Goal: Task Accomplishment & Management: Complete application form

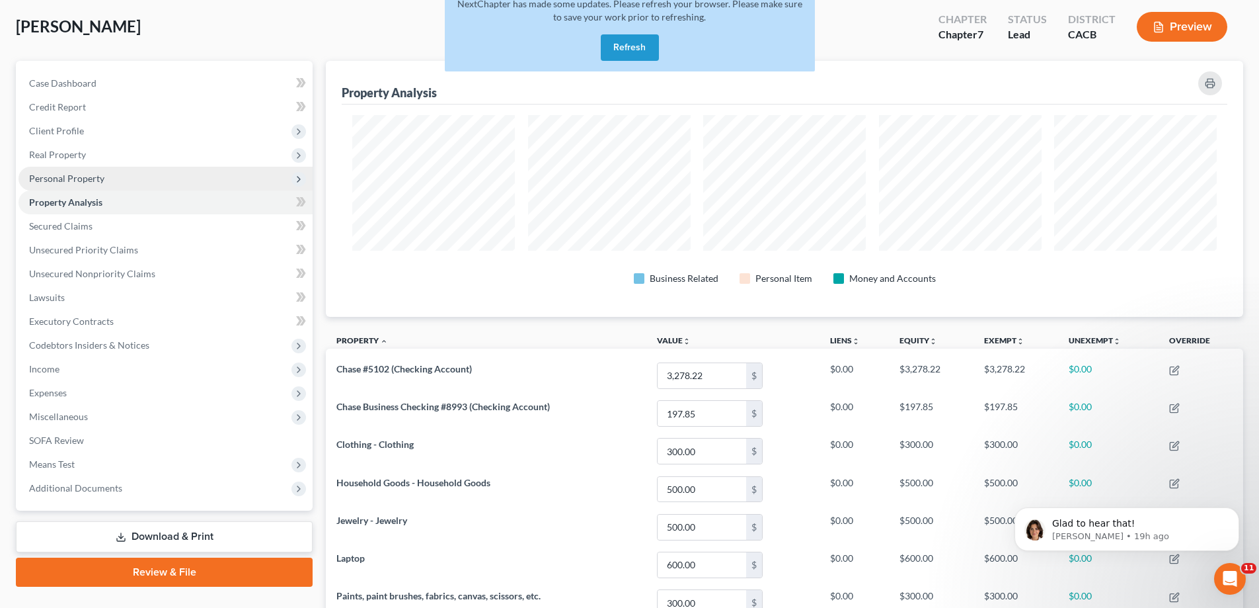
click at [141, 181] on span "Personal Property" at bounding box center [166, 179] width 294 height 24
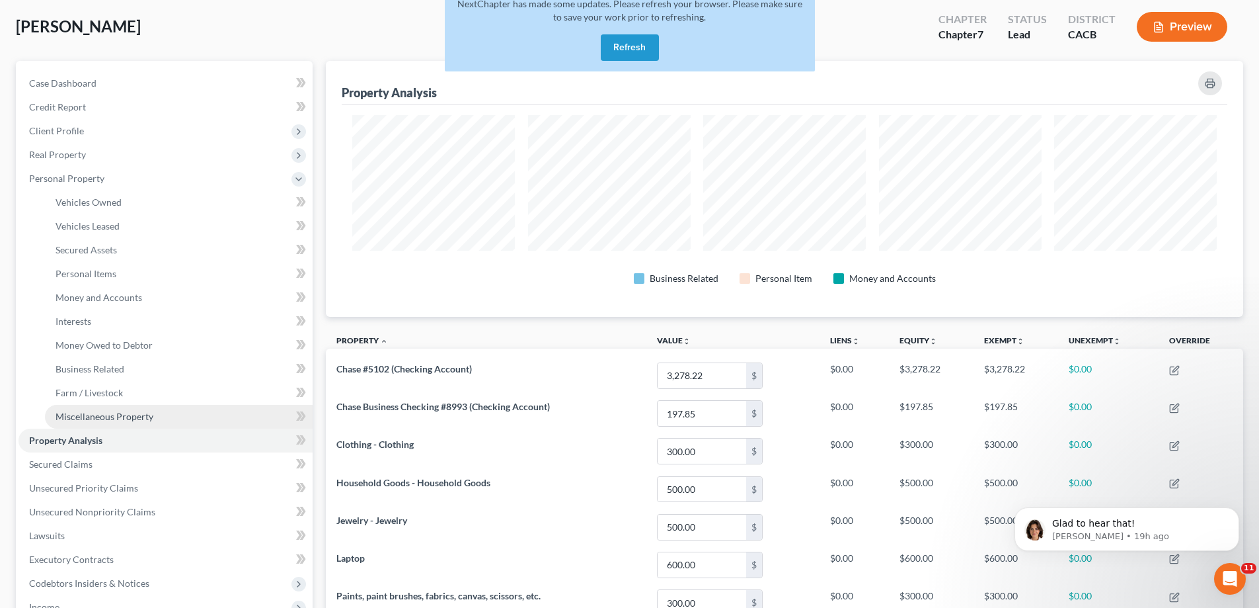
click at [118, 418] on span "Miscellaneous Property" at bounding box center [105, 416] width 98 height 11
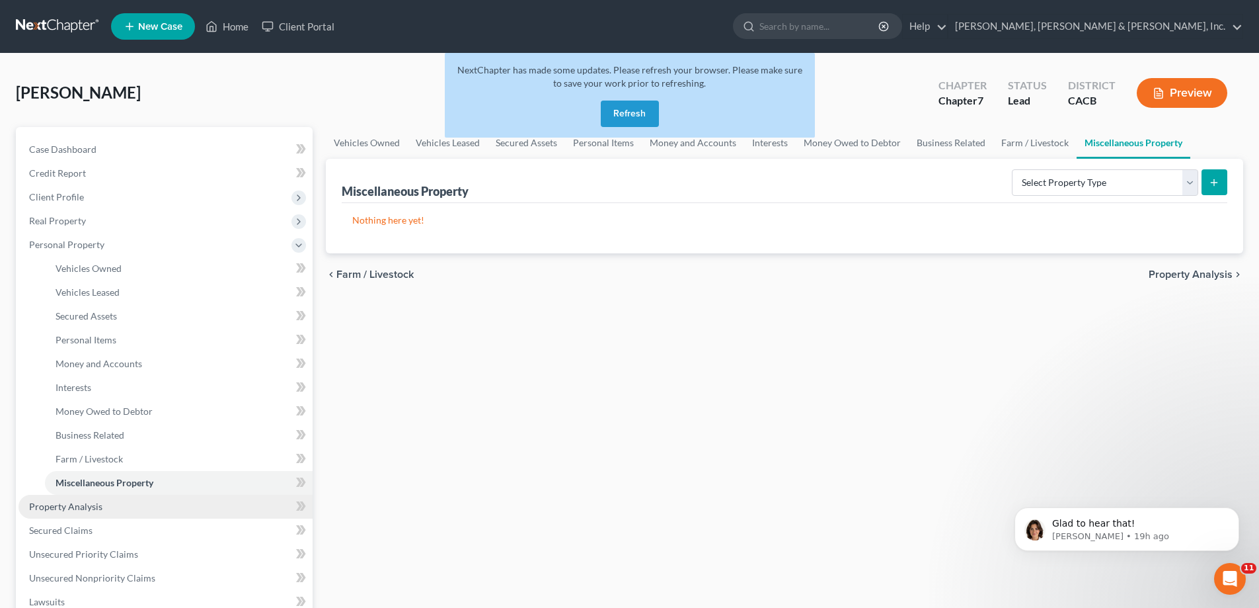
click at [80, 502] on span "Property Analysis" at bounding box center [65, 505] width 73 height 11
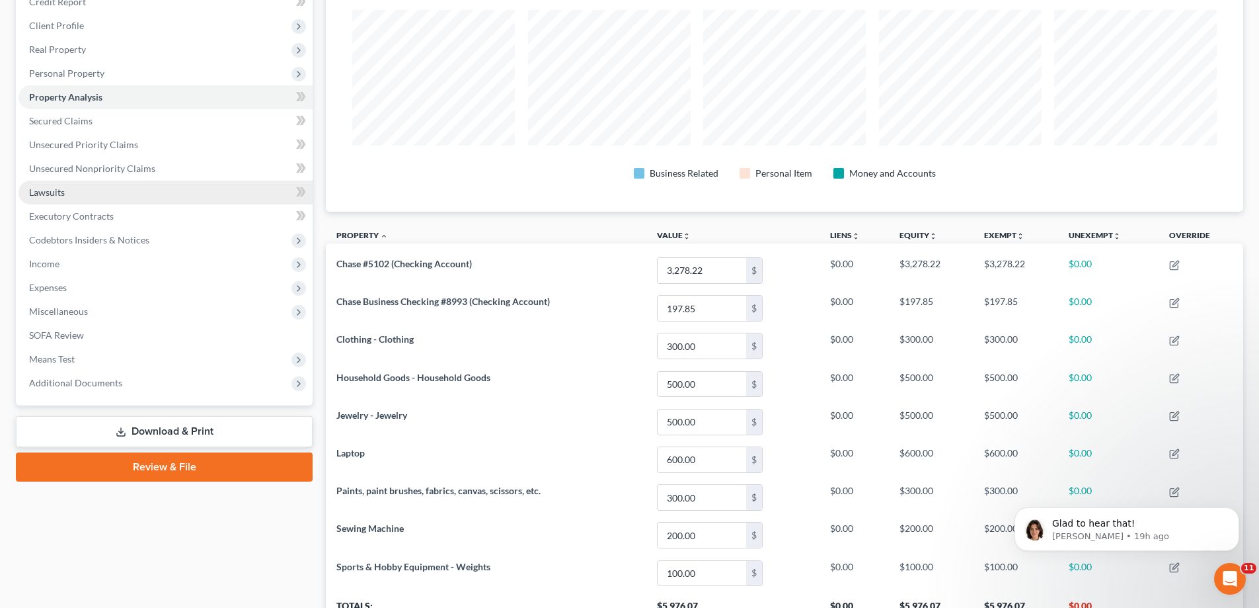
scroll to position [153, 0]
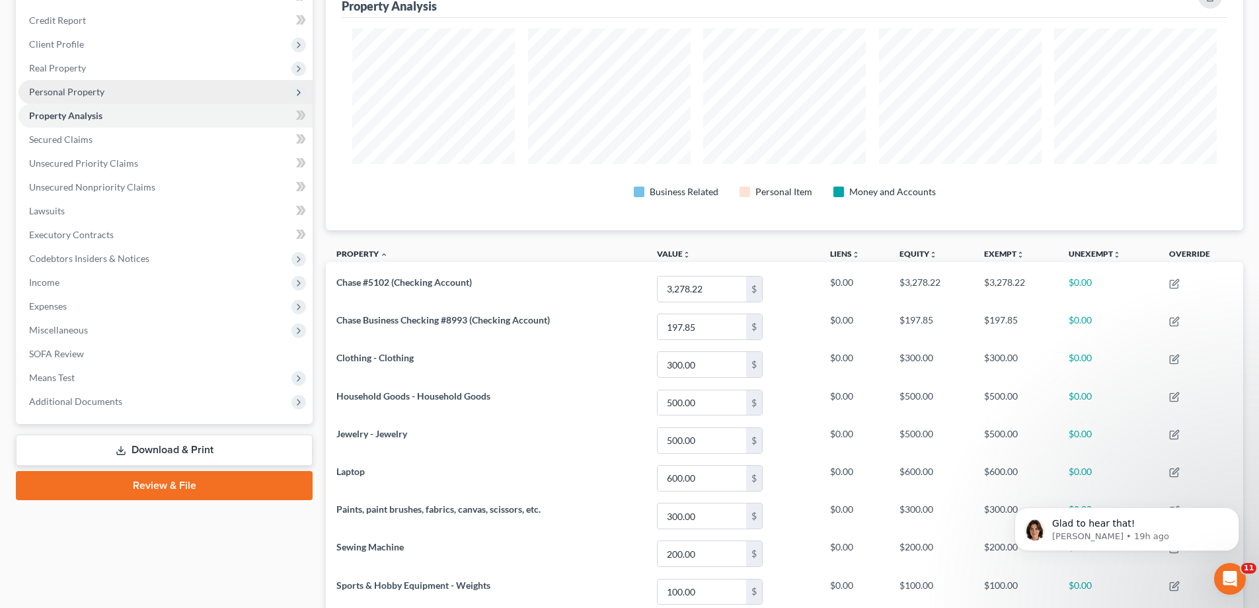
click at [93, 88] on span "Personal Property" at bounding box center [66, 91] width 75 height 11
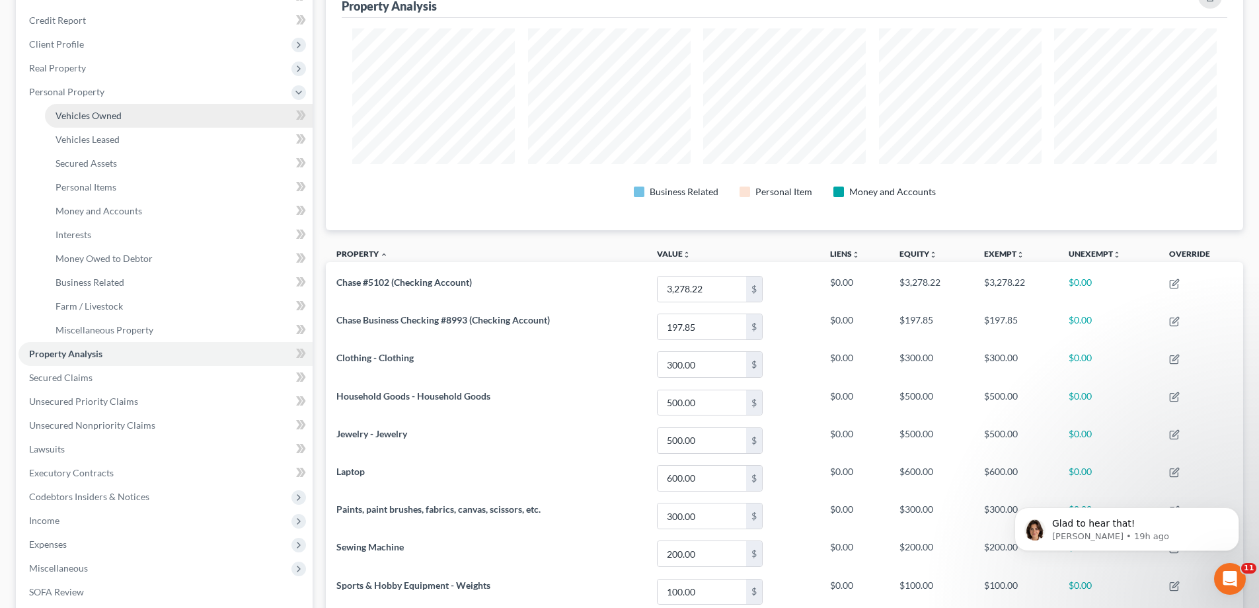
click at [196, 118] on link "Vehicles Owned" at bounding box center [179, 116] width 268 height 24
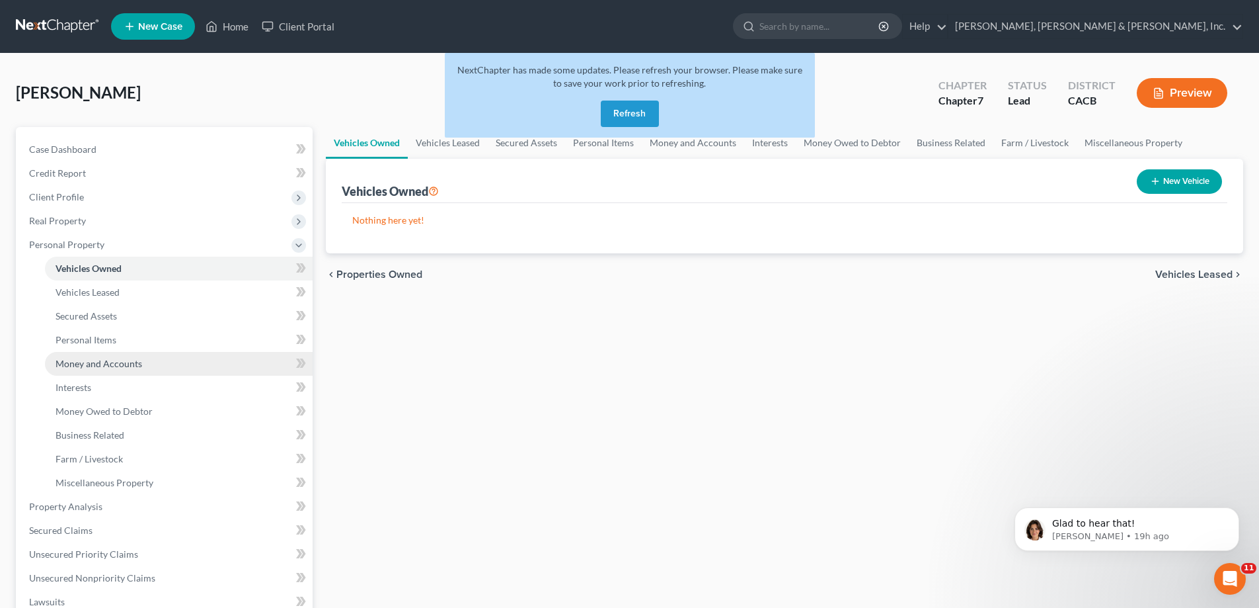
click at [173, 363] on link "Money and Accounts" at bounding box center [179, 364] width 268 height 24
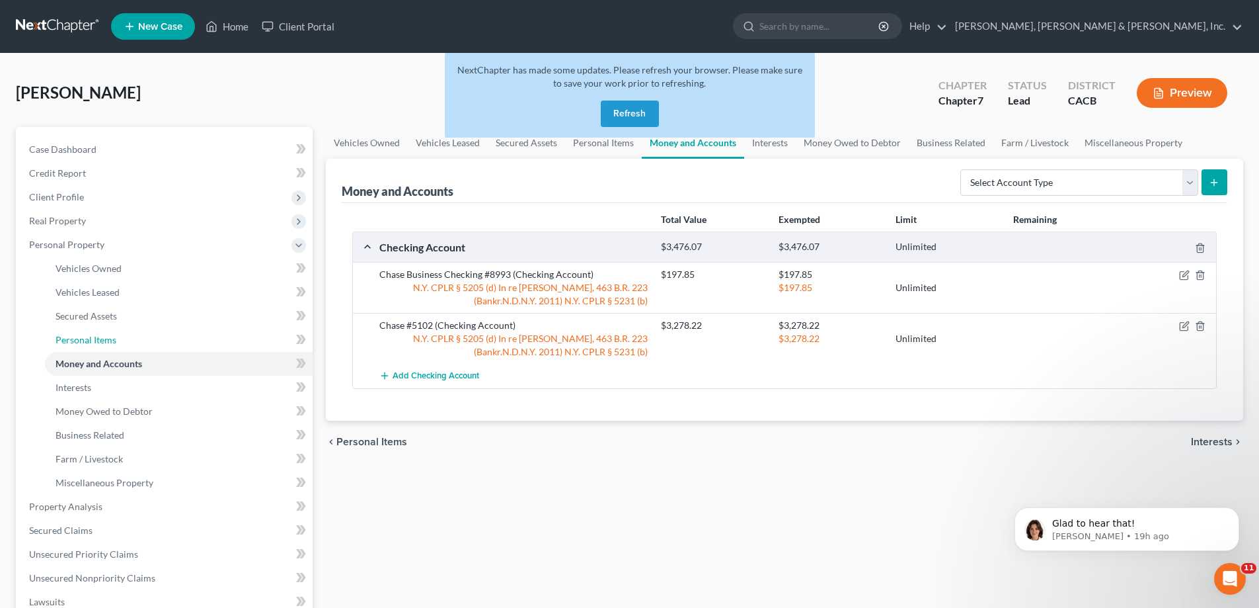
click at [152, 340] on link "Personal Items" at bounding box center [179, 340] width 268 height 24
click at [617, 112] on button "Refresh" at bounding box center [630, 113] width 58 height 26
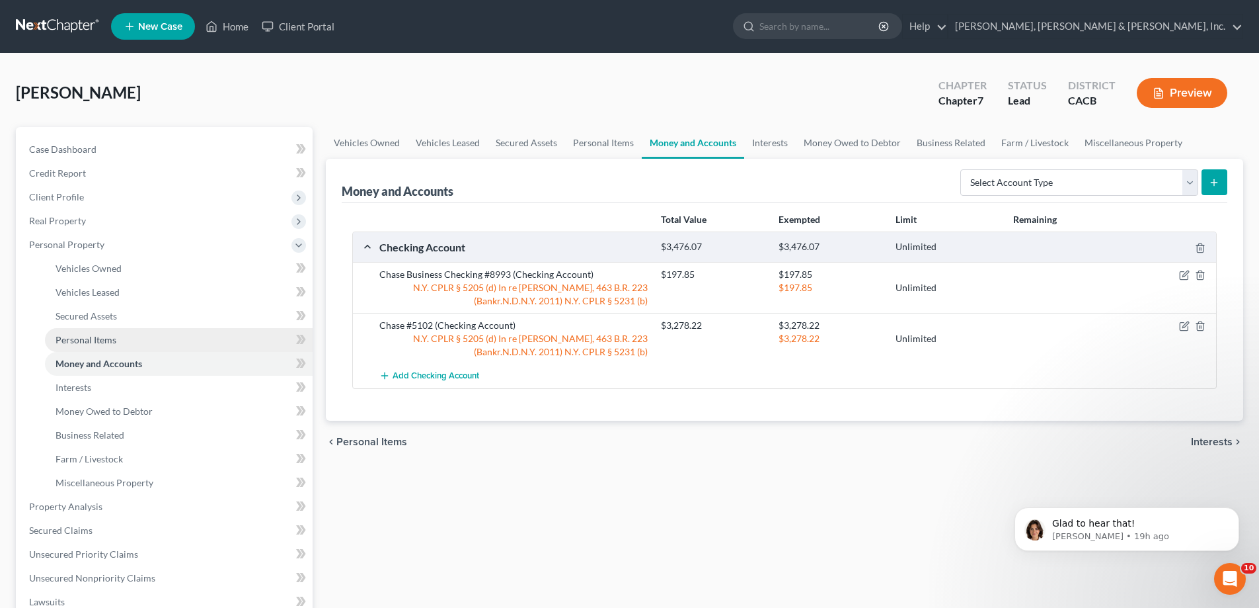
click at [122, 340] on link "Personal Items" at bounding box center [179, 340] width 268 height 24
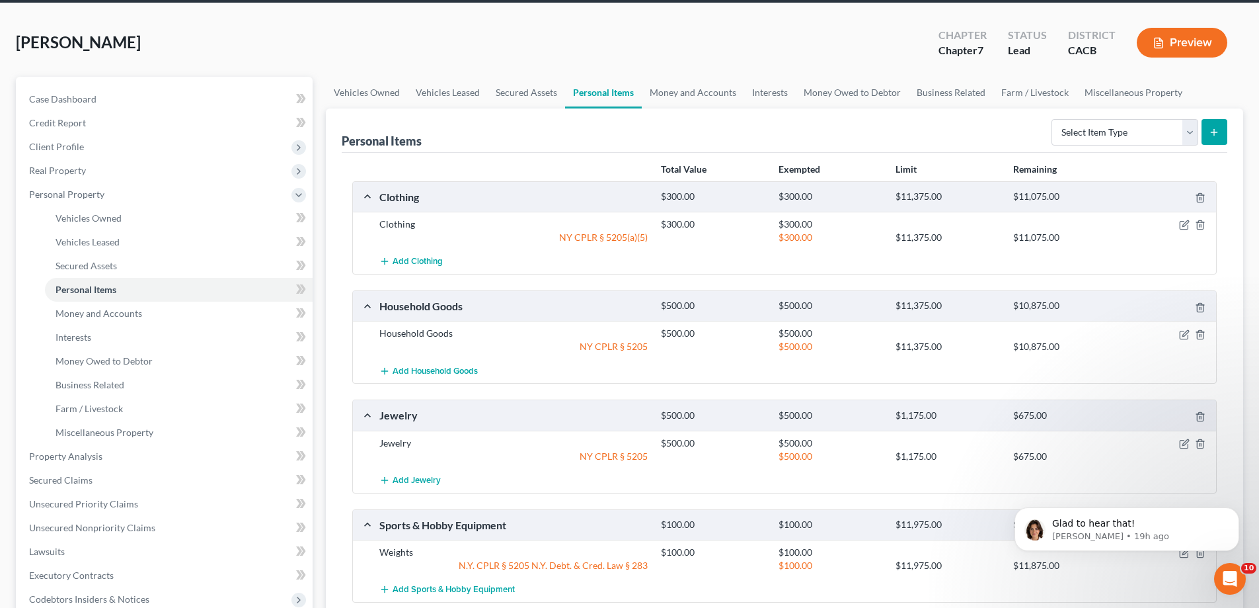
scroll to position [132, 0]
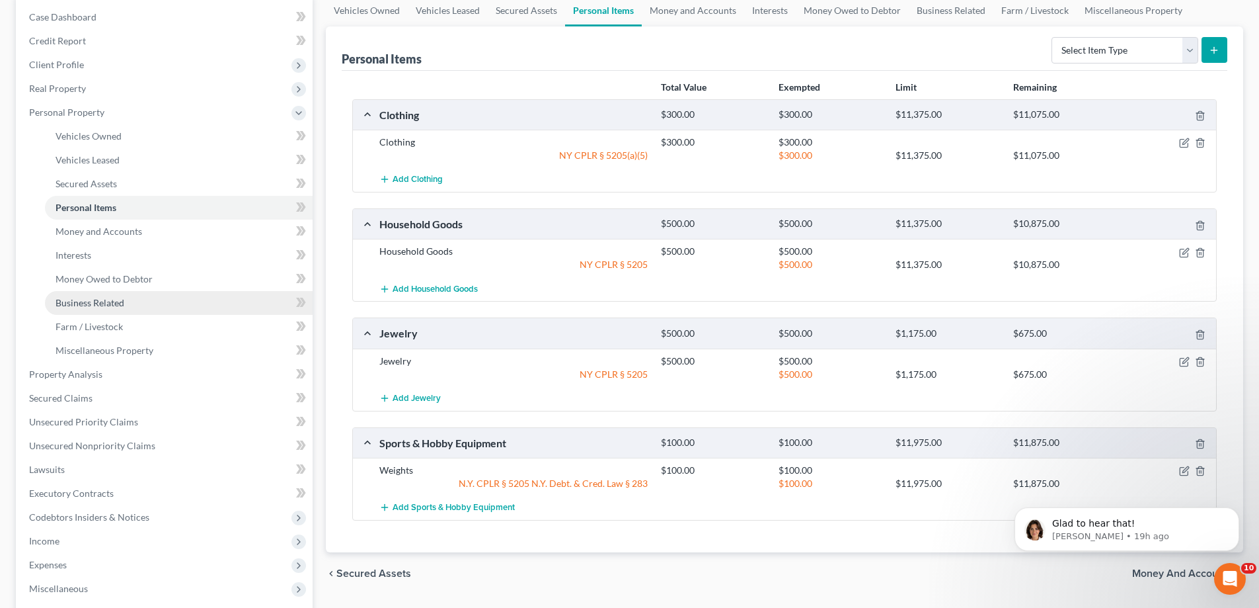
click at [88, 303] on span "Business Related" at bounding box center [90, 302] width 69 height 11
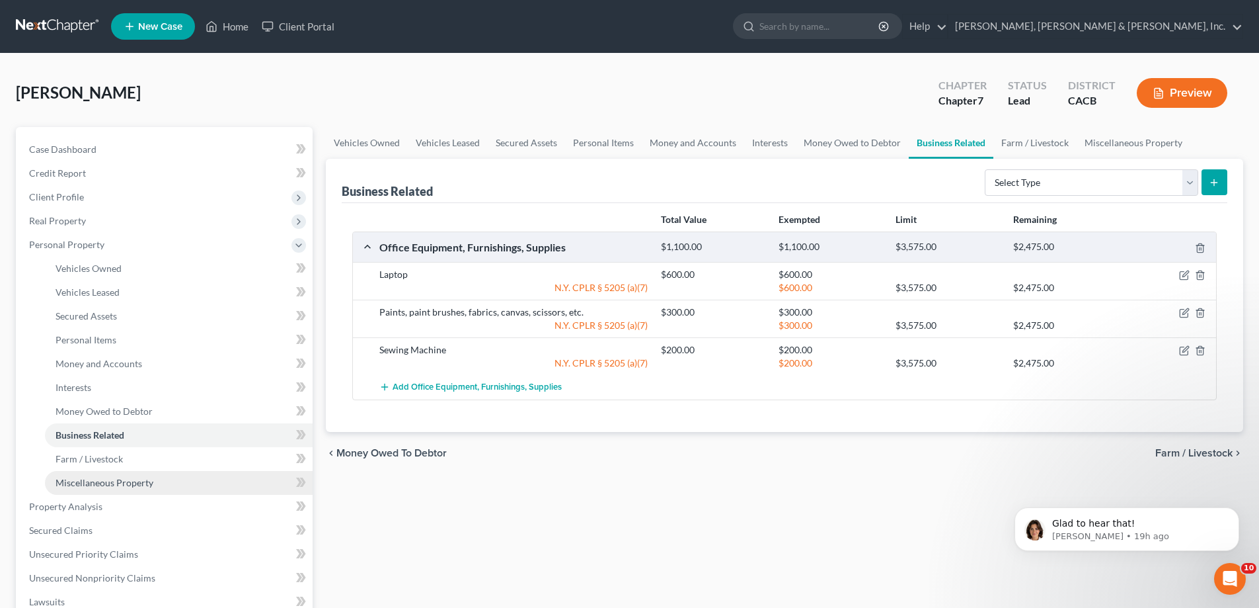
click at [99, 479] on span "Miscellaneous Property" at bounding box center [105, 482] width 98 height 11
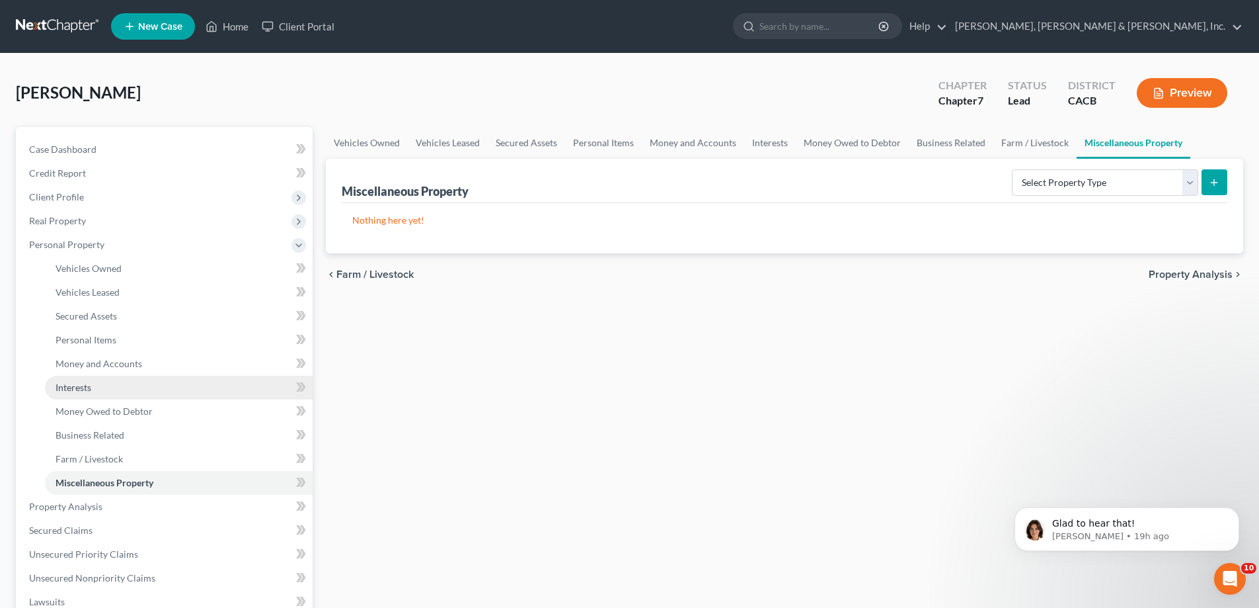
click at [117, 384] on link "Interests" at bounding box center [179, 387] width 268 height 24
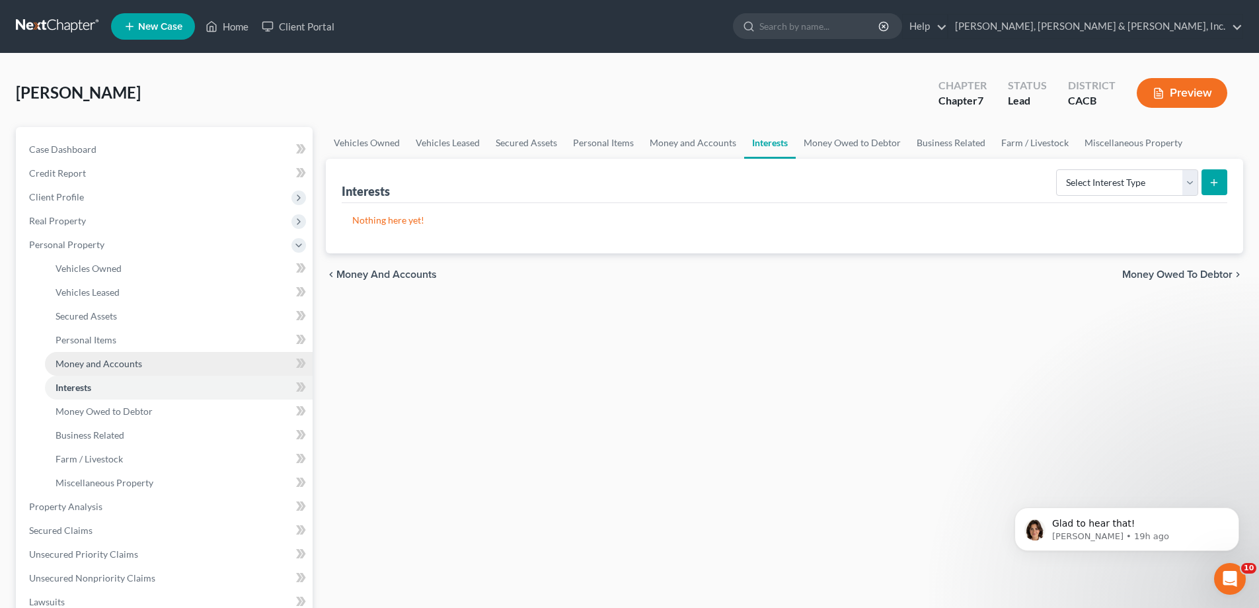
click at [128, 362] on span "Money and Accounts" at bounding box center [99, 363] width 87 height 11
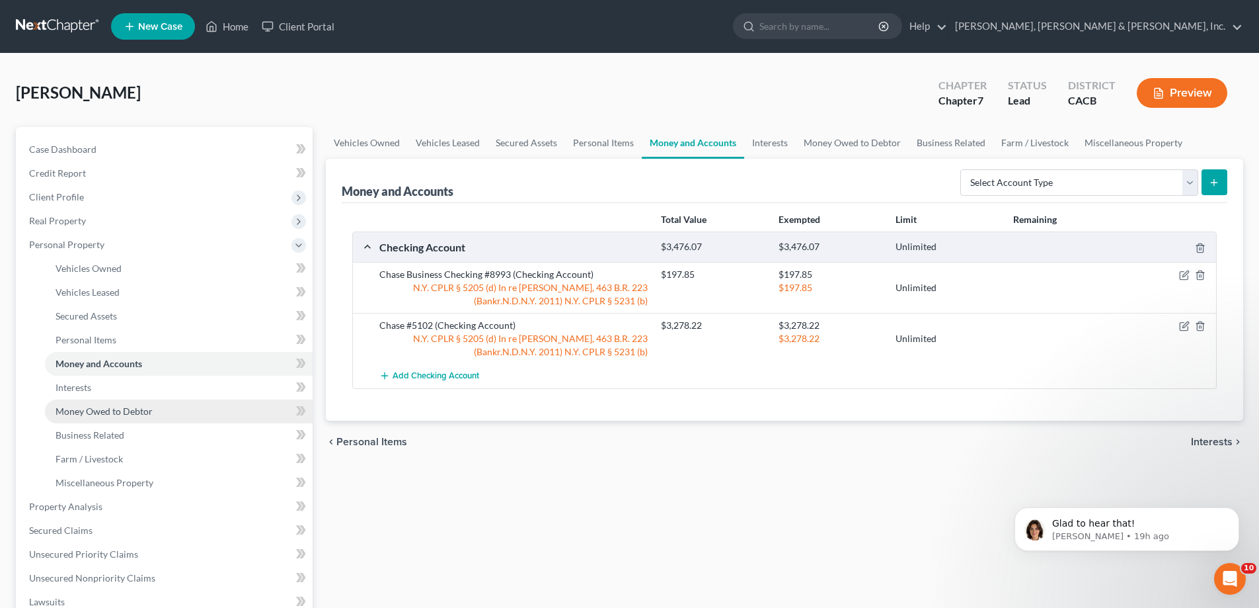
click at [126, 411] on span "Money Owed to Debtor" at bounding box center [104, 410] width 97 height 11
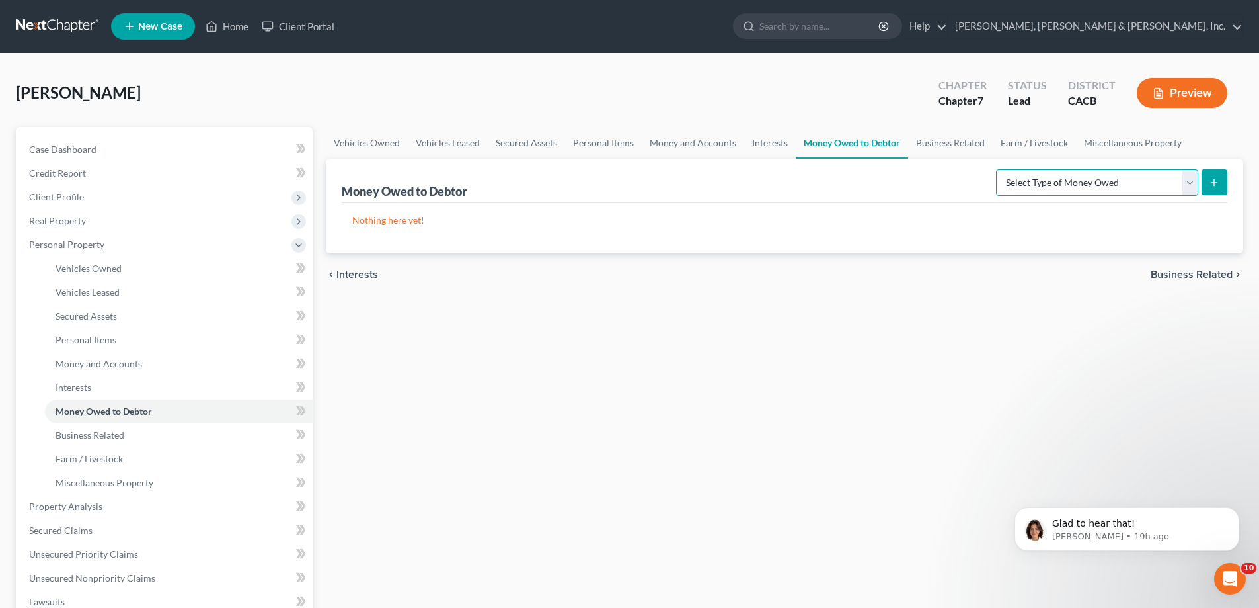
click at [1187, 186] on select "Select Type of Money Owed Accounts Receivable Alimony Child Support Claims Agai…" at bounding box center [1097, 182] width 202 height 26
select select "claims_against_third_parties"
click at [998, 169] on select "Select Type of Money Owed Accounts Receivable Alimony Child Support Claims Agai…" at bounding box center [1097, 182] width 202 height 26
click at [1213, 181] on icon "submit" at bounding box center [1214, 182] width 11 height 11
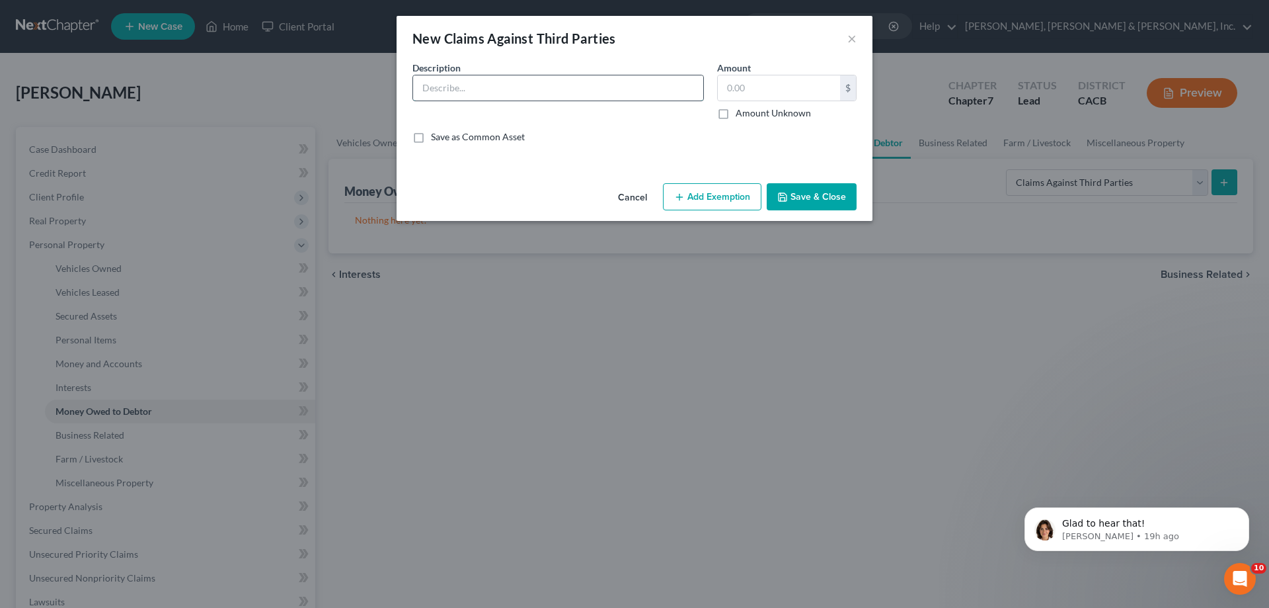
click at [451, 94] on input "text" at bounding box center [558, 87] width 290 height 25
type input "Judgment against X"
click at [729, 92] on input "text" at bounding box center [779, 87] width 122 height 25
type input "1,500"
click at [723, 195] on button "Add Exemption" at bounding box center [712, 197] width 98 height 28
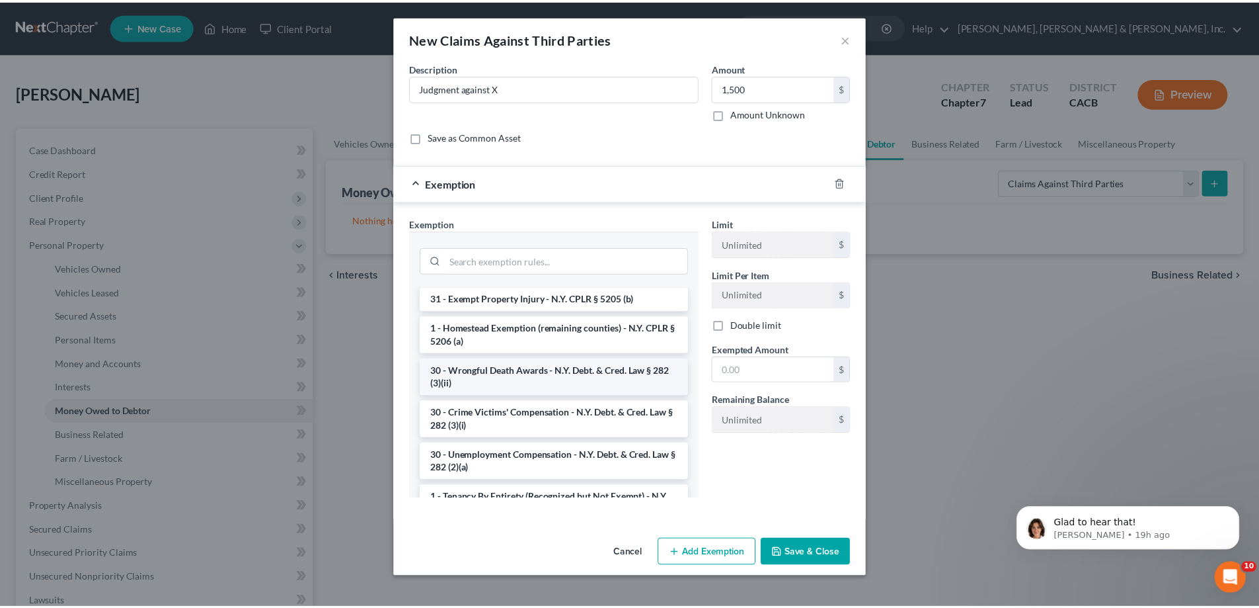
scroll to position [793, 0]
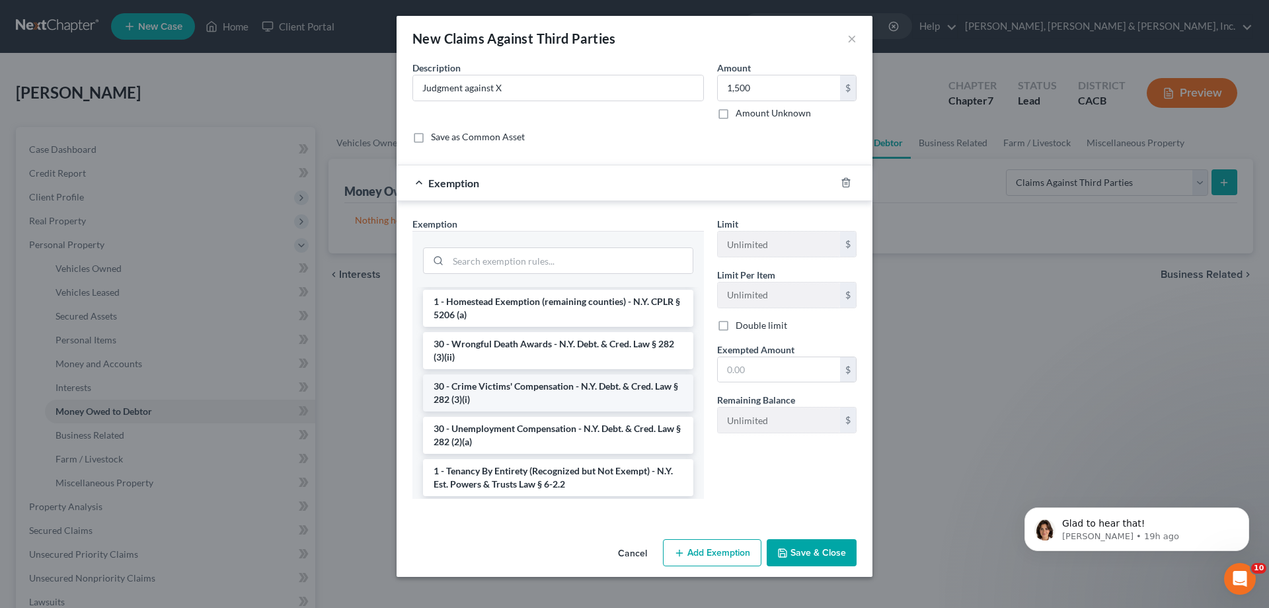
click at [573, 399] on li "30 - Crime Victims' Compensation - N.Y. Debt. & Cred. Law § 282 (3)(i)" at bounding box center [558, 392] width 270 height 37
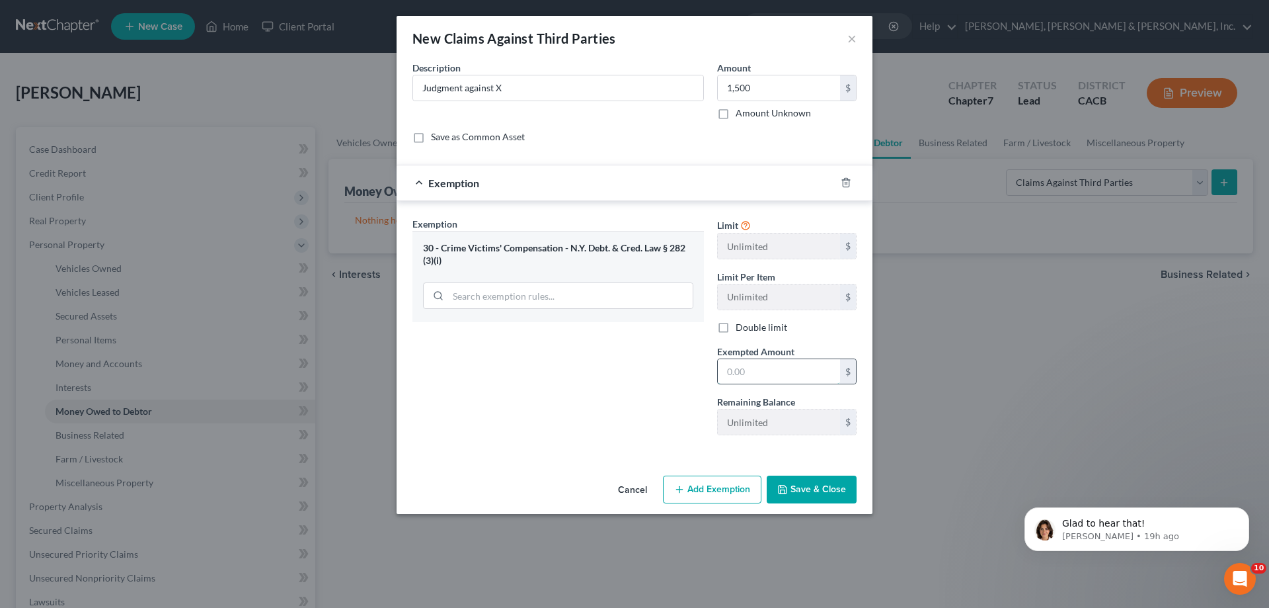
click at [734, 370] on input "text" at bounding box center [779, 371] width 122 height 25
type input "1,500"
click at [797, 483] on button "Save & Close" at bounding box center [812, 489] width 90 height 28
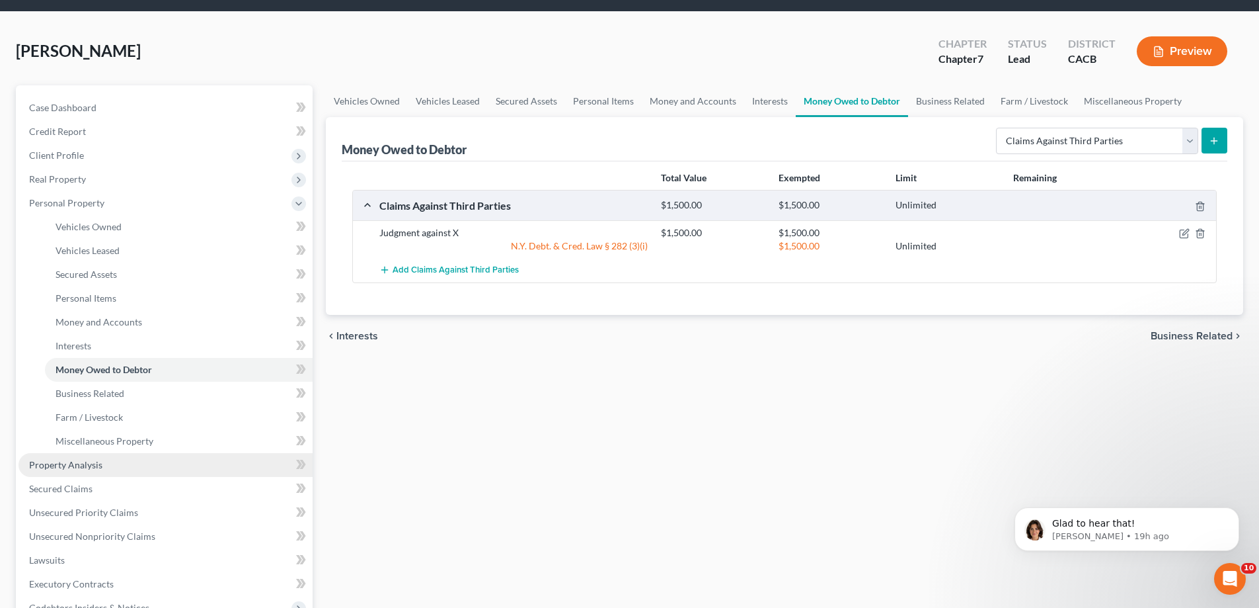
scroll to position [66, 0]
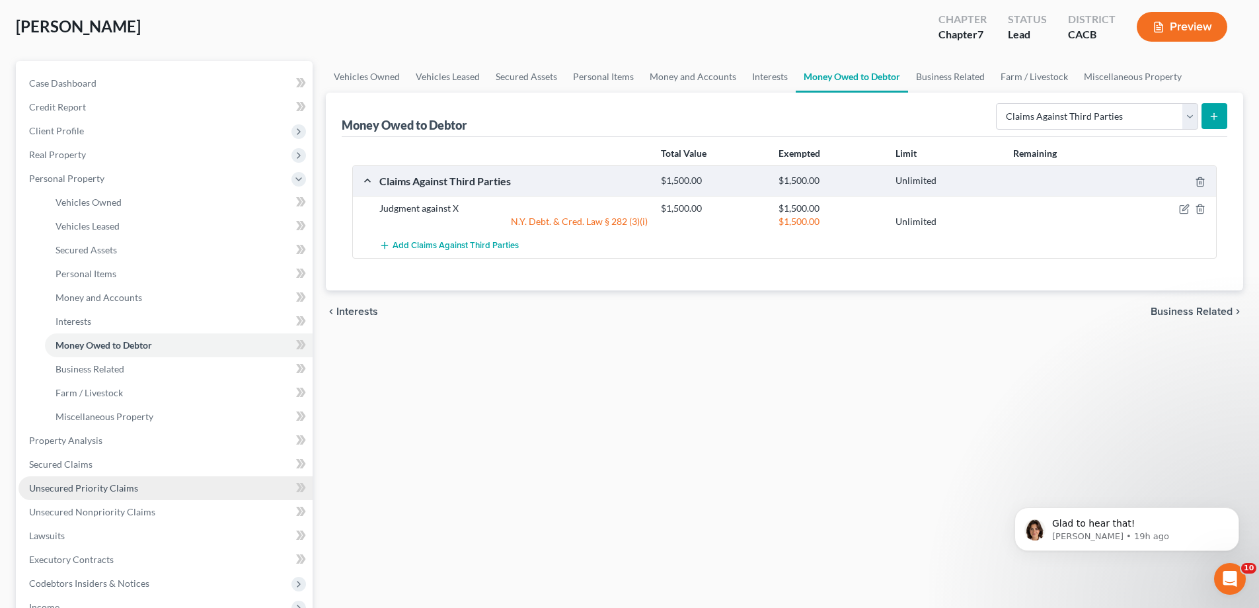
click at [77, 483] on span "Unsecured Priority Claims" at bounding box center [83, 487] width 109 height 11
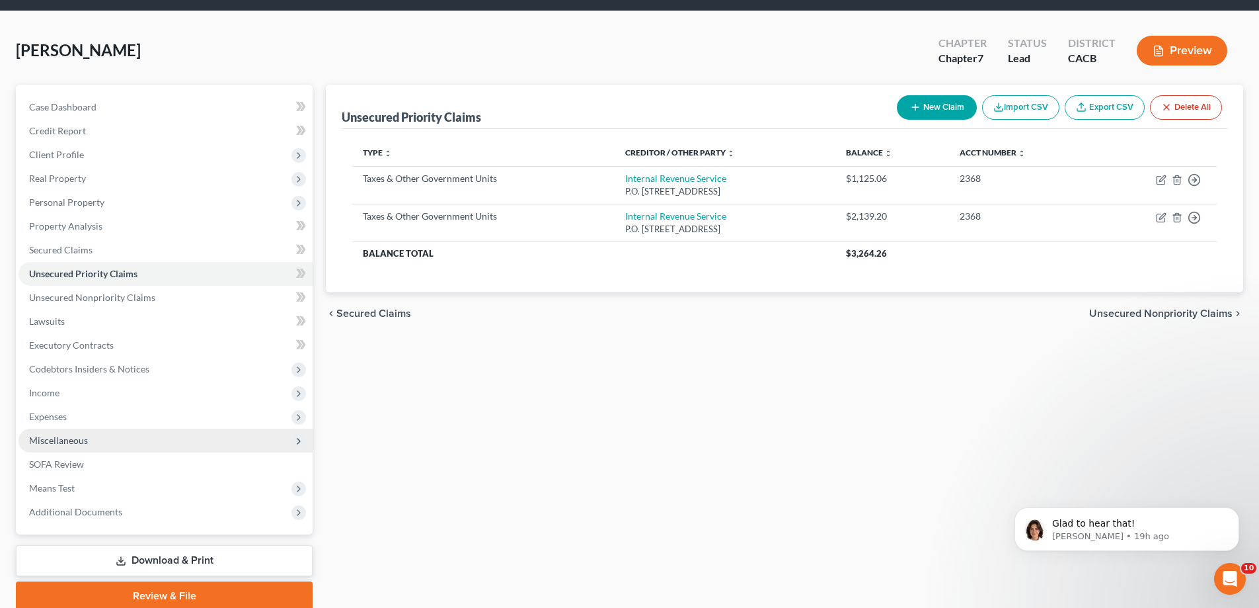
scroll to position [66, 0]
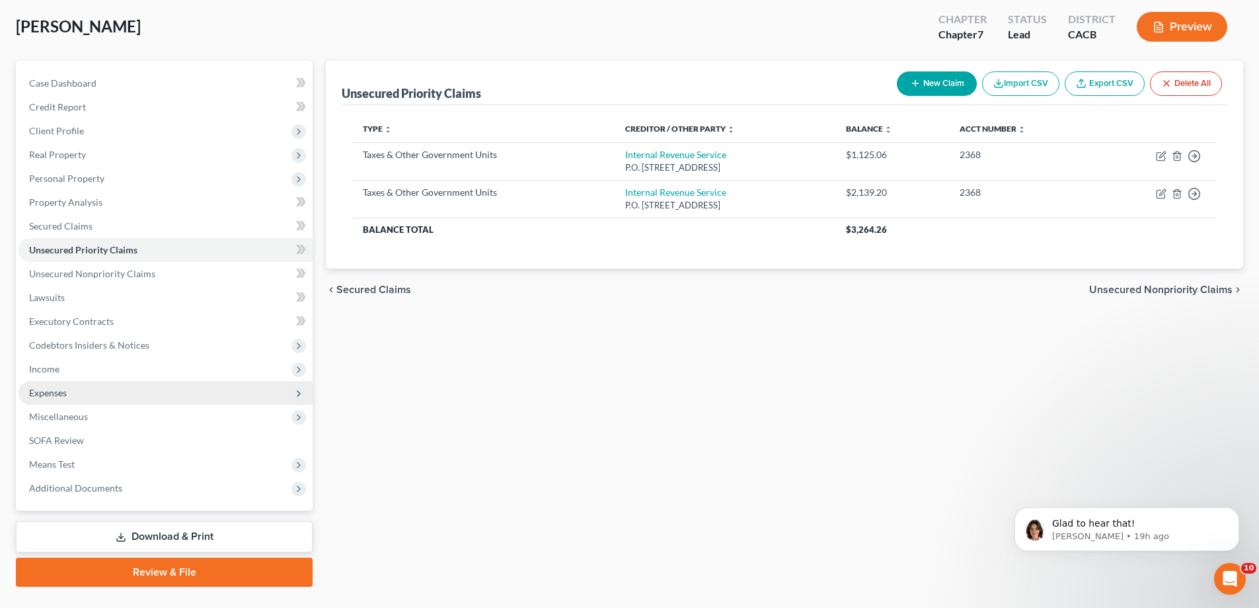
click at [91, 395] on span "Expenses" at bounding box center [166, 393] width 294 height 24
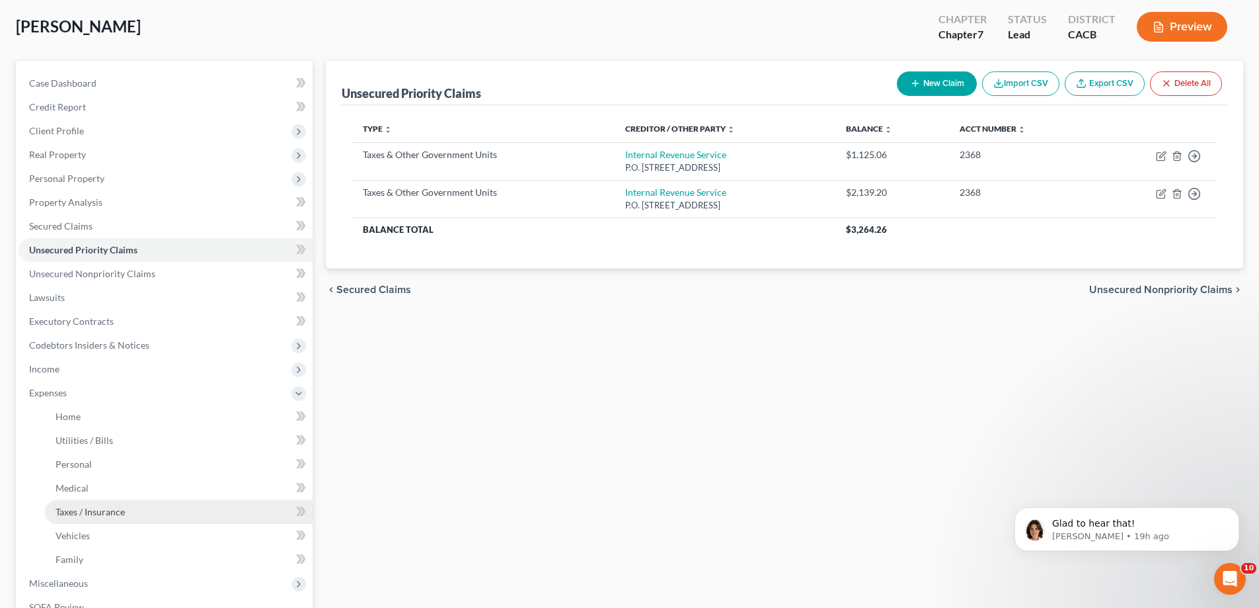
click at [91, 506] on span "Taxes / Insurance" at bounding box center [90, 511] width 69 height 11
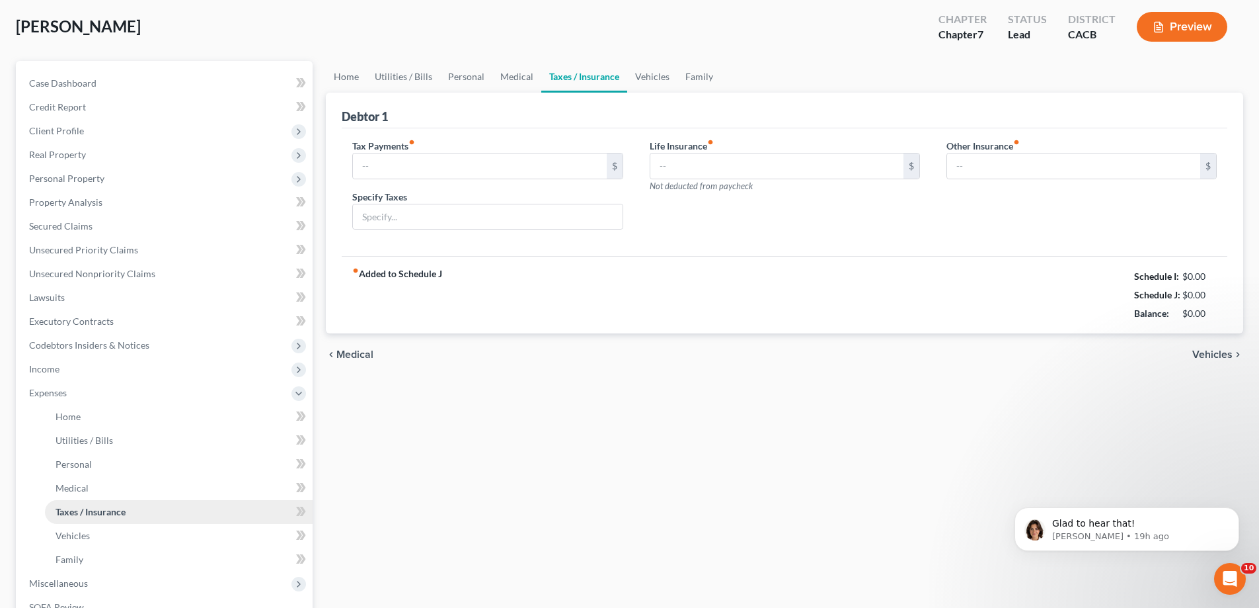
scroll to position [2, 0]
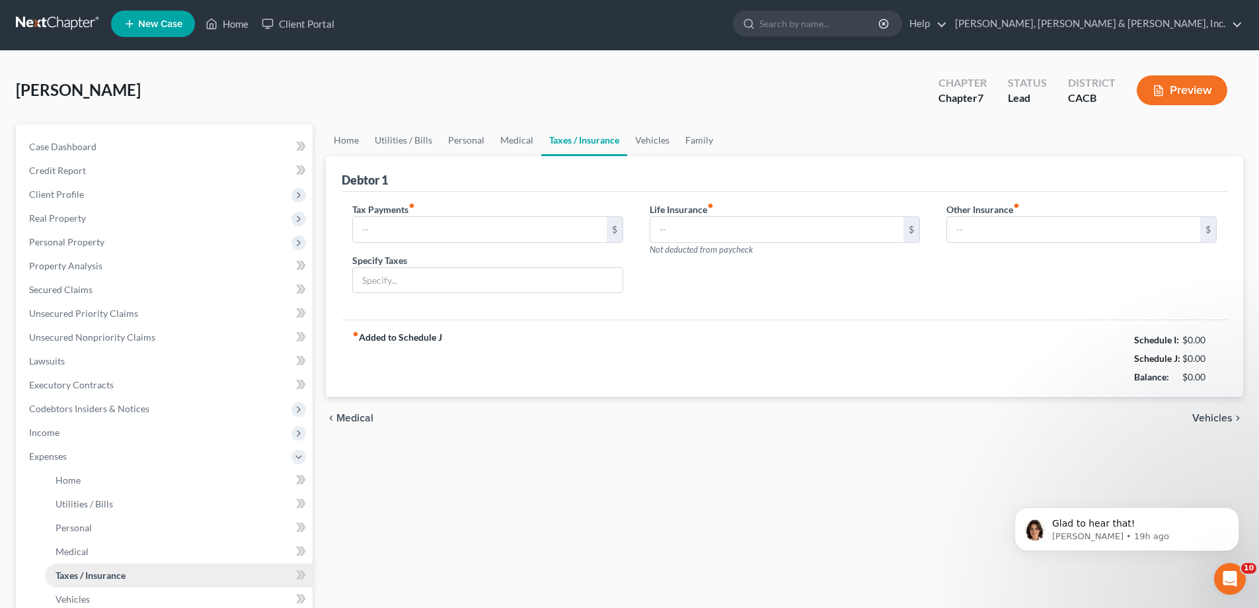
type input "111.00"
type input "Income Tax payment"
type input "0.00"
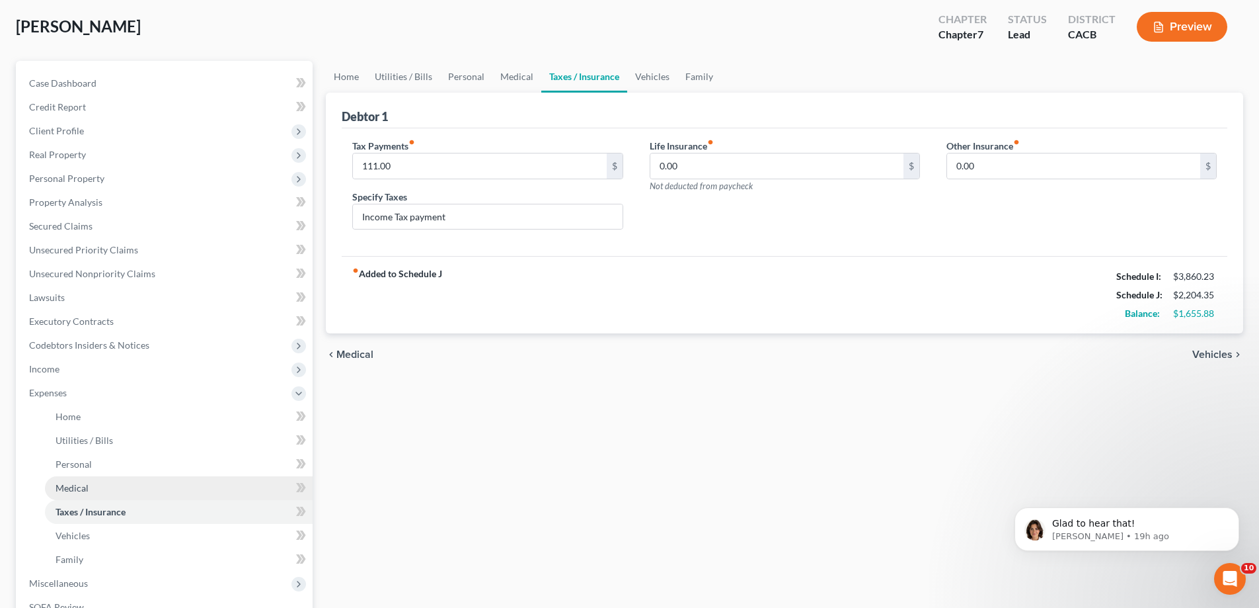
scroll to position [132, 0]
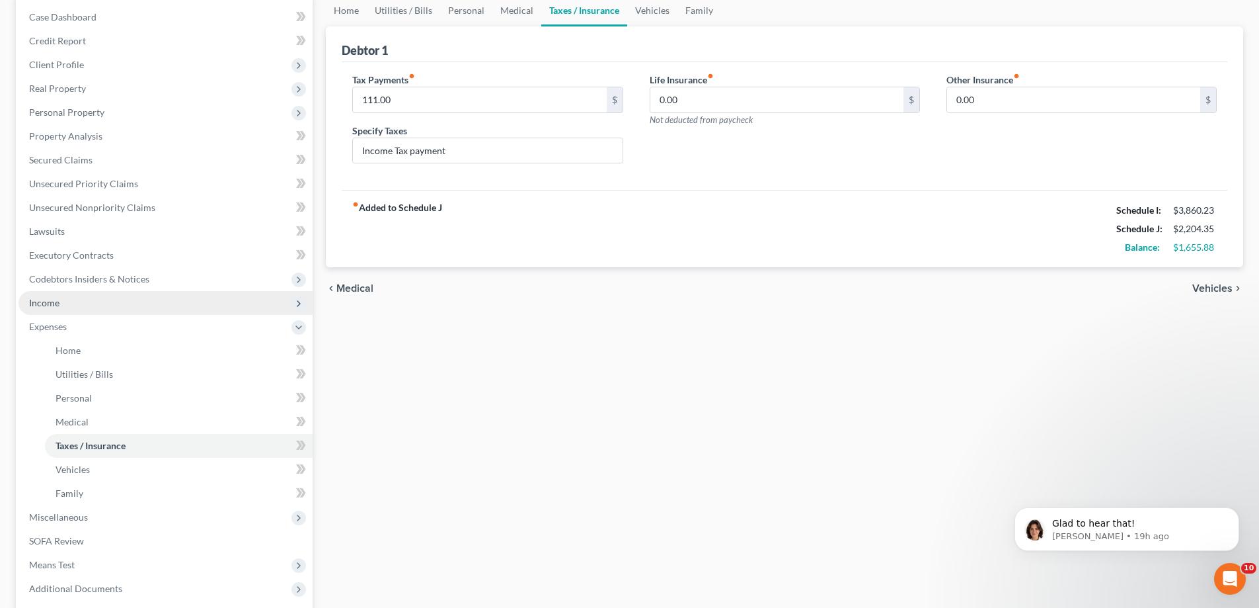
click at [96, 305] on span "Income" at bounding box center [166, 303] width 294 height 24
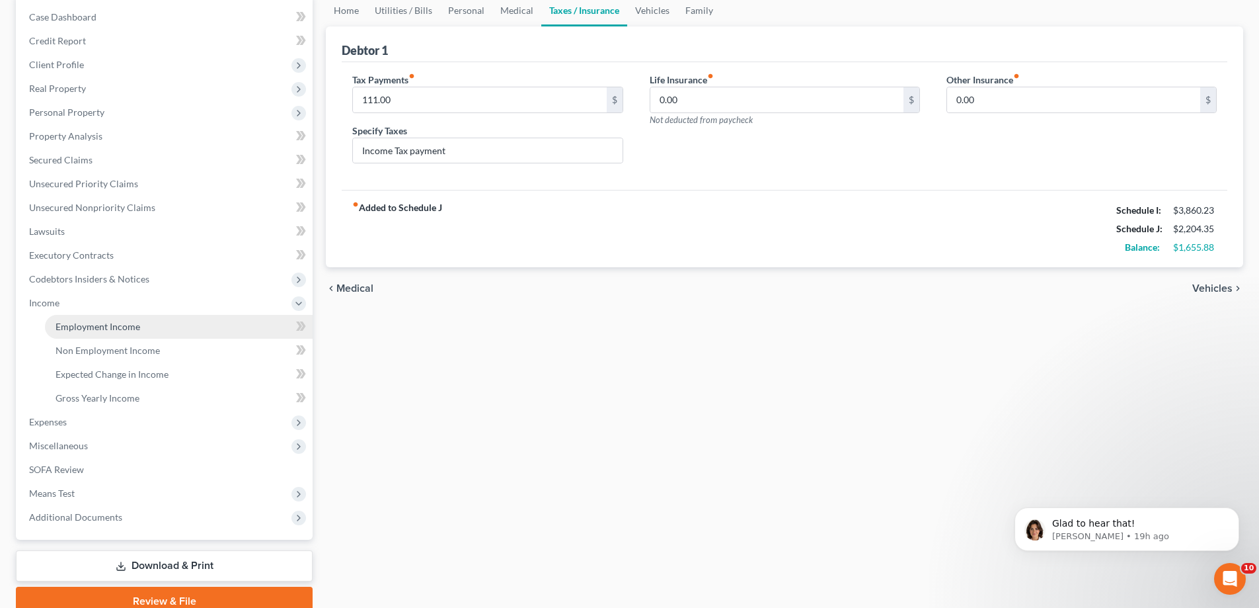
click at [136, 328] on span "Employment Income" at bounding box center [98, 326] width 85 height 11
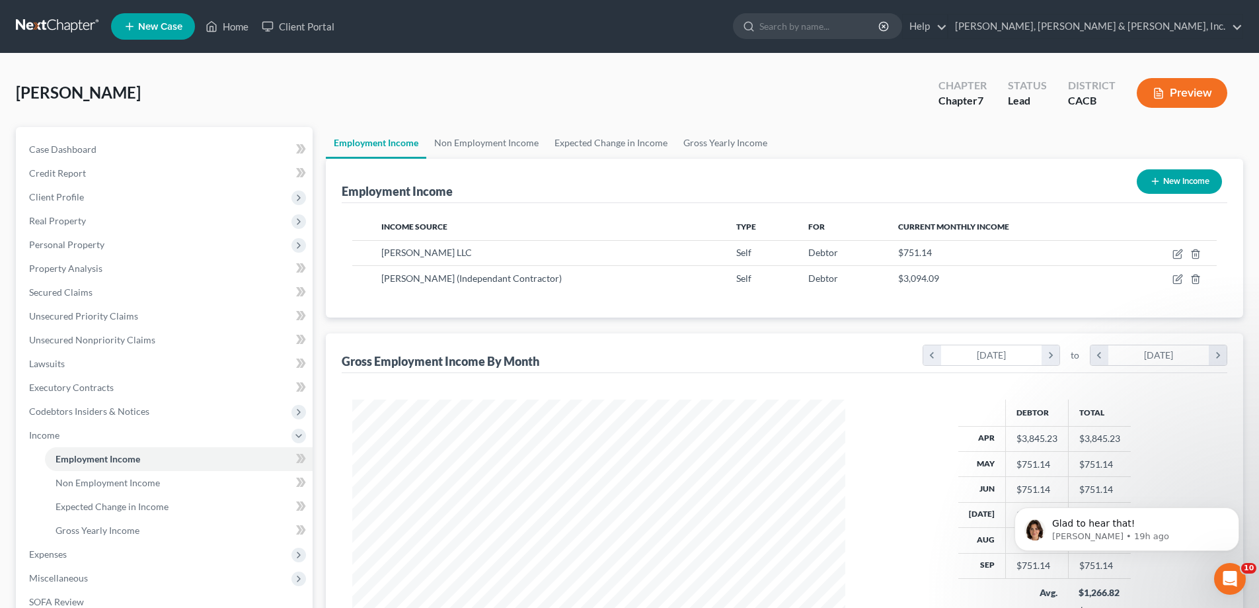
scroll to position [66, 0]
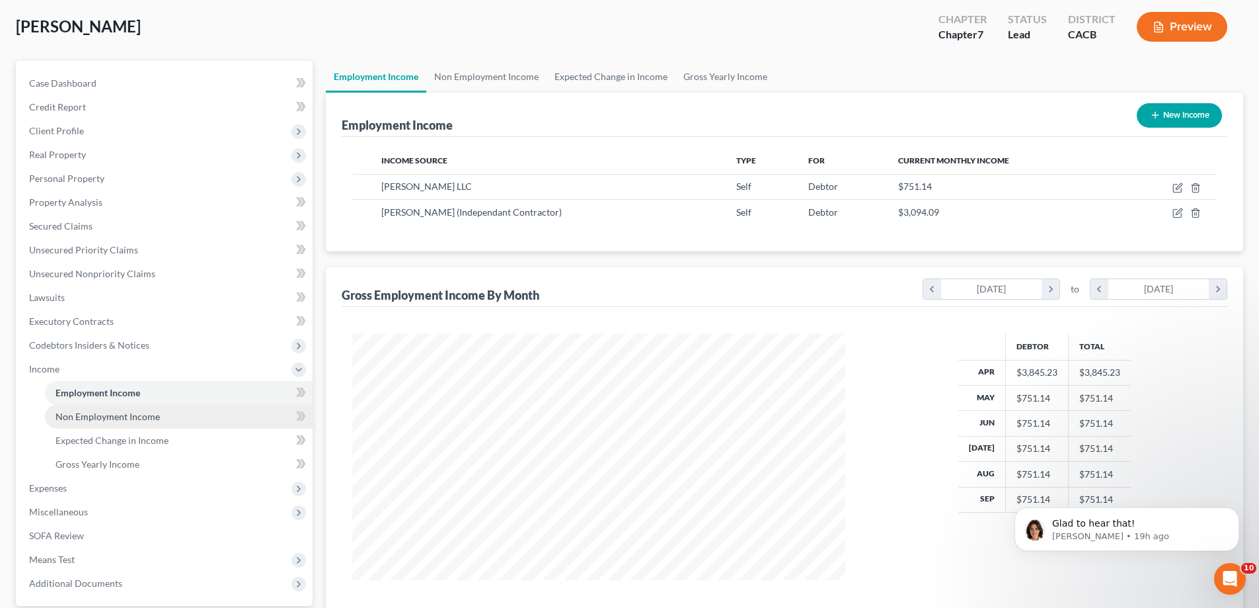
click at [172, 420] on link "Non Employment Income" at bounding box center [179, 417] width 268 height 24
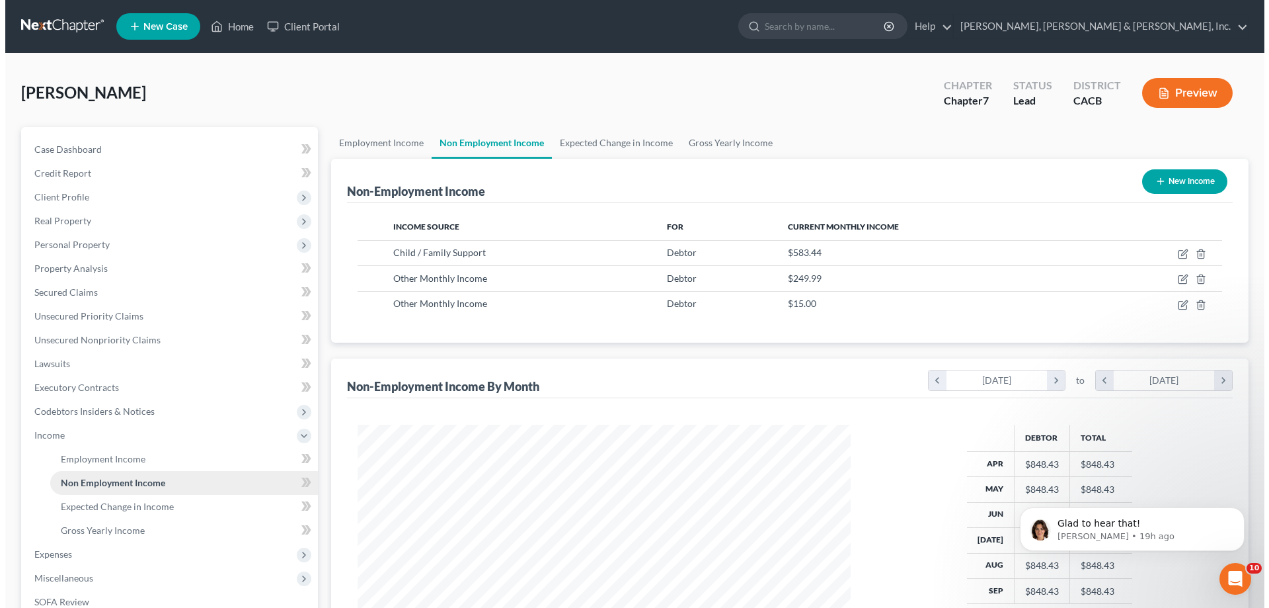
scroll to position [247, 520]
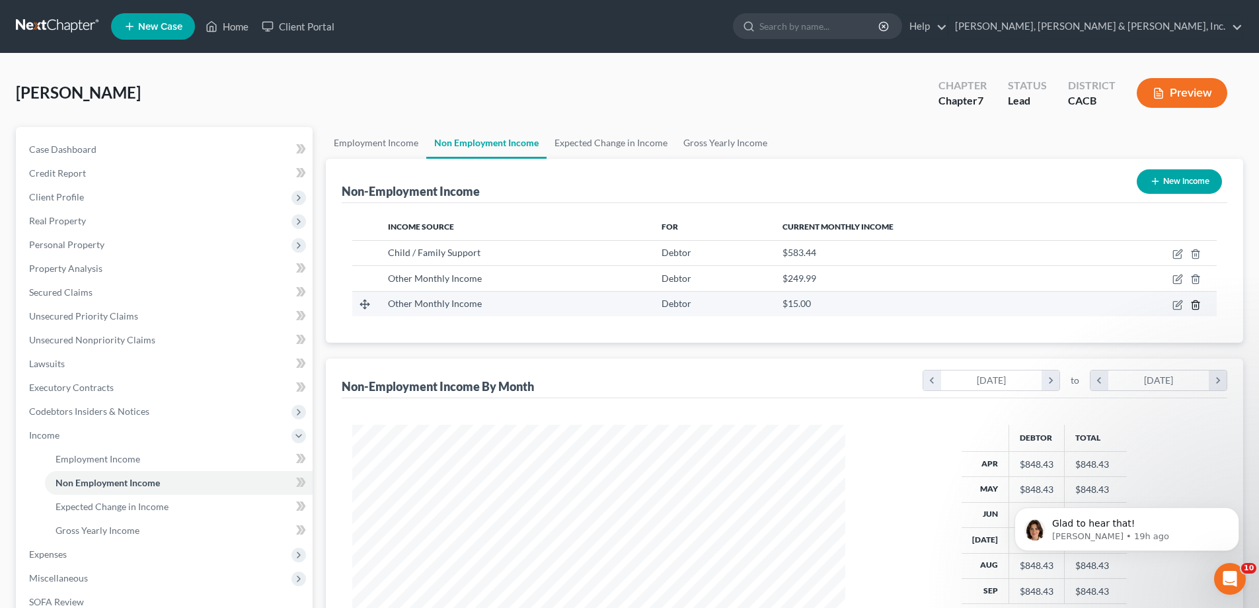
click at [1198, 302] on icon "button" at bounding box center [1196, 304] width 6 height 9
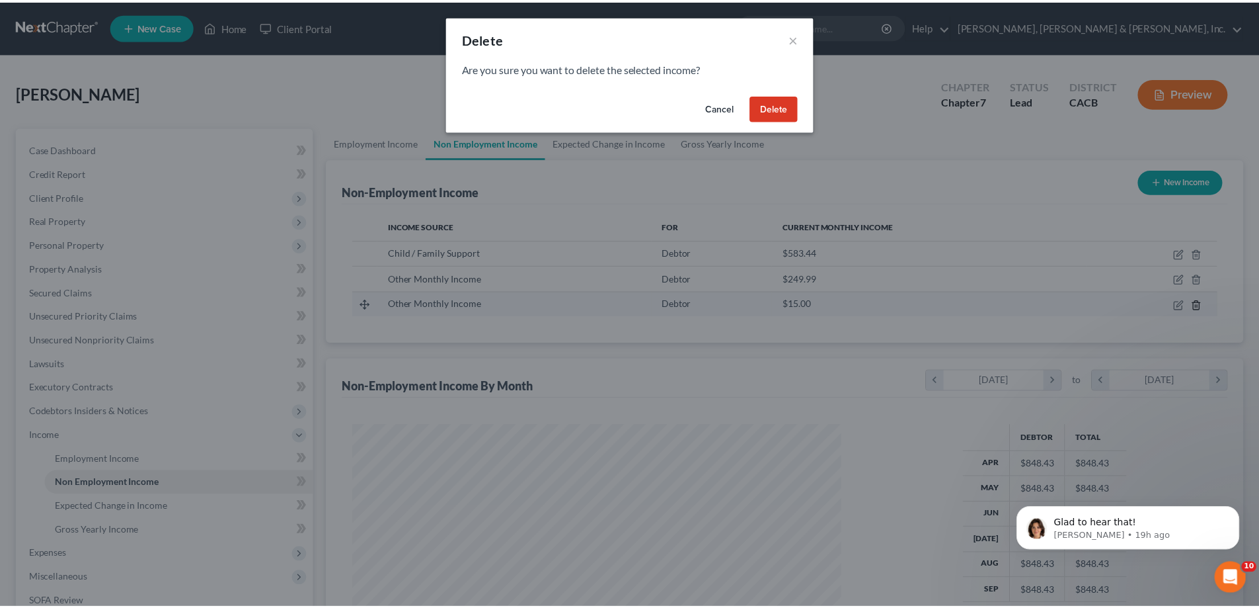
scroll to position [249, 524]
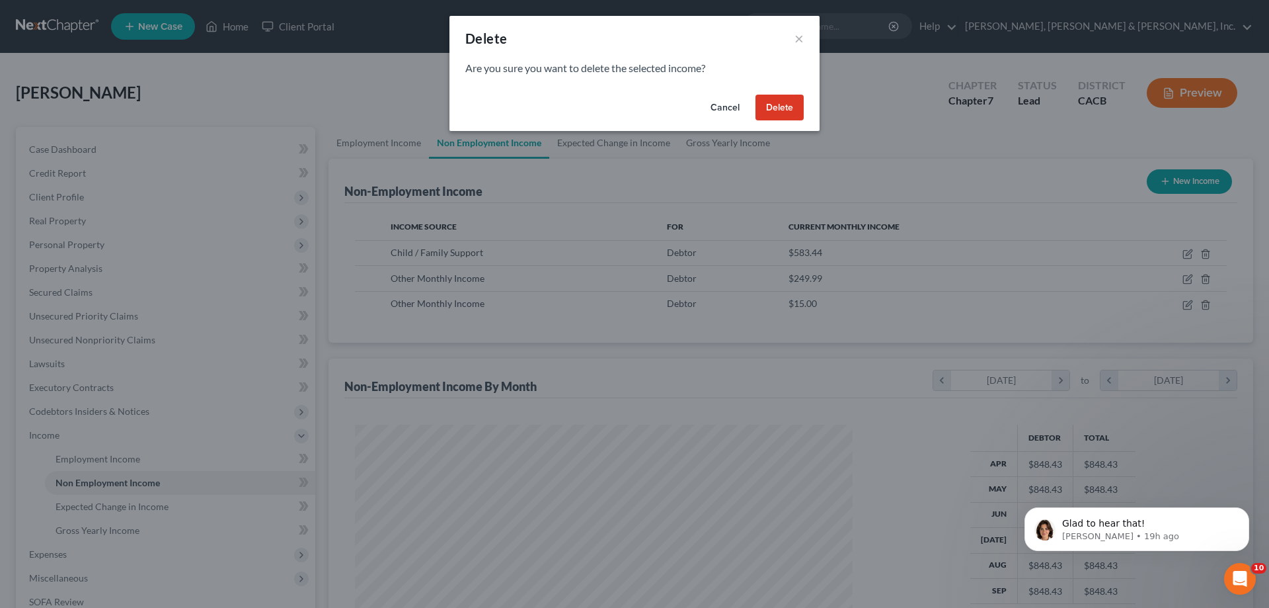
click at [787, 109] on button "Delete" at bounding box center [780, 108] width 48 height 26
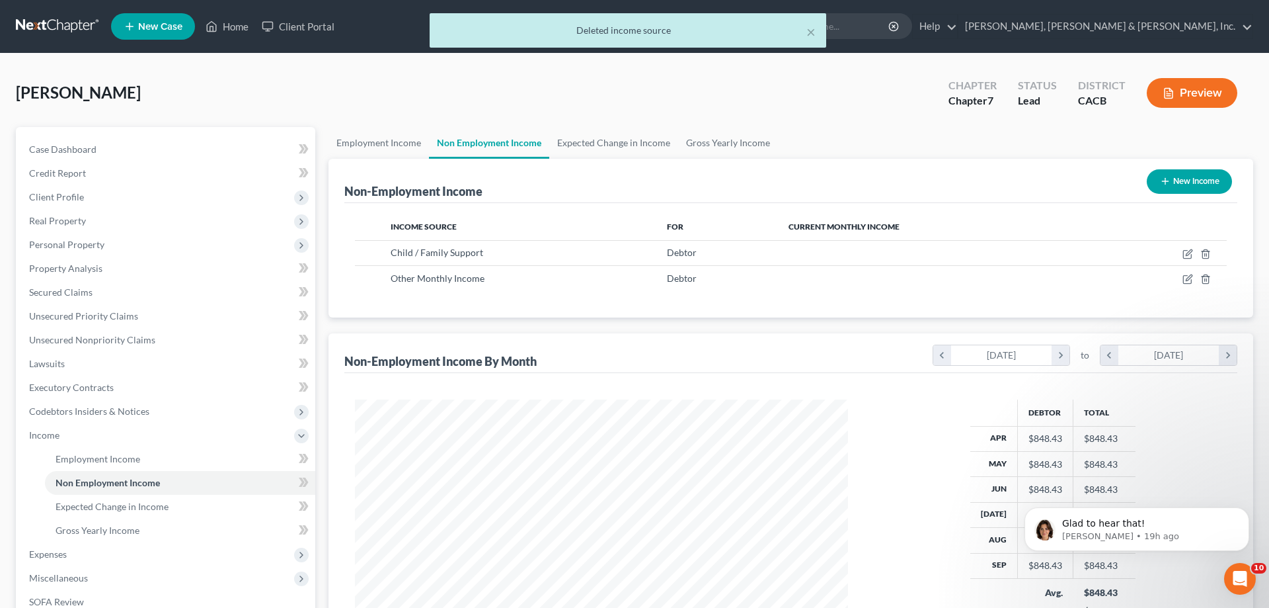
scroll to position [660804, 660531]
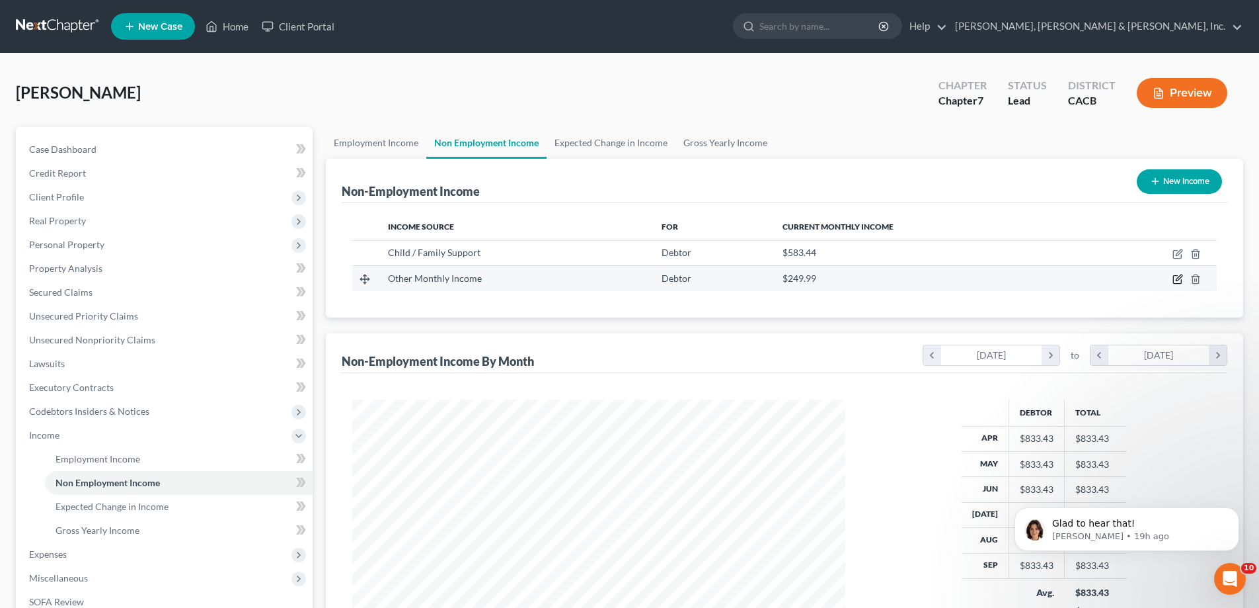
click at [1175, 275] on icon "button" at bounding box center [1178, 279] width 11 height 11
select select "13"
select select "0"
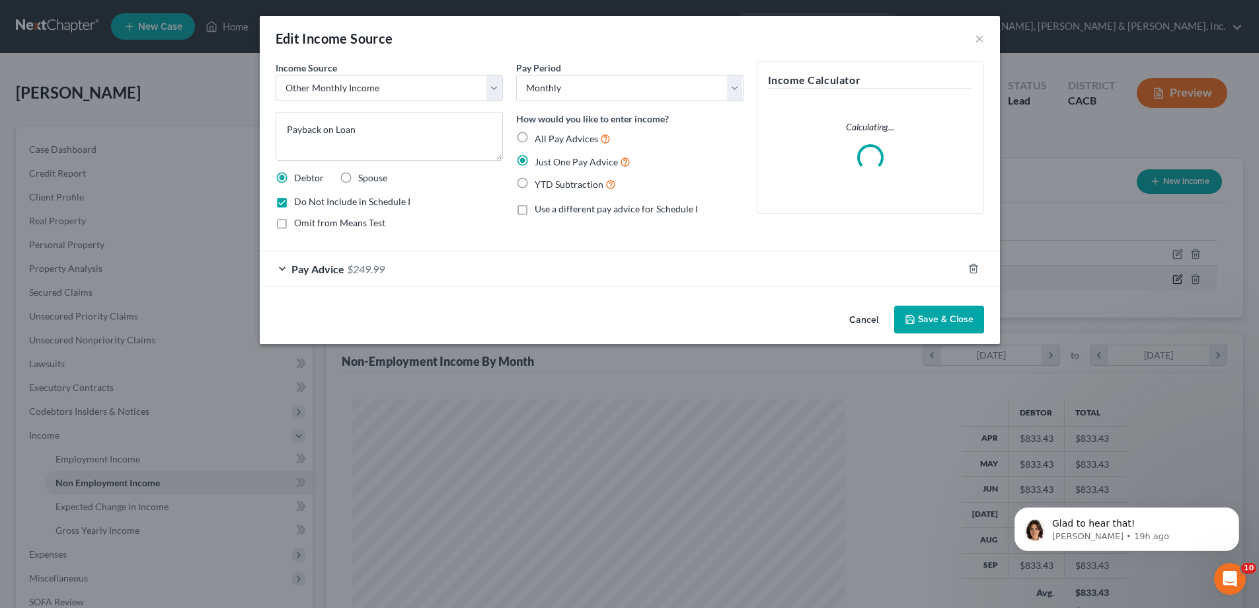
scroll to position [249, 524]
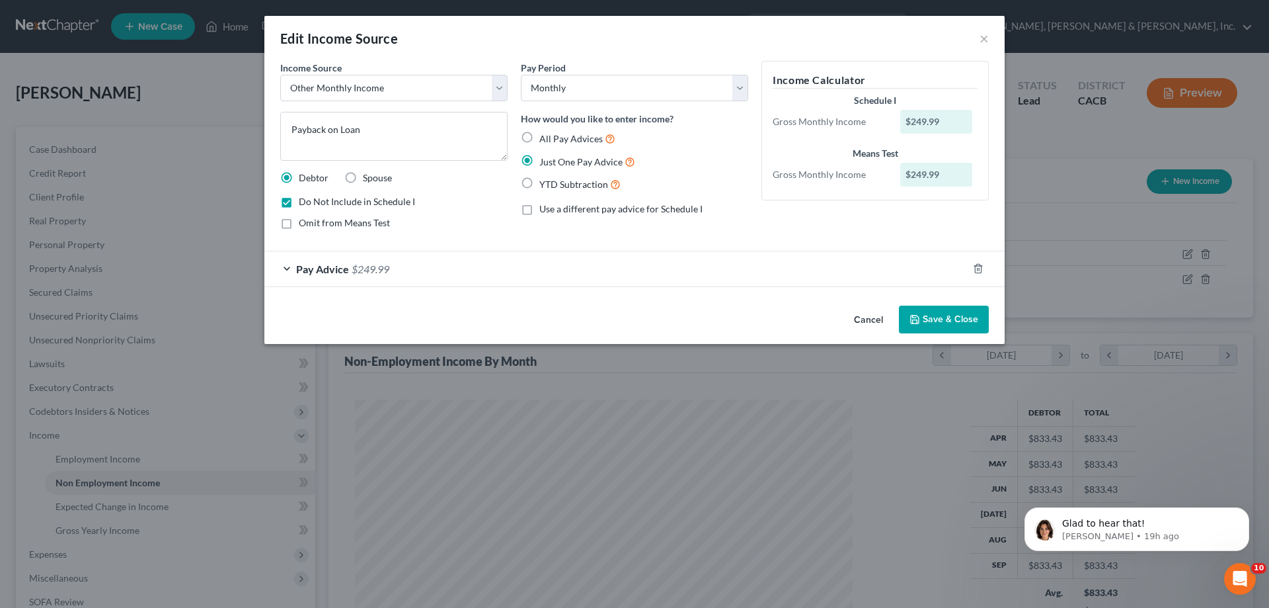
click at [942, 315] on button "Save & Close" at bounding box center [944, 319] width 90 height 28
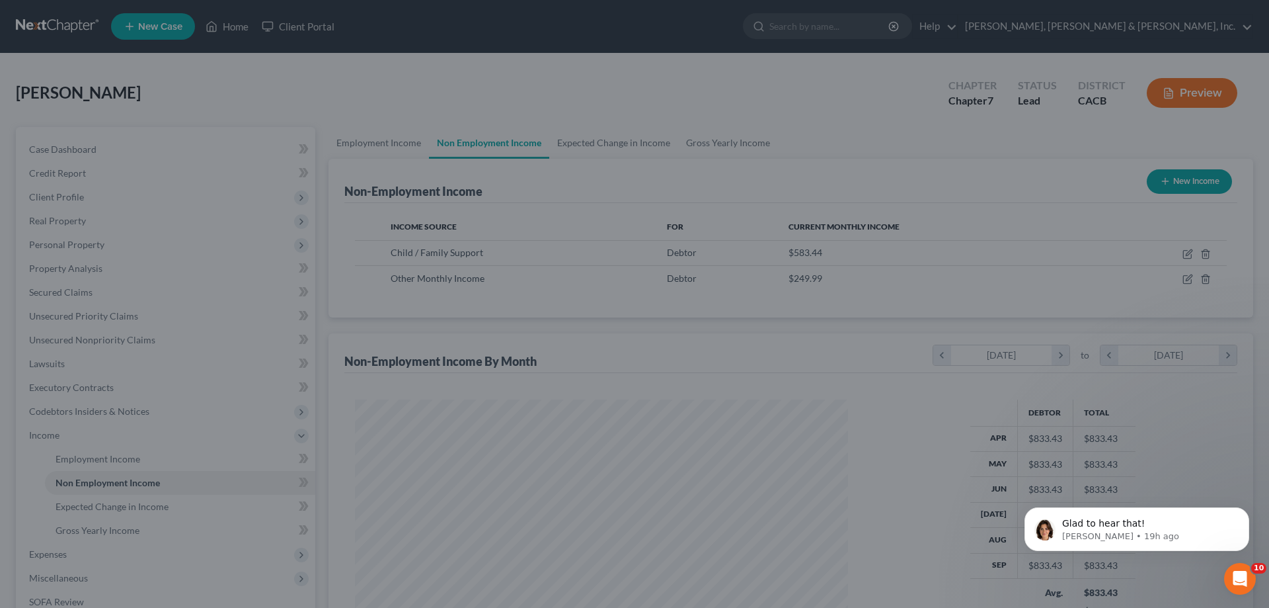
scroll to position [660804, 660531]
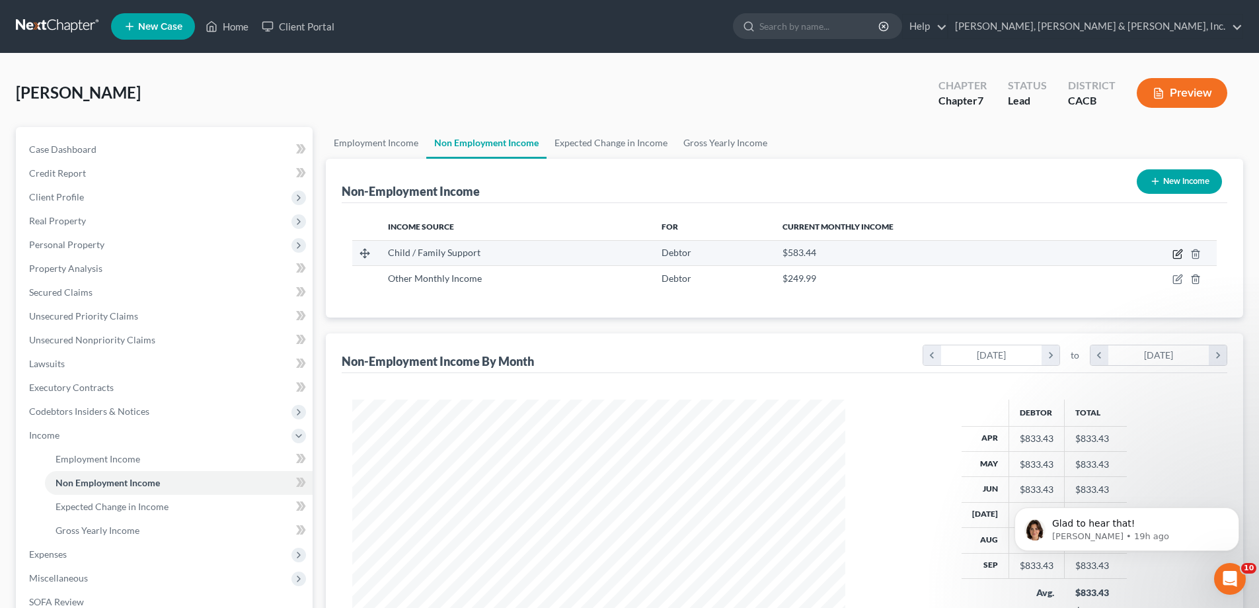
click at [1179, 252] on icon "button" at bounding box center [1179, 252] width 6 height 6
select select "7"
select select "0"
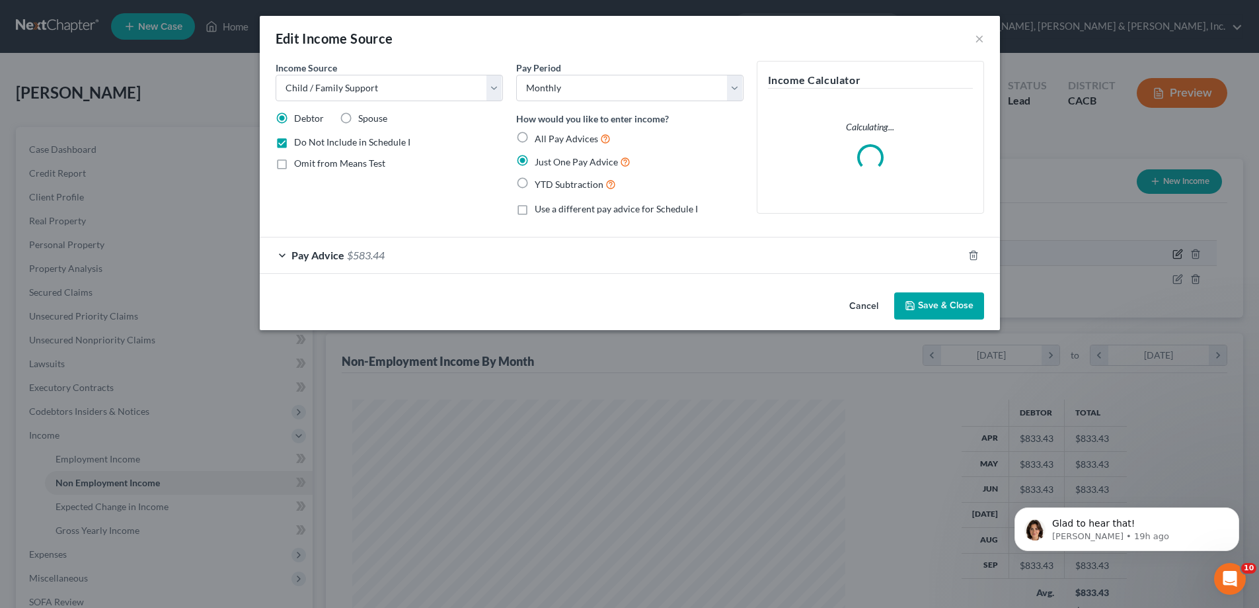
scroll to position [249, 524]
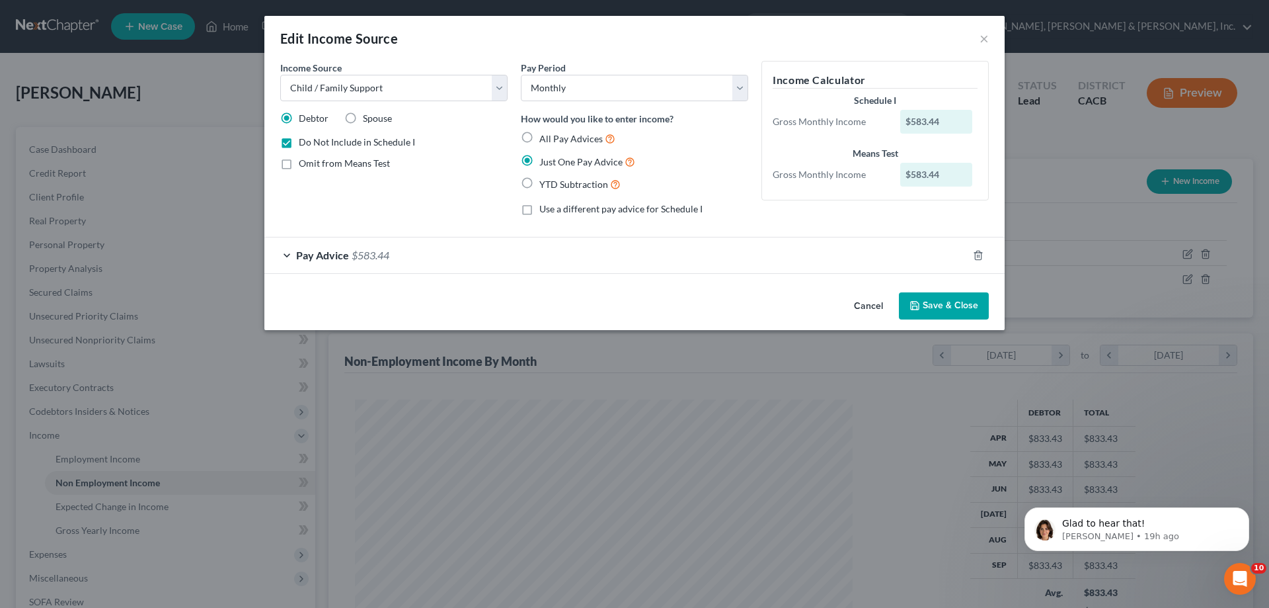
click at [947, 306] on button "Save & Close" at bounding box center [944, 306] width 90 height 28
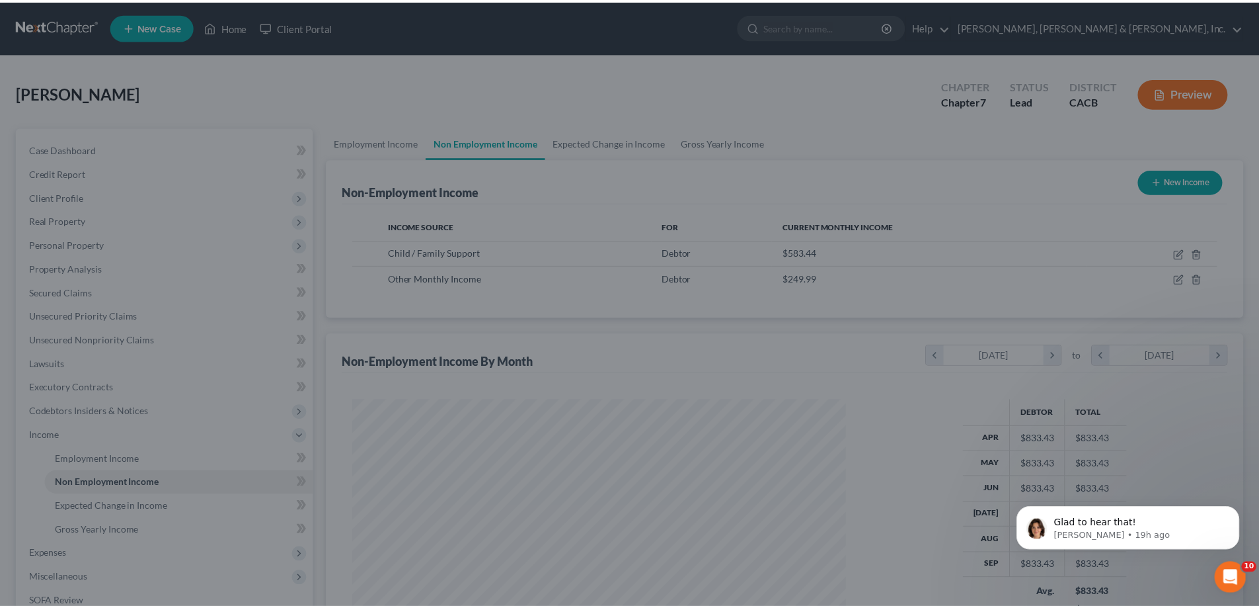
scroll to position [660804, 660531]
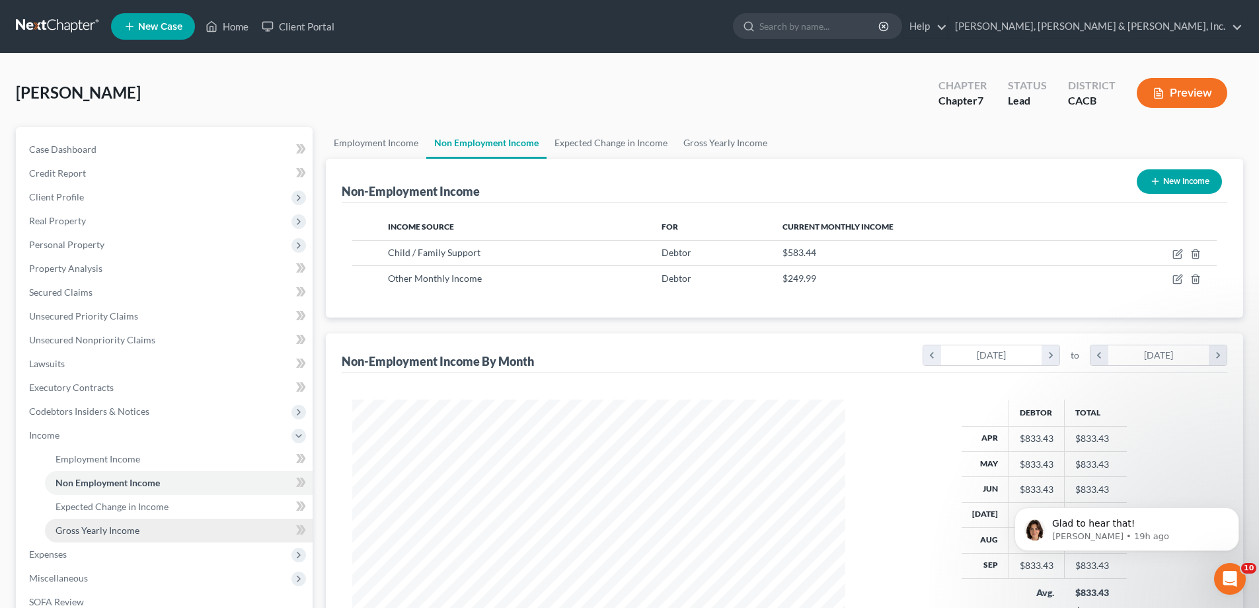
click at [217, 522] on link "Gross Yearly Income" at bounding box center [179, 530] width 268 height 24
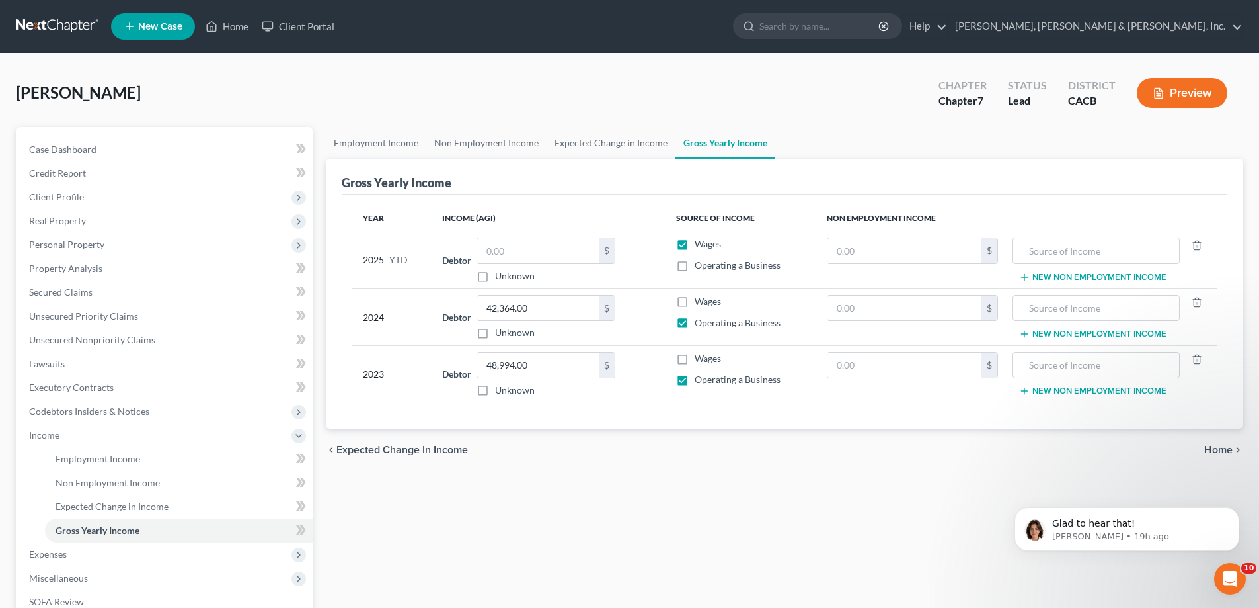
click at [695, 244] on label "Wages" at bounding box center [708, 243] width 26 height 13
click at [700, 244] on input "Wages" at bounding box center [704, 241] width 9 height 9
checkbox input "false"
click at [695, 266] on label "Operating a Business" at bounding box center [738, 264] width 86 height 13
click at [700, 266] on input "Operating a Business" at bounding box center [704, 262] width 9 height 9
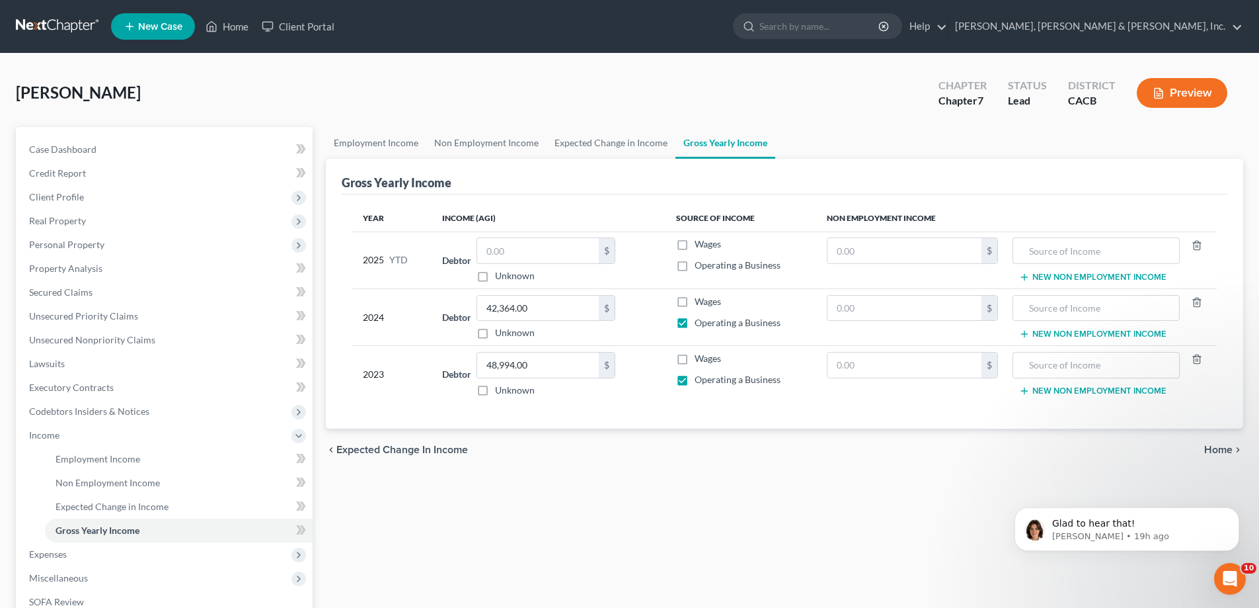
checkbox input "true"
click at [1087, 251] on input "text" at bounding box center [1096, 250] width 152 height 25
click at [1063, 248] on input "text" at bounding box center [1096, 250] width 152 height 25
type input "Family contributions (ceased 9/2025)"
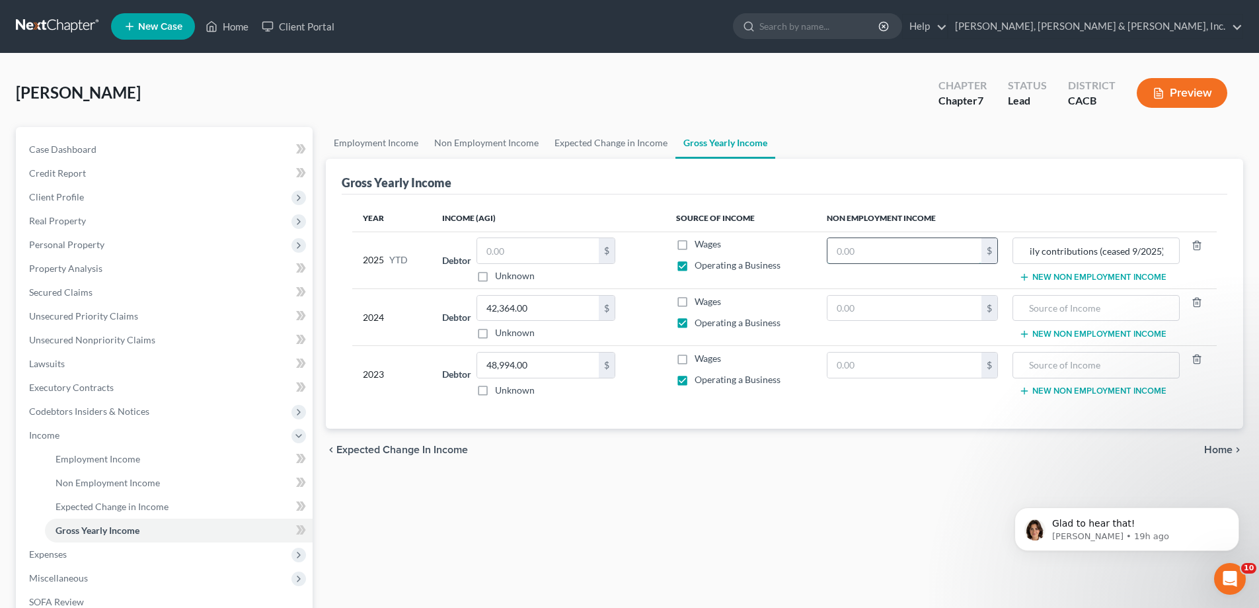
scroll to position [0, 0]
click at [843, 249] on input "text" at bounding box center [905, 250] width 154 height 25
click at [840, 253] on input "text" at bounding box center [905, 250] width 154 height 25
type input "4,500"
click at [1080, 276] on button "New Non Employment Income" at bounding box center [1092, 277] width 147 height 11
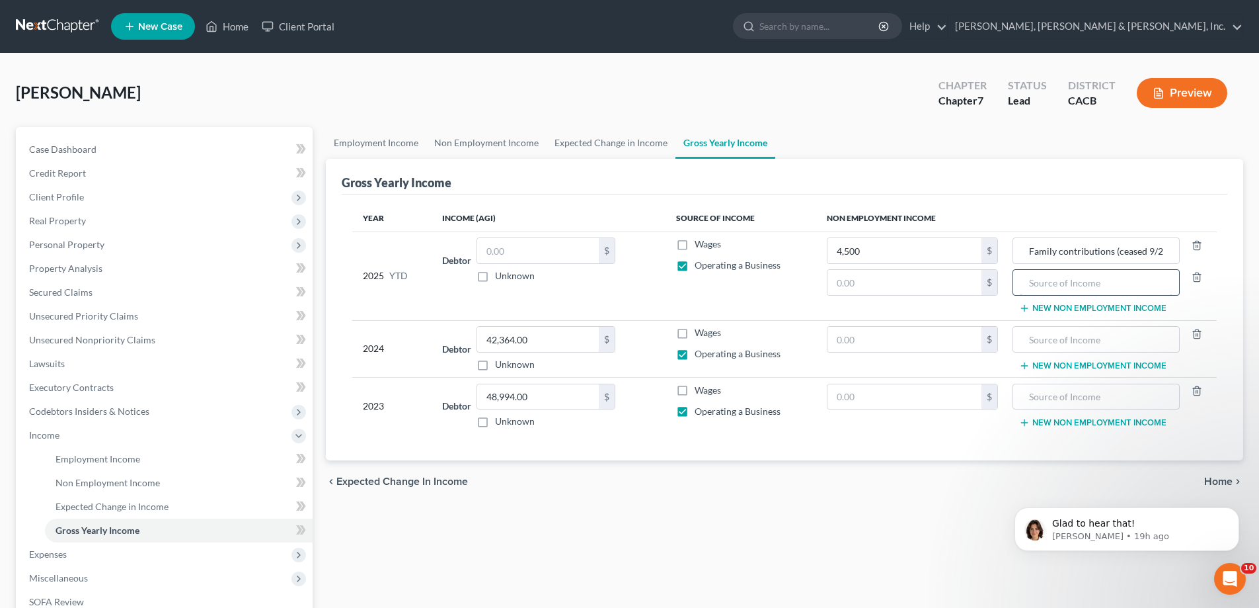
click at [1028, 286] on input "text" at bounding box center [1096, 282] width 152 height 25
click at [1066, 281] on input "Payback on Loan (ceased" at bounding box center [1096, 282] width 152 height 25
click at [1144, 283] on input "Payback on Loan (ceased" at bounding box center [1096, 282] width 152 height 25
type input "Payback on Loan (ceased 8/2025)"
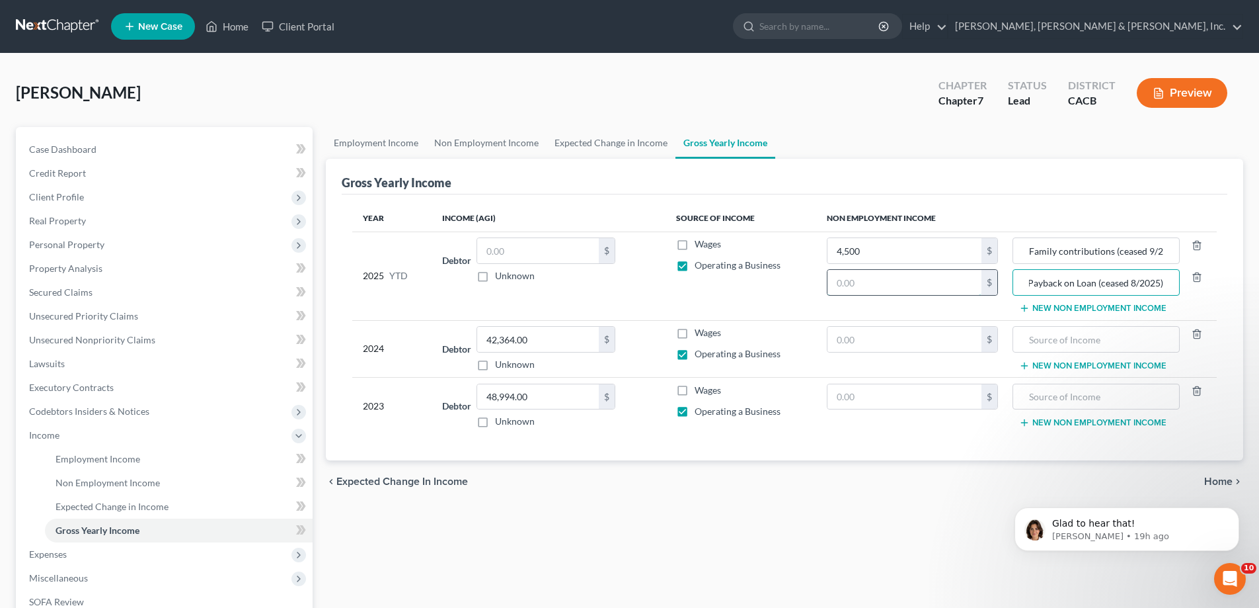
scroll to position [0, 0]
click at [861, 284] on input "text" at bounding box center [905, 282] width 154 height 25
click at [840, 282] on input "text" at bounding box center [905, 282] width 154 height 25
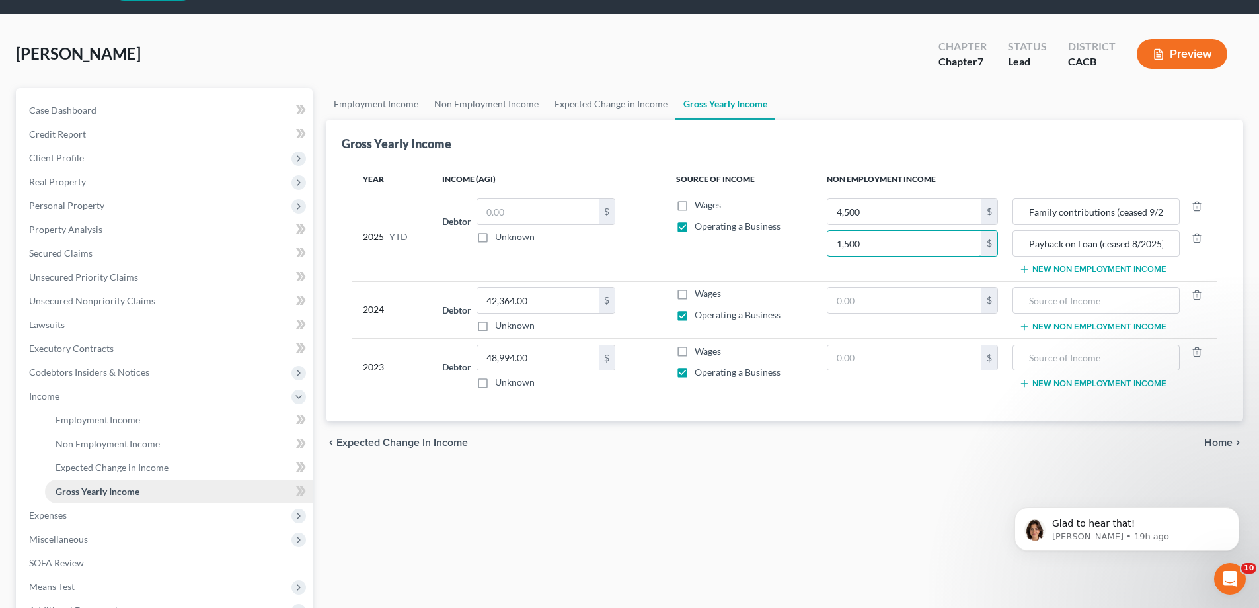
scroll to position [66, 0]
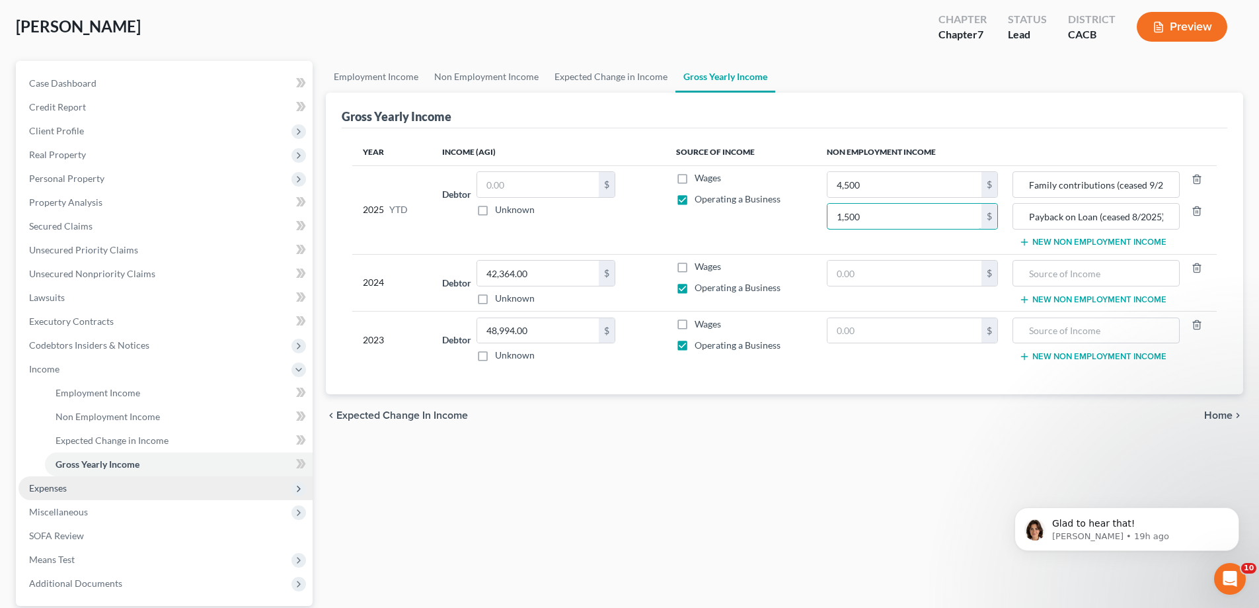
type input "1,500"
click at [78, 489] on span "Expenses" at bounding box center [166, 488] width 294 height 24
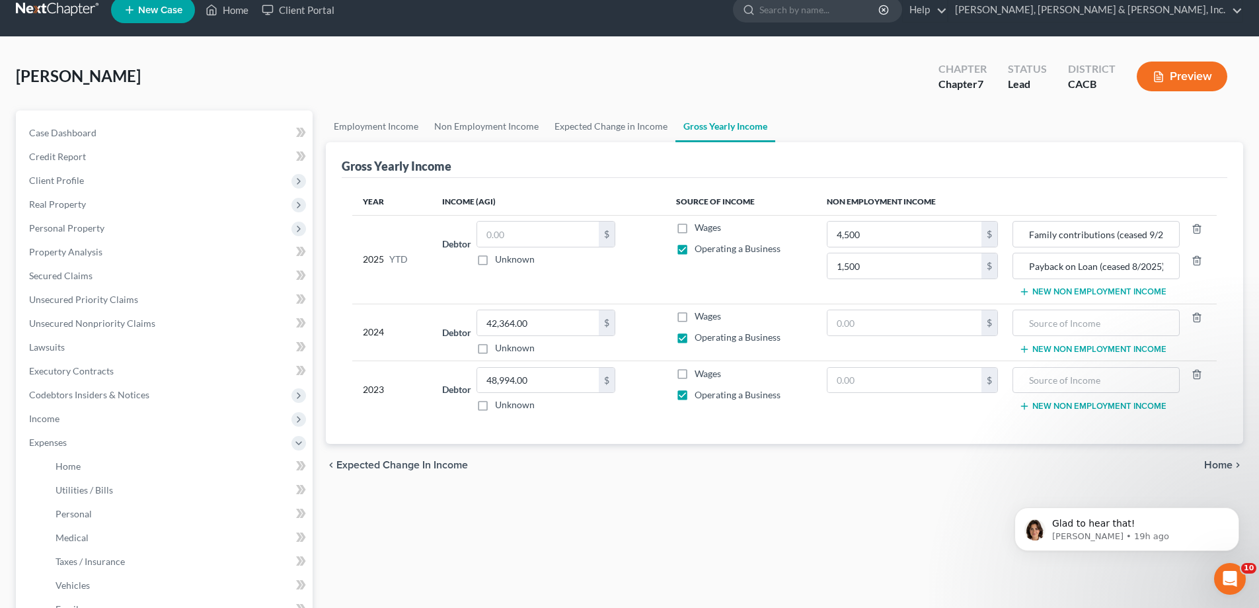
scroll to position [0, 0]
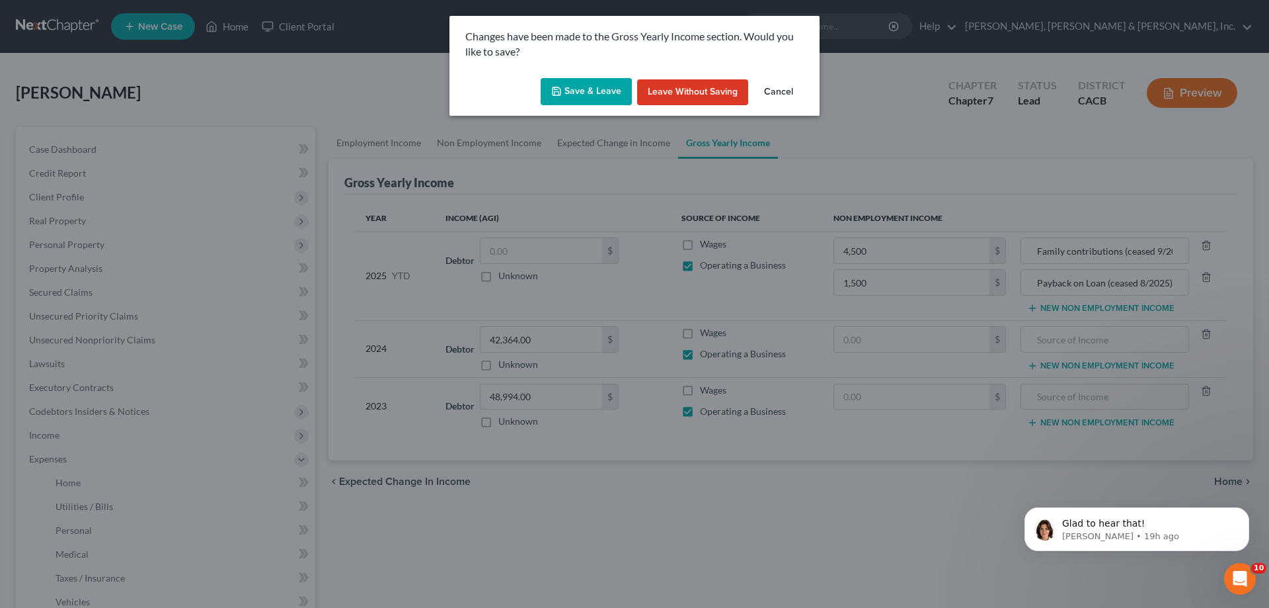
click at [580, 85] on button "Save & Leave" at bounding box center [586, 92] width 91 height 28
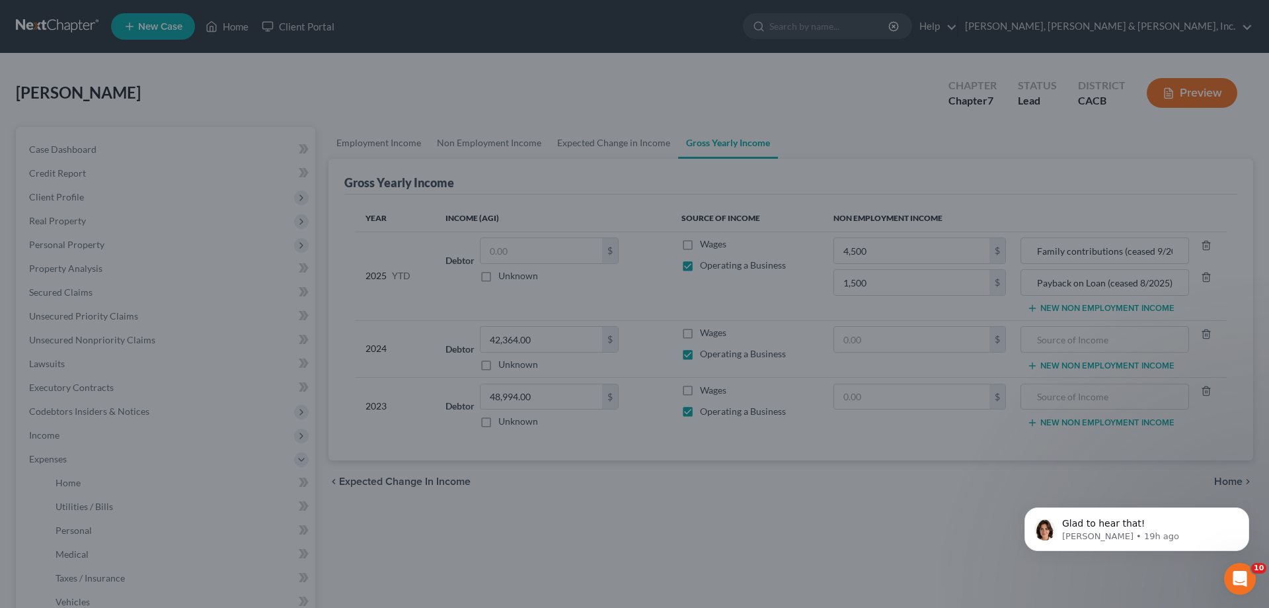
type input "1,500.00"
type input "Payback on Loan (ceased 8/2025)"
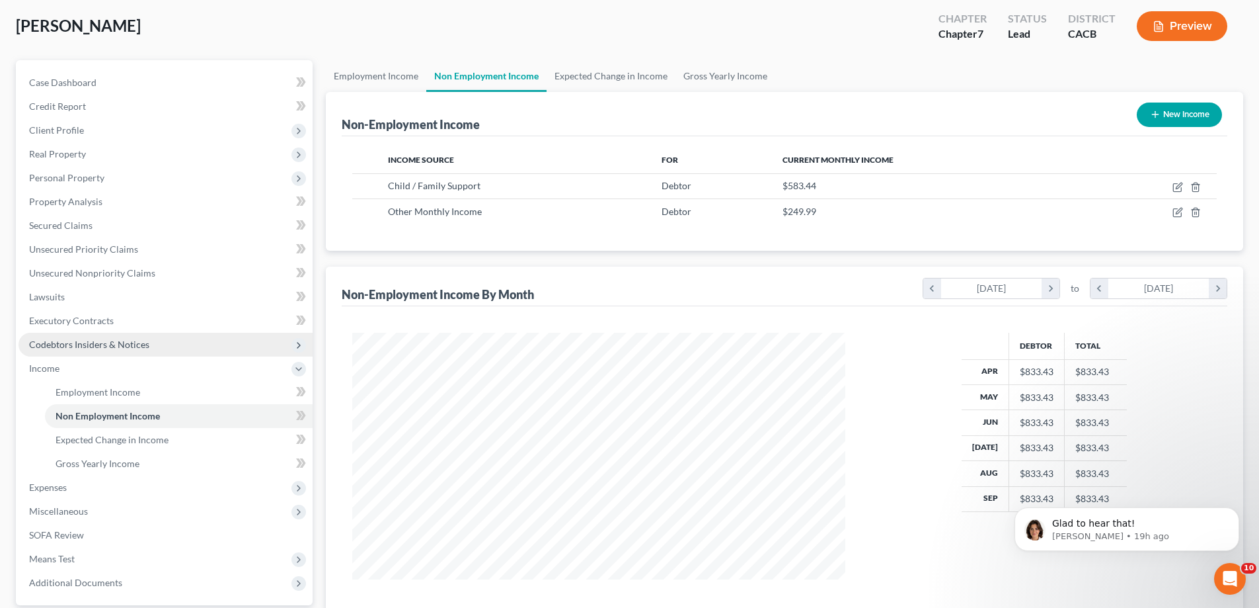
scroll to position [132, 0]
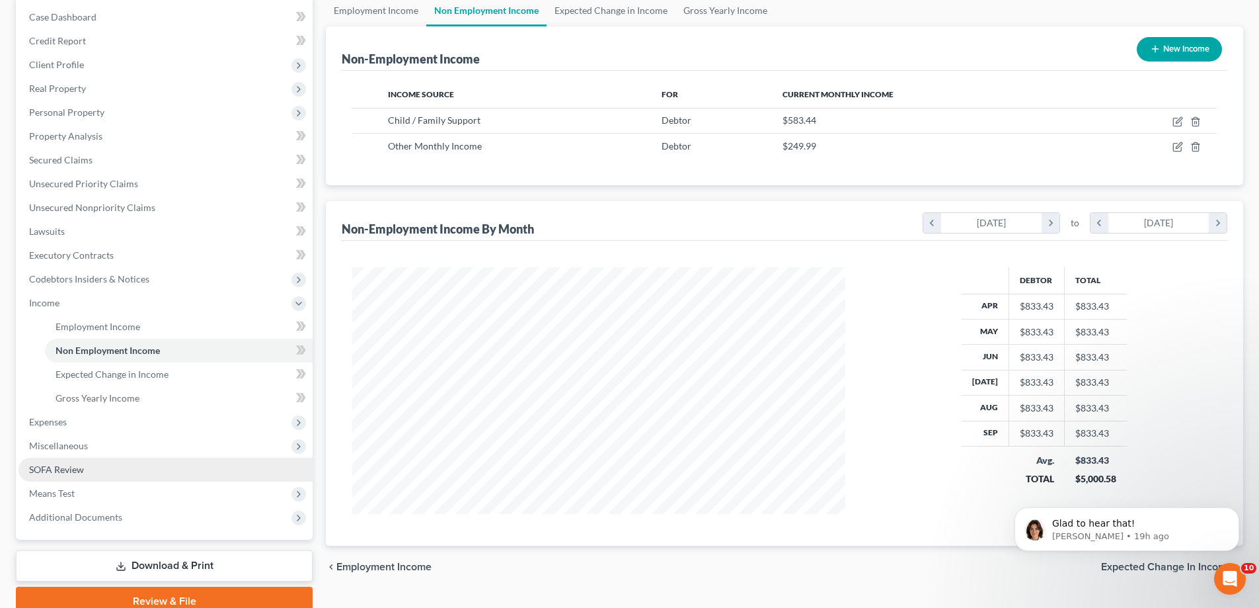
click at [83, 464] on span "SOFA Review" at bounding box center [56, 468] width 55 height 11
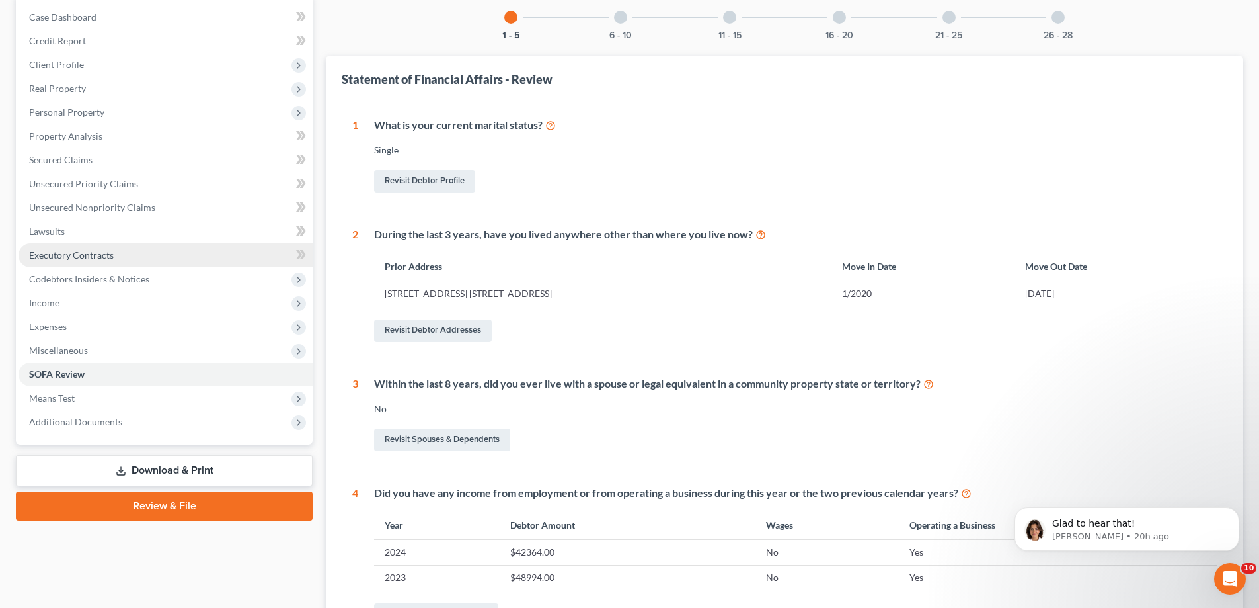
scroll to position [66, 0]
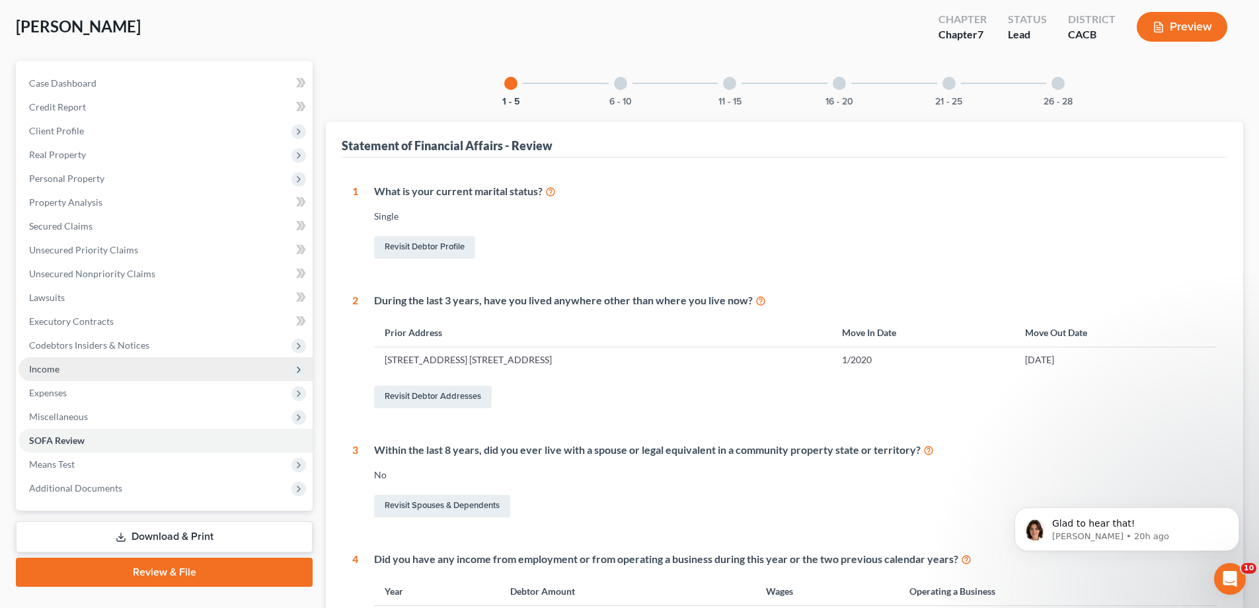
click at [82, 366] on span "Income" at bounding box center [166, 369] width 294 height 24
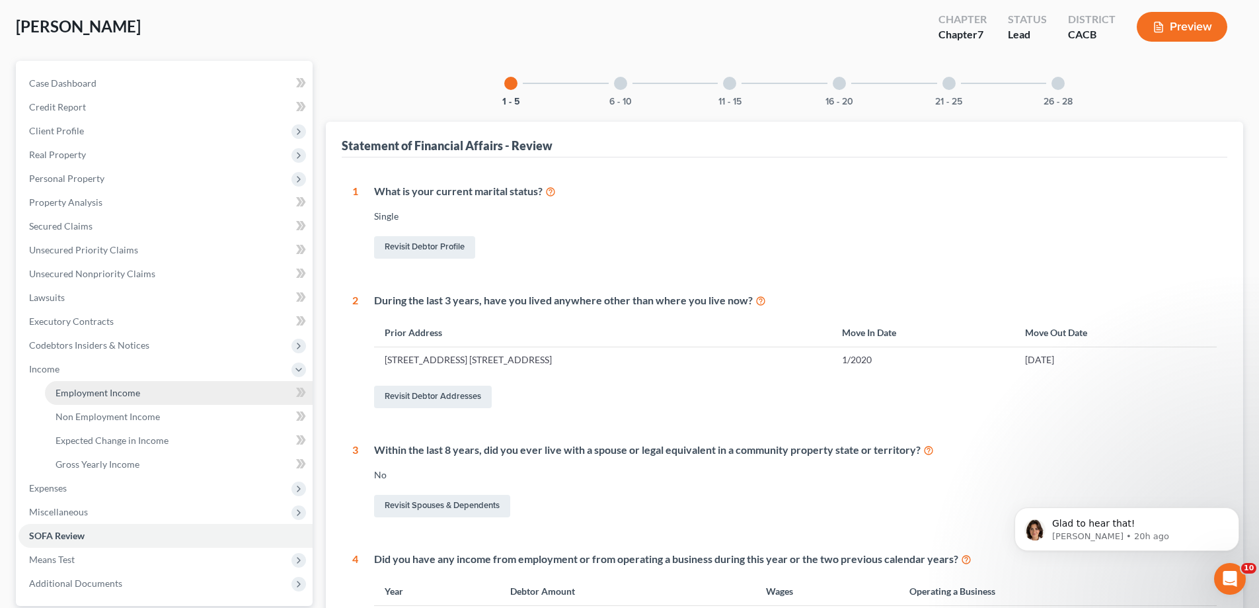
click at [87, 397] on span "Employment Income" at bounding box center [98, 392] width 85 height 11
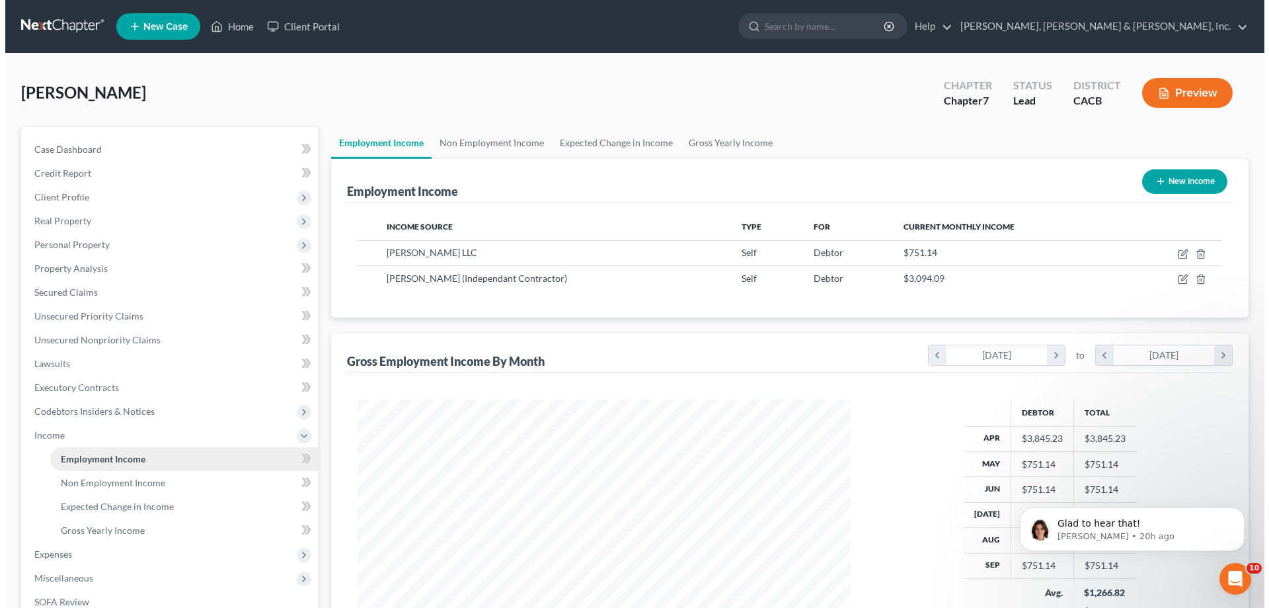
scroll to position [247, 520]
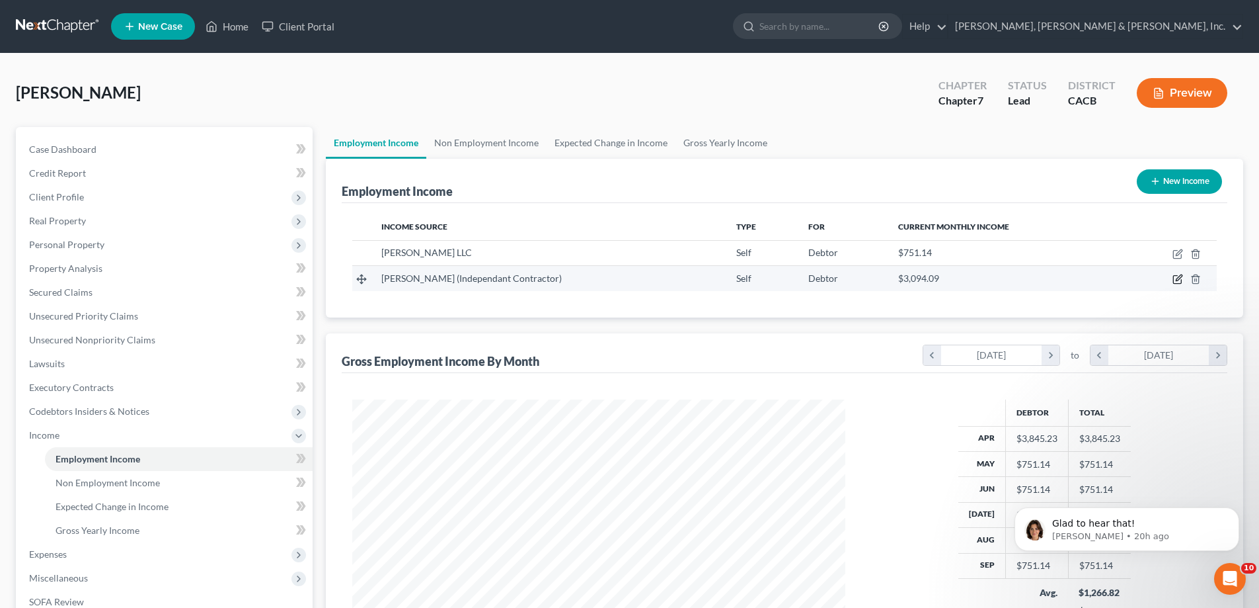
click at [1177, 276] on icon "button" at bounding box center [1178, 279] width 11 height 11
select select "1"
select select "4"
select select "0"
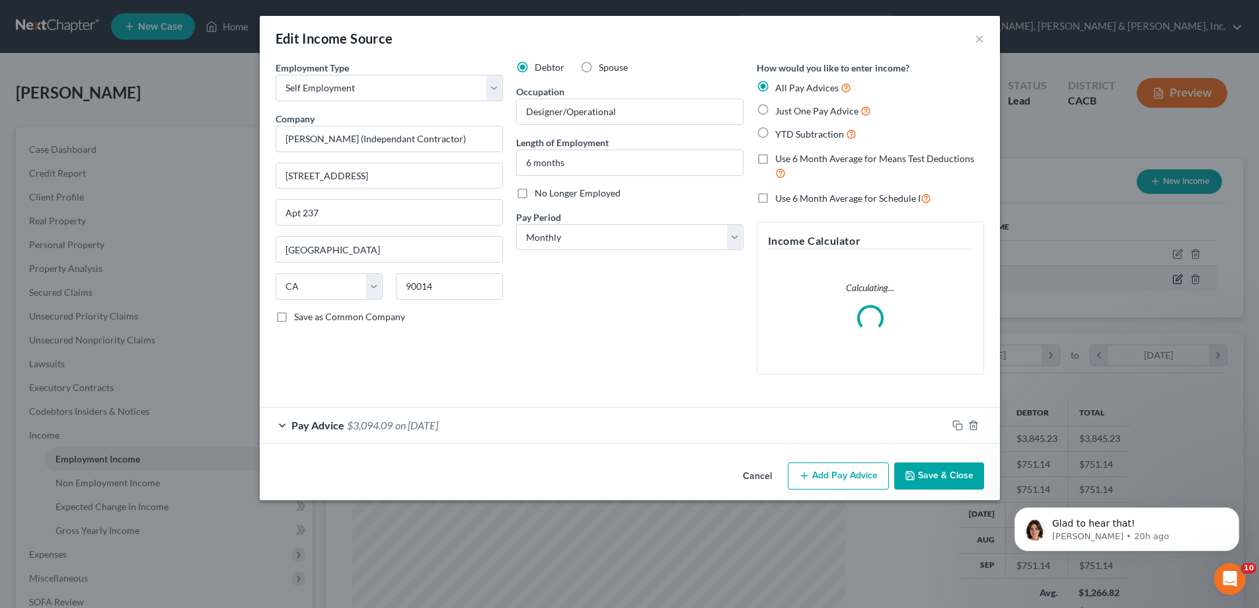
scroll to position [249, 524]
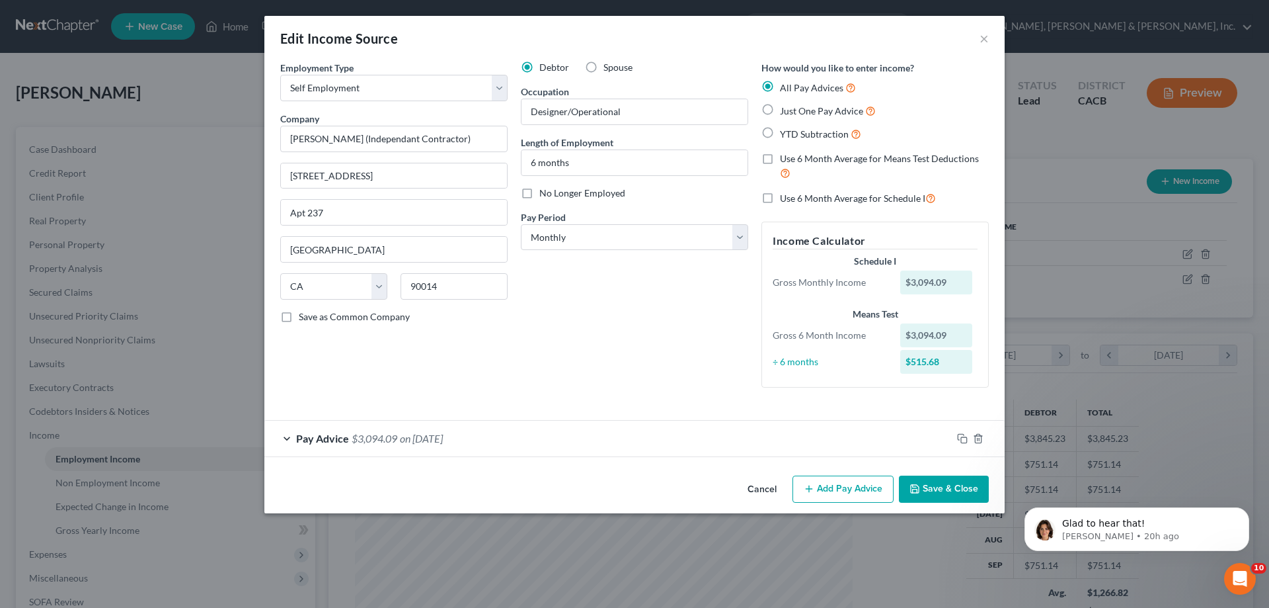
click at [780, 106] on label "Just One Pay Advice" at bounding box center [828, 110] width 96 height 15
click at [785, 106] on input "Just One Pay Advice" at bounding box center [789, 107] width 9 height 9
radio input "true"
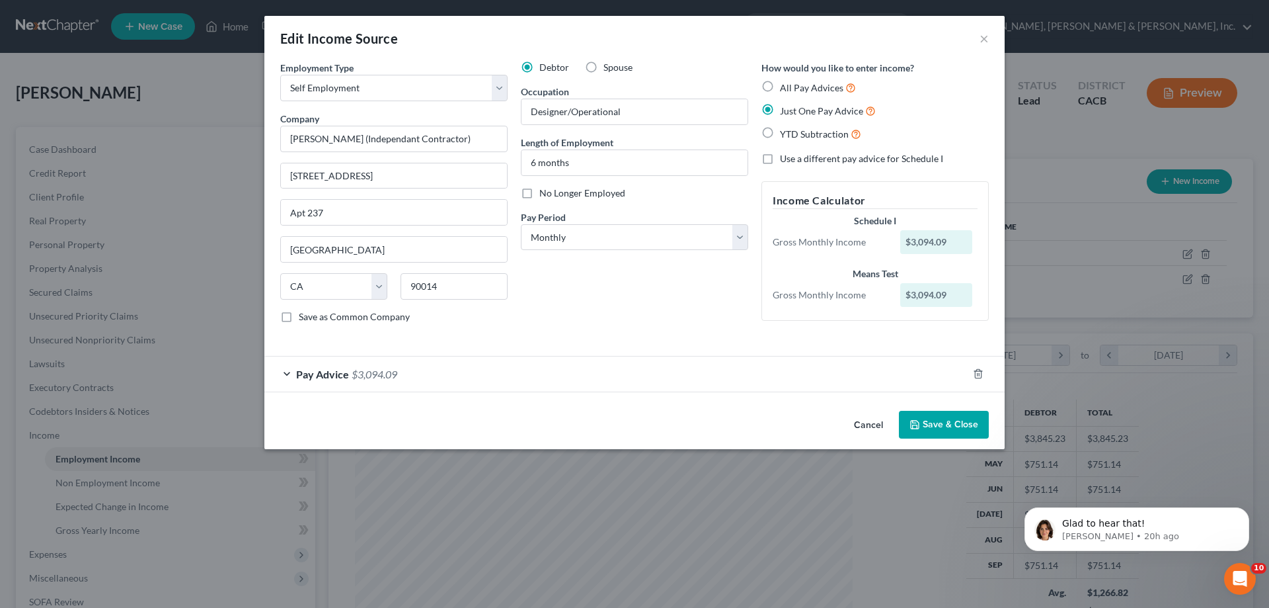
click at [335, 371] on span "Pay Advice" at bounding box center [322, 374] width 53 height 13
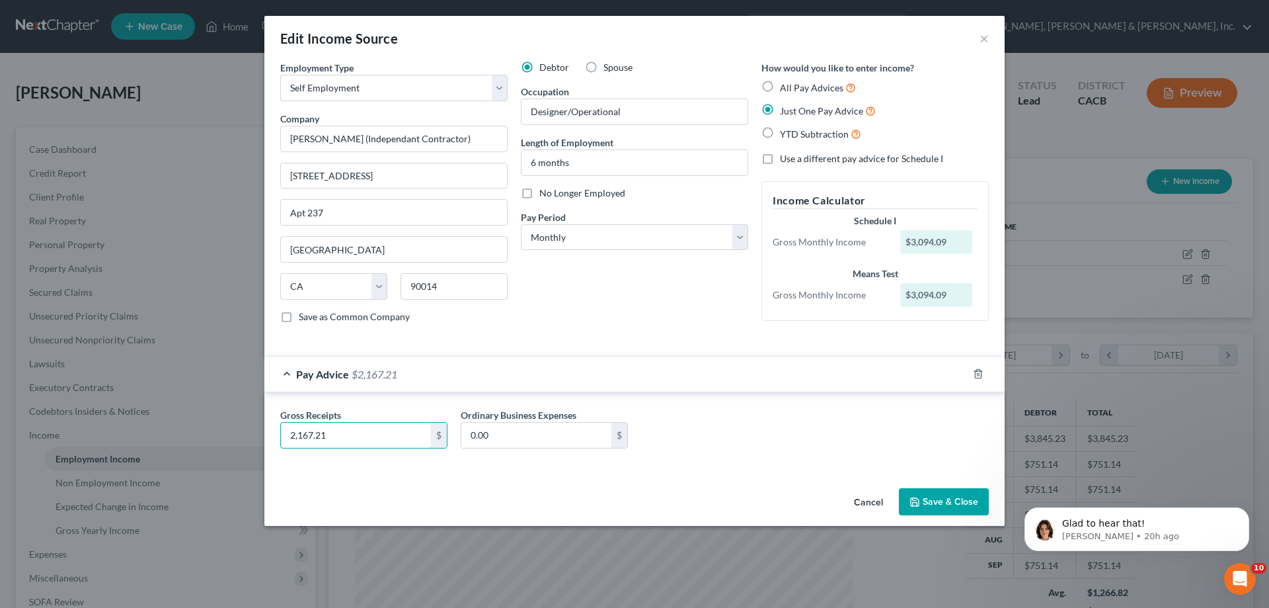
type input "2,167.21"
click at [958, 501] on button "Save & Close" at bounding box center [944, 502] width 90 height 28
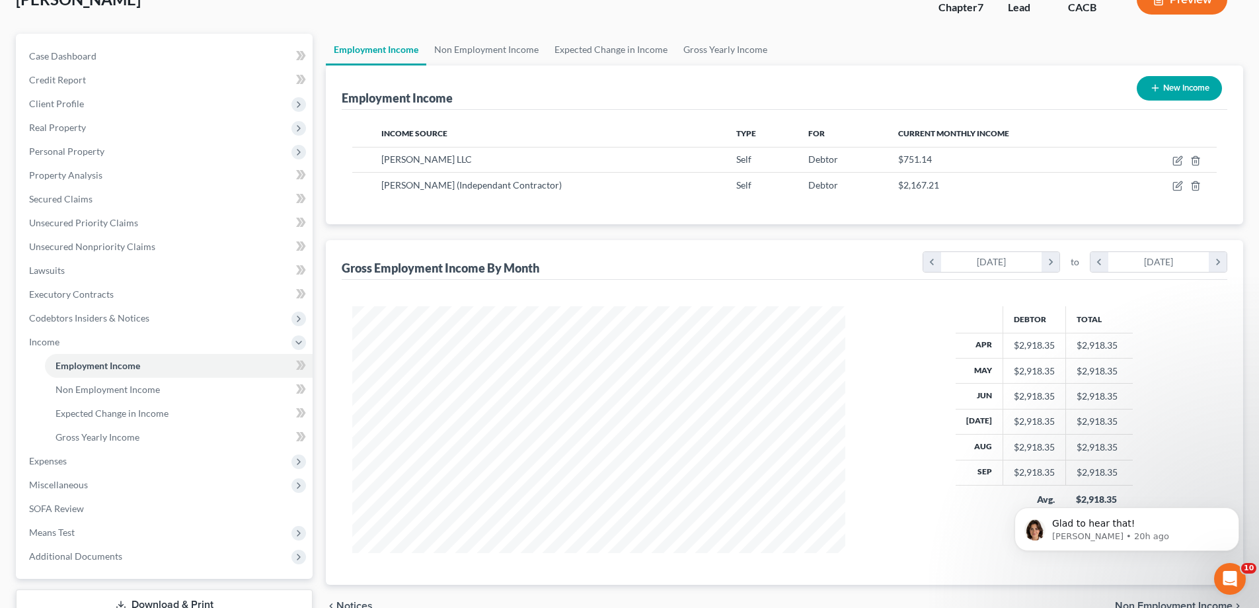
scroll to position [66, 0]
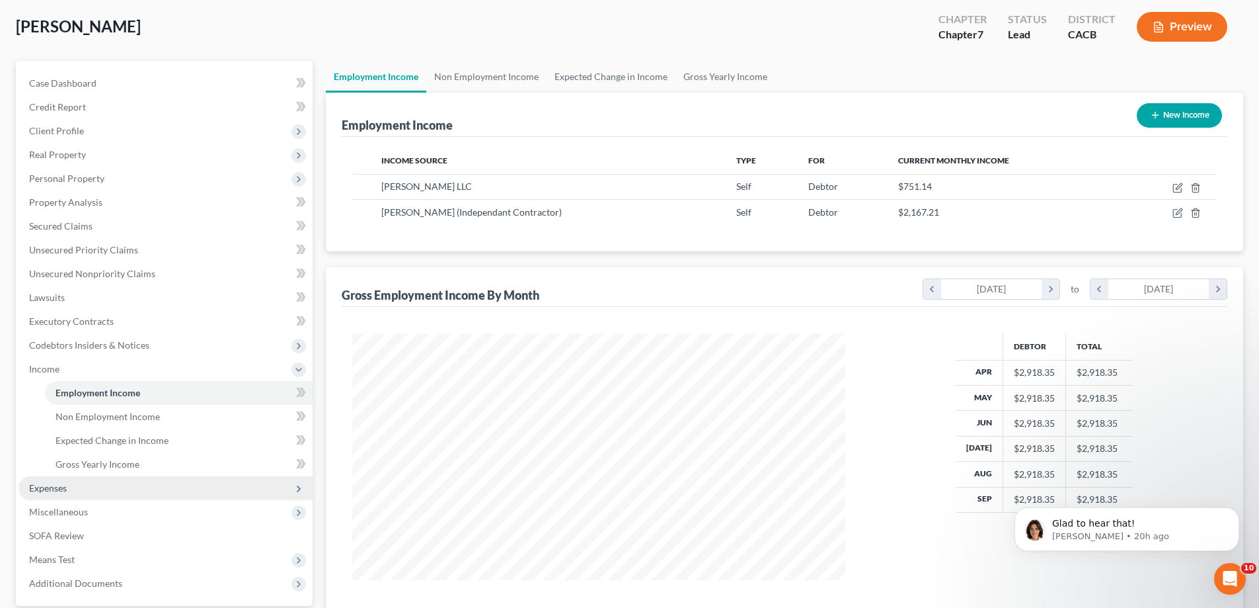
click at [117, 492] on span "Expenses" at bounding box center [166, 488] width 294 height 24
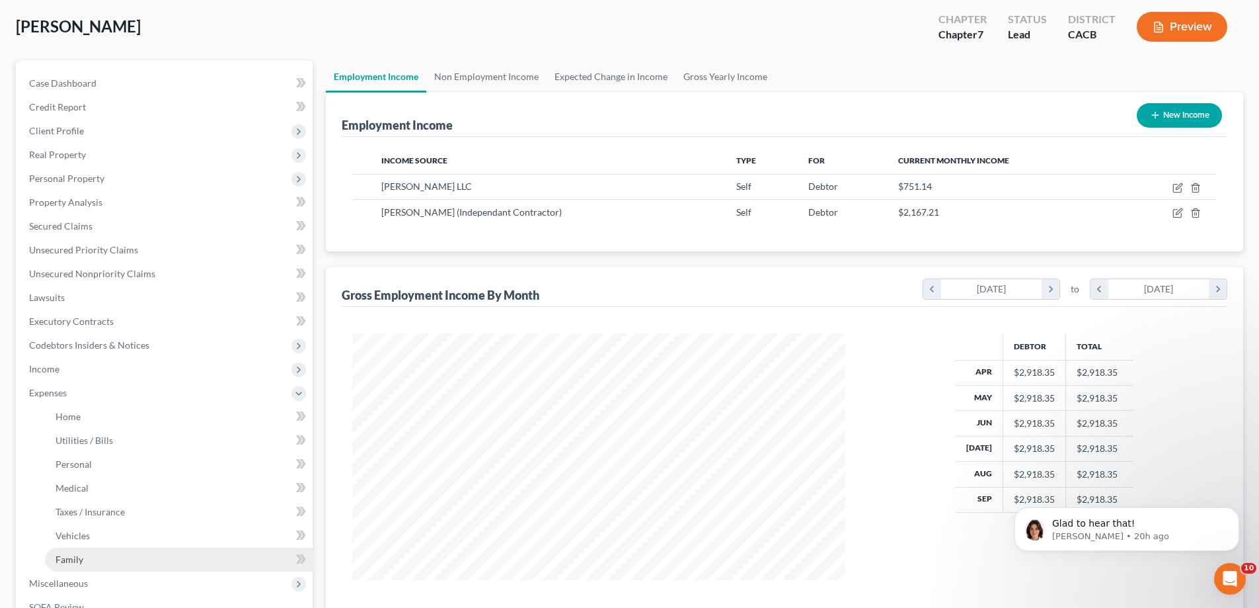
click at [244, 566] on link "Family" at bounding box center [179, 559] width 268 height 24
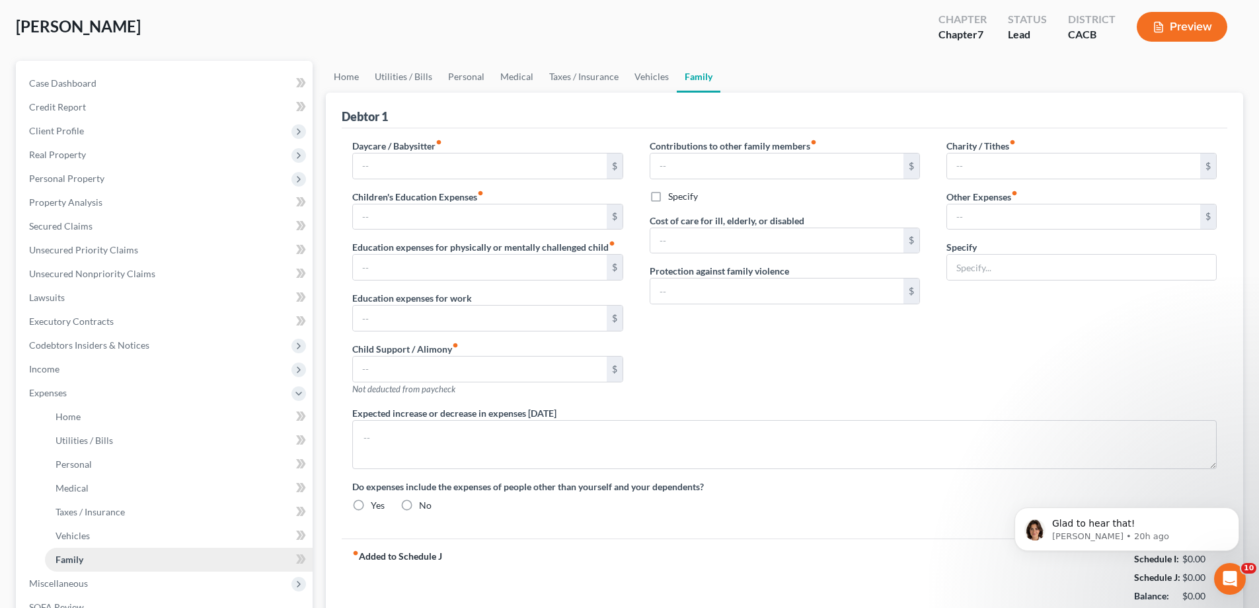
type input "0.00"
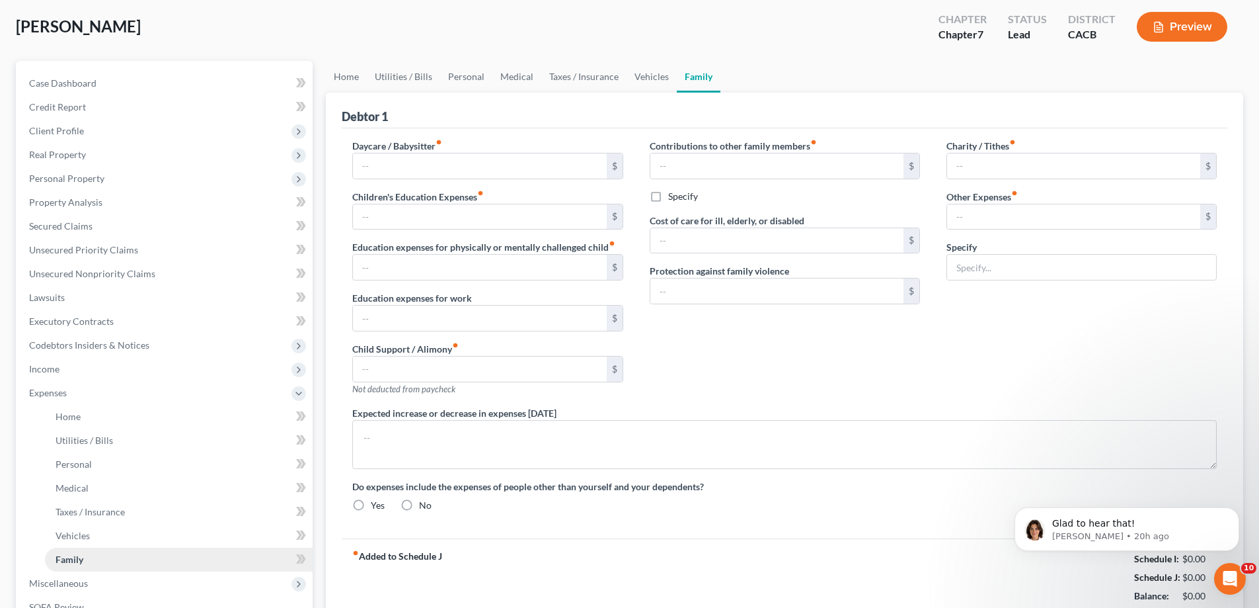
type input "0.00"
type input "100.00"
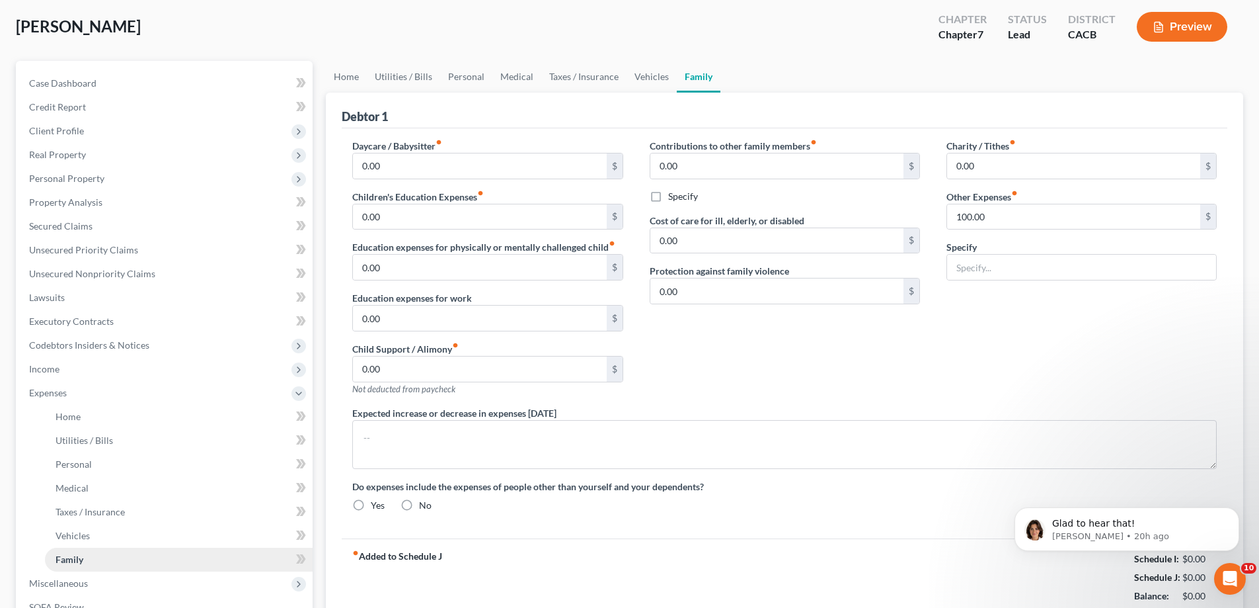
type input "Exigent Circumstances"
radio input "true"
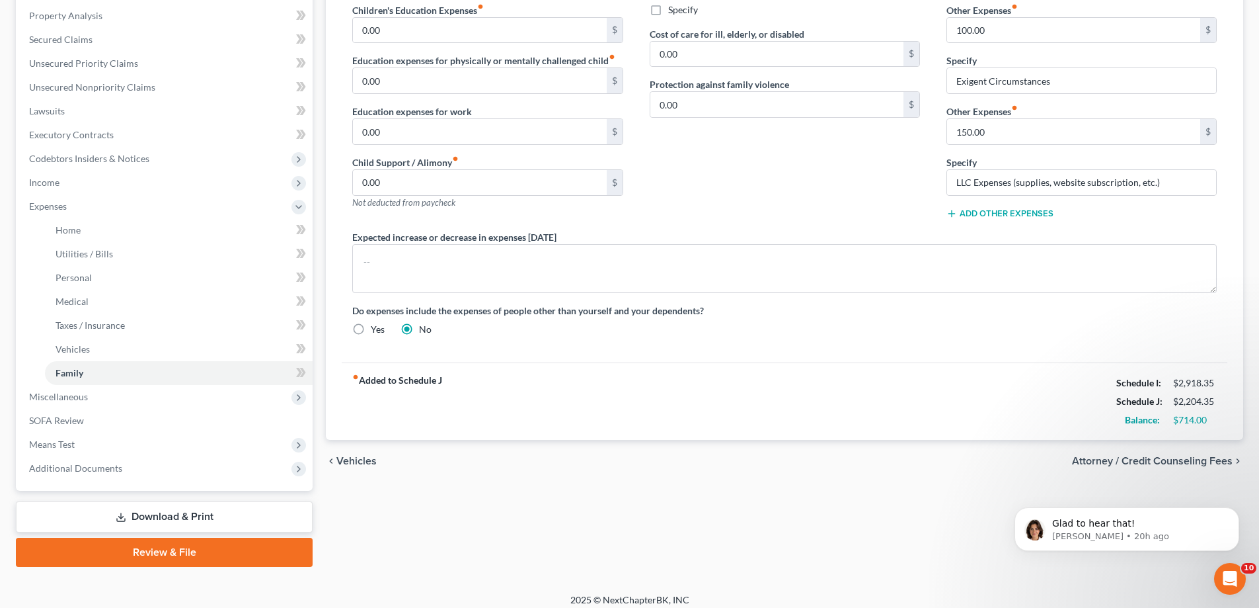
scroll to position [262, 0]
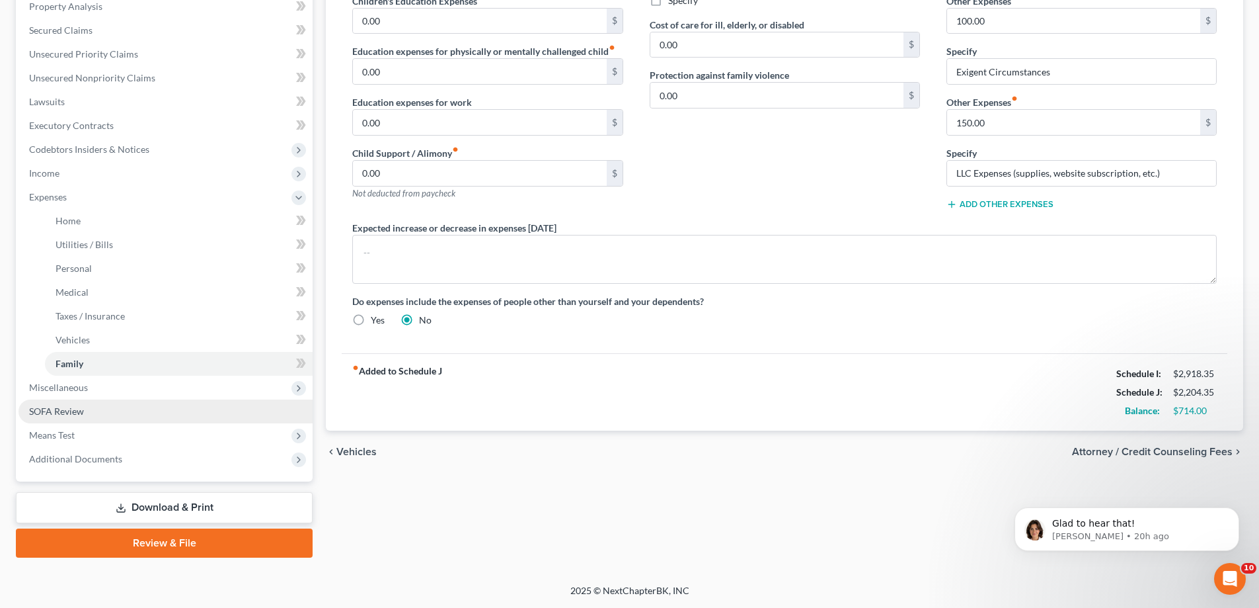
click at [81, 413] on span "SOFA Review" at bounding box center [56, 410] width 55 height 11
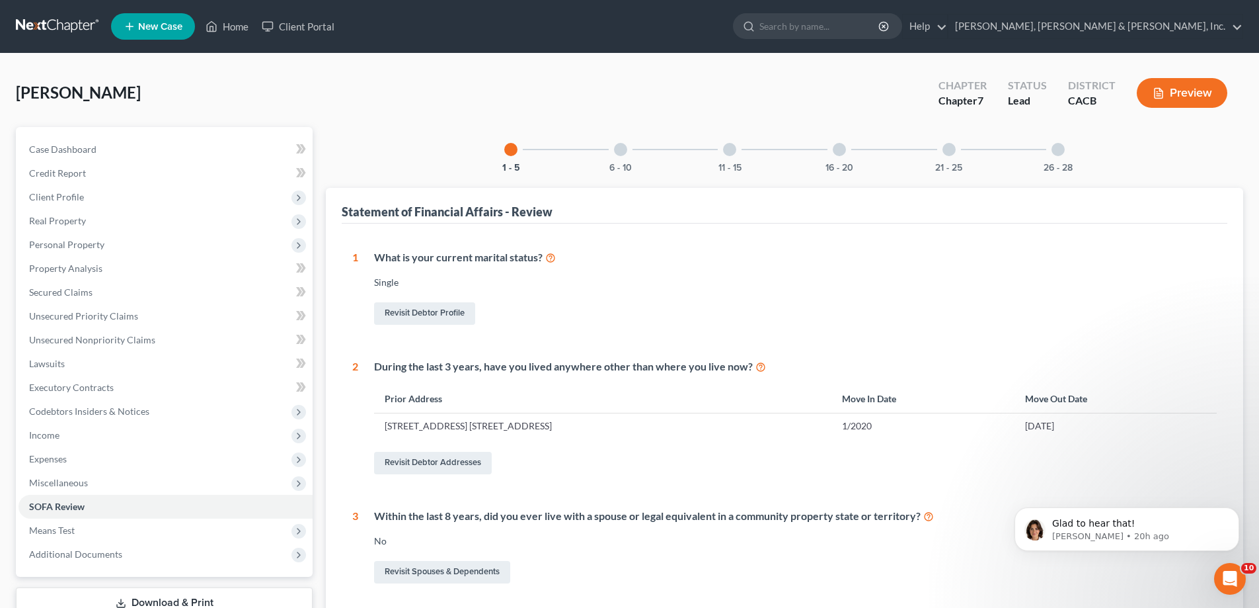
click at [618, 149] on div at bounding box center [620, 149] width 13 height 13
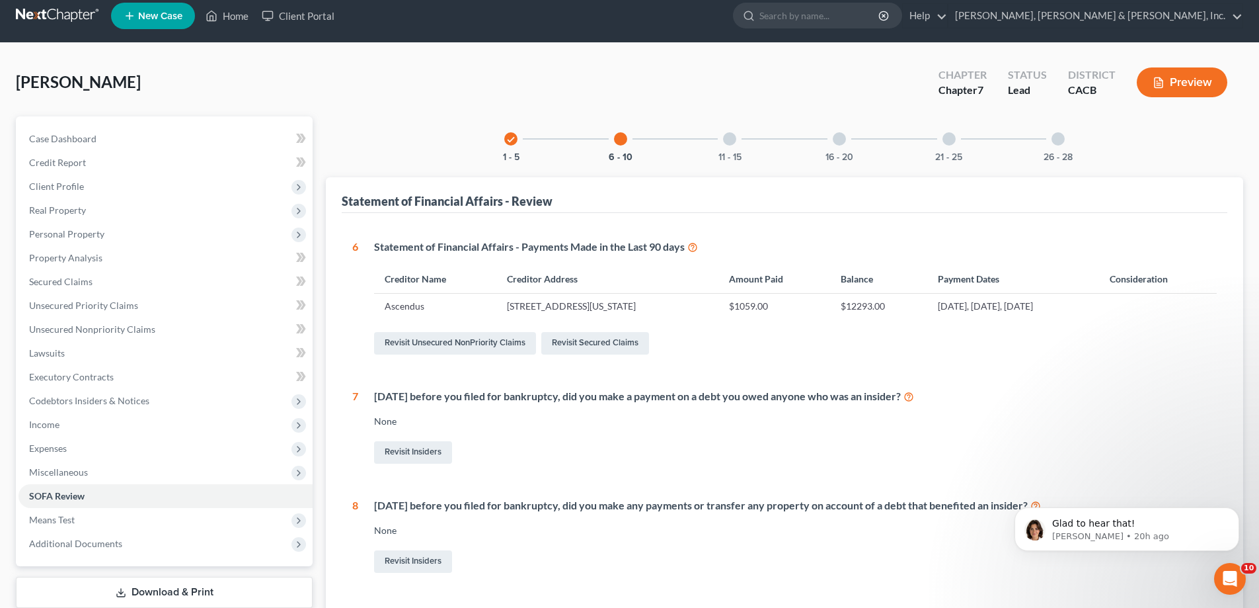
scroll to position [5, 0]
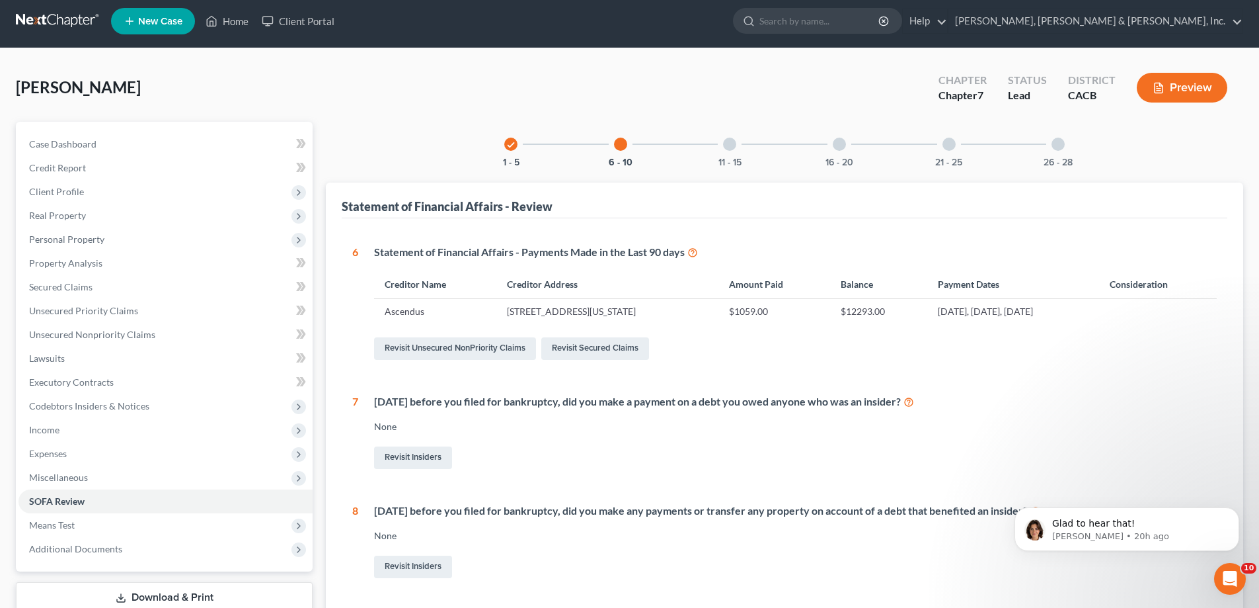
click at [727, 144] on div at bounding box center [729, 143] width 13 height 13
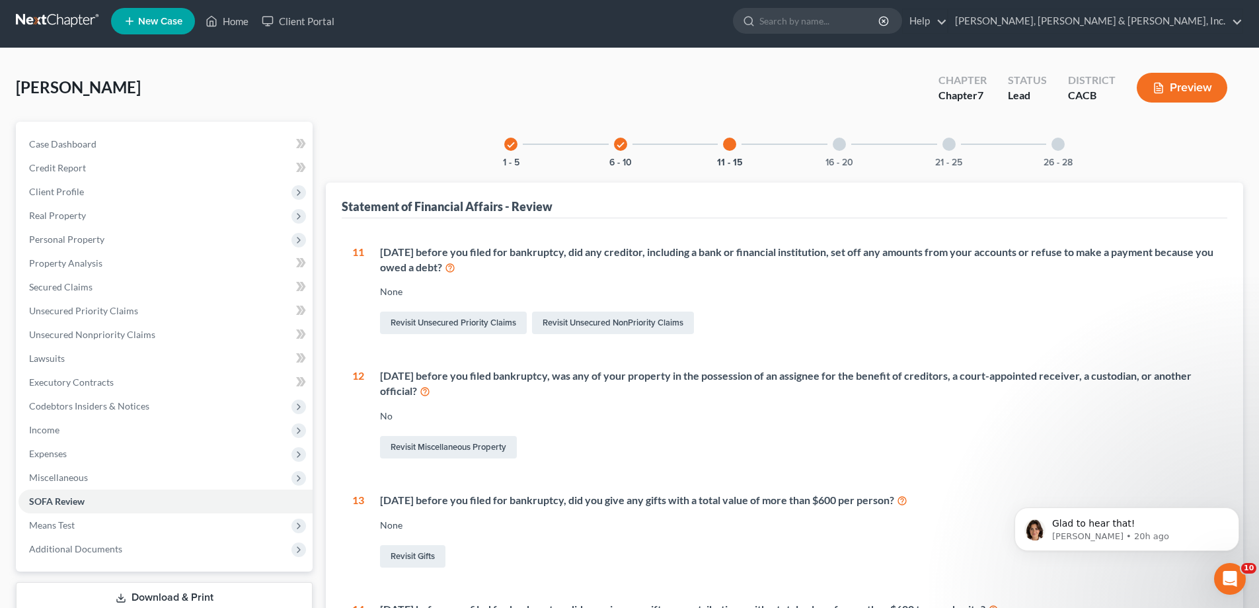
click at [619, 144] on icon "check" at bounding box center [620, 144] width 9 height 9
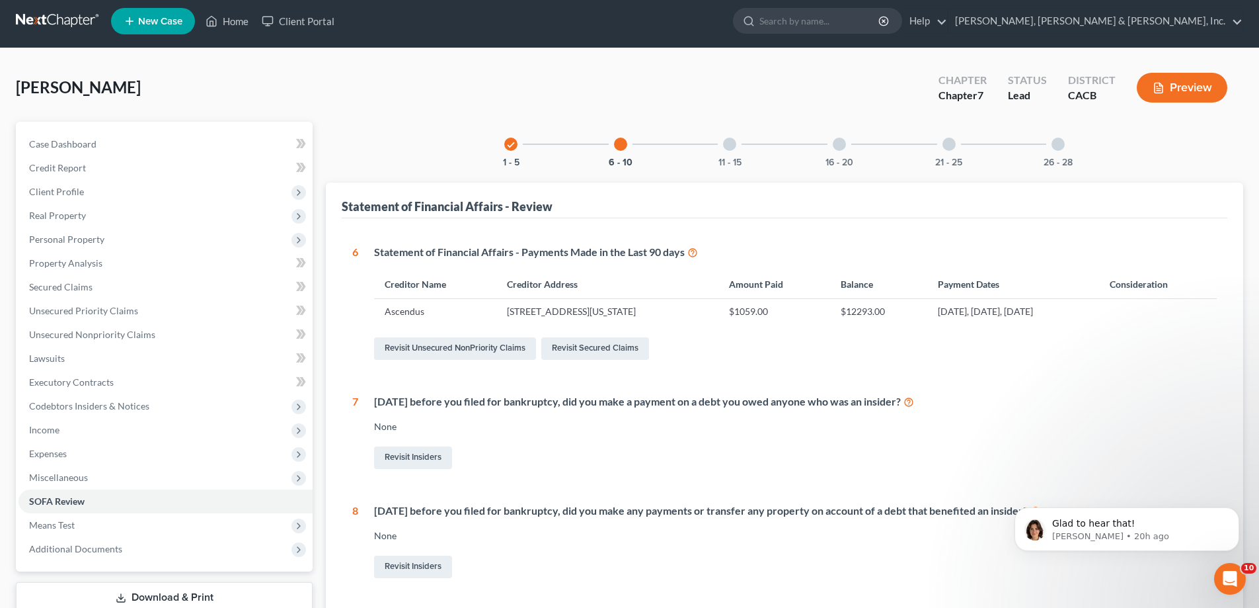
click at [734, 143] on div at bounding box center [729, 143] width 13 height 13
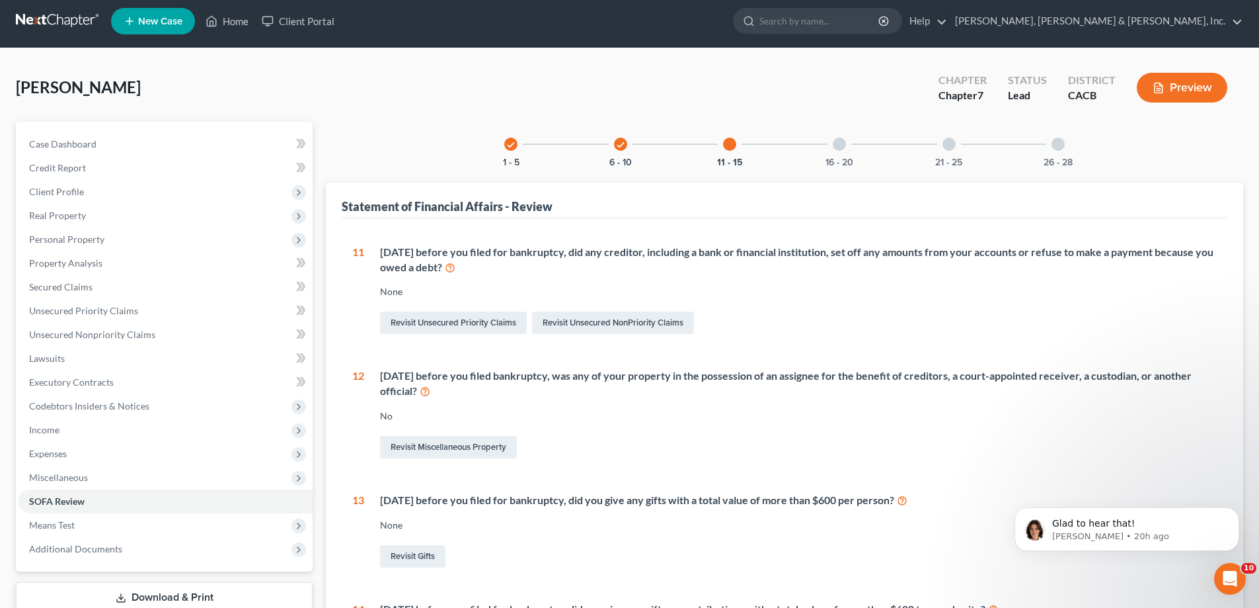
click at [838, 143] on div at bounding box center [839, 143] width 13 height 13
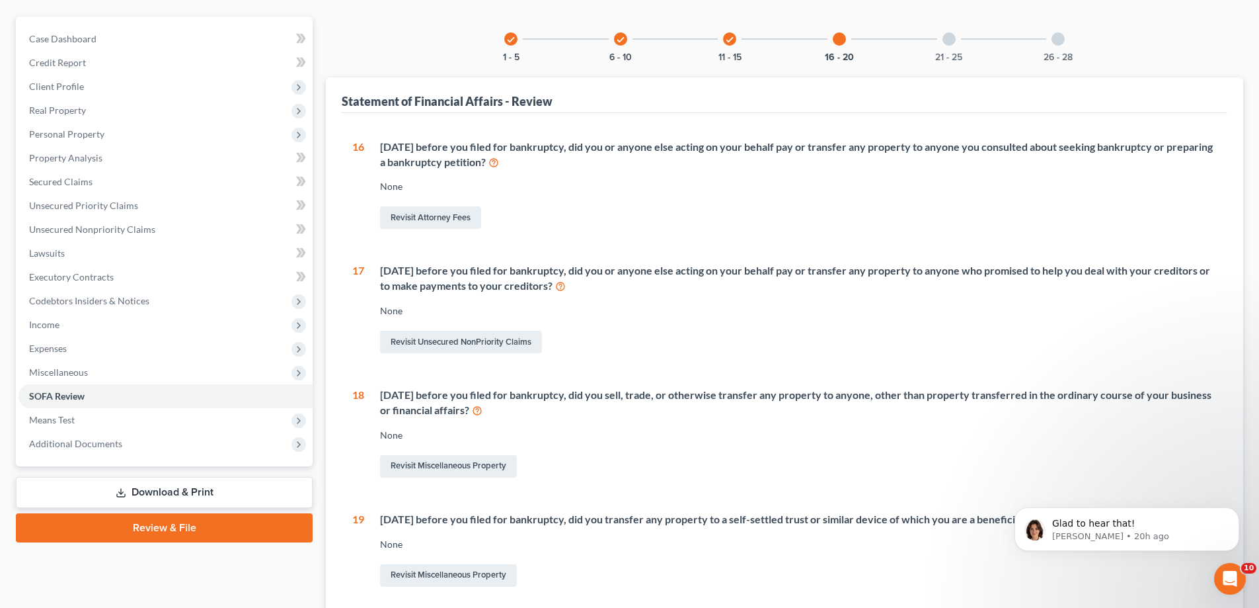
scroll to position [137, 0]
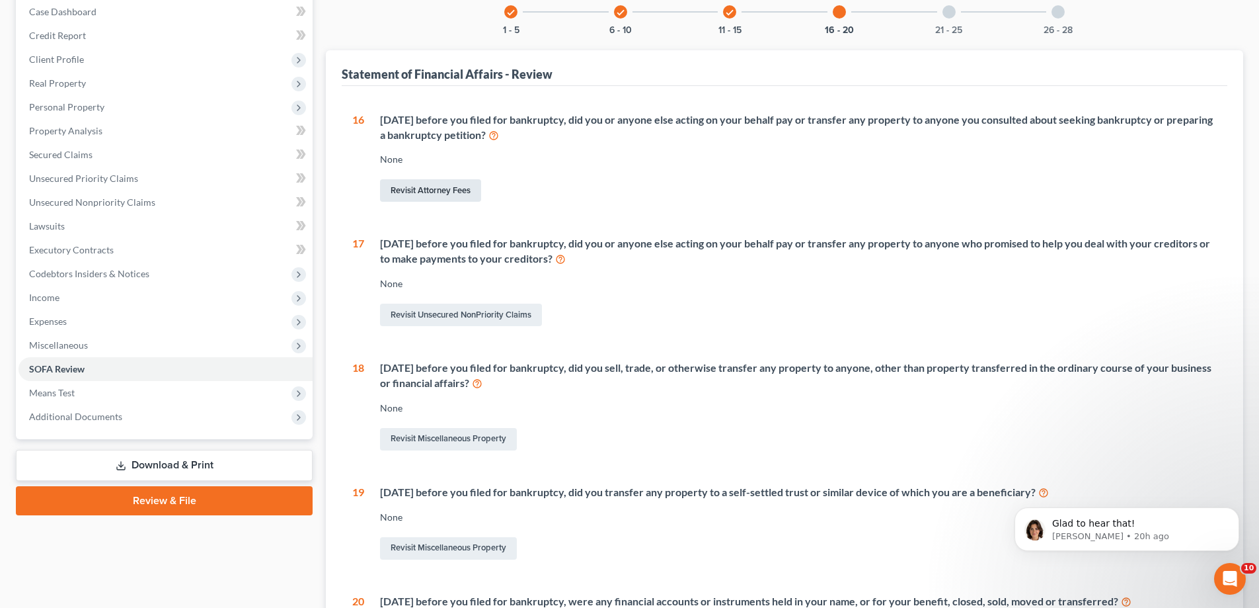
click at [468, 186] on link "Revisit Attorney Fees" at bounding box center [430, 190] width 101 height 22
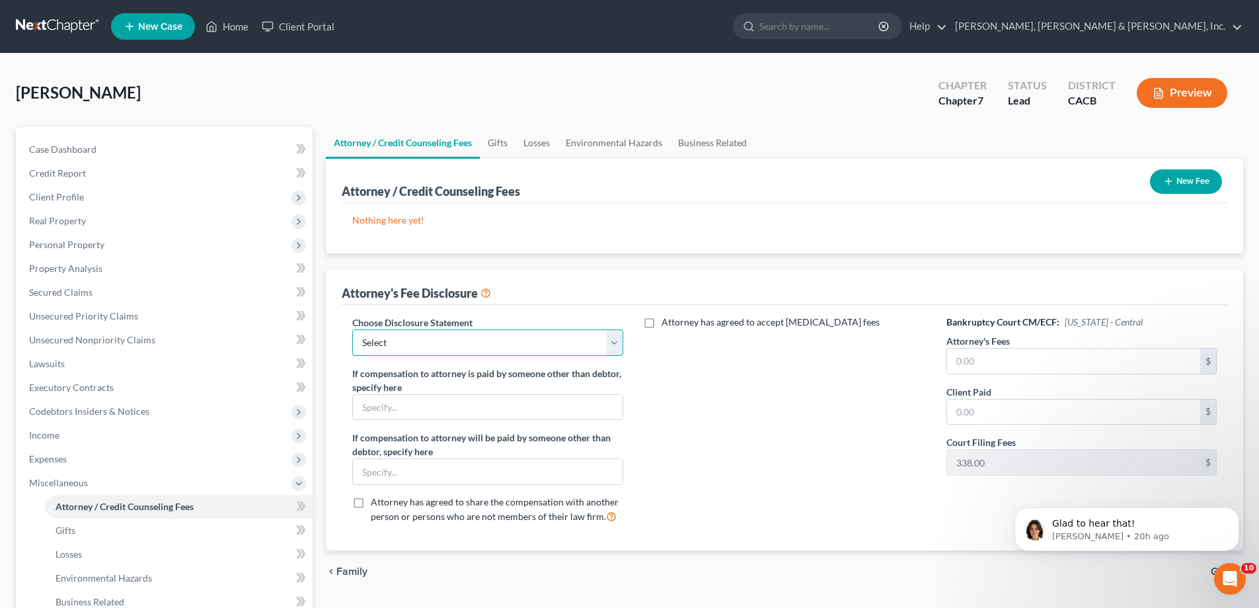
click at [613, 342] on select "Select [PERSON_NAME], [PERSON_NAME] and [PERSON_NAME]" at bounding box center [487, 342] width 270 height 26
select select "0"
click at [352, 329] on select "Select [PERSON_NAME], [PERSON_NAME] and [PERSON_NAME]" at bounding box center [487, 342] width 270 height 26
click at [662, 323] on label "Attorney has agreed to accept [MEDICAL_DATA] fees" at bounding box center [771, 321] width 218 height 13
click at [667, 323] on input "Attorney has agreed to accept [MEDICAL_DATA] fees" at bounding box center [671, 319] width 9 height 9
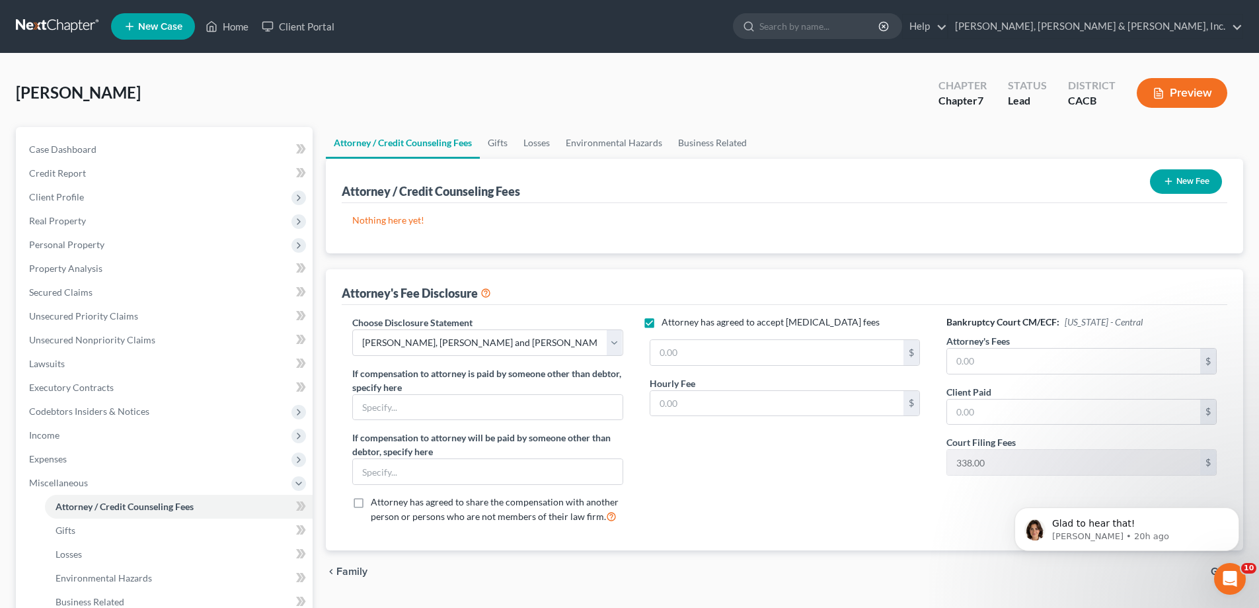
click at [662, 323] on label "Attorney has agreed to accept [MEDICAL_DATA] fees" at bounding box center [771, 321] width 218 height 13
click at [667, 323] on input "Attorney has agreed to accept [MEDICAL_DATA] fees" at bounding box center [671, 319] width 9 height 9
checkbox input "false"
click at [974, 359] on input "text" at bounding box center [1073, 360] width 253 height 25
type input "2,040"
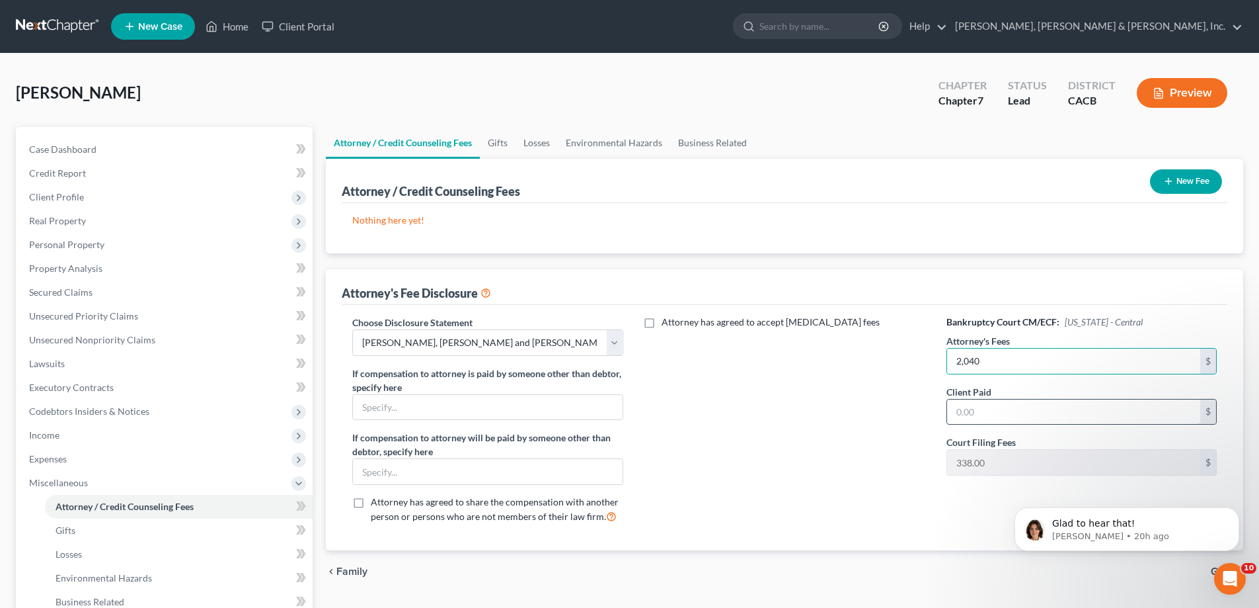
click at [964, 412] on input "text" at bounding box center [1073, 411] width 253 height 25
type input "2,040"
click at [863, 411] on div "Attorney has agreed to accept [MEDICAL_DATA] fees" at bounding box center [785, 424] width 297 height 219
click at [1168, 97] on button "Preview" at bounding box center [1182, 93] width 91 height 30
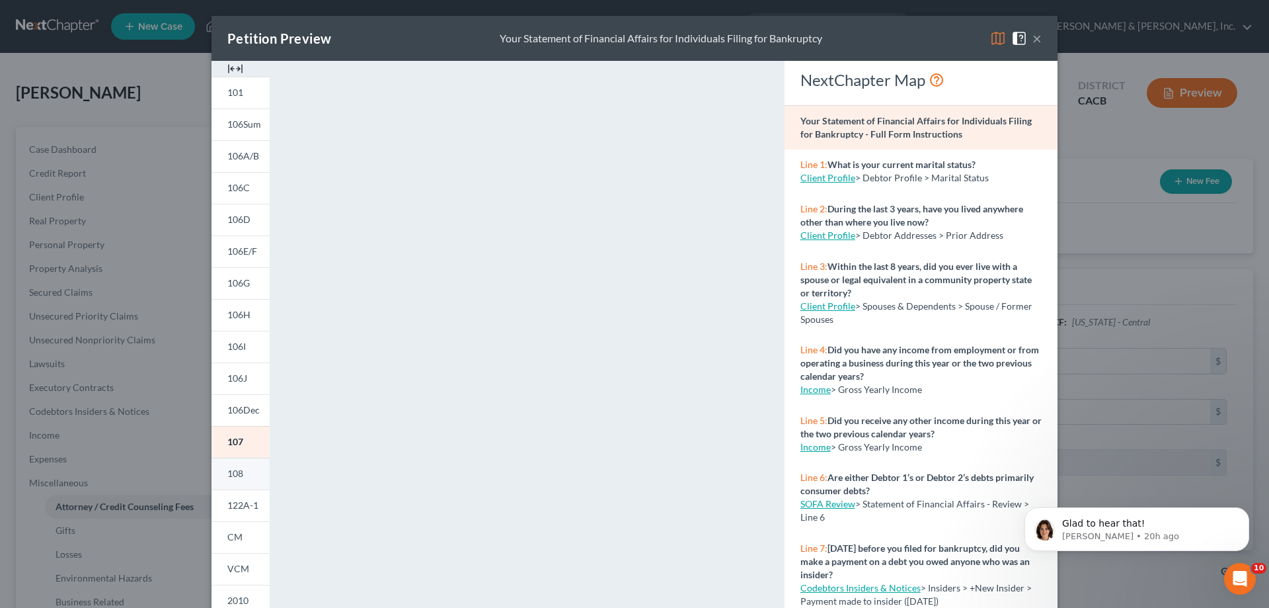
click at [239, 462] on link "108" at bounding box center [241, 473] width 58 height 32
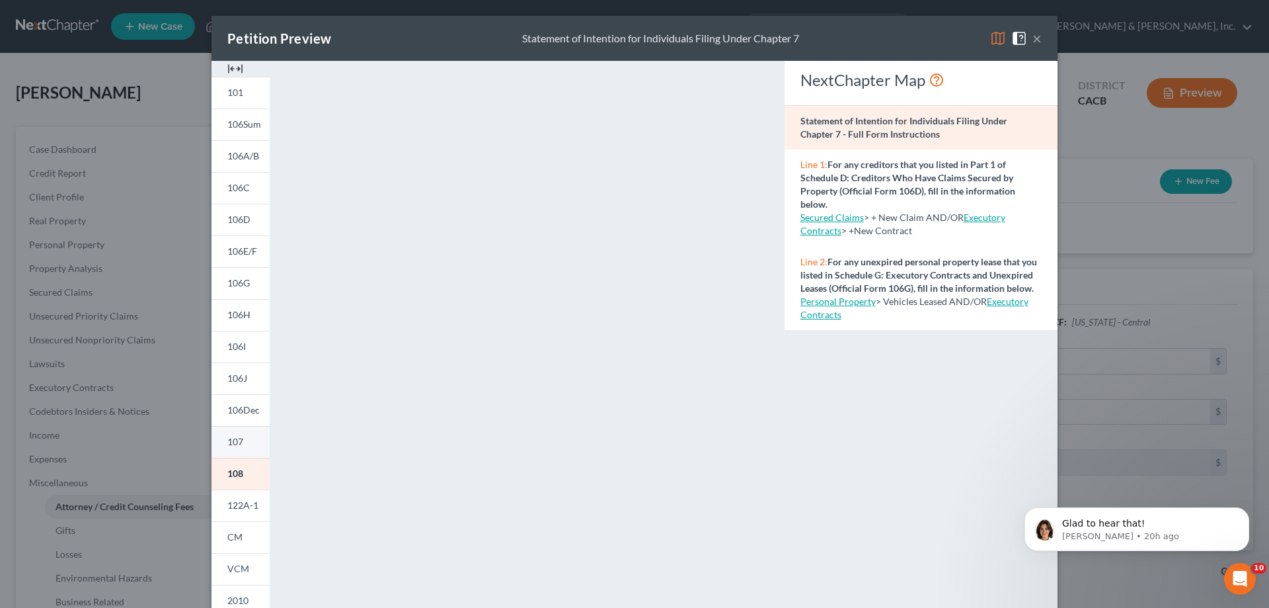
click at [241, 442] on link "107" at bounding box center [241, 442] width 58 height 32
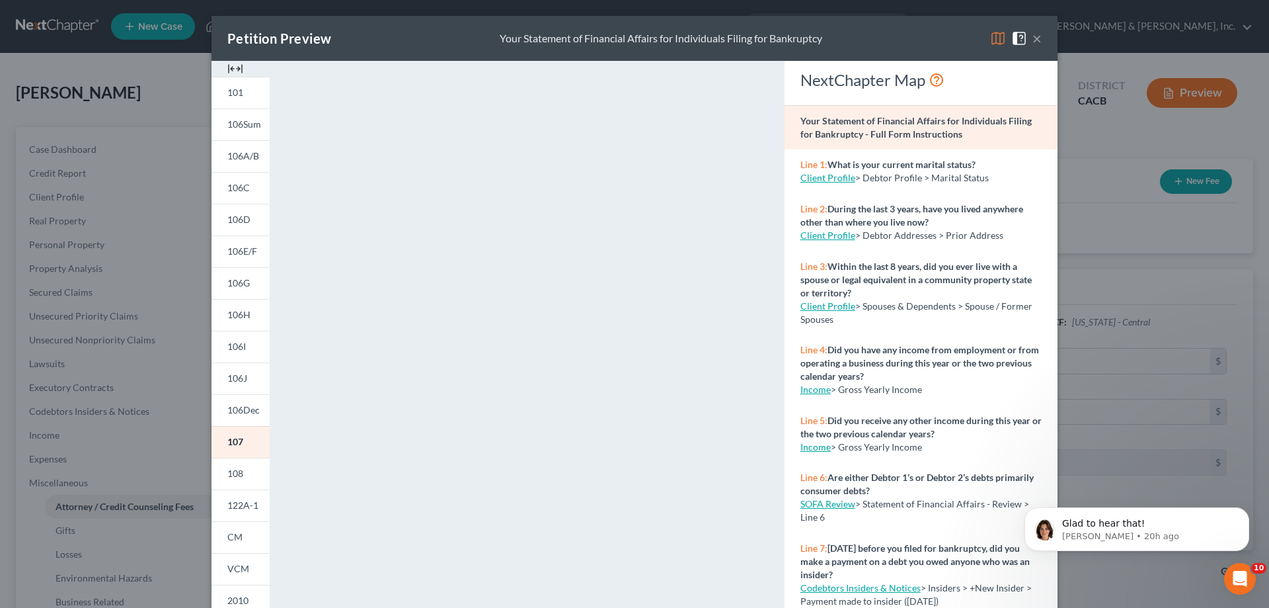
click at [1033, 32] on button "×" at bounding box center [1037, 38] width 9 height 16
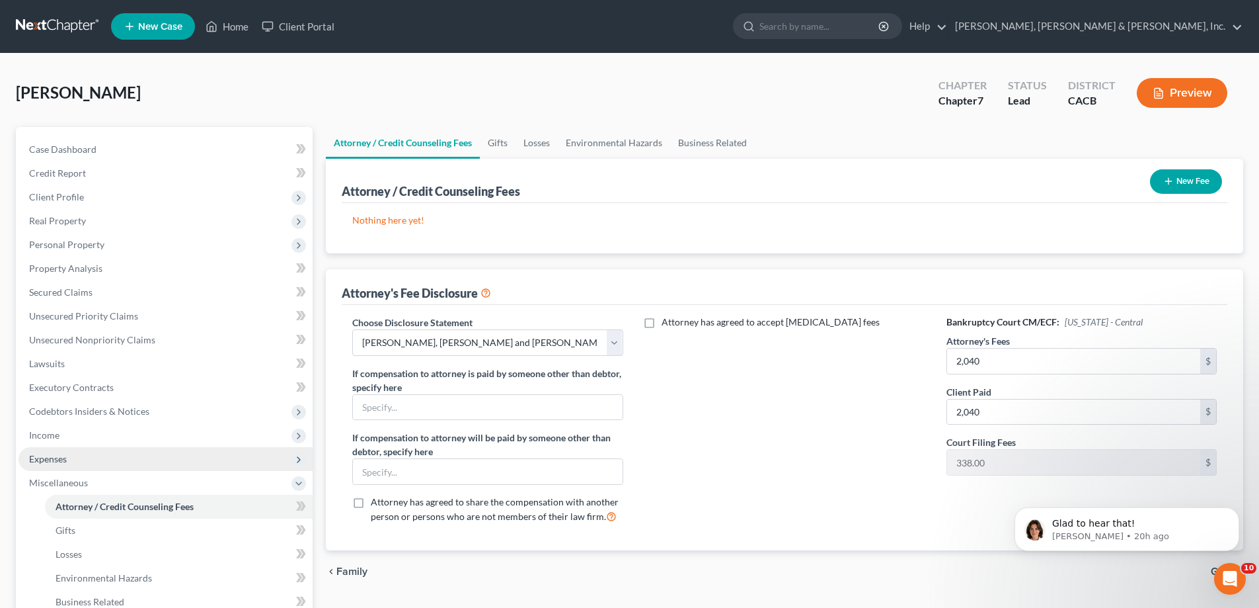
click at [115, 454] on span "Expenses" at bounding box center [166, 459] width 294 height 24
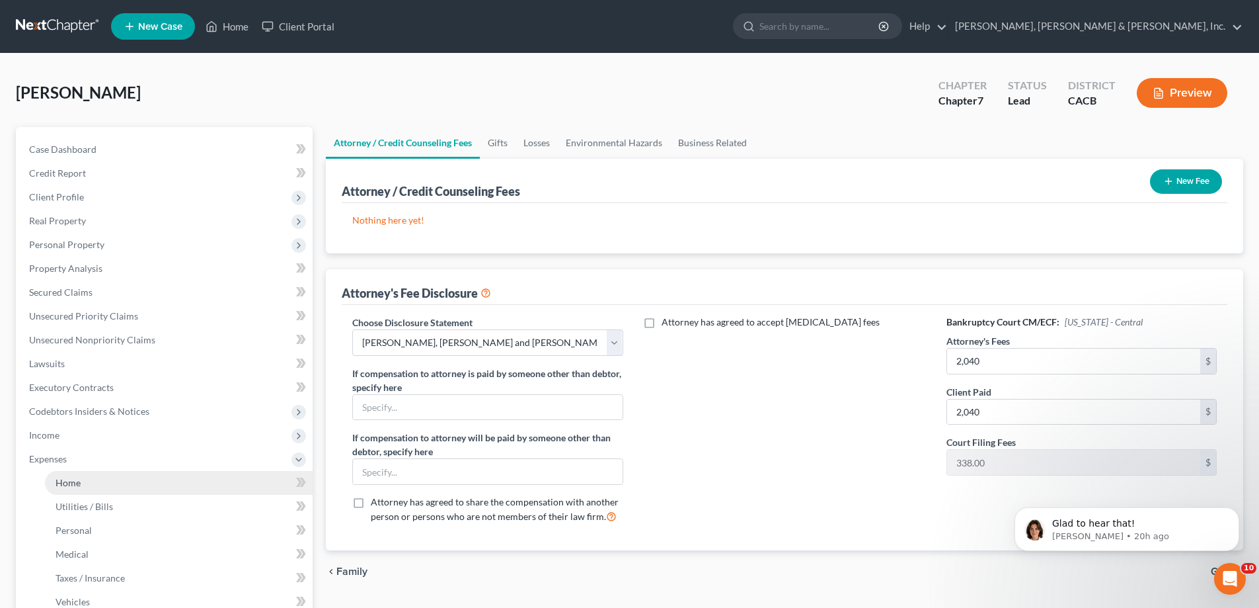
click at [153, 488] on link "Home" at bounding box center [179, 483] width 268 height 24
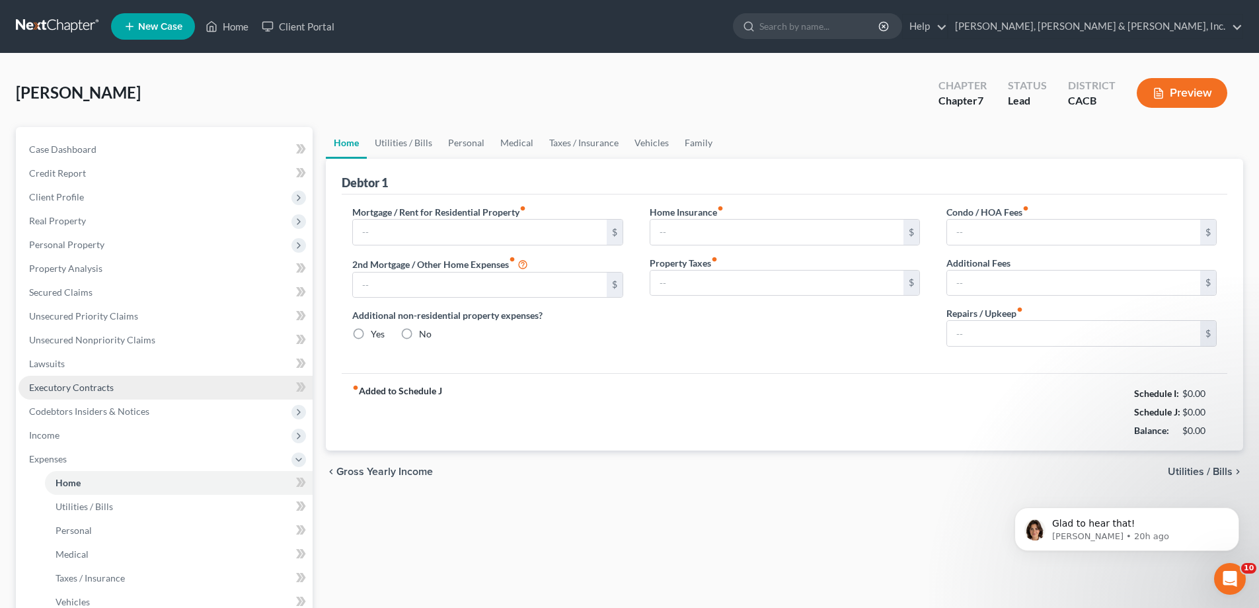
type input "650.00"
type input "0.00"
radio input "true"
type input "0.00"
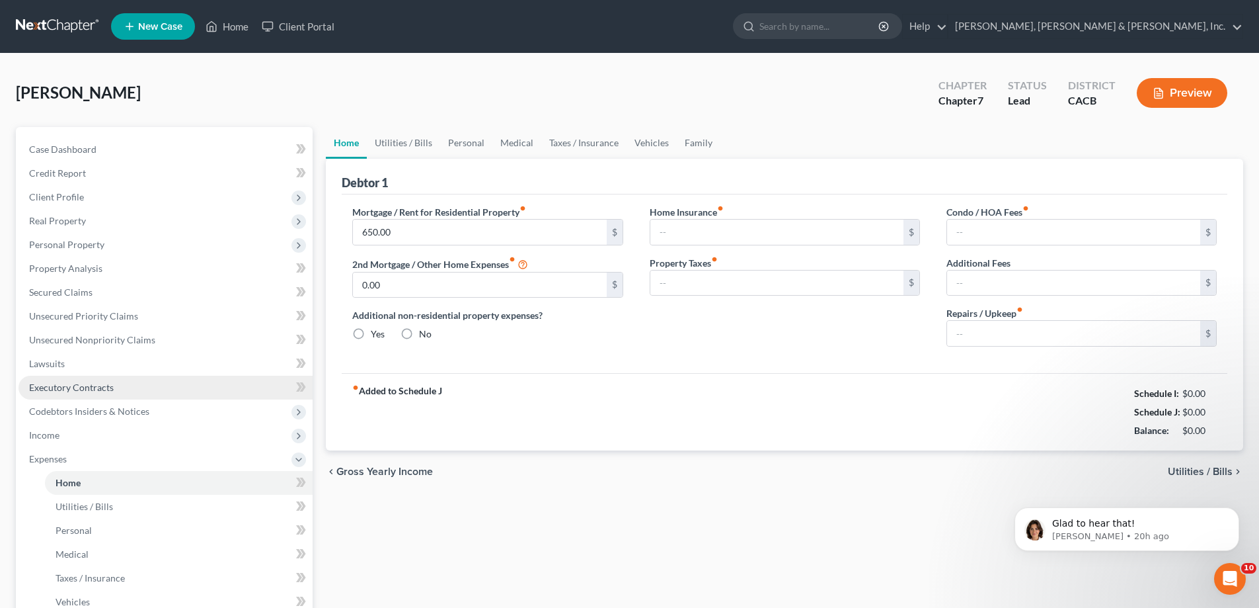
type input "0.00"
type input "50.00"
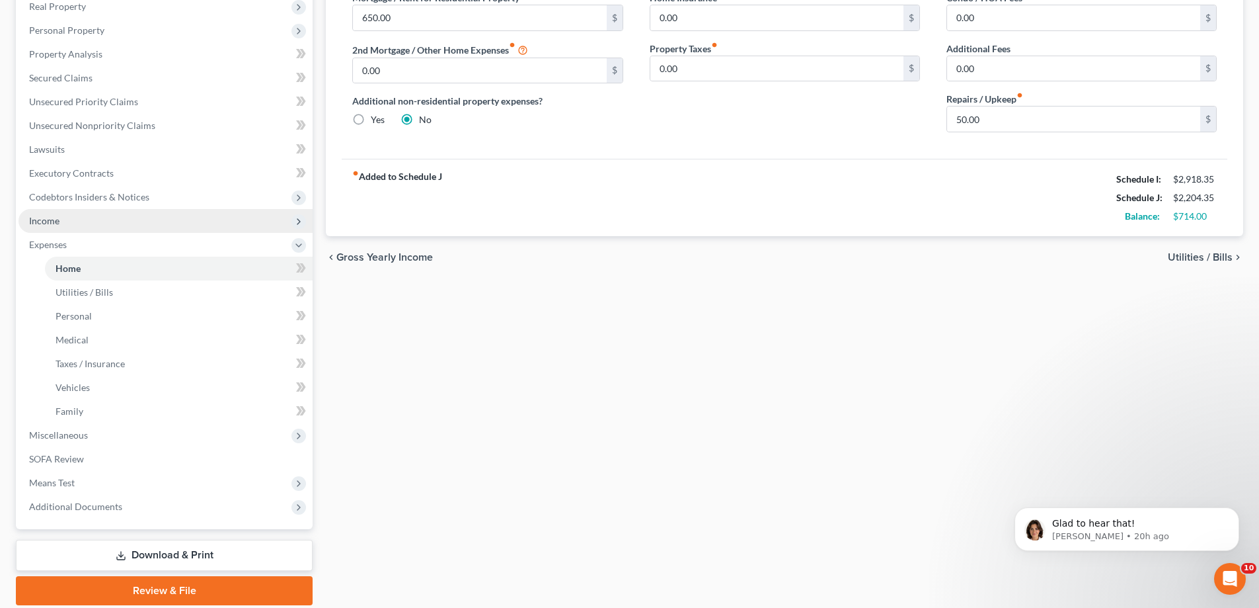
scroll to position [262, 0]
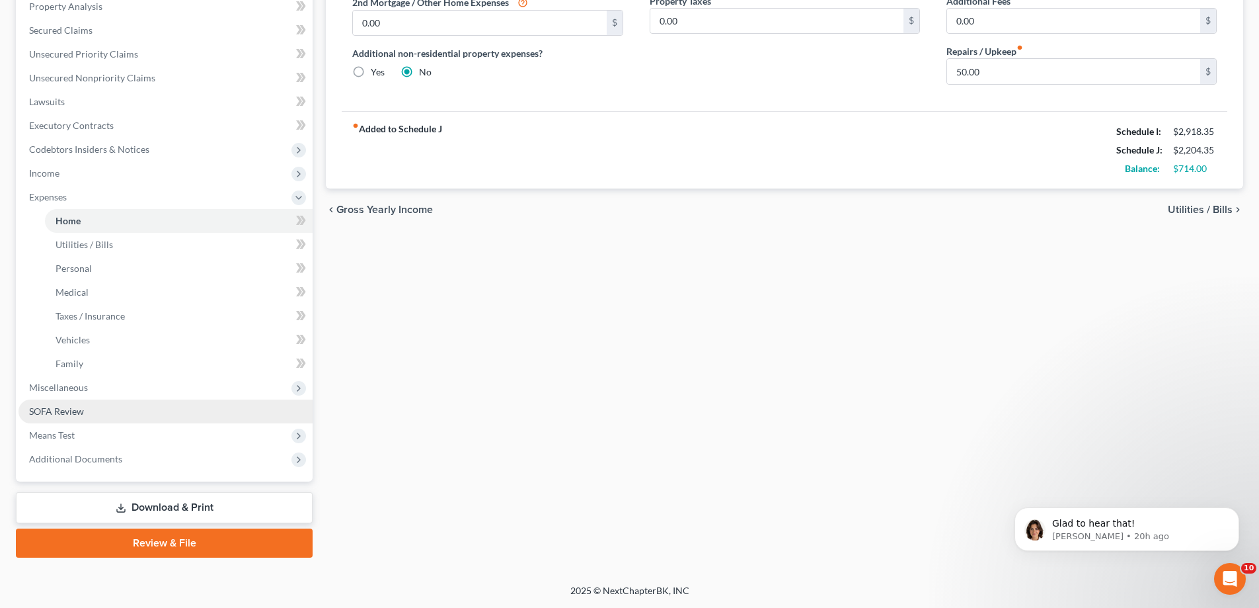
click at [164, 408] on link "SOFA Review" at bounding box center [166, 411] width 294 height 24
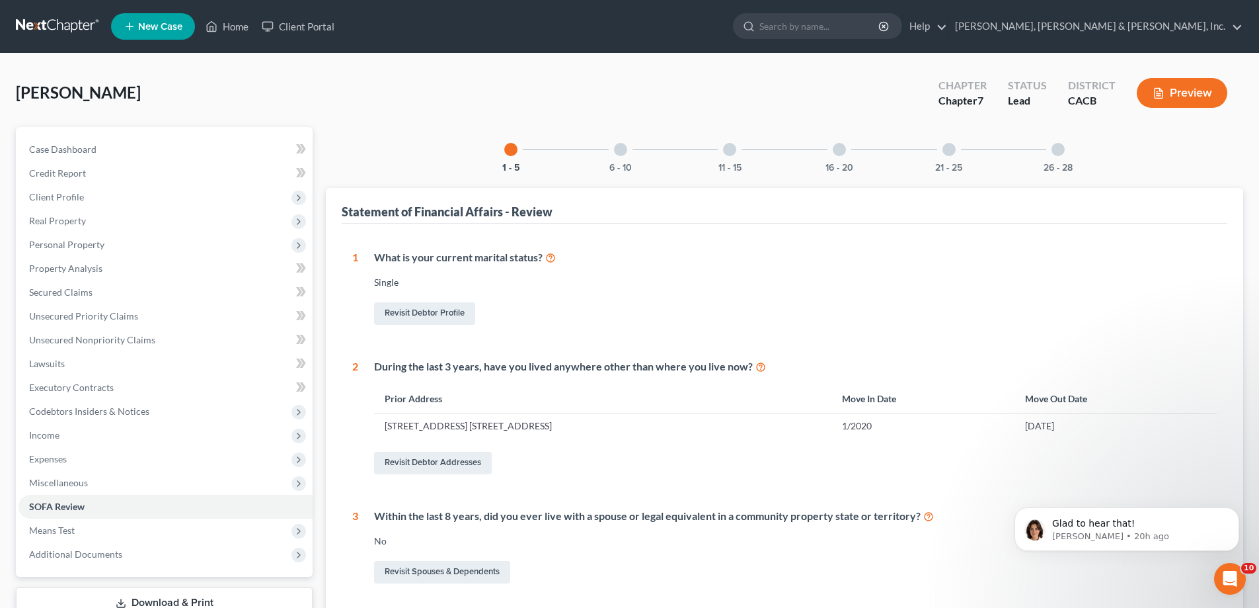
click at [840, 152] on div at bounding box center [839, 149] width 13 height 13
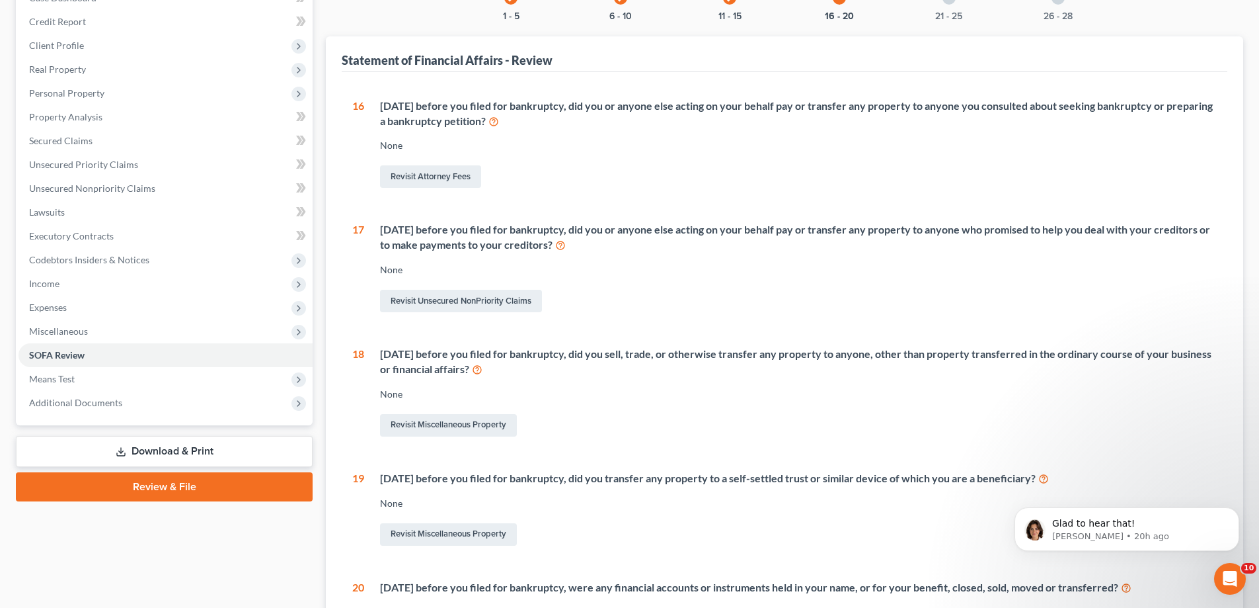
scroll to position [132, 0]
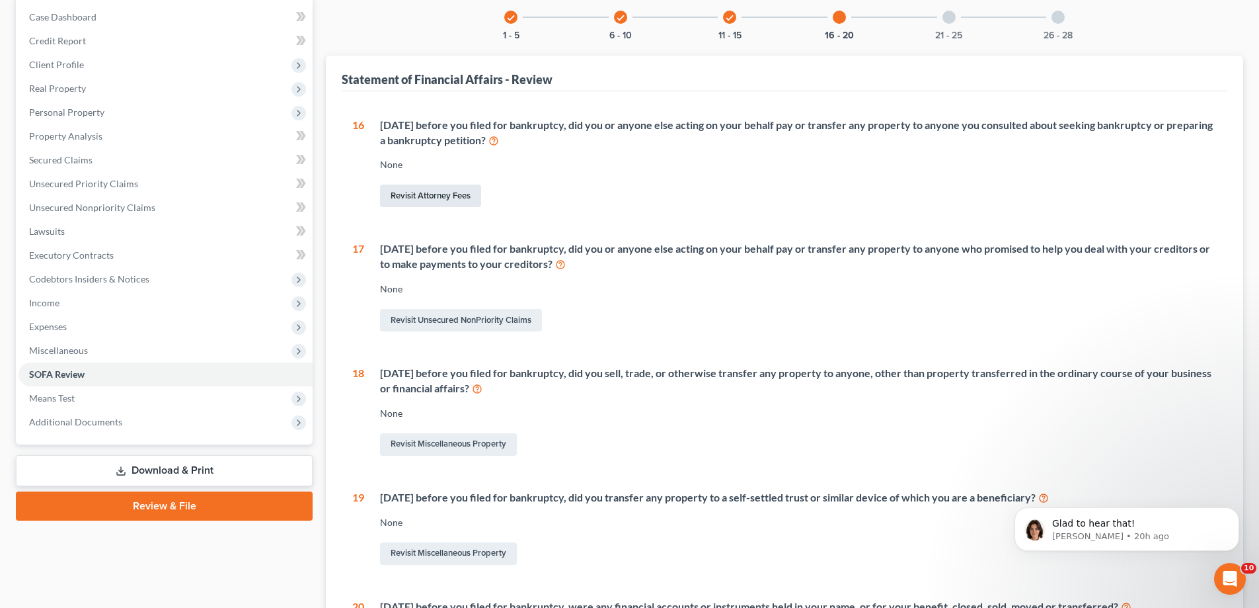
click at [435, 200] on link "Revisit Attorney Fees" at bounding box center [430, 195] width 101 height 22
select select "0"
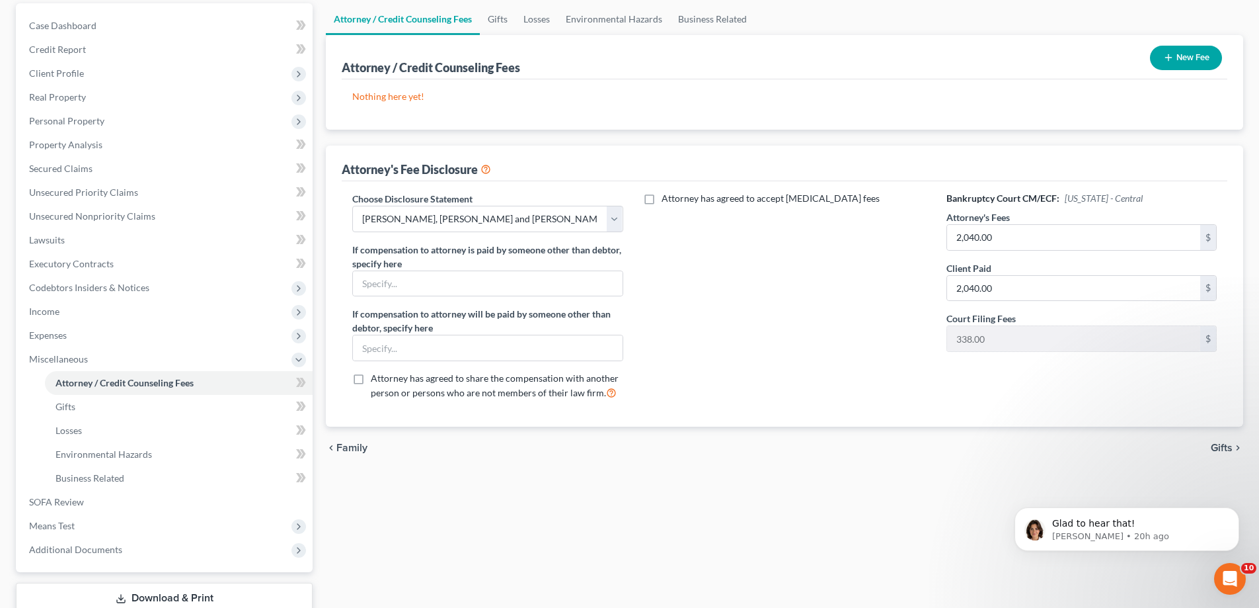
scroll to position [132, 0]
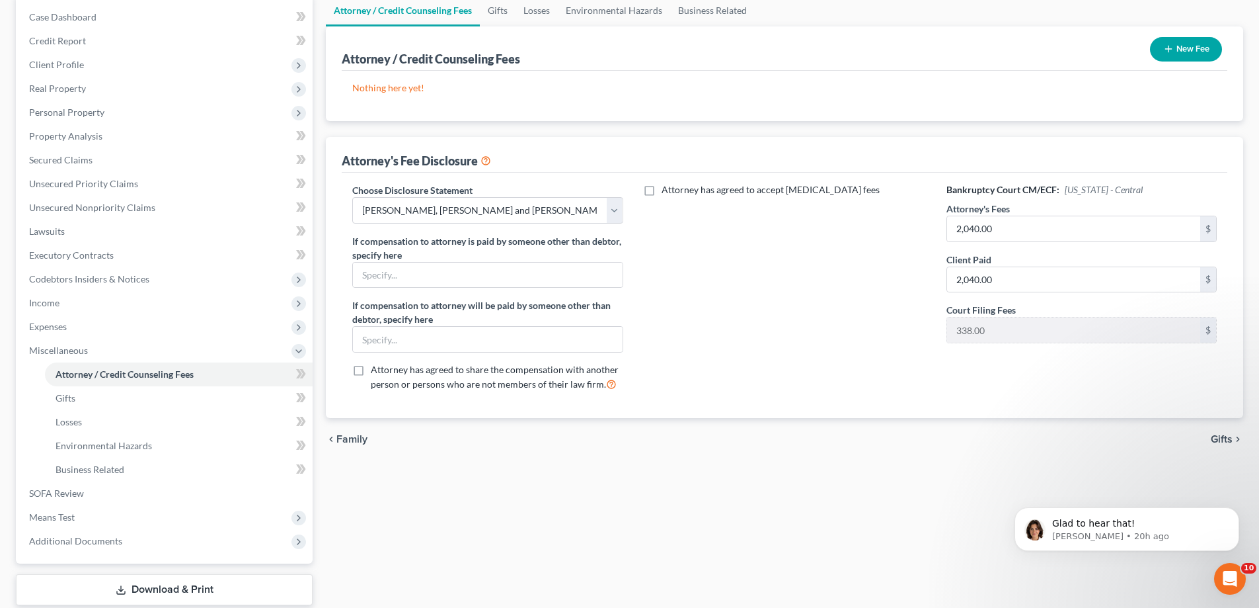
click at [371, 369] on label "Attorney has agreed to share the compensation with another person or persons wh…" at bounding box center [497, 377] width 252 height 28
click at [376, 369] on input "Attorney has agreed to share the compensation with another person or persons wh…" at bounding box center [380, 367] width 9 height 9
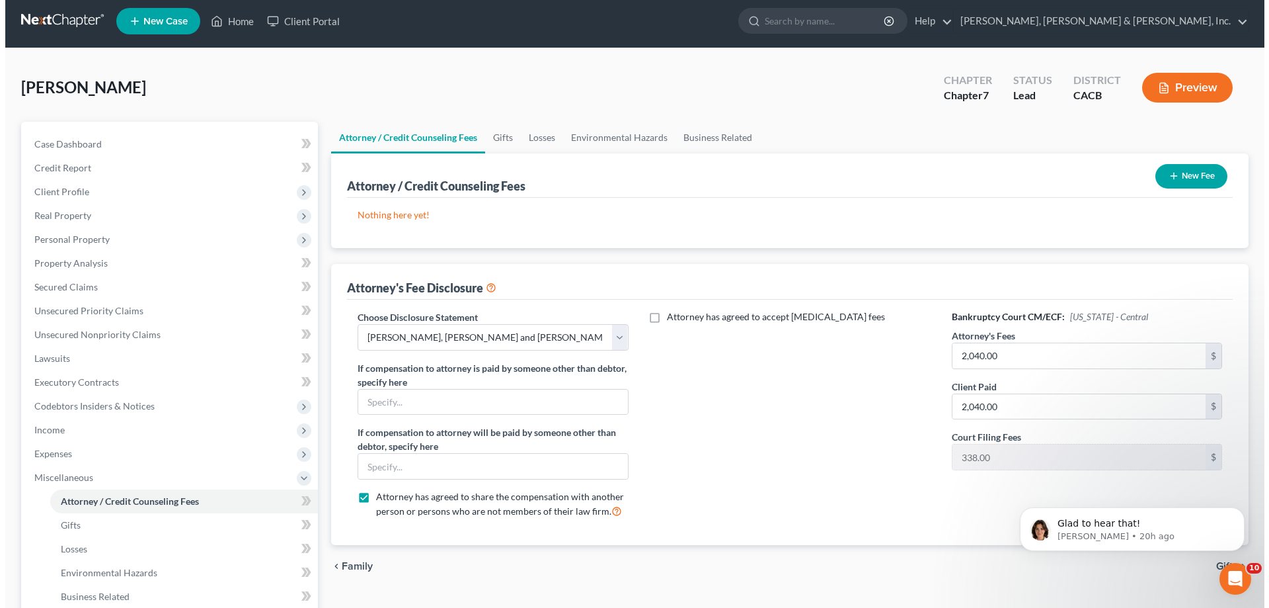
scroll to position [0, 0]
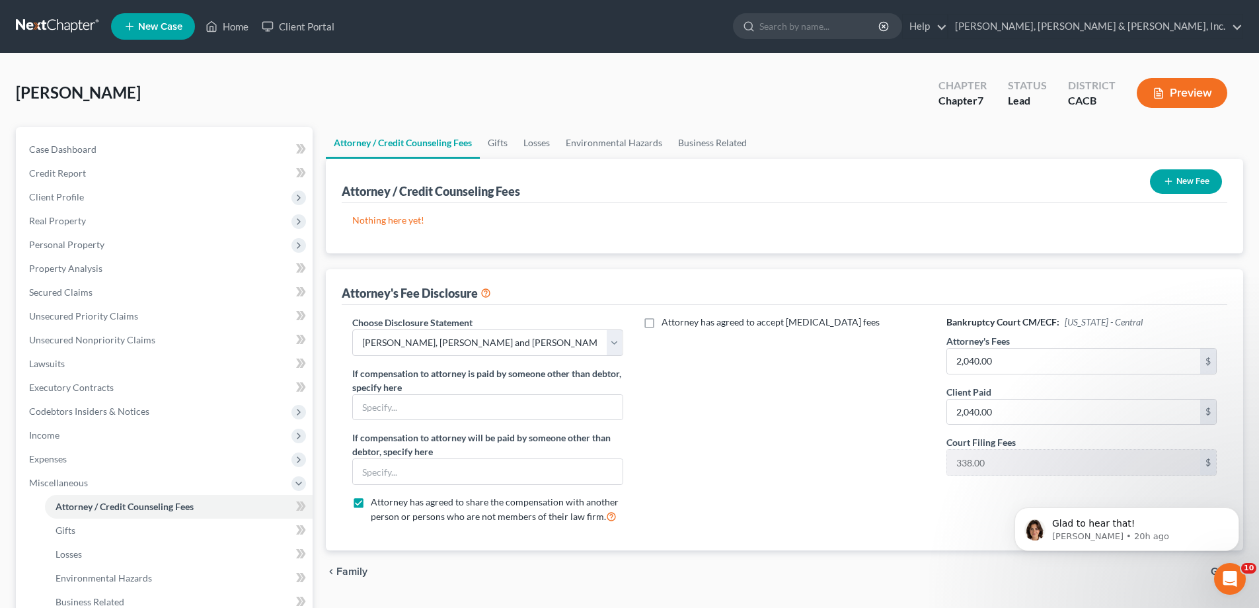
click at [1189, 91] on button "Preview" at bounding box center [1182, 93] width 91 height 30
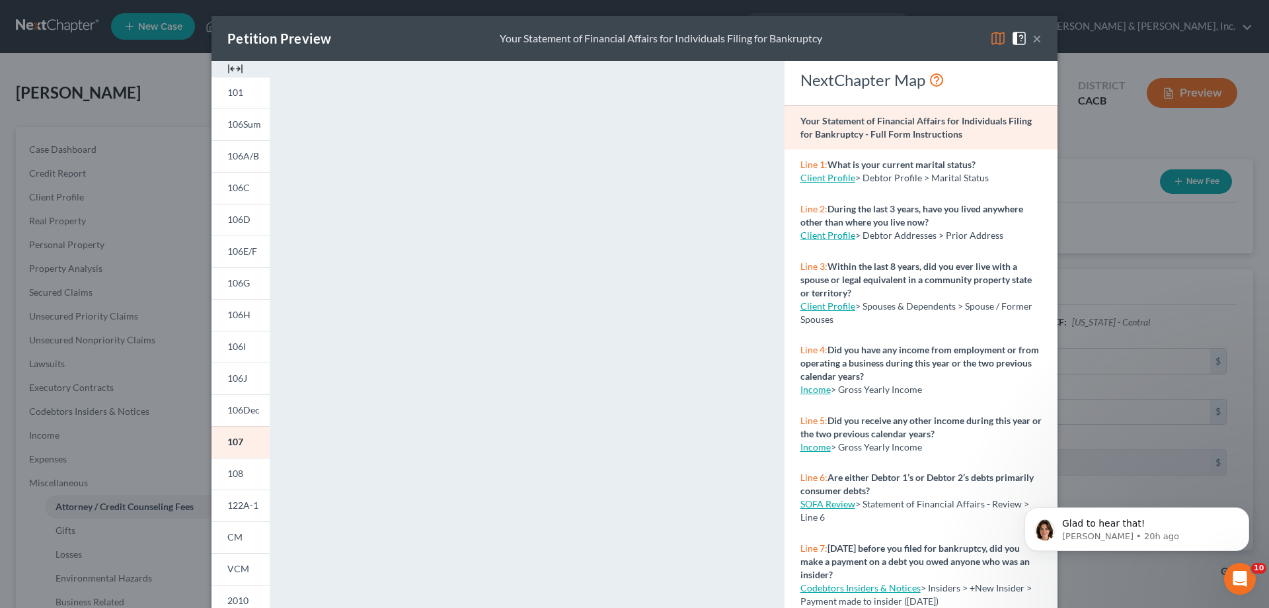
click at [1033, 37] on button "×" at bounding box center [1037, 38] width 9 height 16
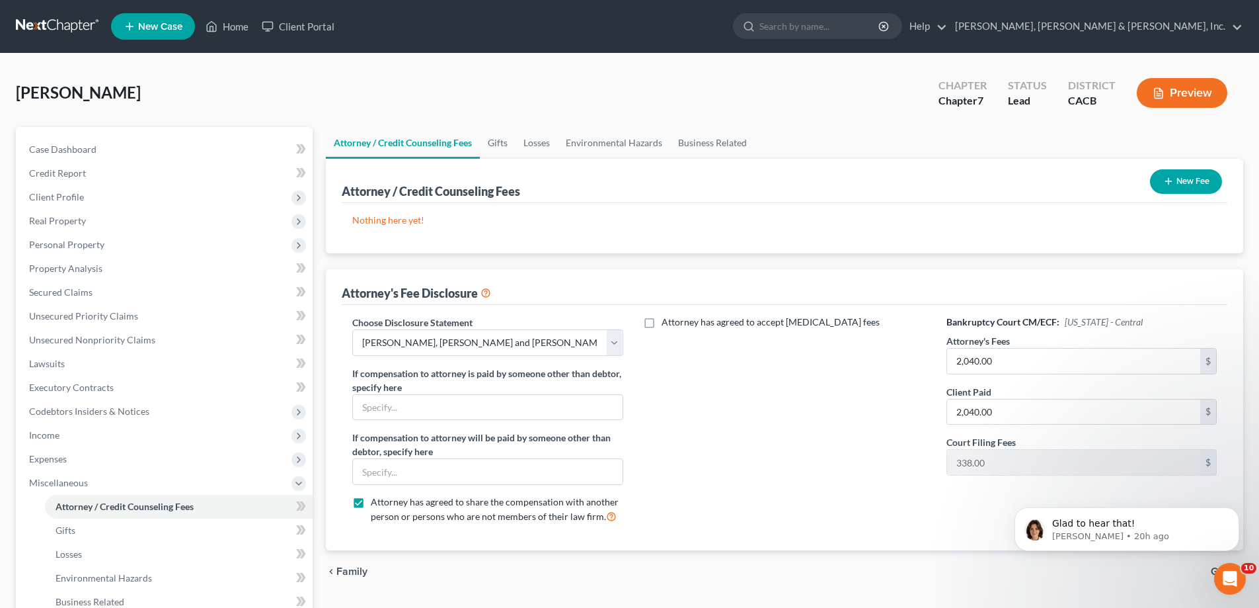
click at [371, 502] on label "Attorney has agreed to share the compensation with another person or persons wh…" at bounding box center [497, 509] width 252 height 28
click at [376, 502] on input "Attorney has agreed to share the compensation with another person or persons wh…" at bounding box center [380, 499] width 9 height 9
checkbox input "false"
click at [1182, 176] on button "New Fee" at bounding box center [1186, 181] width 72 height 24
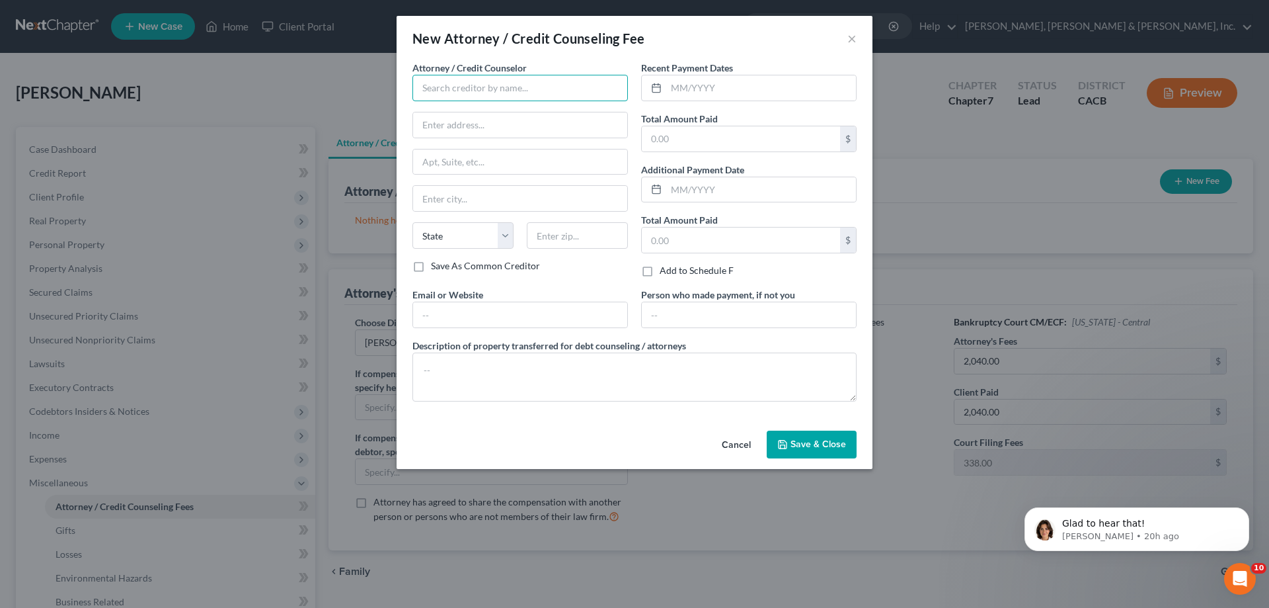
click at [512, 87] on input "text" at bounding box center [520, 88] width 216 height 26
click at [680, 85] on input "text" at bounding box center [761, 87] width 190 height 25
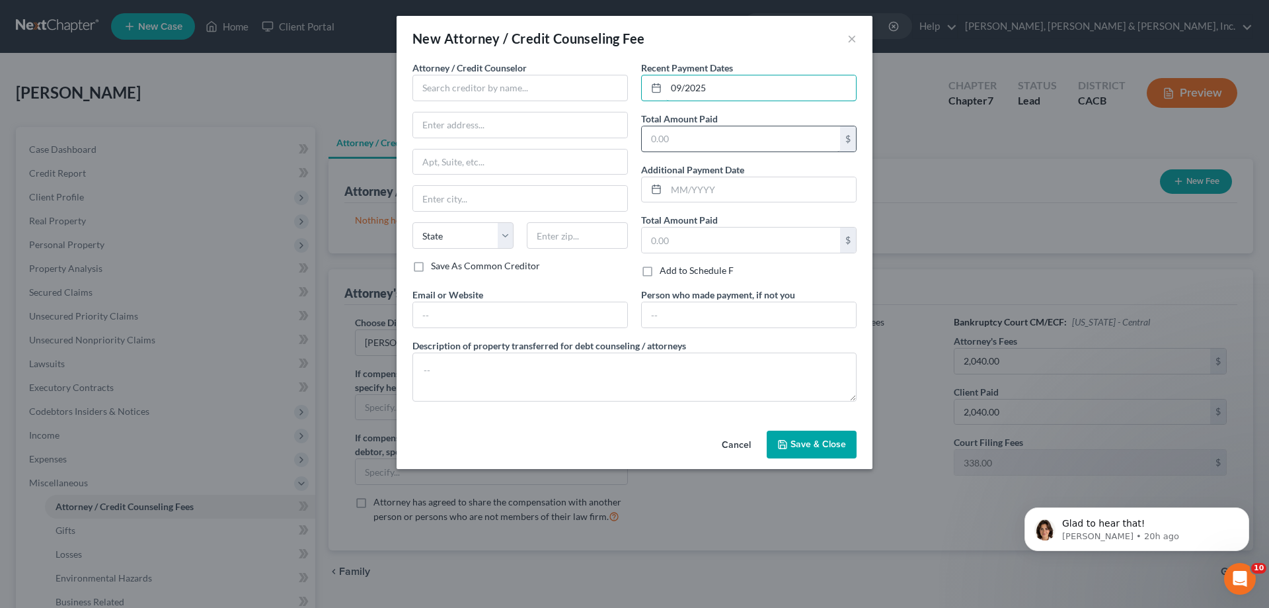
type input "09/2025"
click at [672, 144] on input "text" at bounding box center [741, 138] width 198 height 25
type input "2,040"
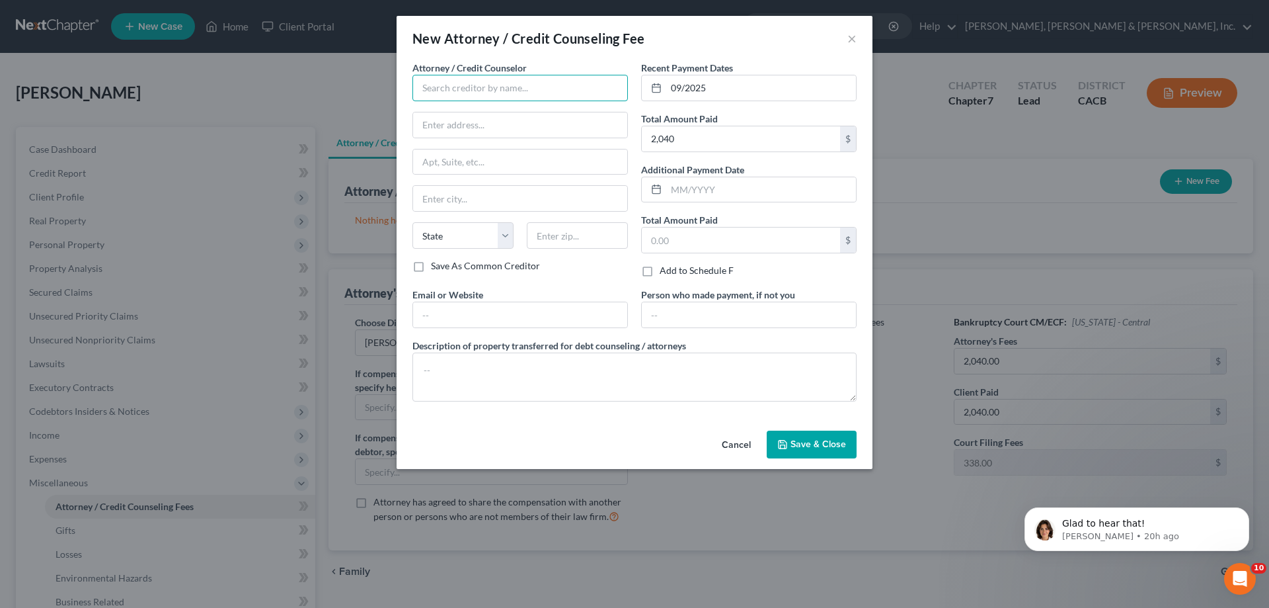
click at [483, 91] on input "text" at bounding box center [520, 88] width 216 height 26
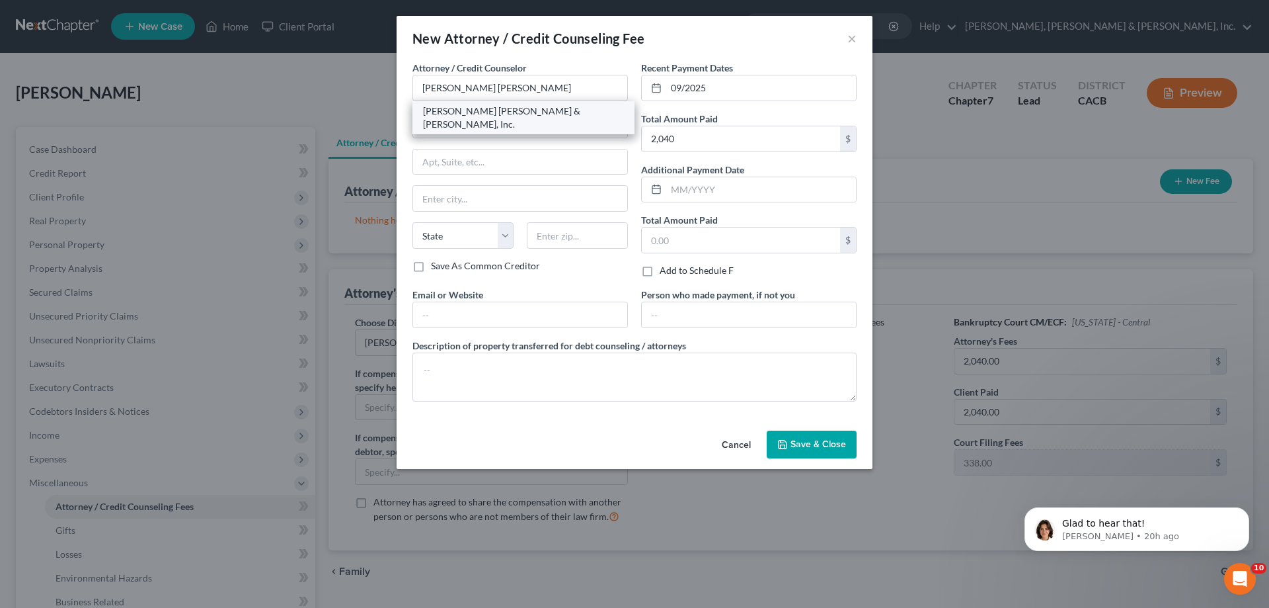
click at [526, 115] on div "[PERSON_NAME] [PERSON_NAME] & [PERSON_NAME], Inc." at bounding box center [523, 117] width 201 height 26
type input "[PERSON_NAME] [PERSON_NAME] & [PERSON_NAME], Inc."
type input "[STREET_ADDRESS]"
type input "Suite 185"
type input "La [PERSON_NAME]"
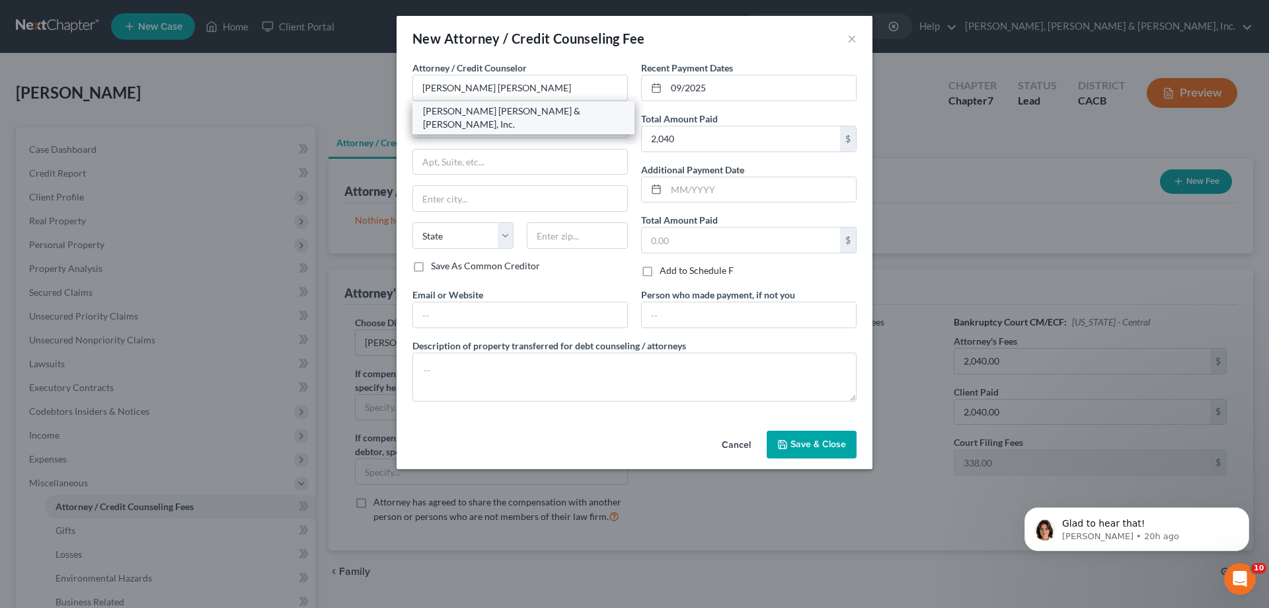
select select "4"
type input "91746"
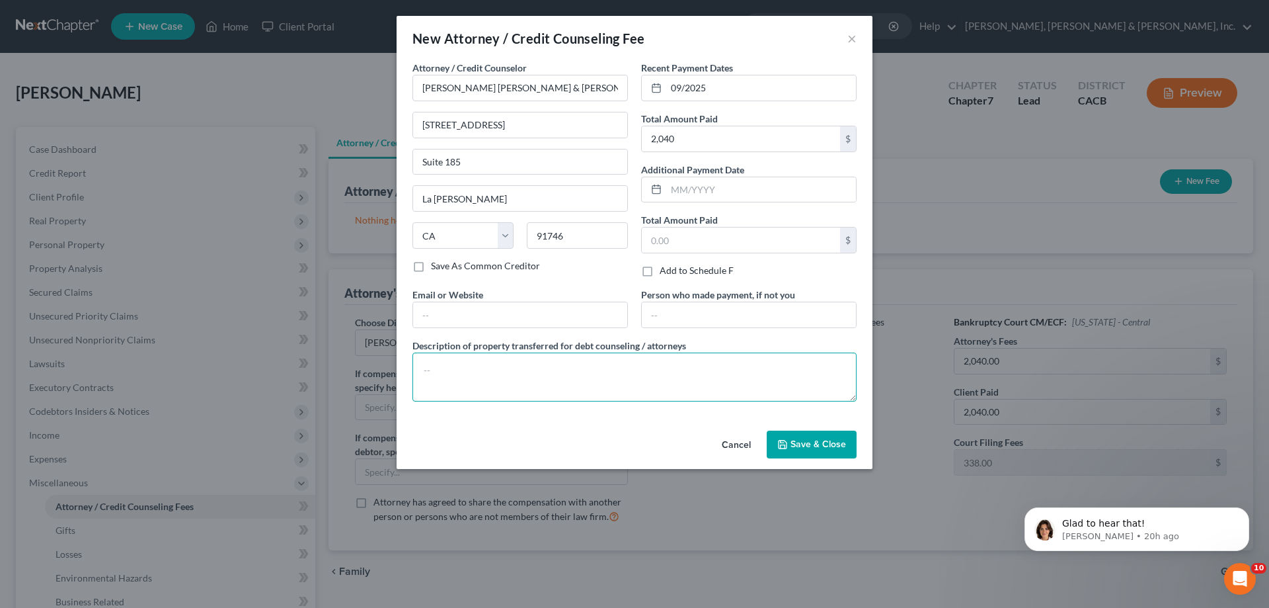
click at [423, 368] on textarea at bounding box center [634, 376] width 444 height 49
type textarea "Attorney Fees for Bankruptcy"
click at [806, 440] on span "Save & Close" at bounding box center [819, 443] width 56 height 11
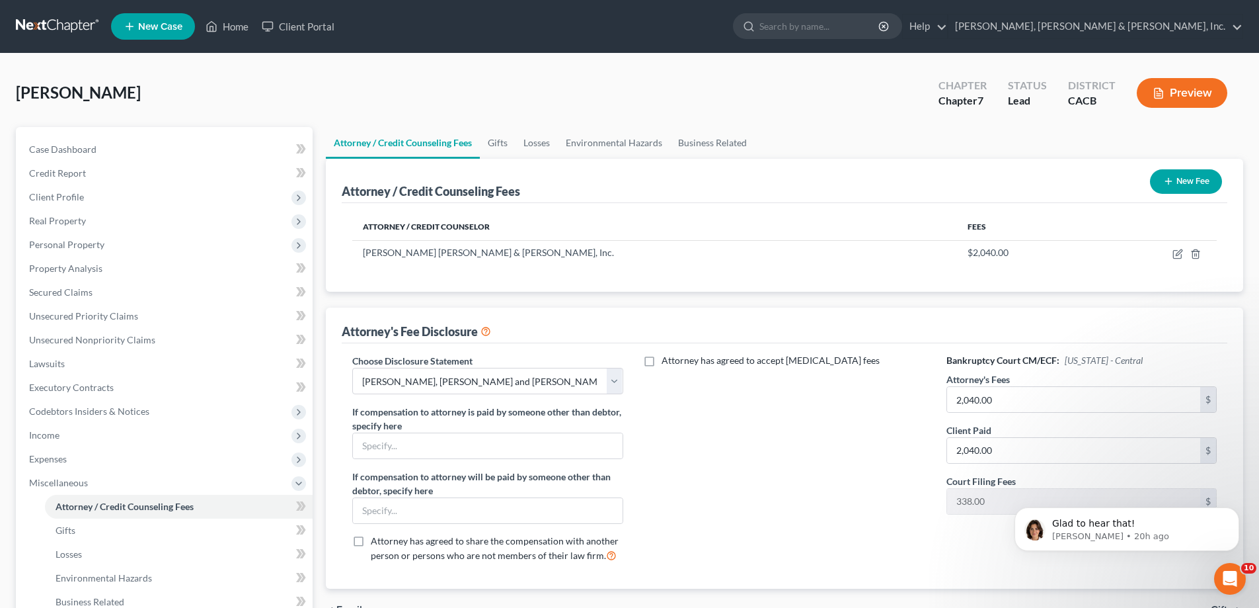
click at [1197, 182] on button "New Fee" at bounding box center [1186, 181] width 72 height 24
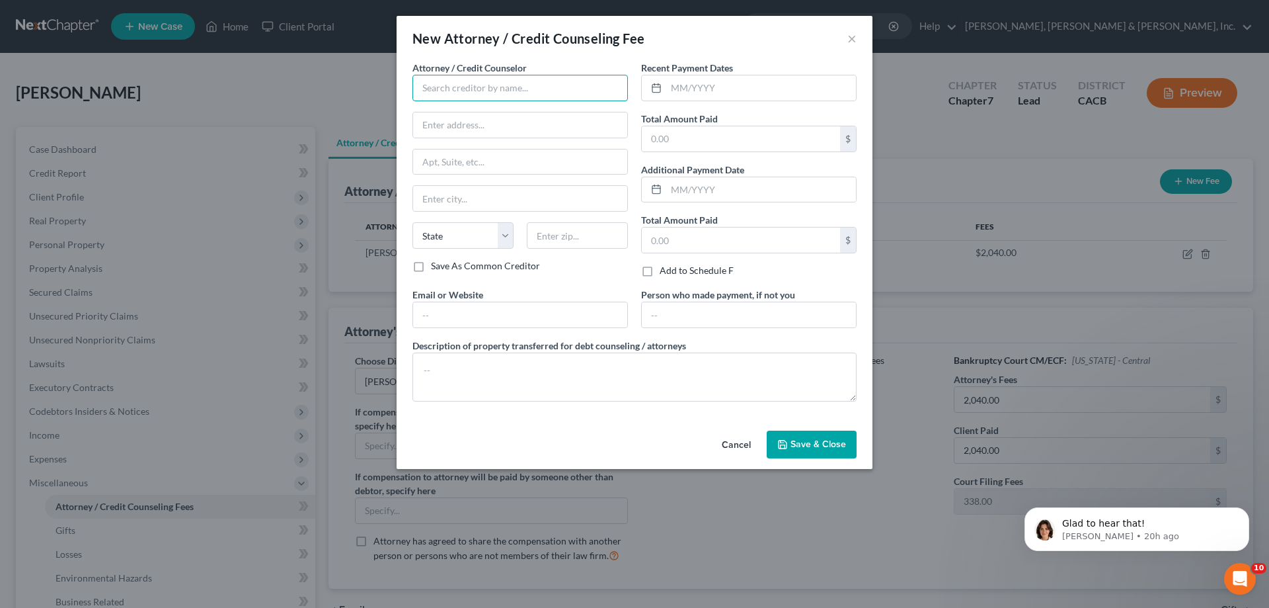
click at [445, 89] on input "text" at bounding box center [520, 88] width 216 height 26
type input "s"
click at [457, 90] on input "Summit" at bounding box center [520, 88] width 216 height 26
click at [444, 95] on input "Summit" at bounding box center [520, 88] width 216 height 26
click at [449, 91] on input "Summit" at bounding box center [520, 88] width 216 height 26
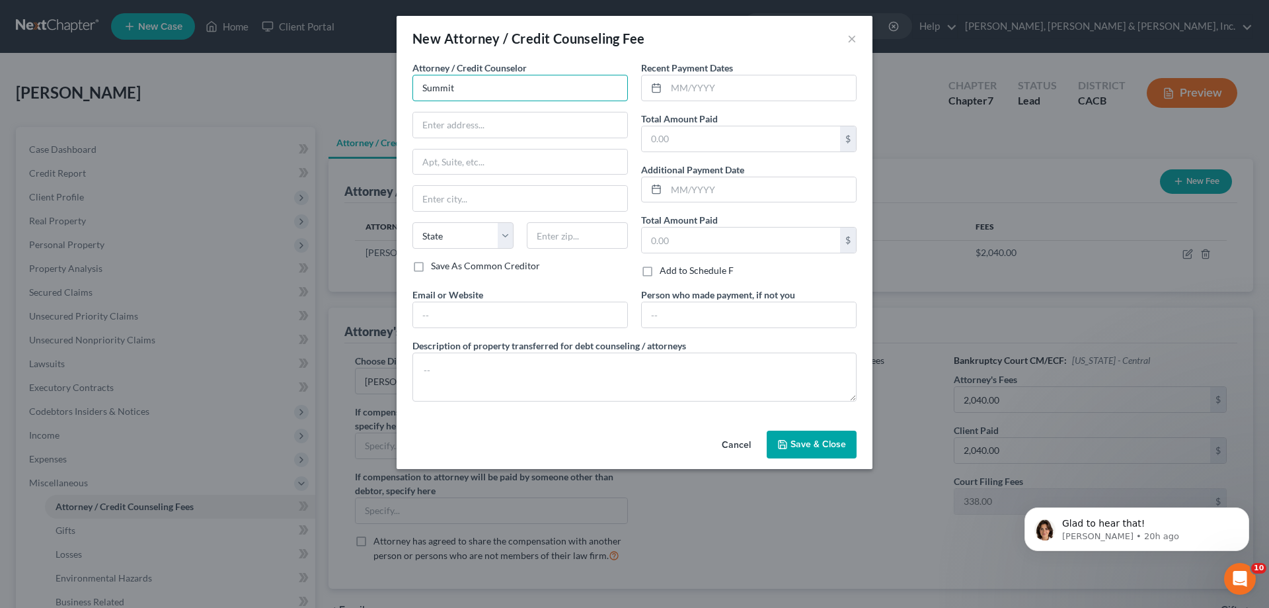
click at [515, 91] on input "Summit" at bounding box center [520, 88] width 216 height 26
type input "Summit Credit Counseling"
click at [430, 309] on input "text" at bounding box center [520, 314] width 214 height 25
type input "[DOMAIN_NAME]"
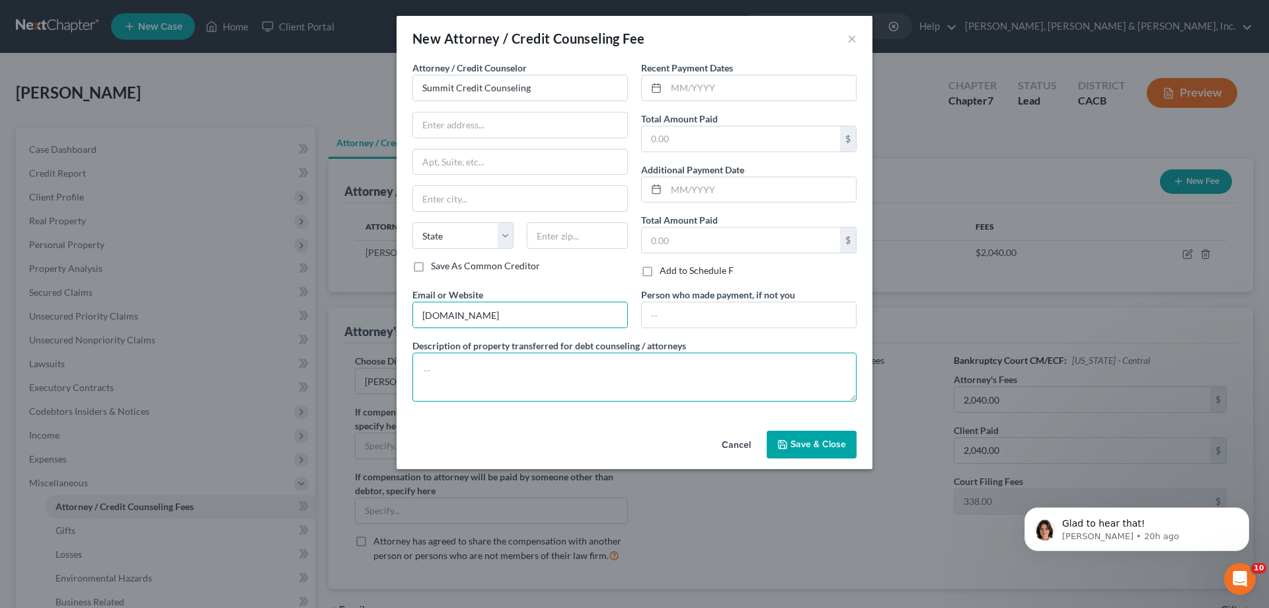
click at [418, 364] on textarea at bounding box center [634, 376] width 444 height 49
type textarea "Credit Counseling"
click at [686, 91] on input "text" at bounding box center [761, 87] width 190 height 25
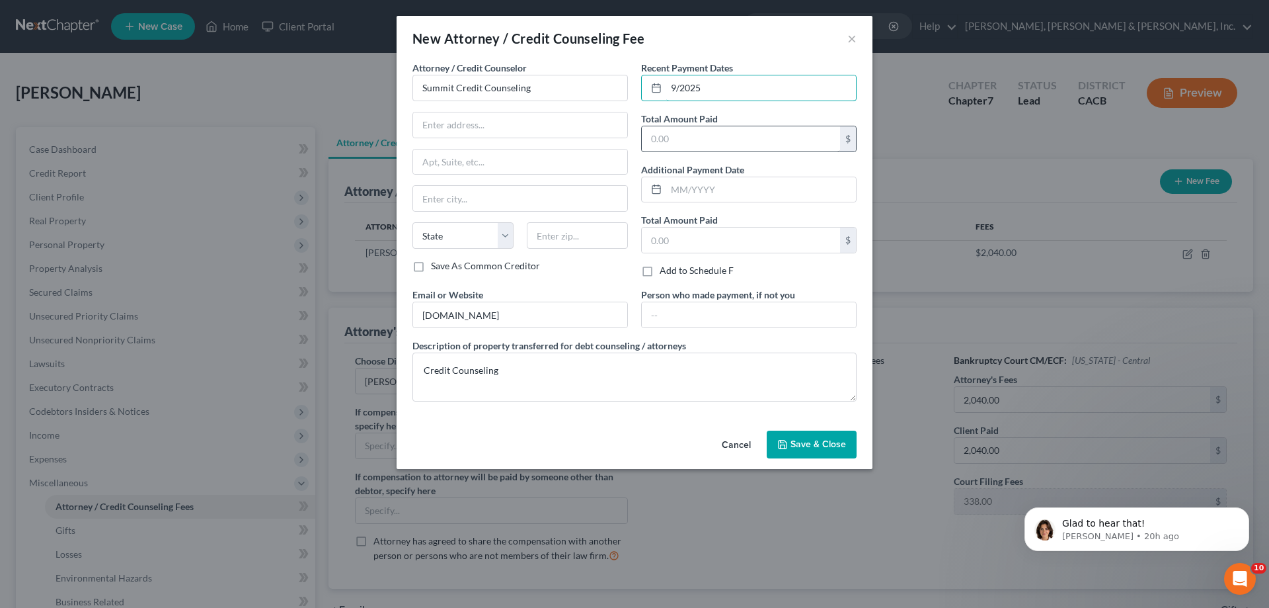
type input "9/2025"
click at [680, 141] on input "text" at bounding box center [741, 138] width 198 height 25
type input "14.95"
click at [791, 442] on button "Save & Close" at bounding box center [812, 444] width 90 height 28
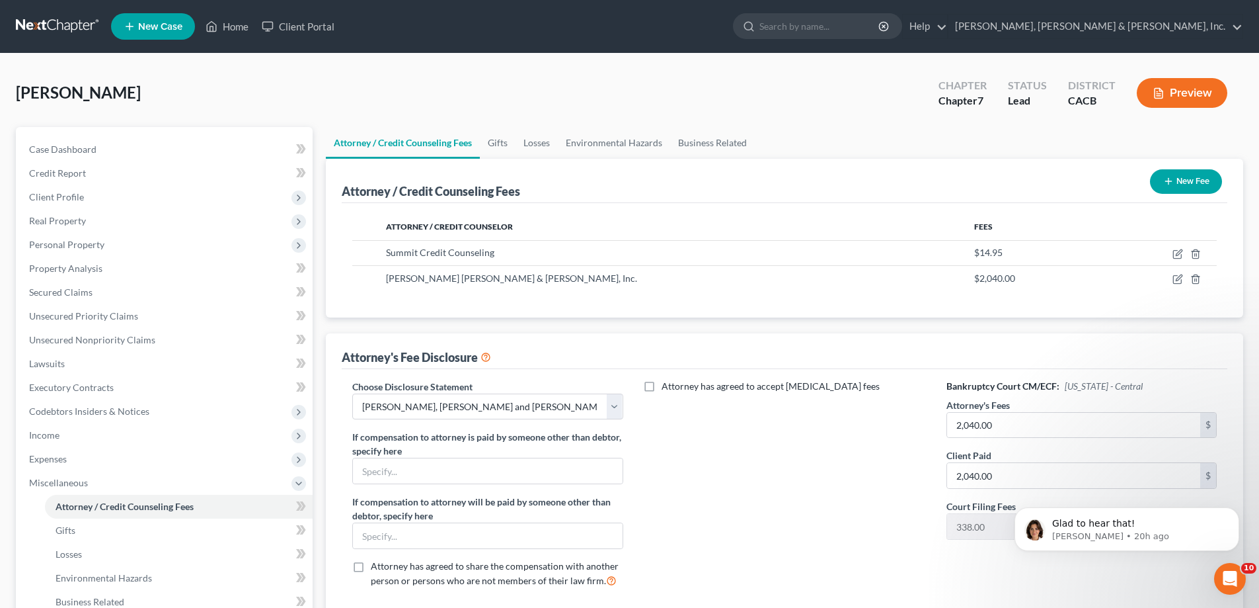
click at [1186, 93] on button "Preview" at bounding box center [1182, 93] width 91 height 30
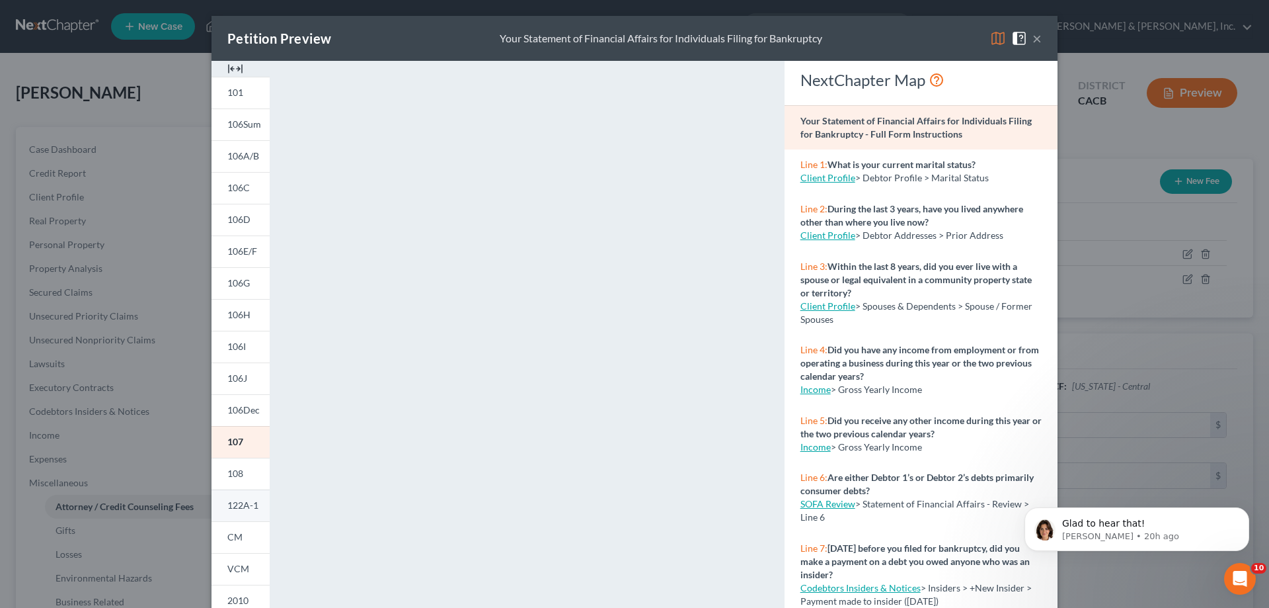
click at [245, 509] on span "122A-1" at bounding box center [242, 504] width 31 height 11
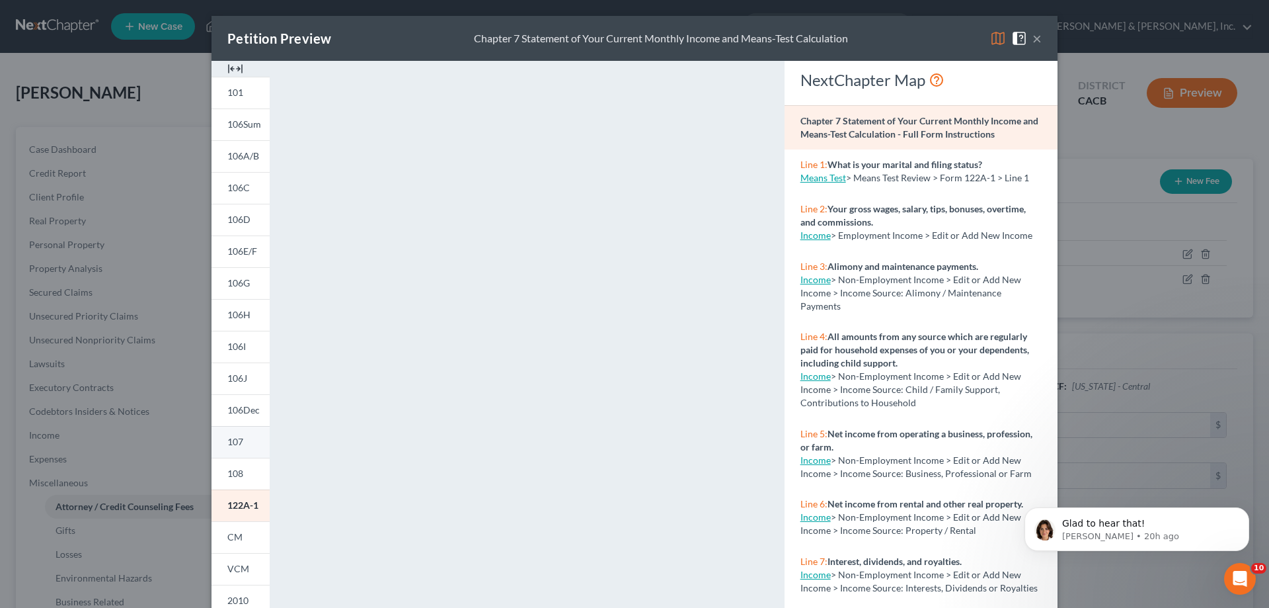
click at [234, 443] on span "107" at bounding box center [235, 441] width 16 height 11
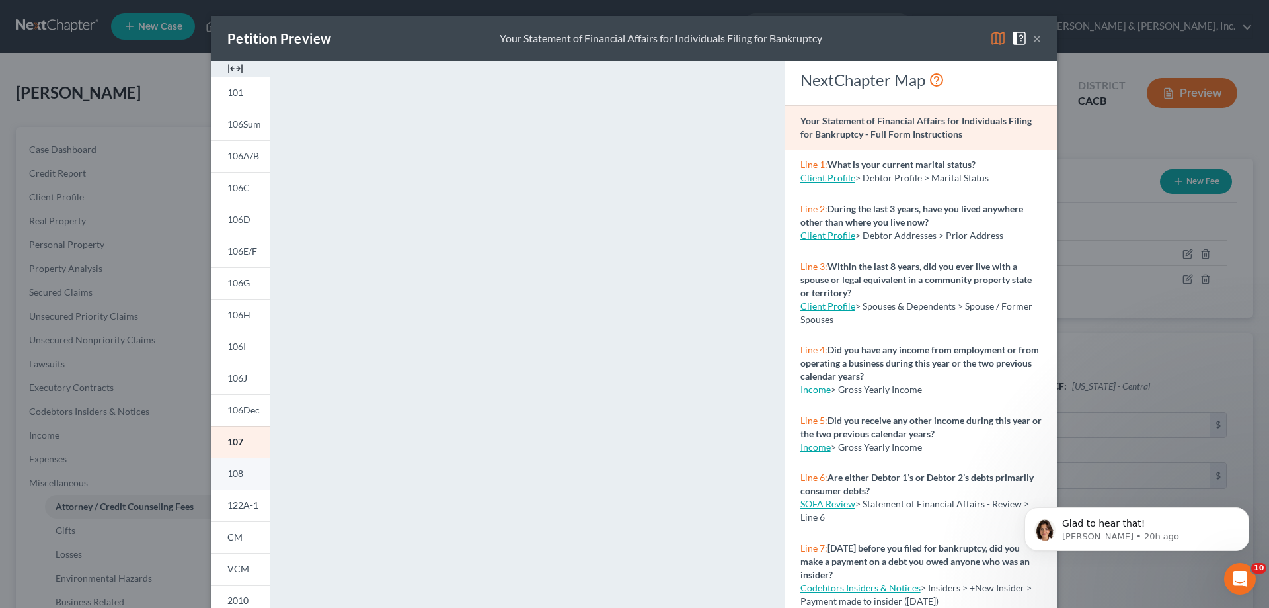
click at [249, 471] on link "108" at bounding box center [241, 473] width 58 height 32
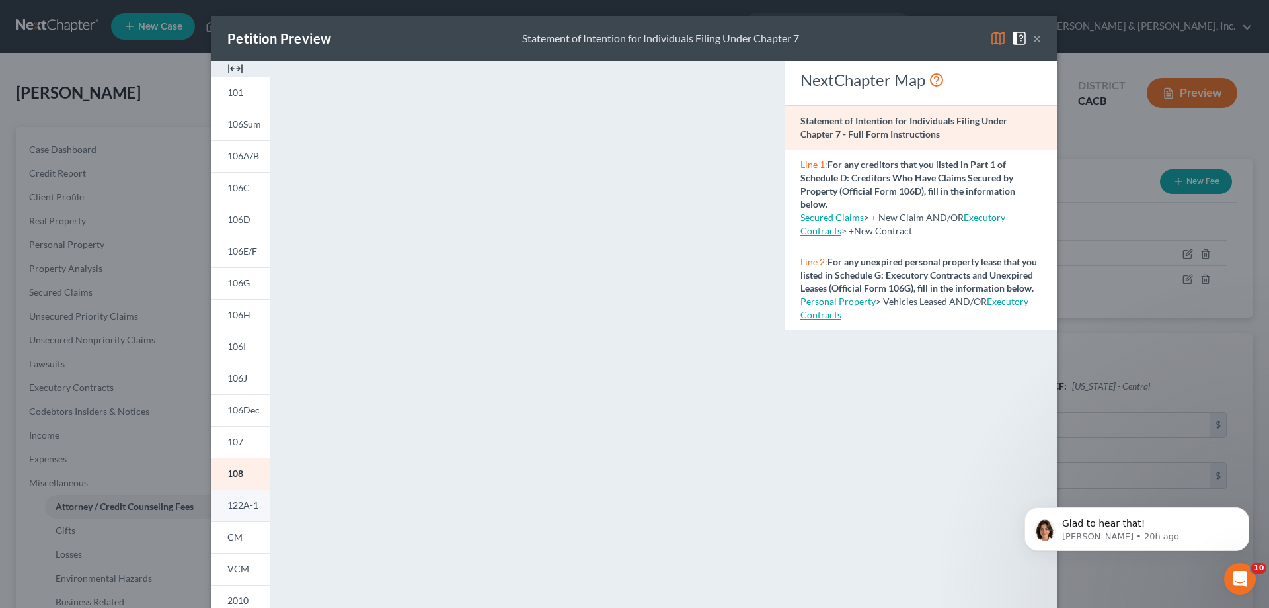
click at [243, 501] on span "122A-1" at bounding box center [242, 504] width 31 height 11
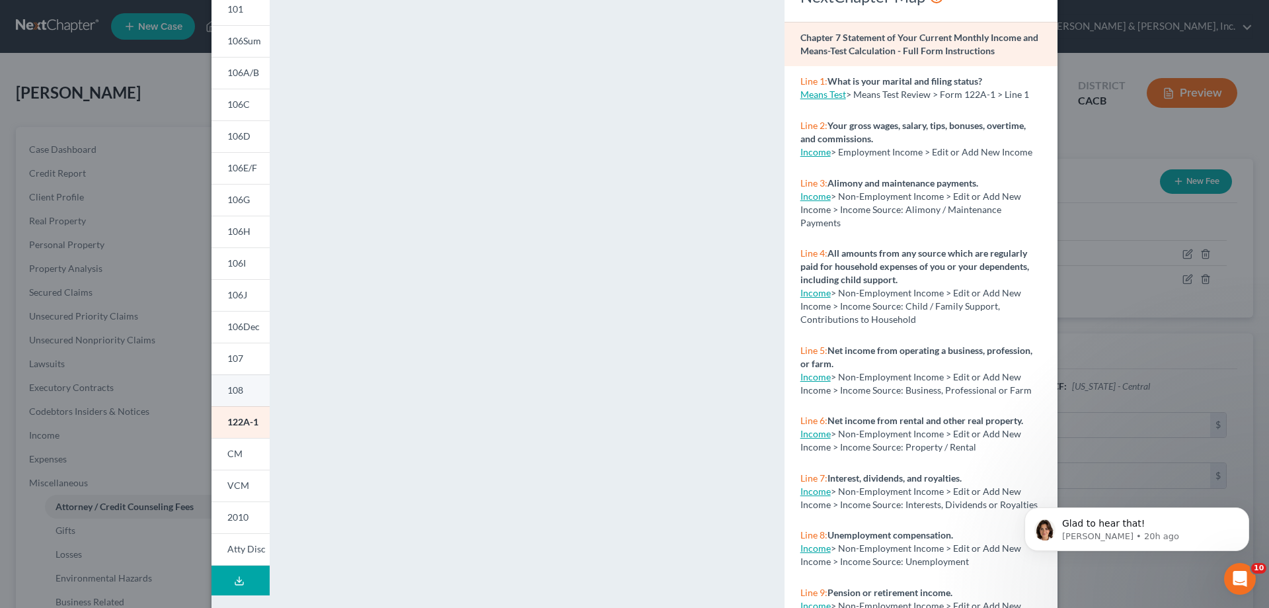
scroll to position [132, 0]
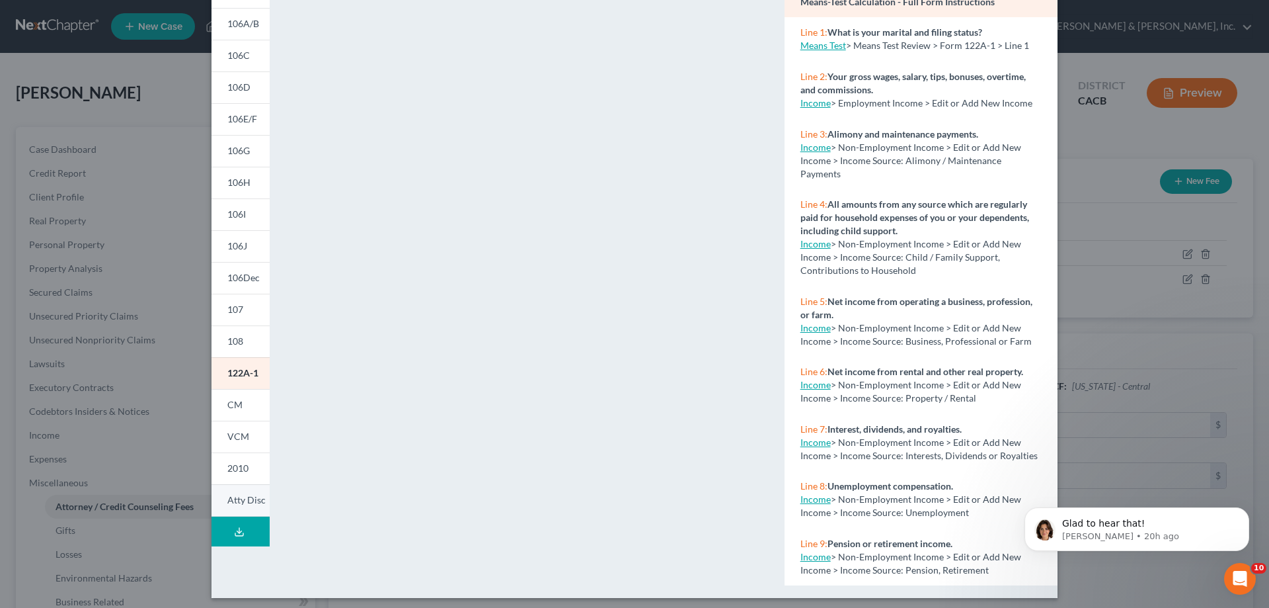
click at [236, 497] on span "Atty Disc" at bounding box center [246, 499] width 38 height 11
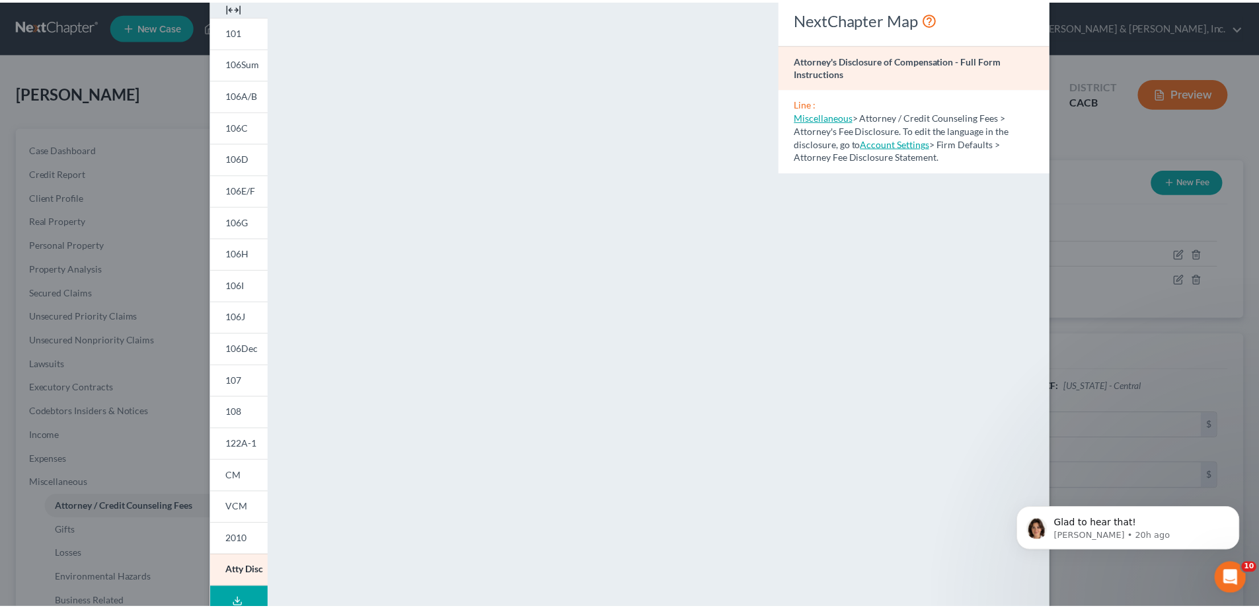
scroll to position [0, 0]
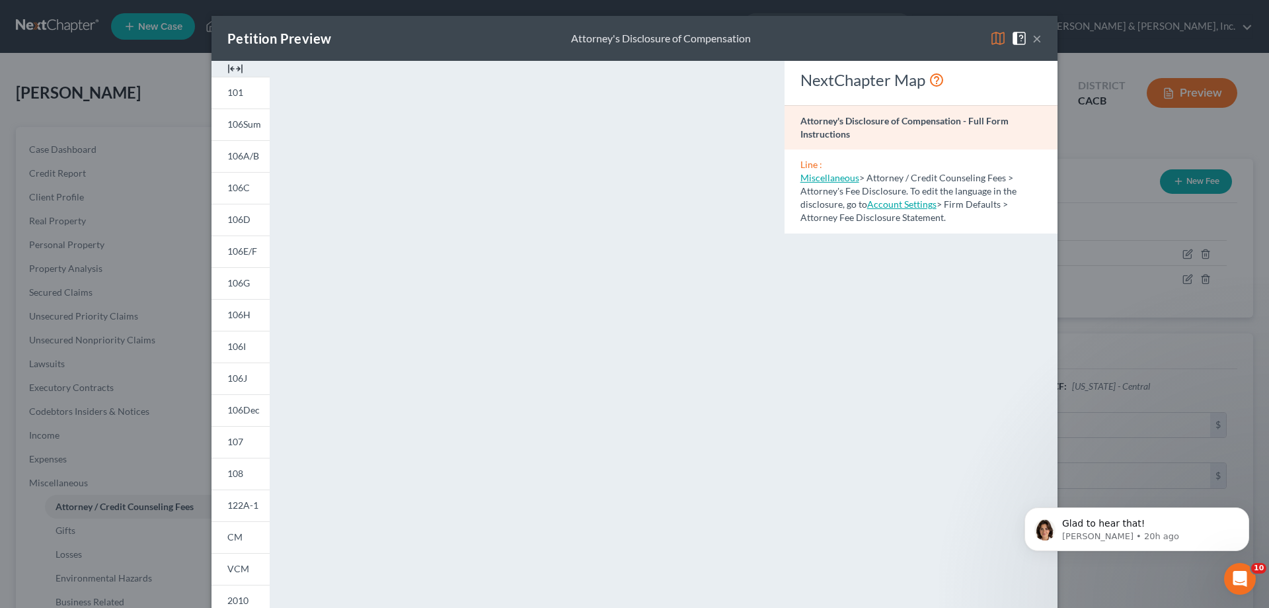
click at [1026, 36] on span at bounding box center [1021, 37] width 21 height 11
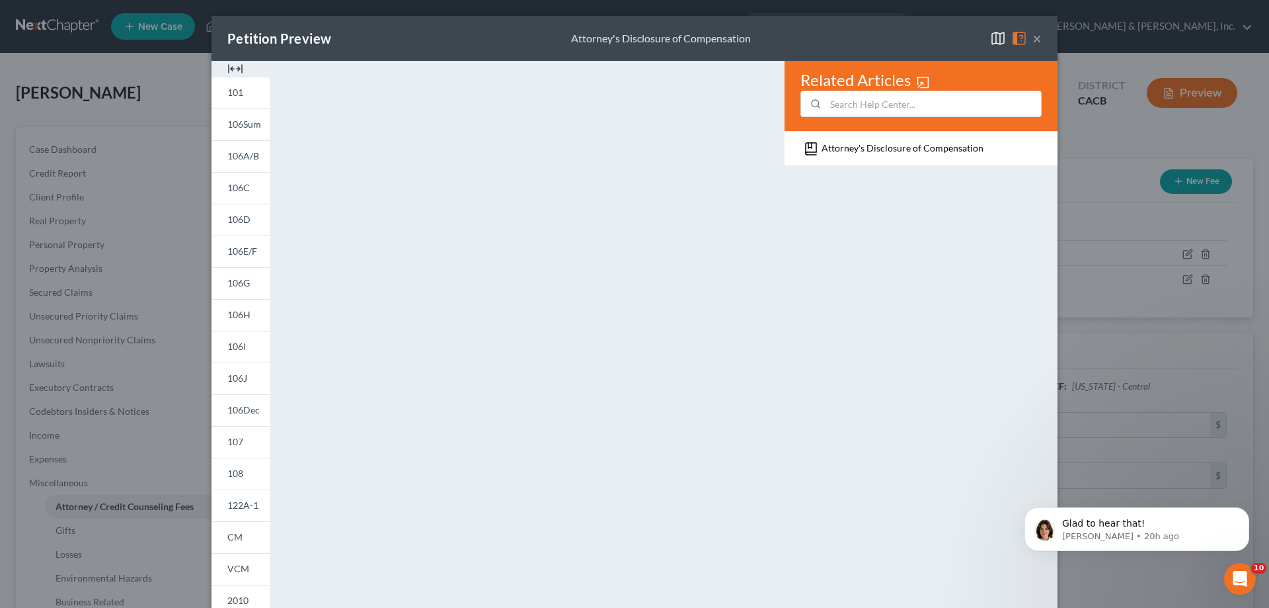
click at [1035, 41] on button "×" at bounding box center [1037, 38] width 9 height 16
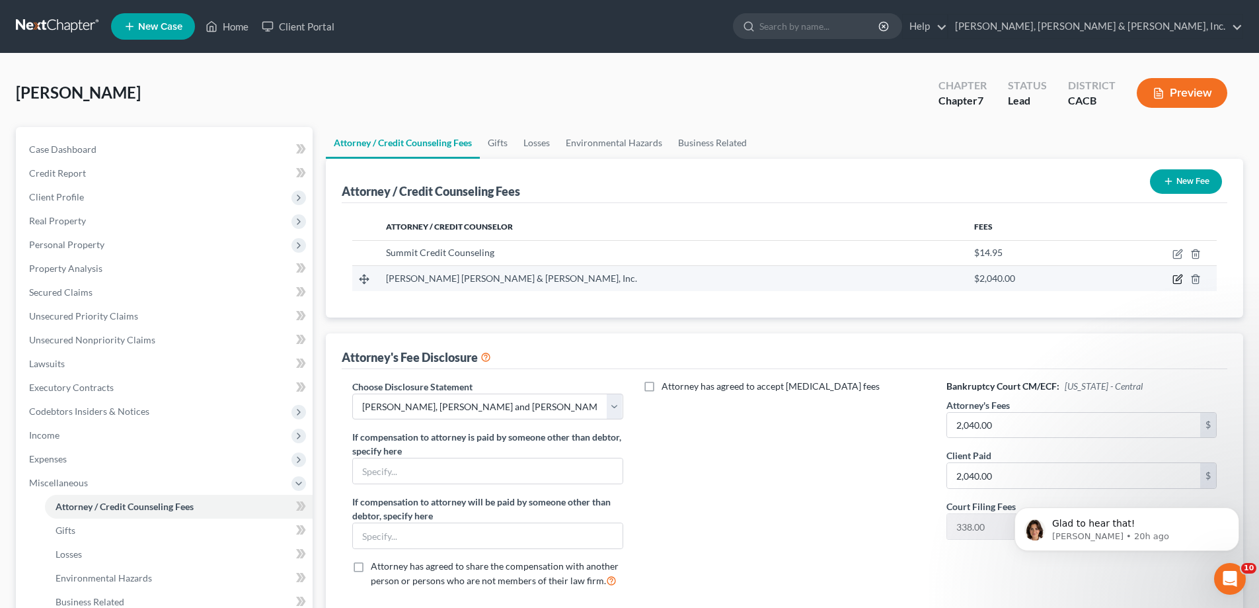
click at [1176, 276] on icon "button" at bounding box center [1177, 280] width 8 height 8
select select "4"
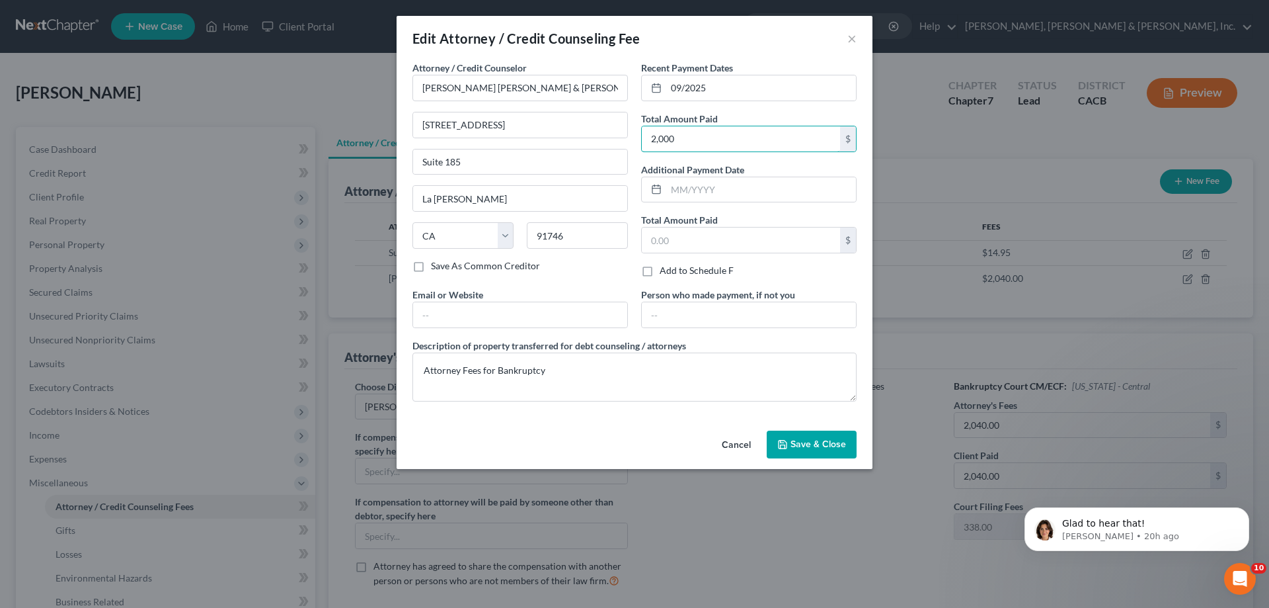
type input "2,000"
click at [812, 435] on button "Save & Close" at bounding box center [812, 444] width 90 height 28
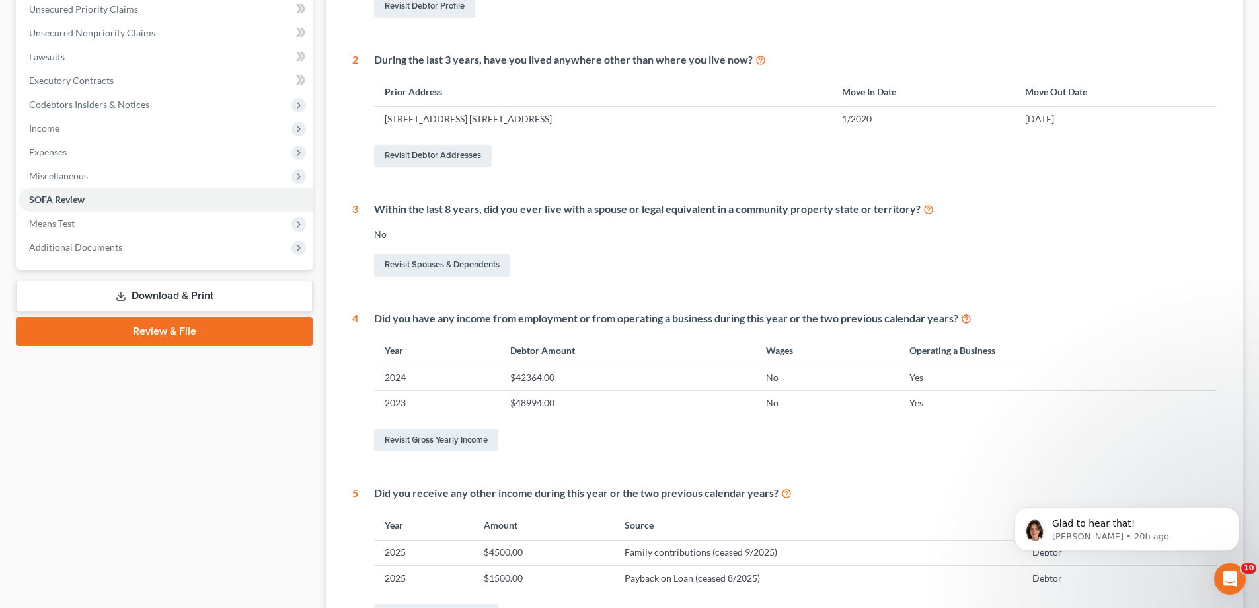
scroll to position [71, 0]
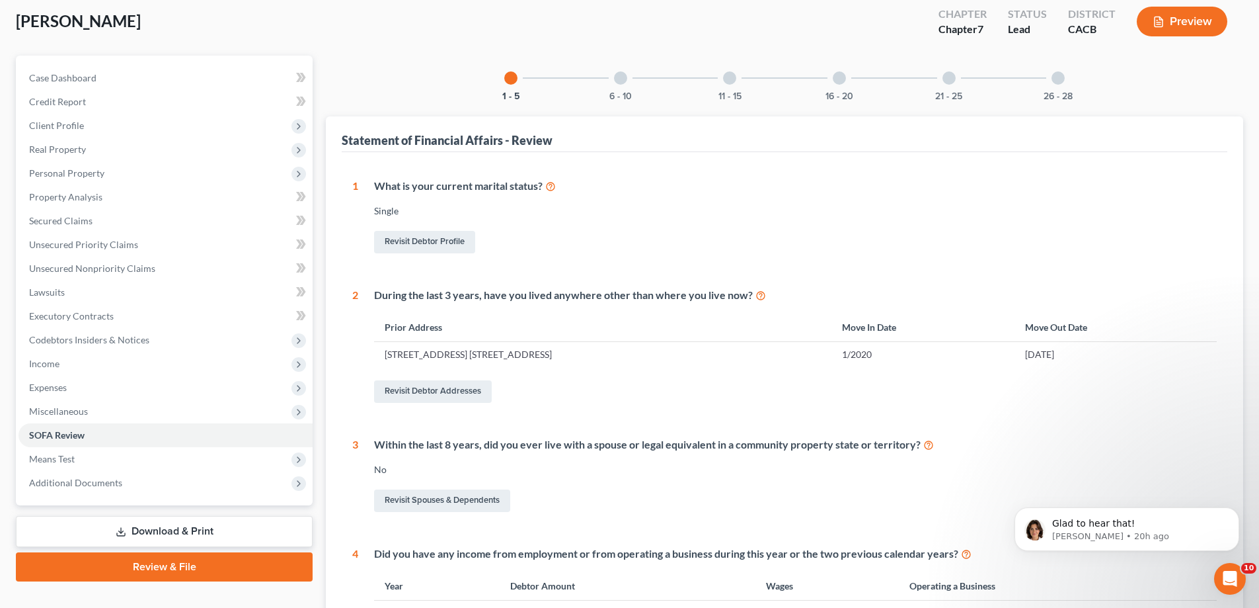
click at [838, 77] on div at bounding box center [839, 77] width 13 height 13
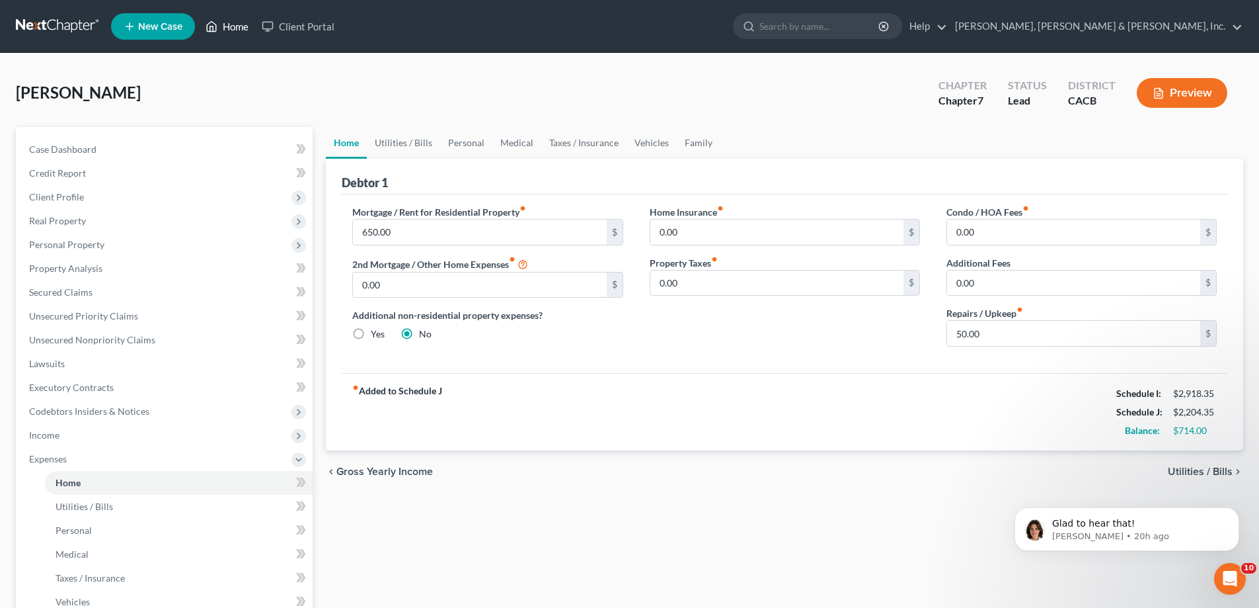
click at [223, 24] on link "Home" at bounding box center [227, 27] width 56 height 24
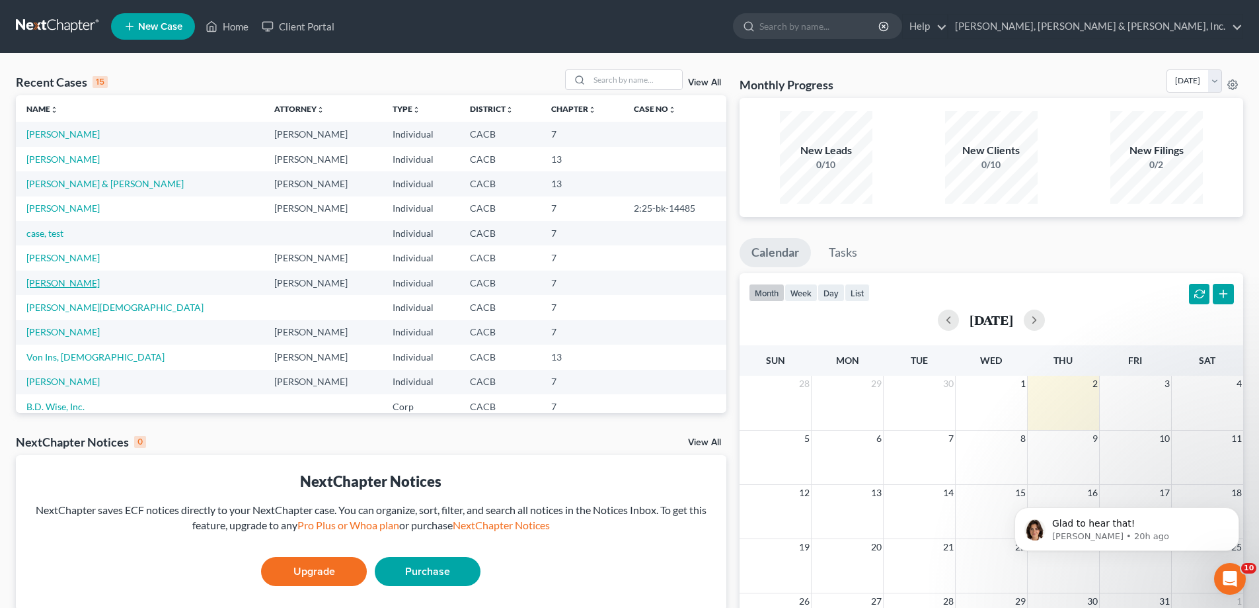
click at [84, 286] on link "[PERSON_NAME]" at bounding box center [62, 282] width 73 height 11
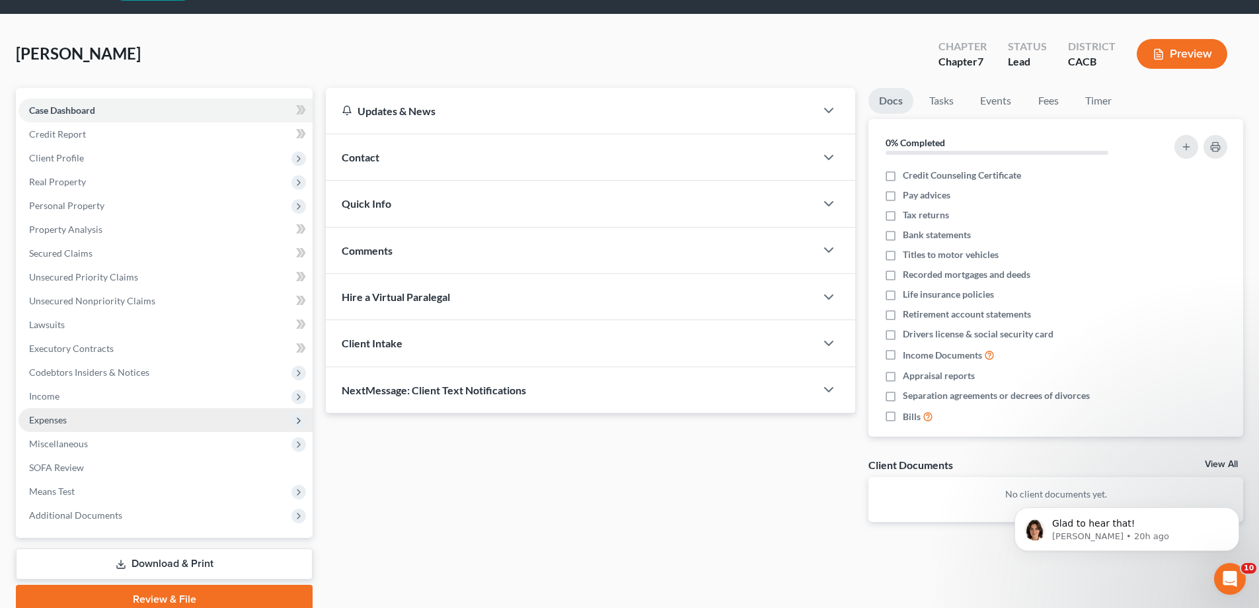
scroll to position [95, 0]
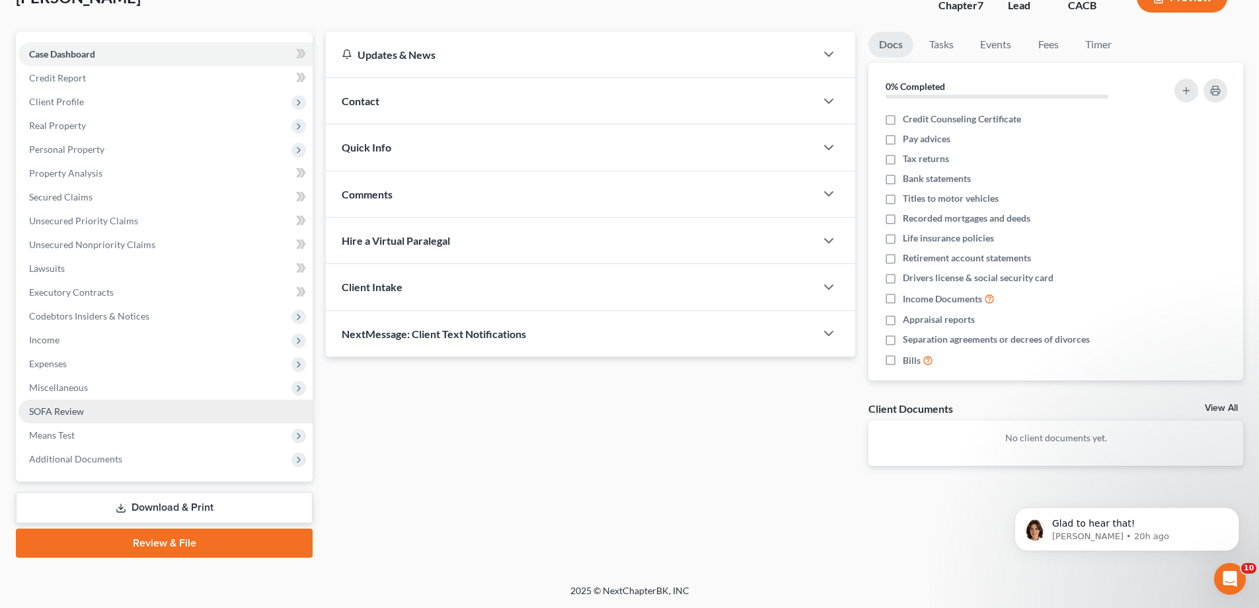
click at [51, 410] on span "SOFA Review" at bounding box center [56, 410] width 55 height 11
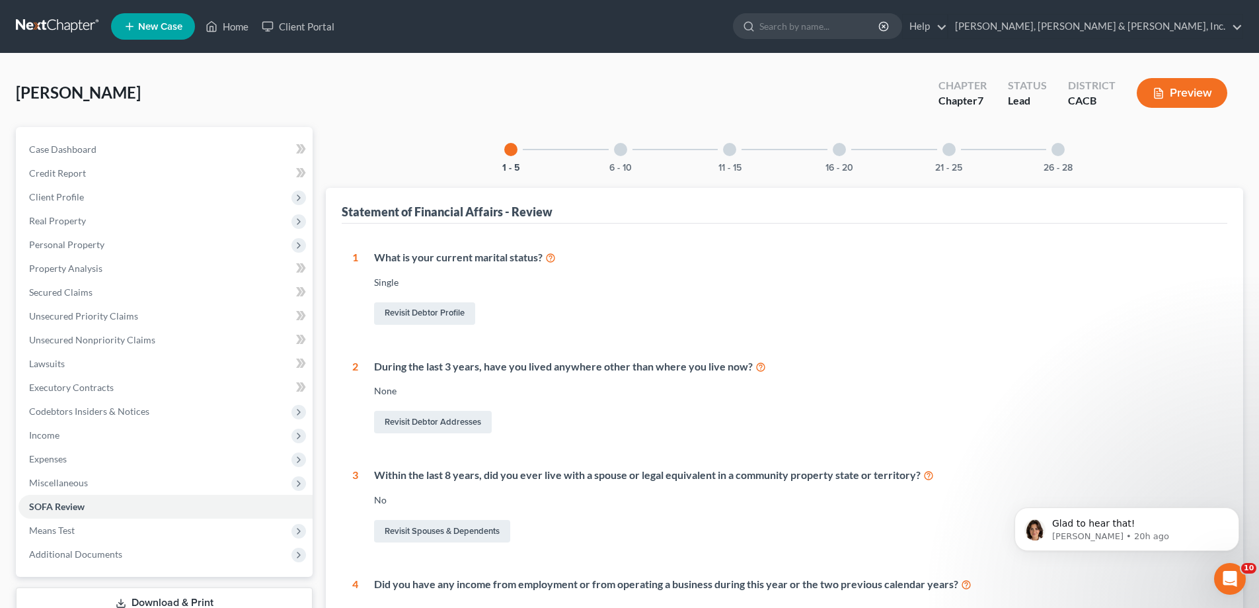
click at [729, 150] on div at bounding box center [729, 149] width 13 height 13
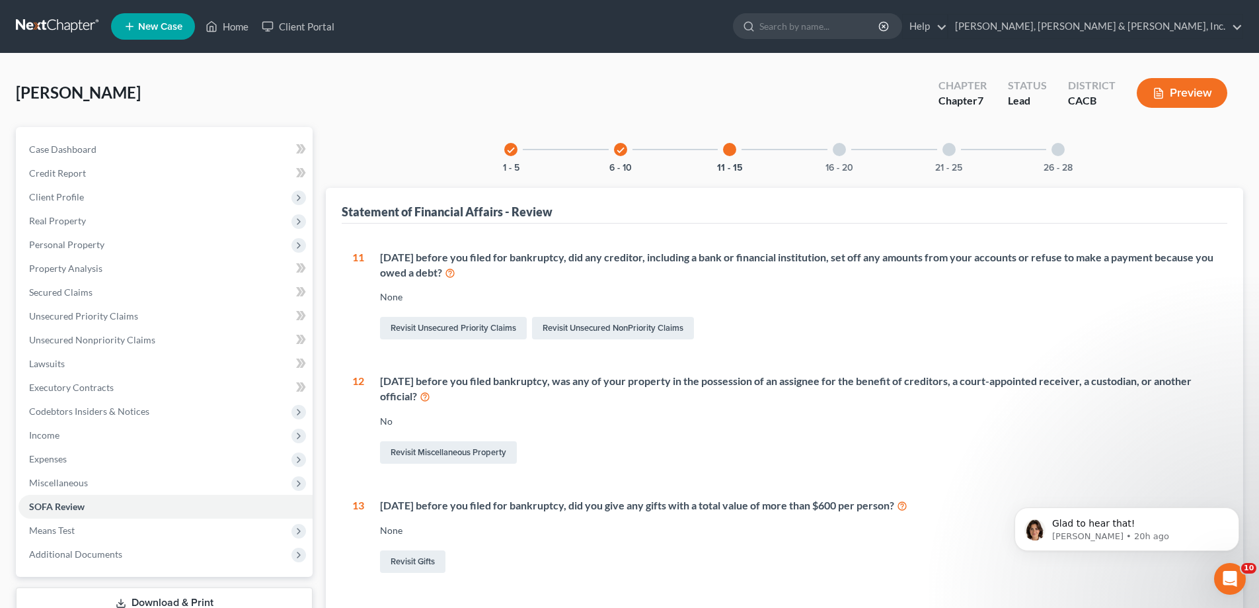
click at [838, 150] on div at bounding box center [839, 149] width 13 height 13
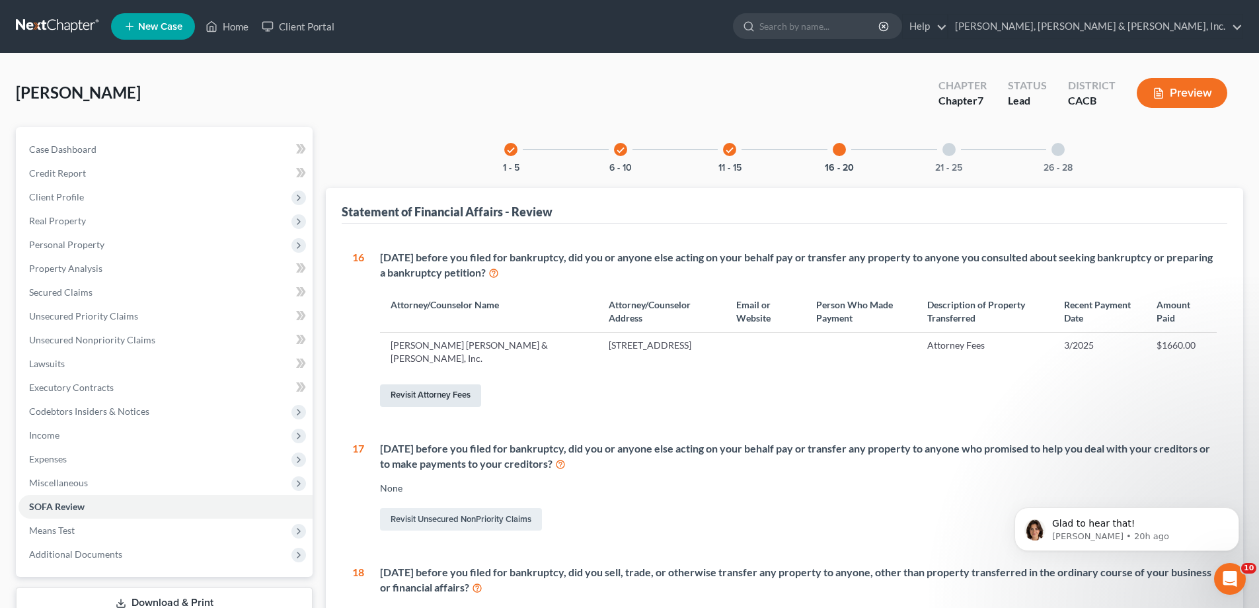
click at [438, 397] on link "Revisit Attorney Fees" at bounding box center [430, 395] width 101 height 22
select select "0"
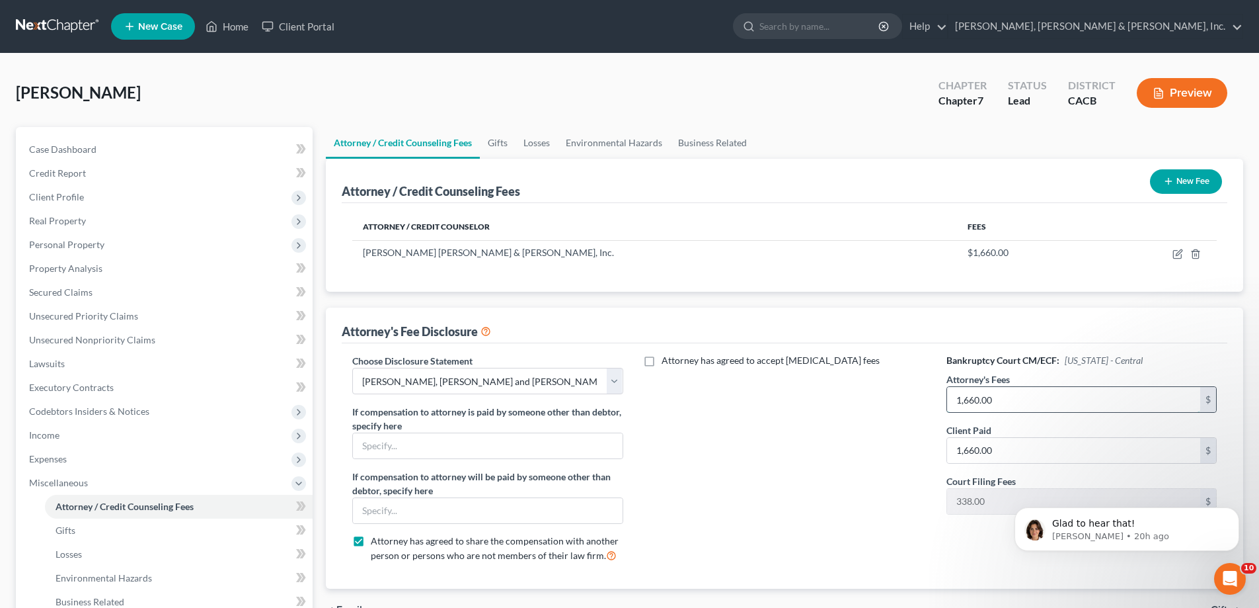
click at [969, 399] on input "1,660.00" at bounding box center [1073, 399] width 253 height 25
type input "0"
type input "1,600"
click at [1181, 251] on icon "button" at bounding box center [1178, 254] width 11 height 11
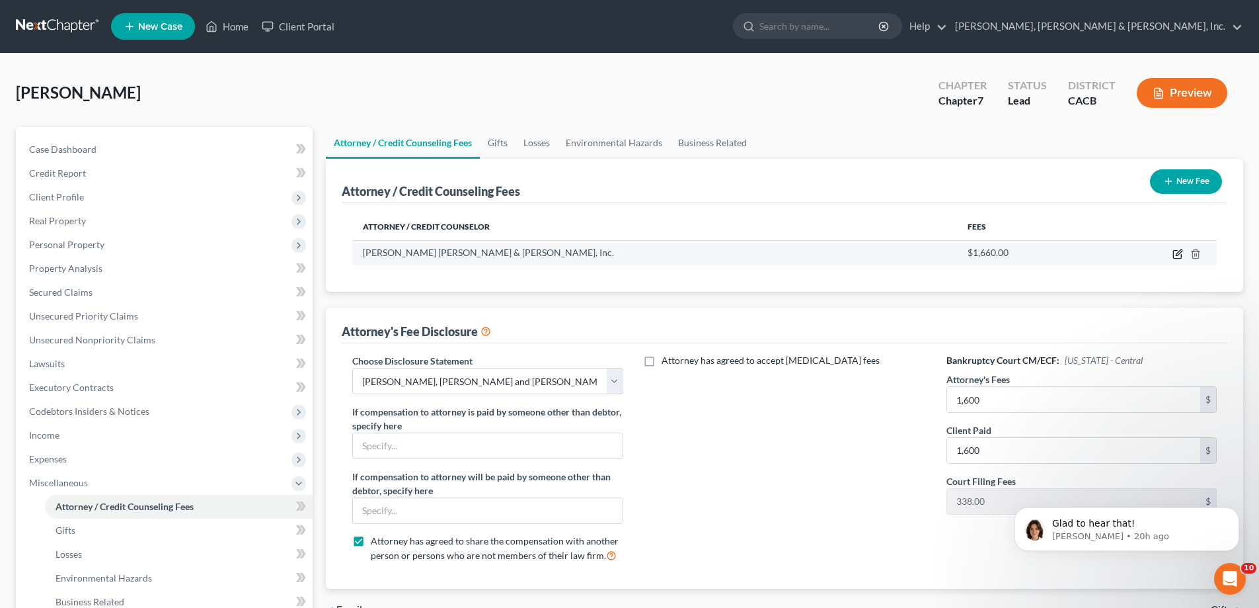
select select "4"
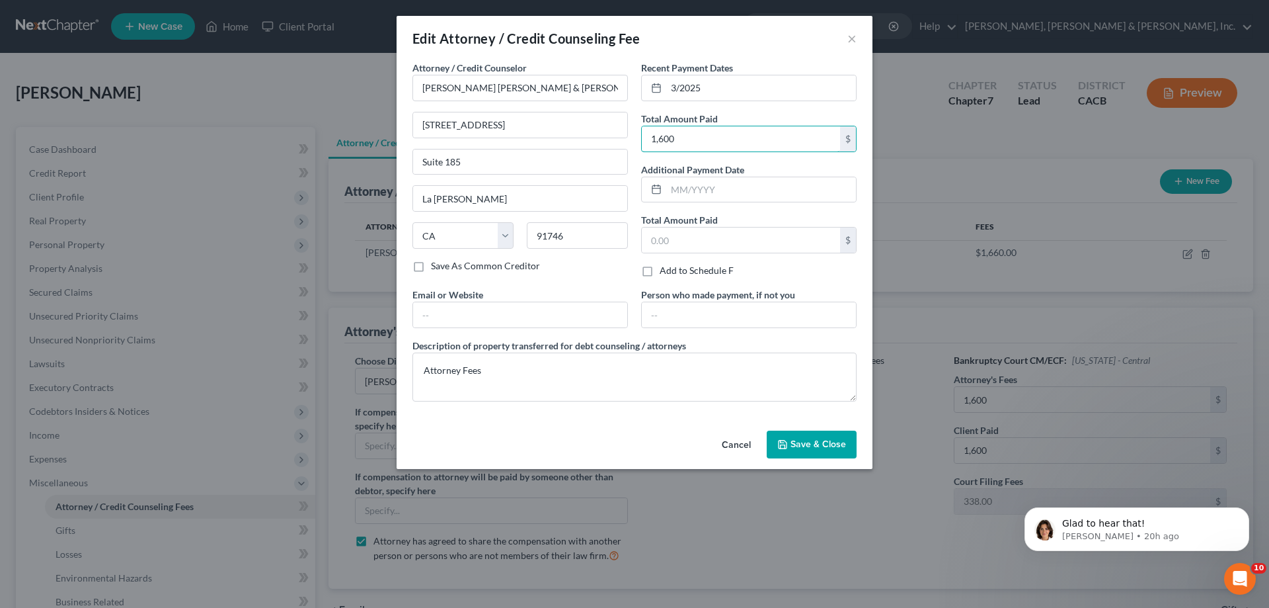
type input "1,600"
click at [801, 442] on span "Save & Close" at bounding box center [819, 443] width 56 height 11
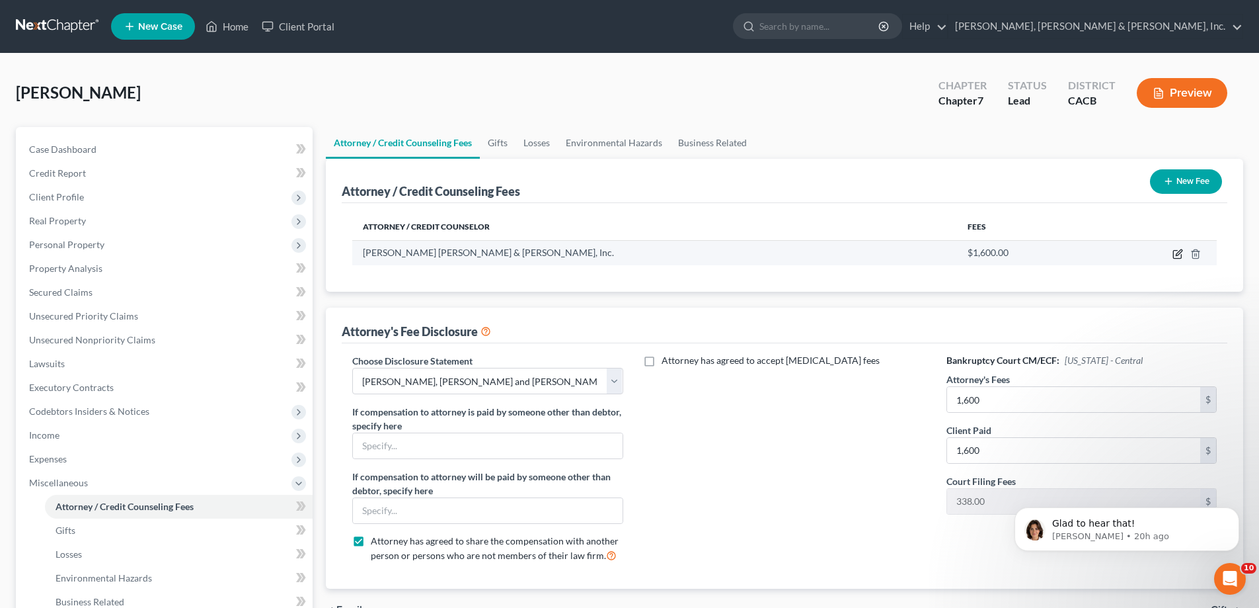
click at [1175, 252] on icon "button" at bounding box center [1178, 254] width 11 height 11
select select "4"
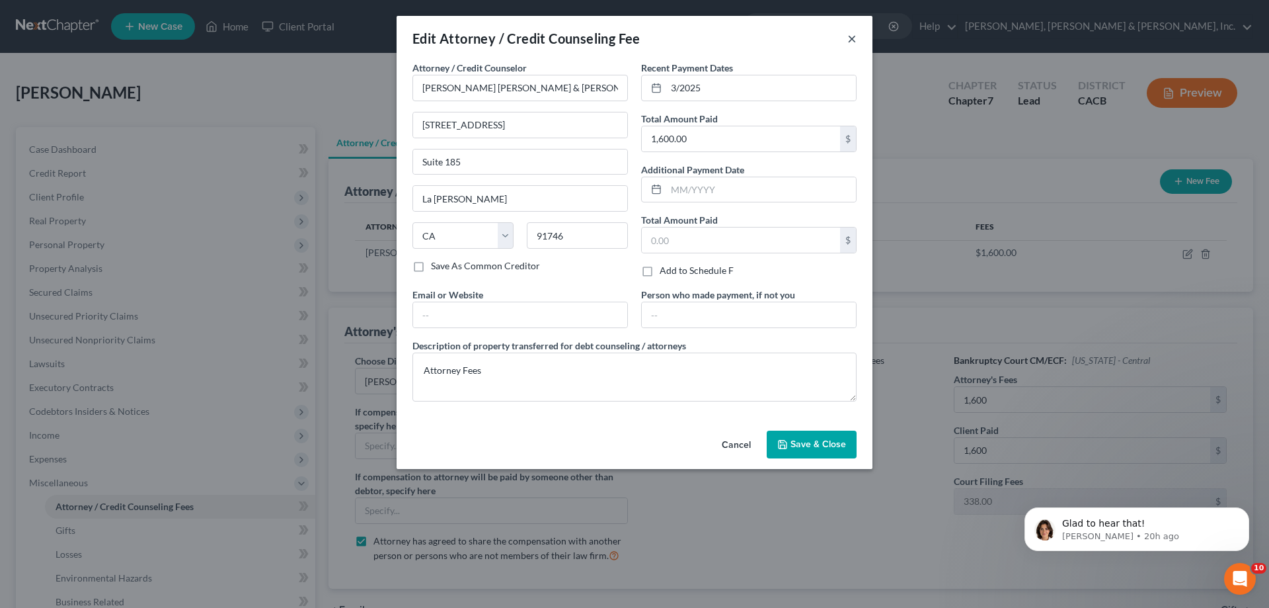
click at [851, 44] on button "×" at bounding box center [851, 38] width 9 height 16
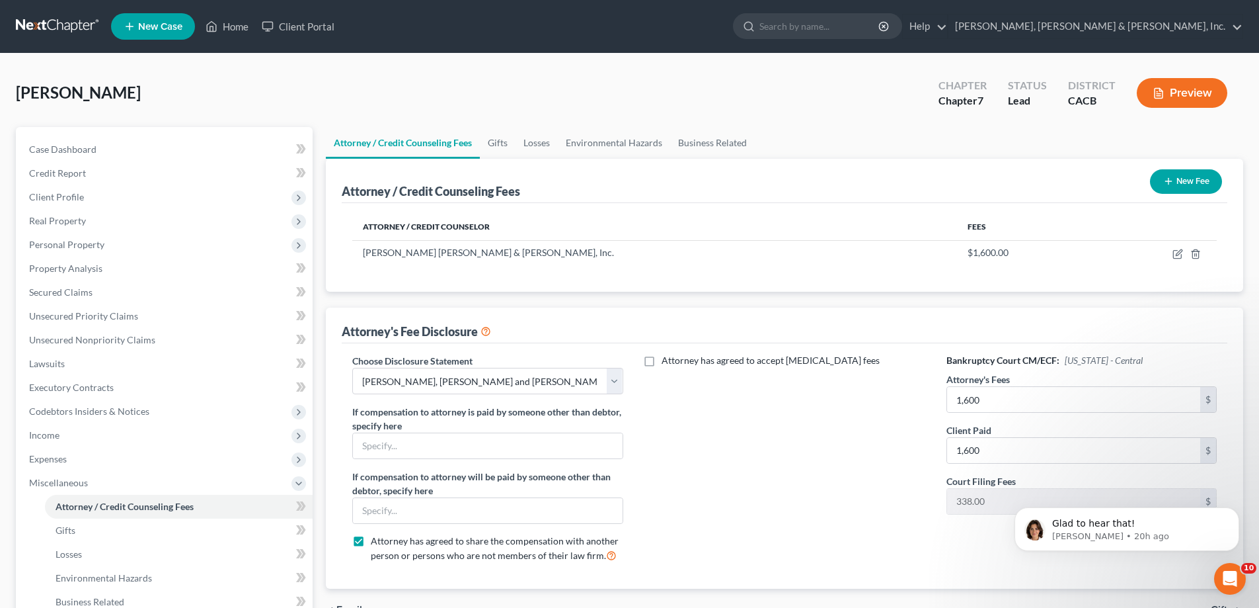
click at [1186, 182] on button "New Fee" at bounding box center [1186, 181] width 72 height 24
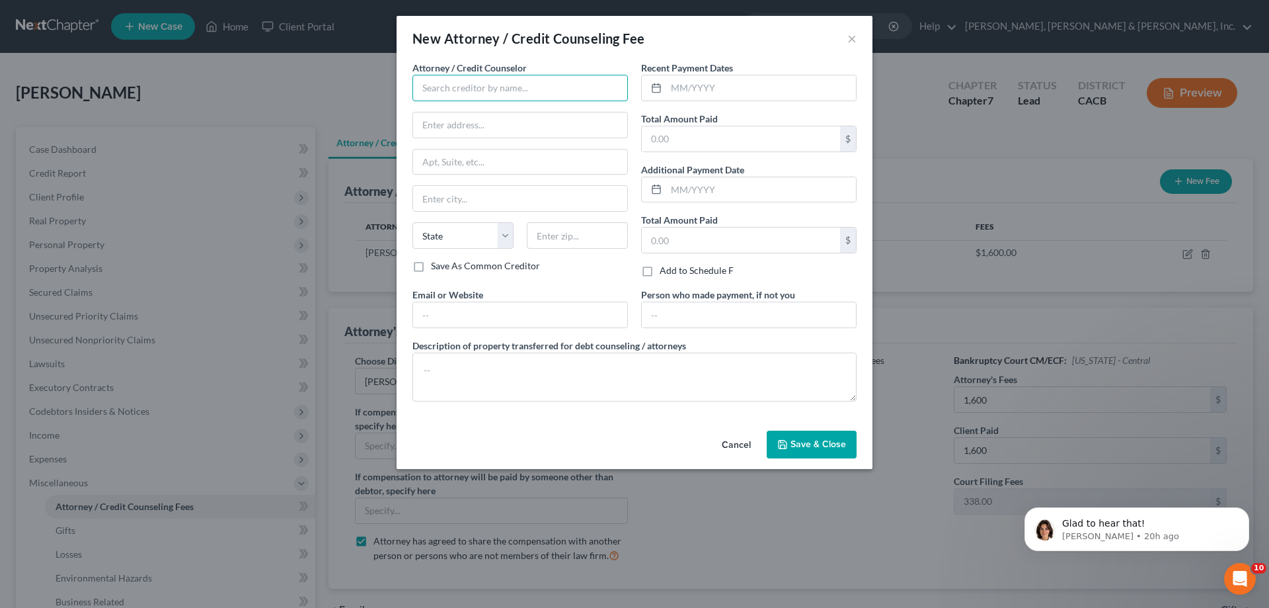
click at [487, 95] on input "text" at bounding box center [520, 88] width 216 height 26
type input "Summit Credit Counseling"
click at [670, 91] on input "text" at bounding box center [761, 87] width 190 height 25
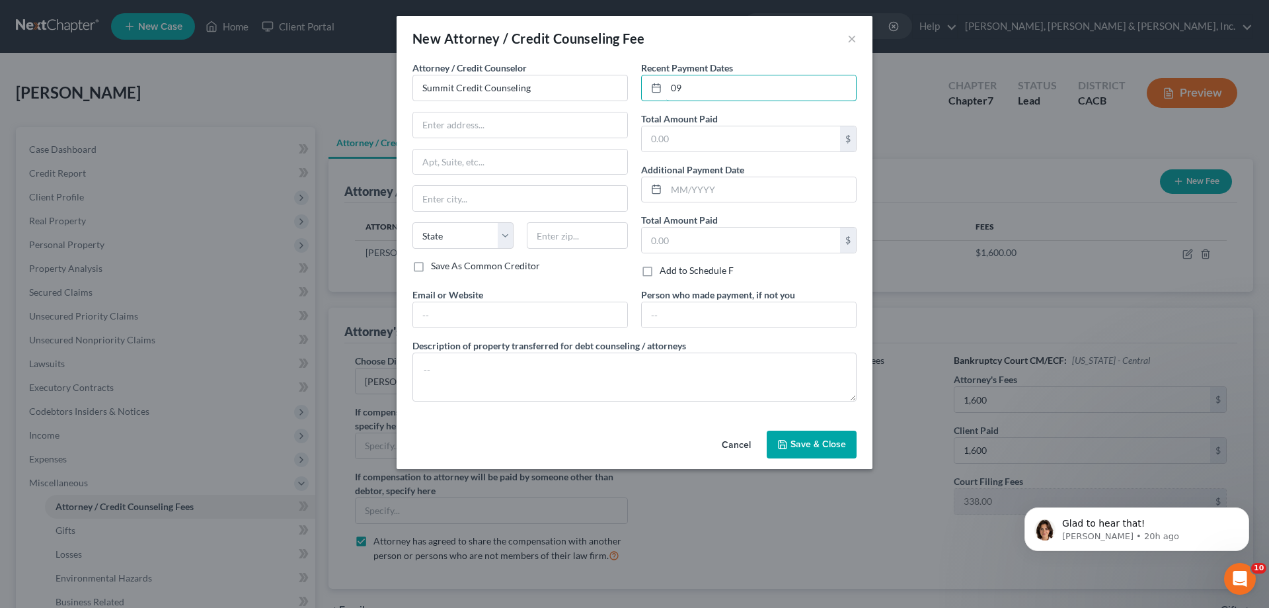
type input "09/2025"
click at [685, 142] on input "text" at bounding box center [741, 138] width 198 height 25
type input "14.95"
click at [438, 313] on input "text" at bounding box center [520, 314] width 214 height 25
type input "[DOMAIN_NAME]"
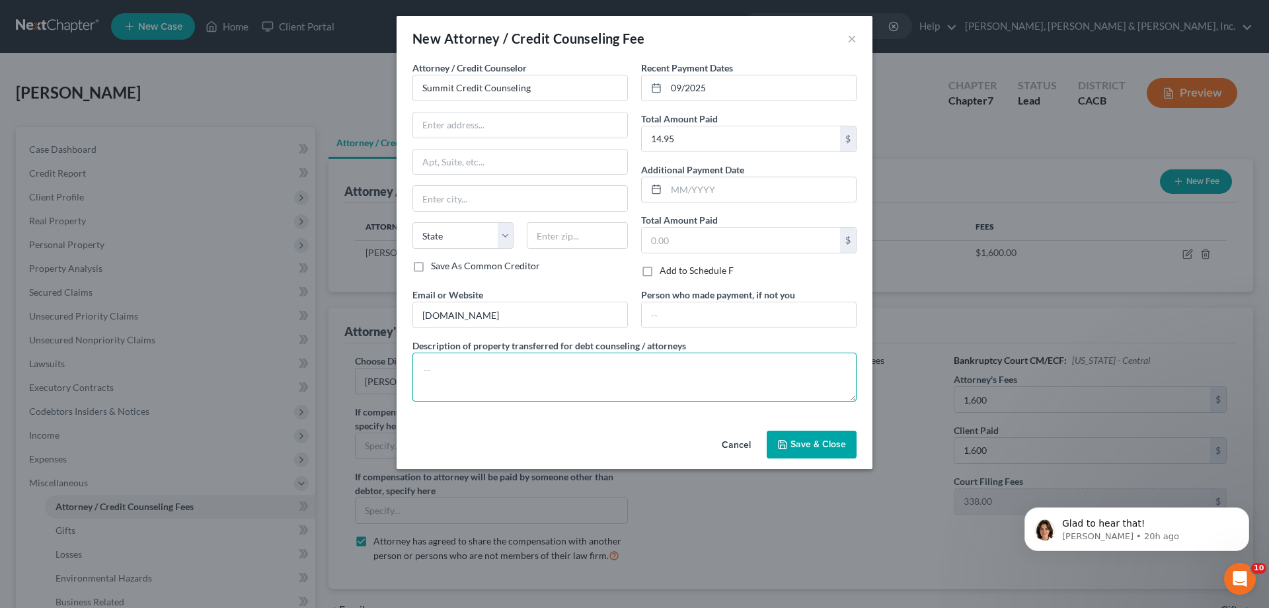
click at [480, 363] on textarea at bounding box center [634, 376] width 444 height 49
type textarea "Credit Counseling"
click at [795, 442] on span "Save & Close" at bounding box center [819, 443] width 56 height 11
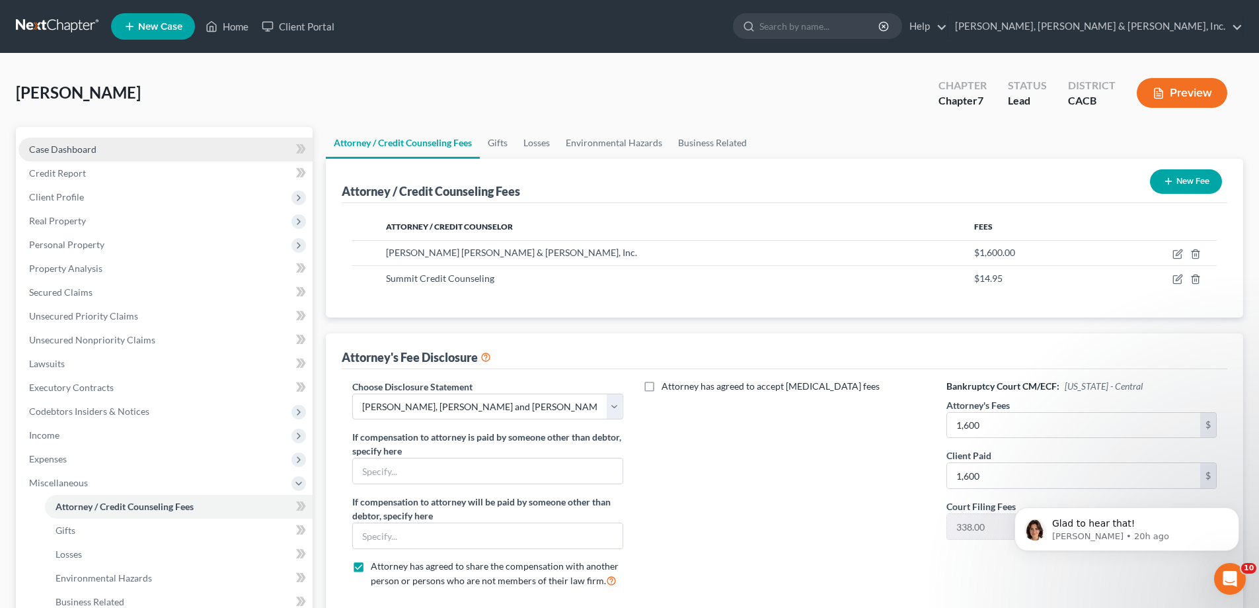
click at [110, 149] on link "Case Dashboard" at bounding box center [166, 149] width 294 height 24
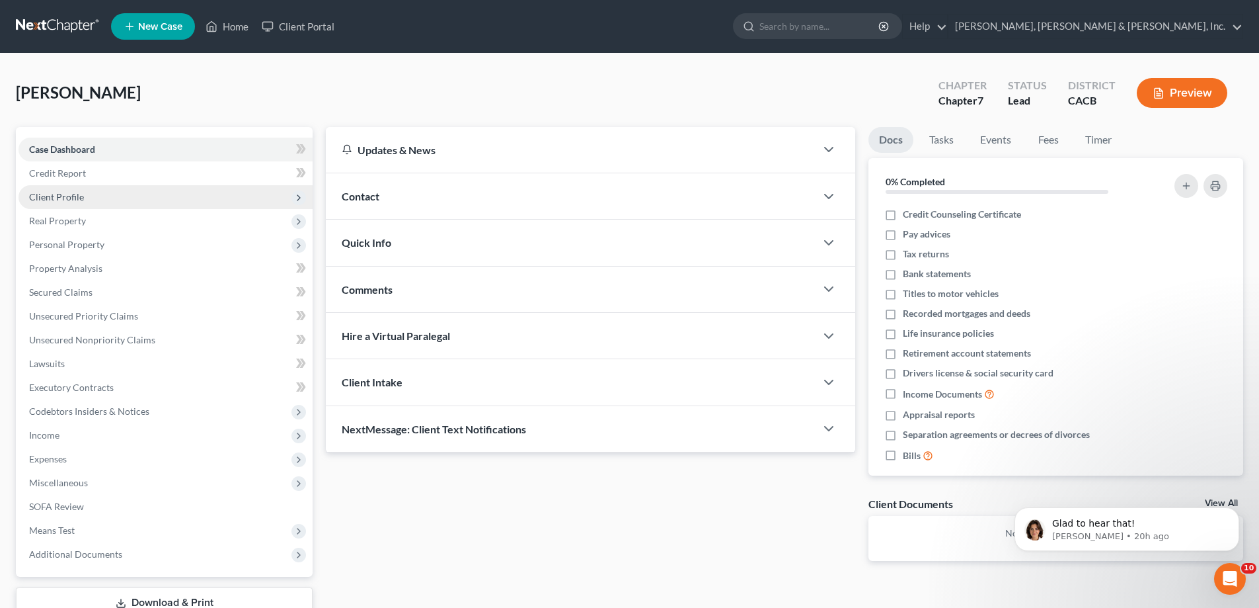
click at [105, 198] on span "Client Profile" at bounding box center [166, 197] width 294 height 24
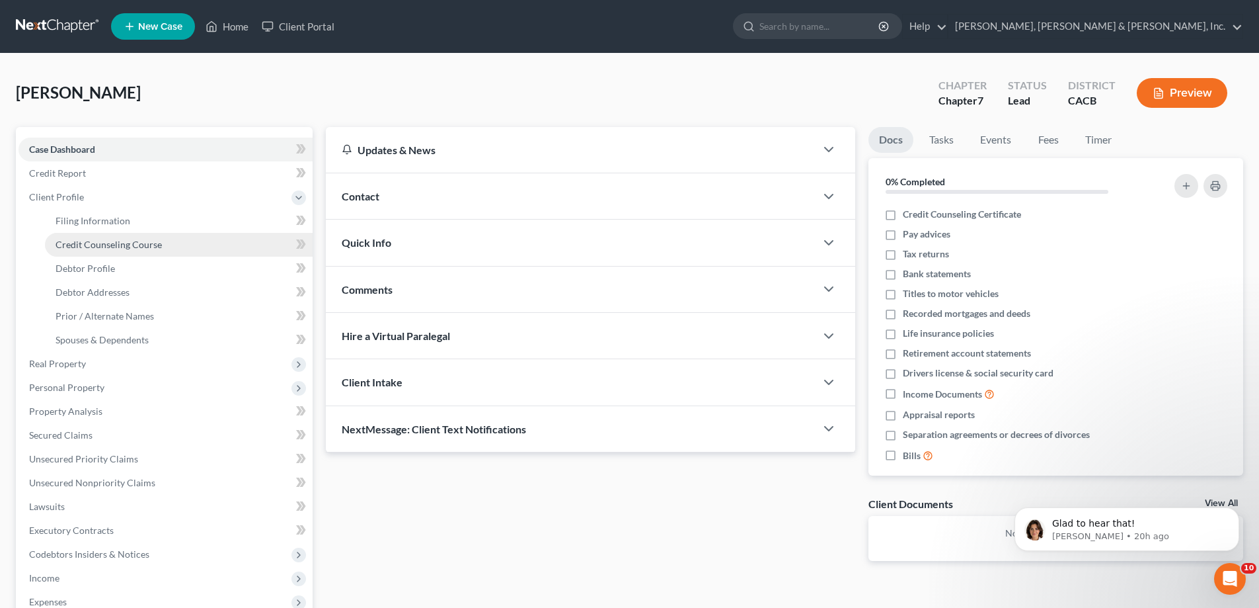
click at [109, 243] on span "Credit Counseling Course" at bounding box center [109, 244] width 106 height 11
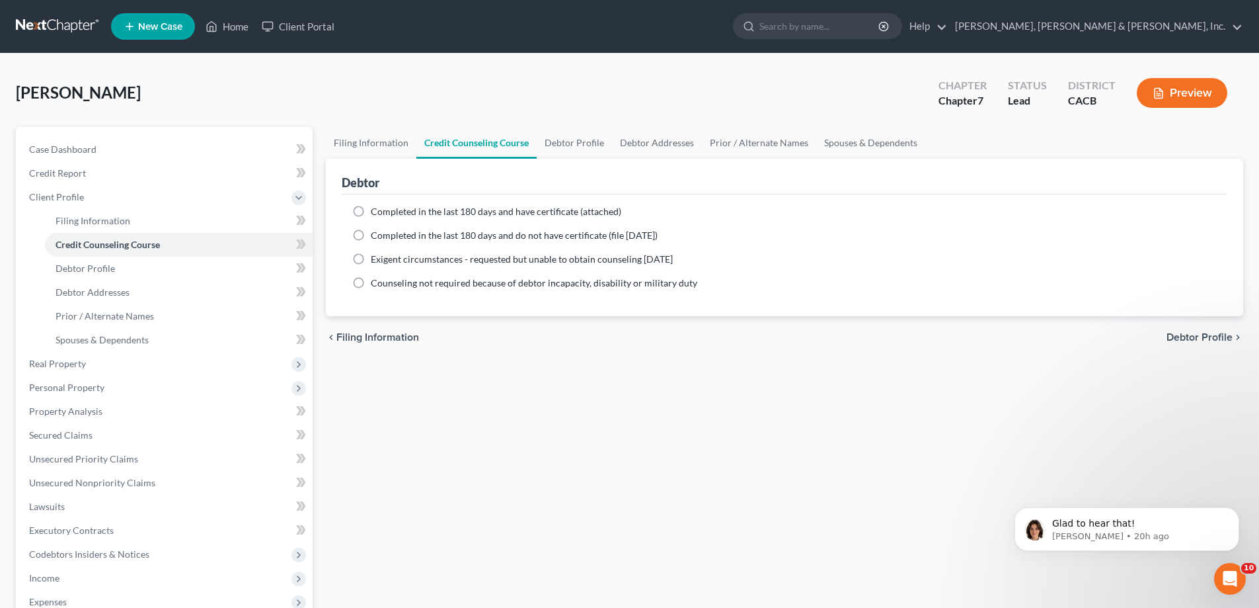
click at [371, 211] on label "Completed in the last 180 days and have certificate (attached)" at bounding box center [496, 211] width 251 height 13
click at [376, 211] on input "Completed in the last 180 days and have certificate (attached)" at bounding box center [380, 209] width 9 height 9
radio input "true"
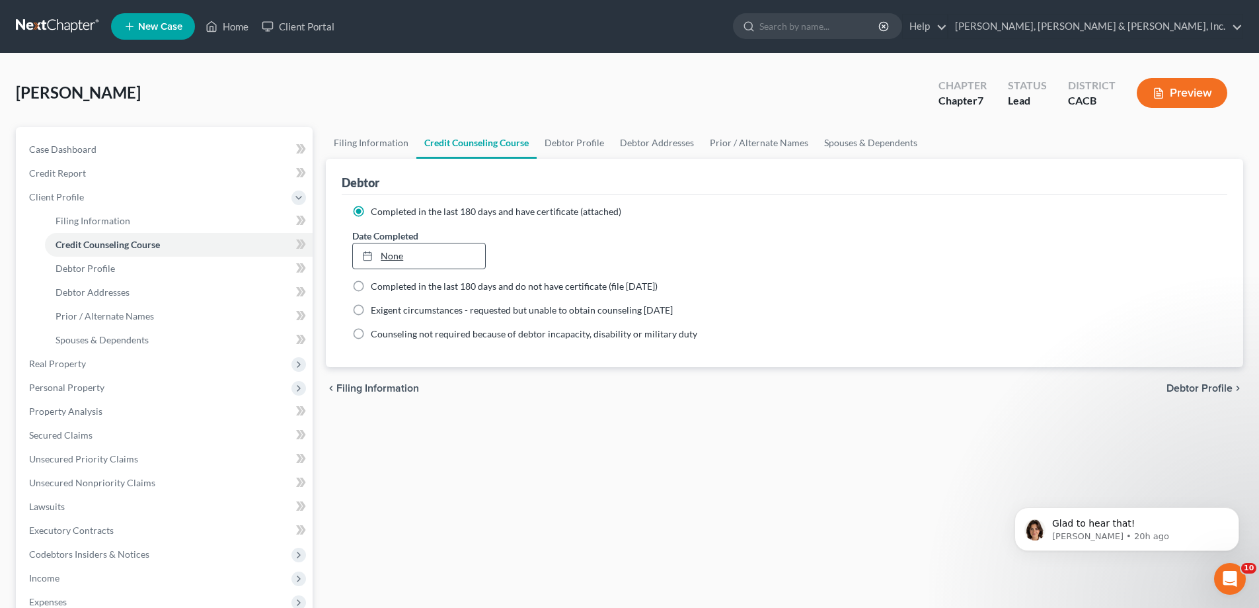
click at [384, 257] on link "None" at bounding box center [419, 255] width 132 height 25
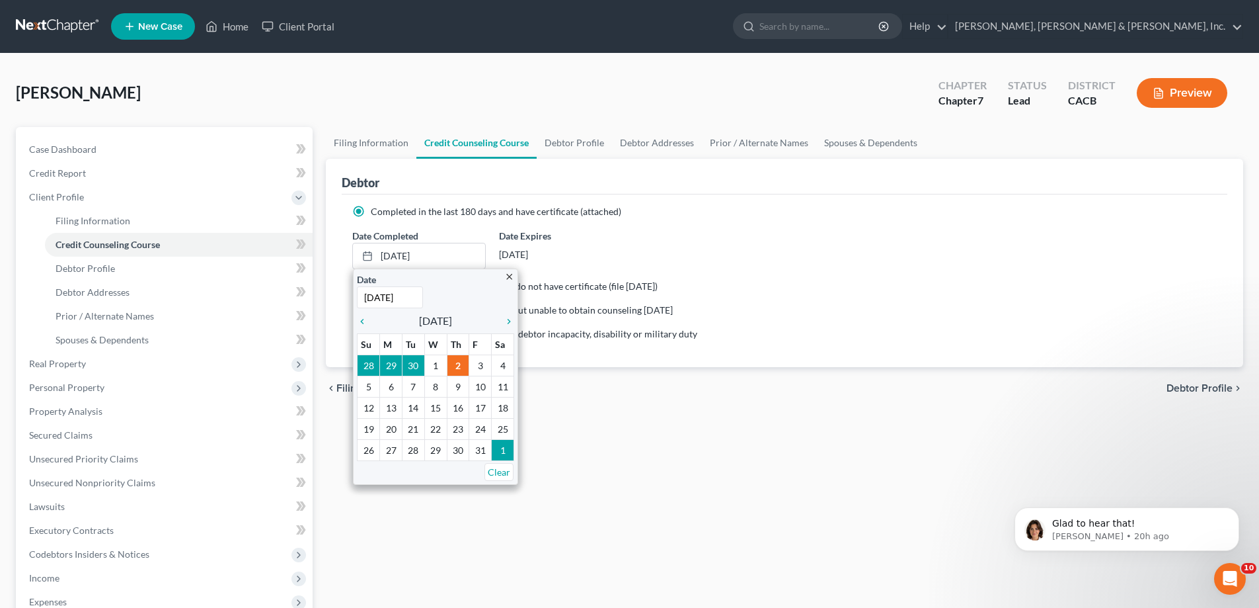
type input "[DATE]"
click at [593, 388] on div "chevron_left Filing Information Debtor Profile chevron_right" at bounding box center [785, 388] width 918 height 42
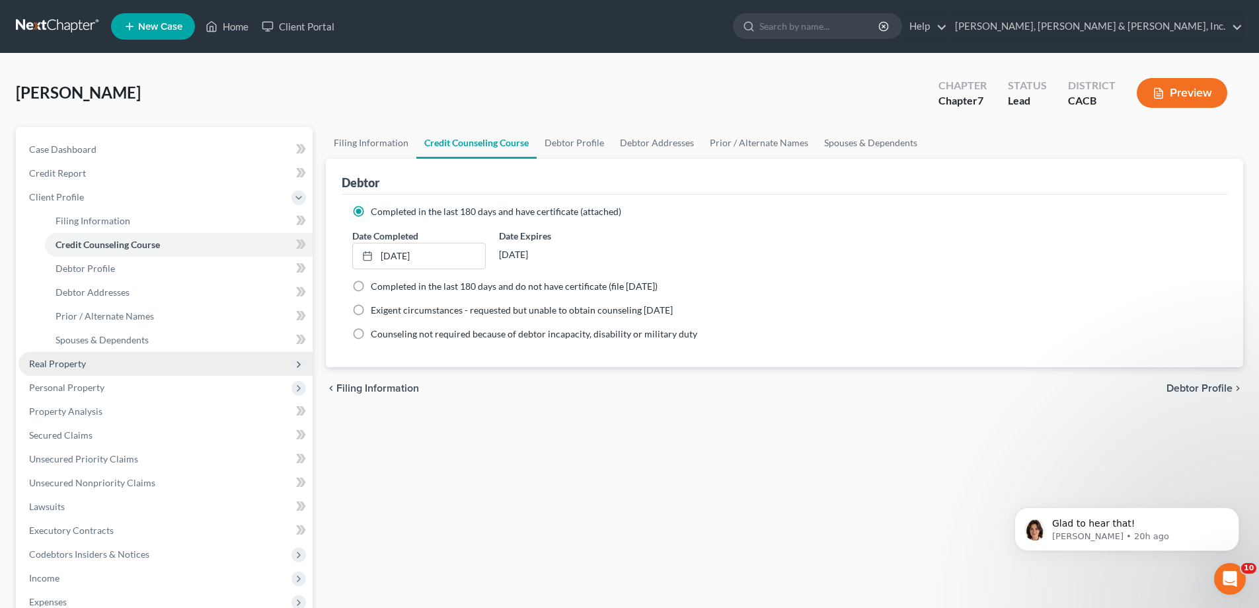
click at [87, 358] on span "Real Property" at bounding box center [166, 364] width 294 height 24
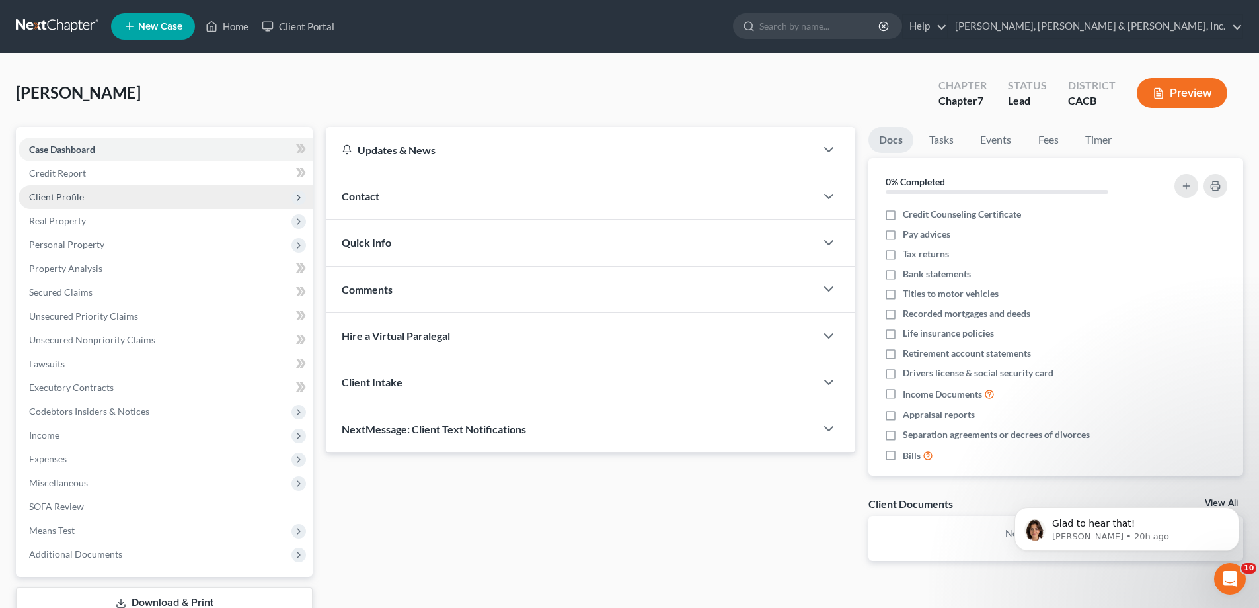
click at [64, 196] on span "Client Profile" at bounding box center [56, 196] width 55 height 11
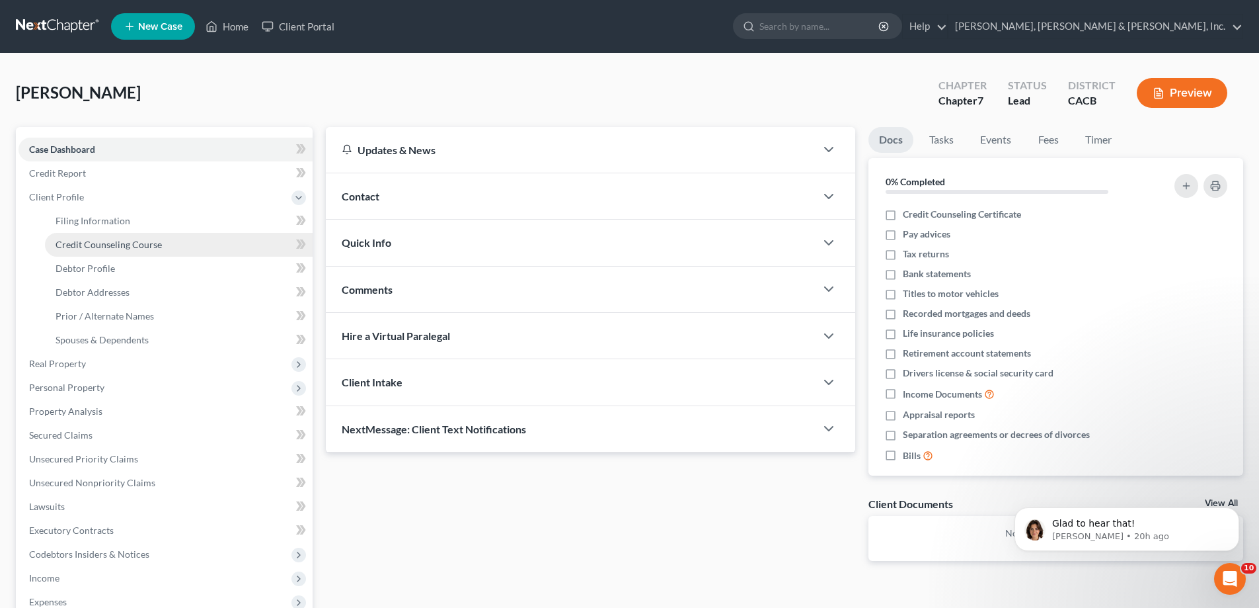
click at [80, 245] on span "Credit Counseling Course" at bounding box center [109, 244] width 106 height 11
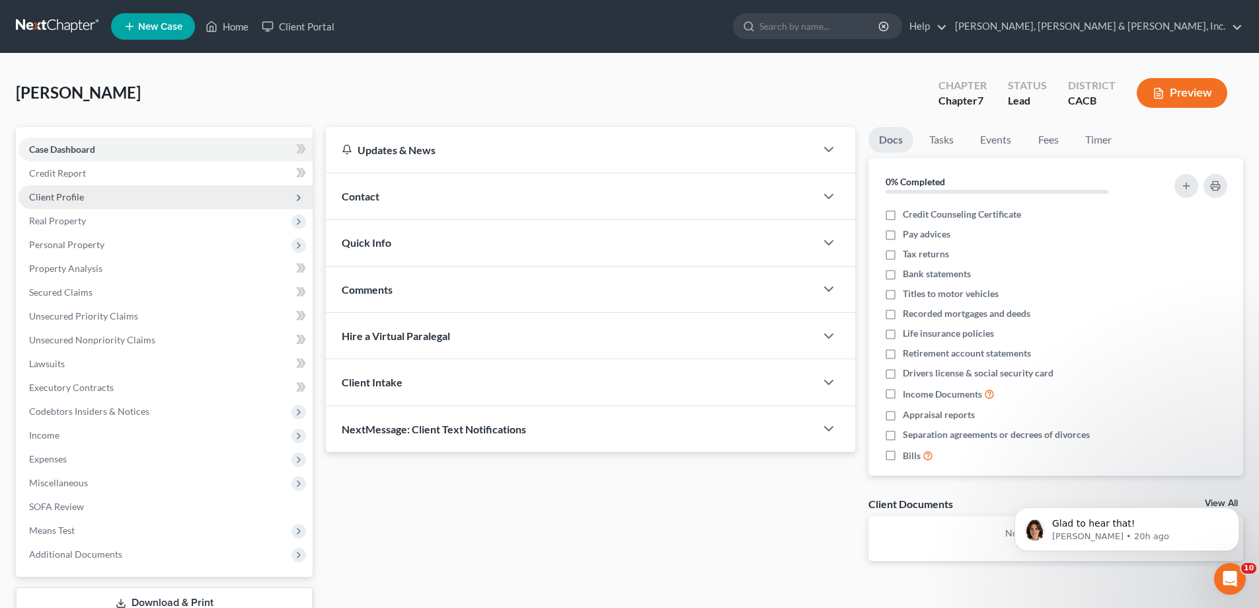
click at [106, 196] on span "Client Profile" at bounding box center [166, 197] width 294 height 24
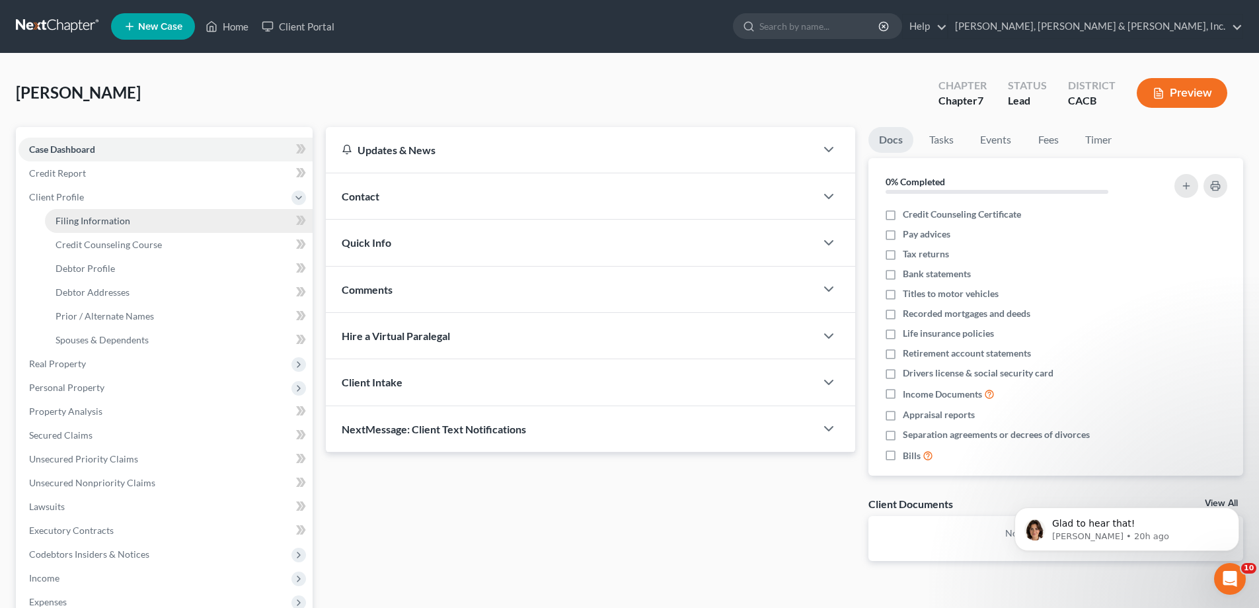
click at [103, 223] on span "Filing Information" at bounding box center [93, 220] width 75 height 11
select select "1"
select select "0"
select select "4"
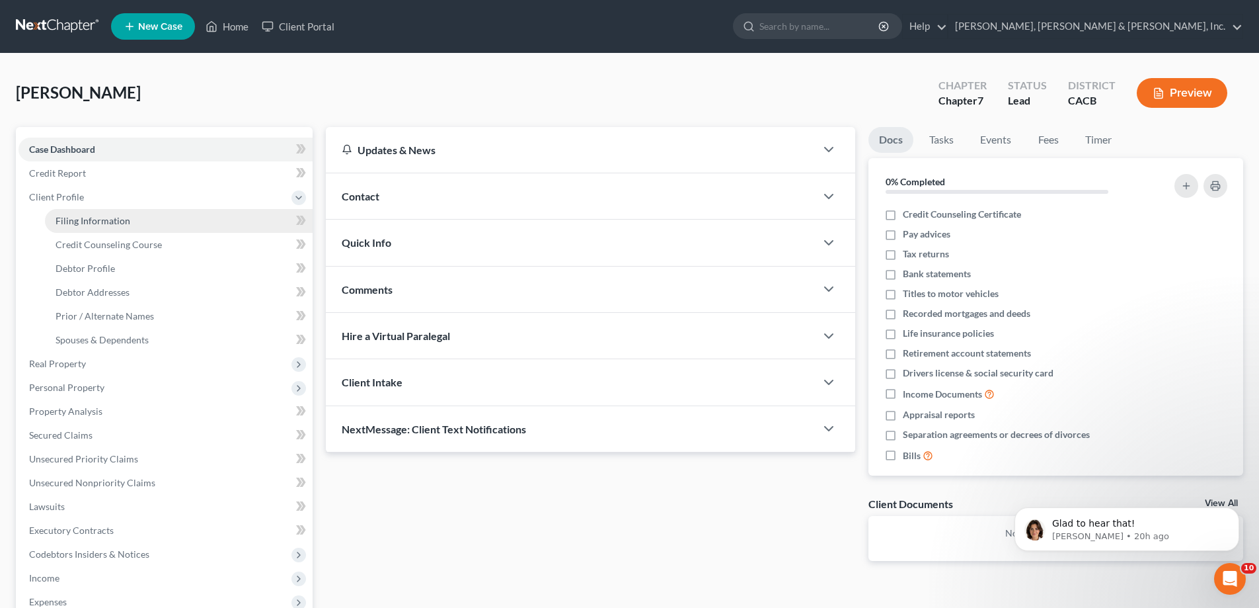
select select "0"
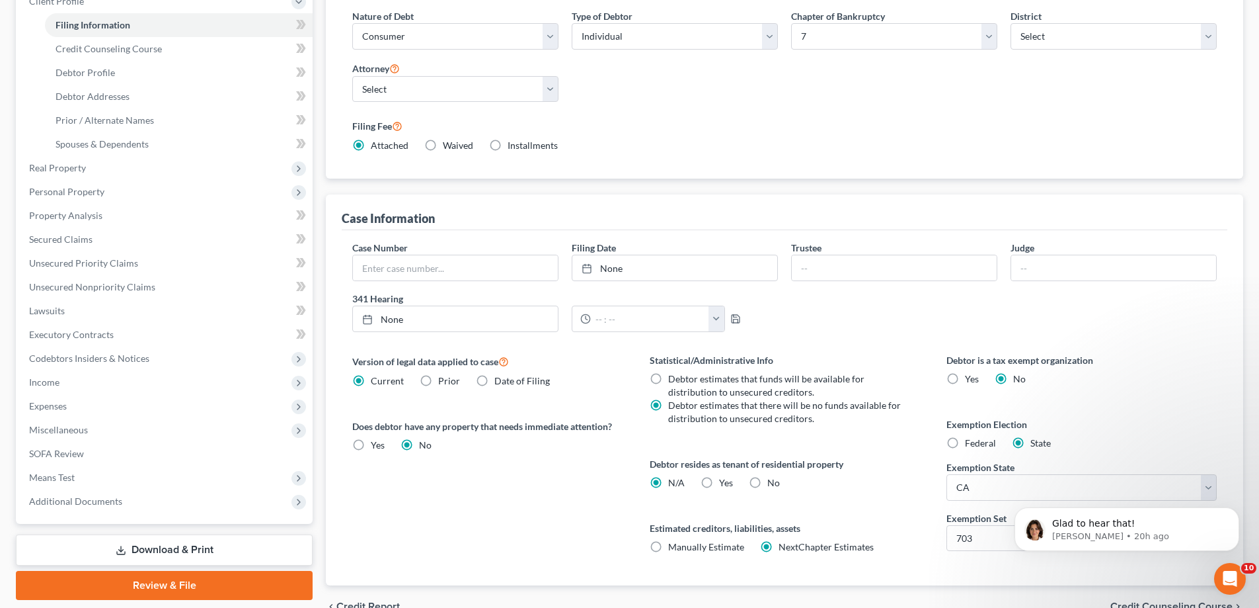
scroll to position [266, 0]
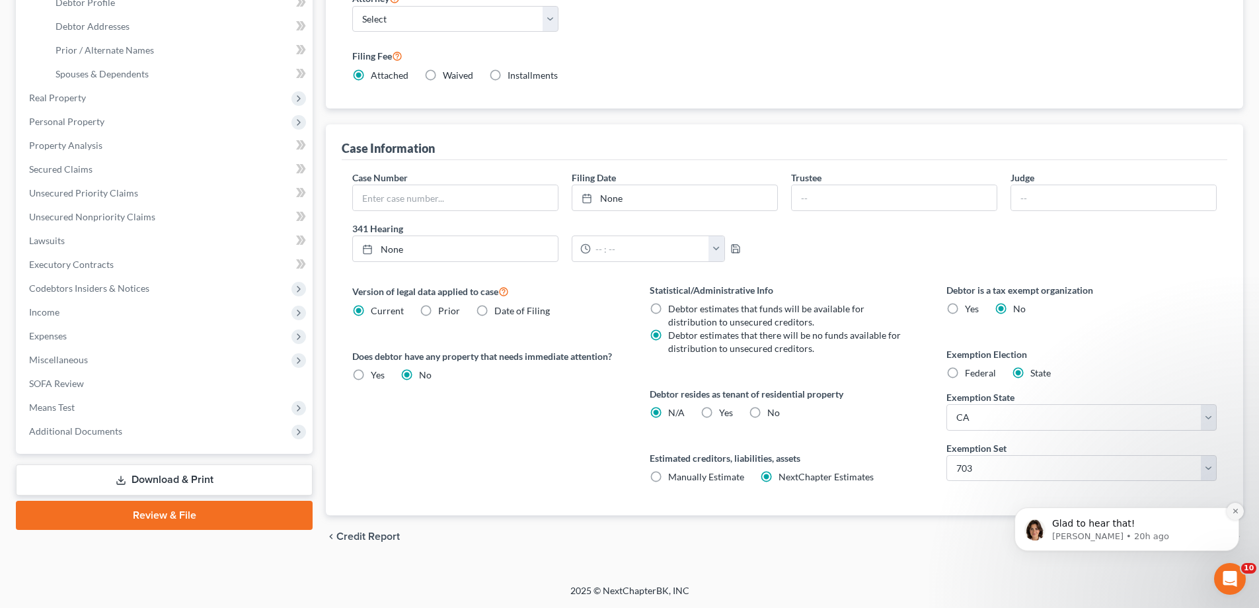
click at [1234, 510] on icon "Dismiss notification" at bounding box center [1235, 510] width 7 height 7
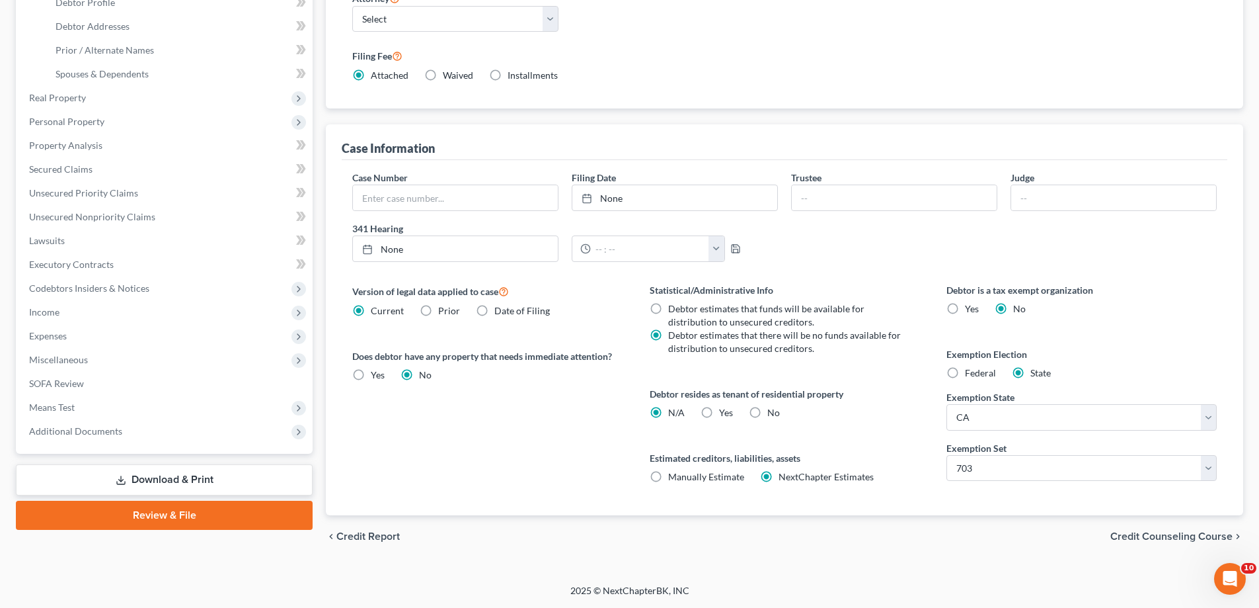
click at [1173, 536] on span "Credit Counseling Course" at bounding box center [1172, 536] width 122 height 11
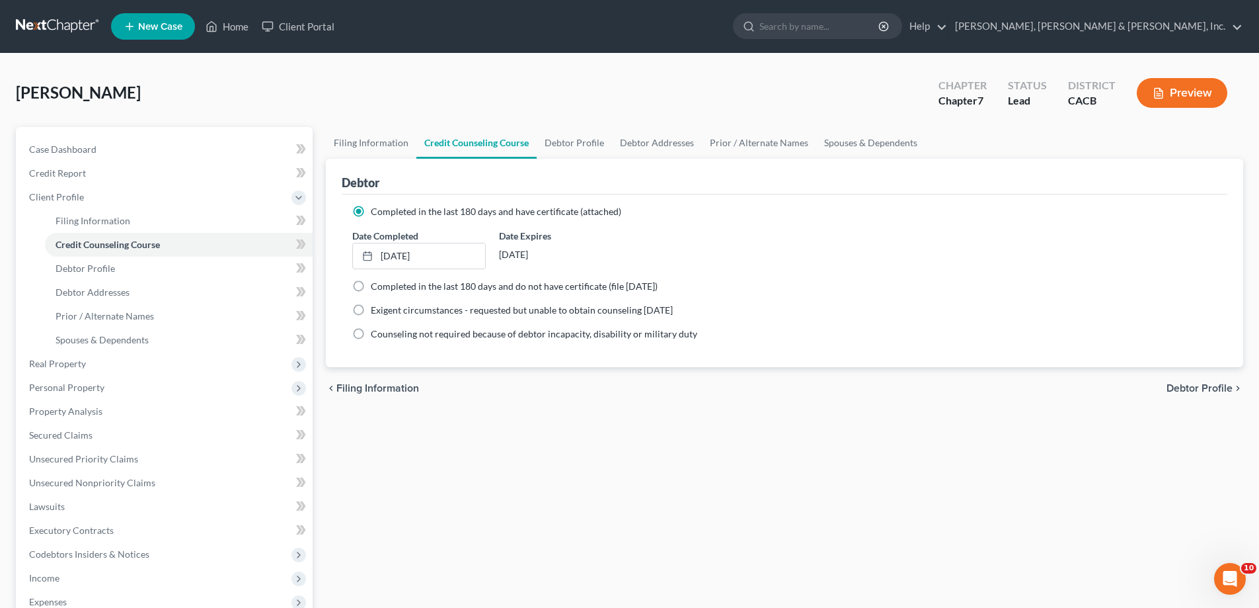
click at [1175, 390] on span "Debtor Profile" at bounding box center [1200, 388] width 66 height 11
select select "0"
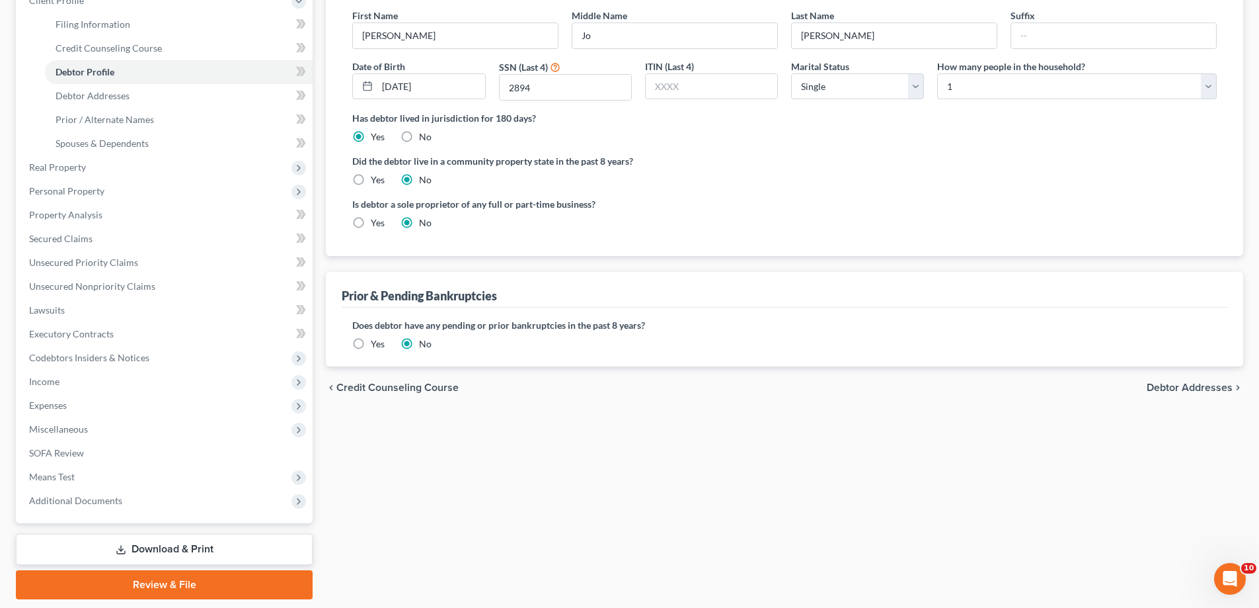
scroll to position [198, 0]
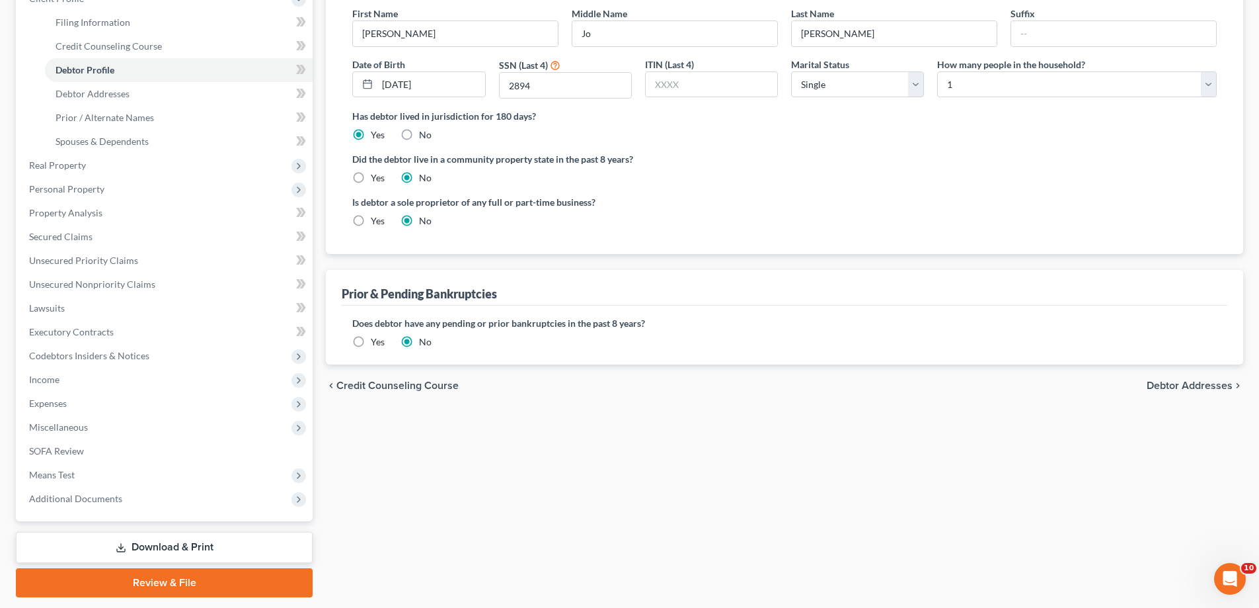
click at [1173, 383] on span "Debtor Addresses" at bounding box center [1190, 385] width 86 height 11
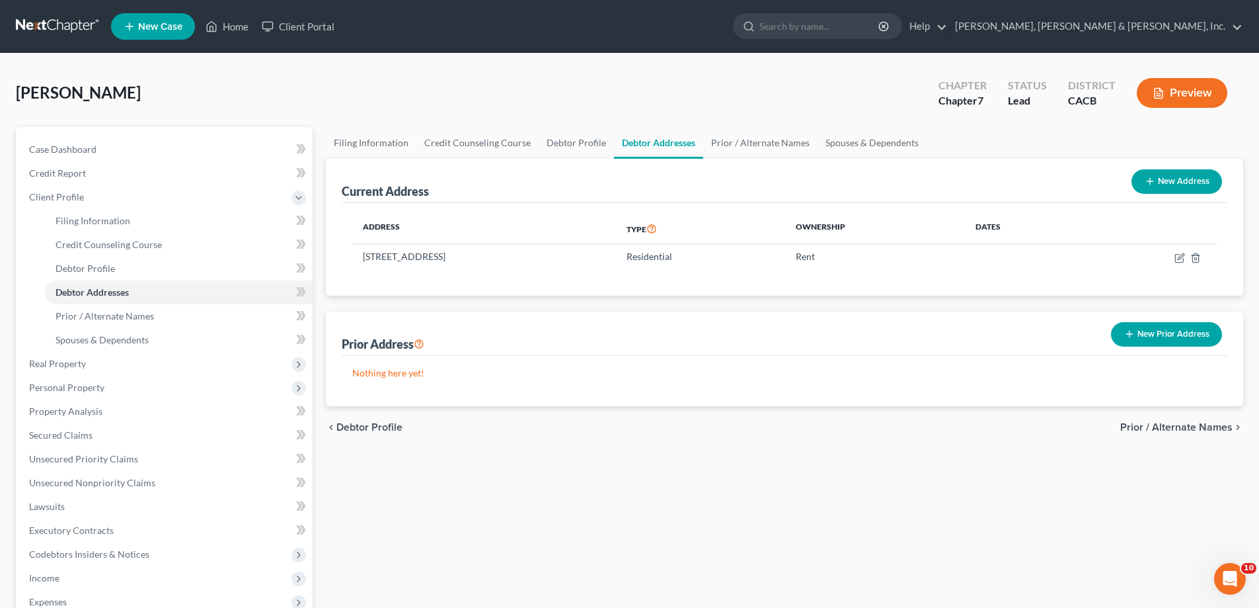
click at [1188, 424] on span "Prior / Alternate Names" at bounding box center [1176, 427] width 112 height 11
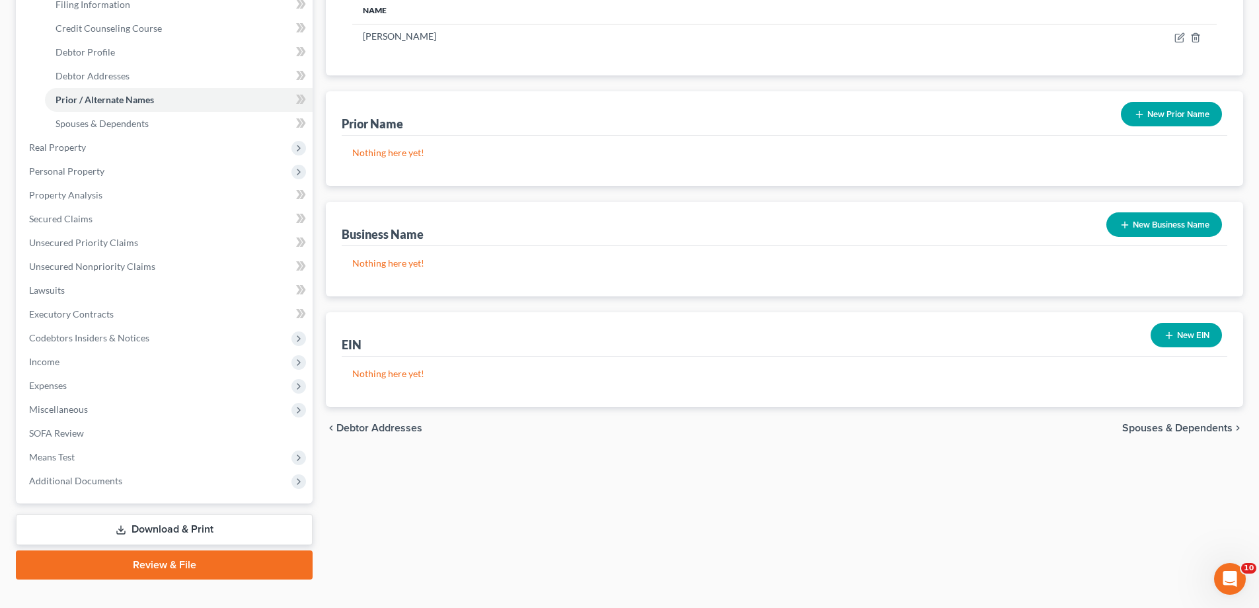
scroll to position [238, 0]
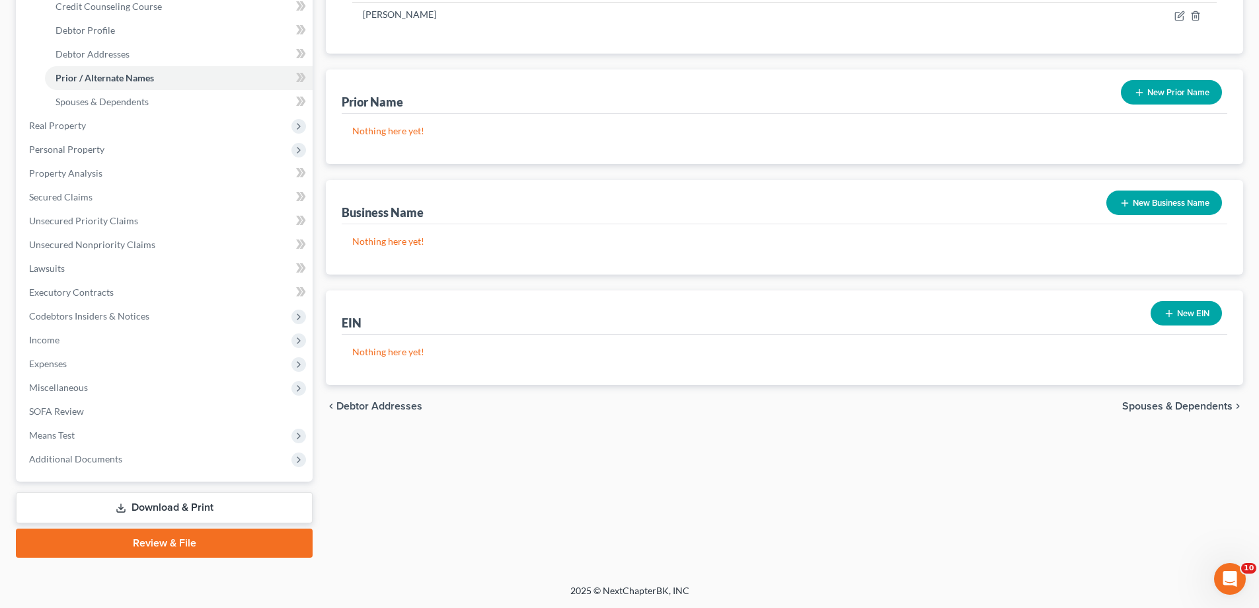
click at [1172, 407] on span "Spouses & Dependents" at bounding box center [1177, 406] width 110 height 11
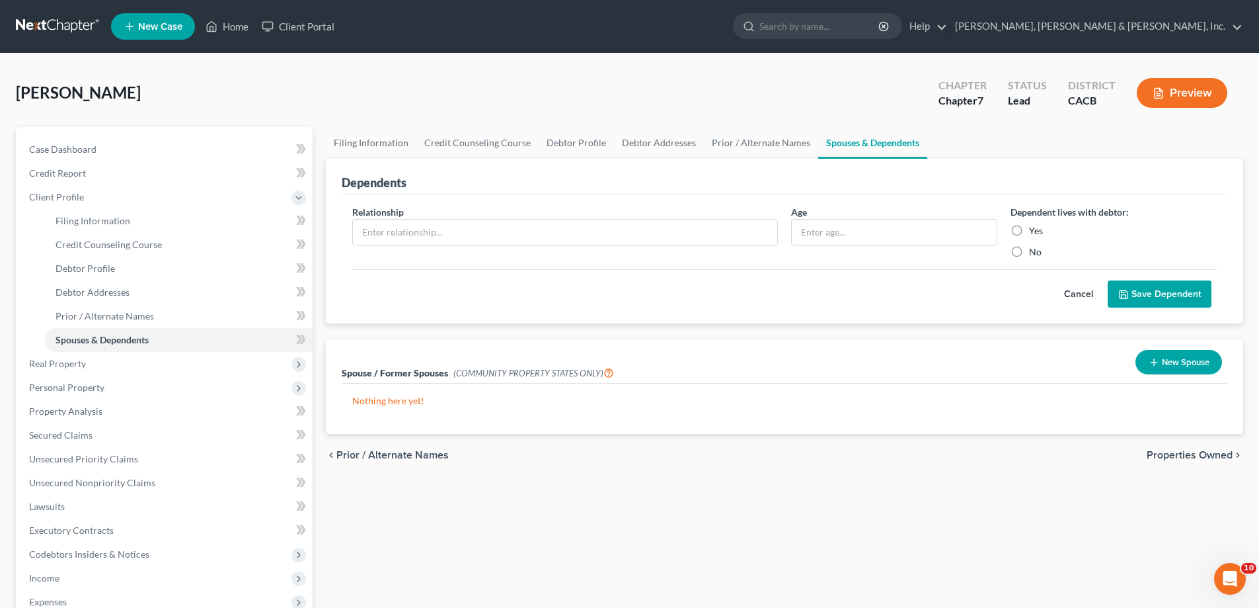
click at [1175, 453] on span "Properties Owned" at bounding box center [1190, 455] width 86 height 11
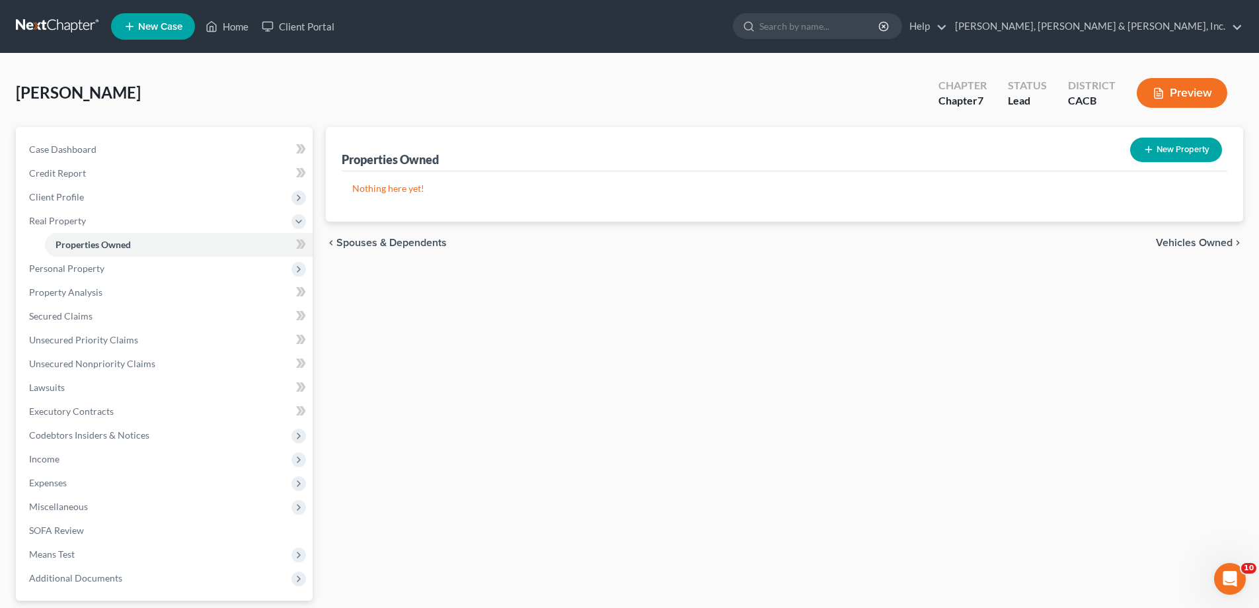
click at [1175, 243] on span "Vehicles Owned" at bounding box center [1194, 242] width 77 height 11
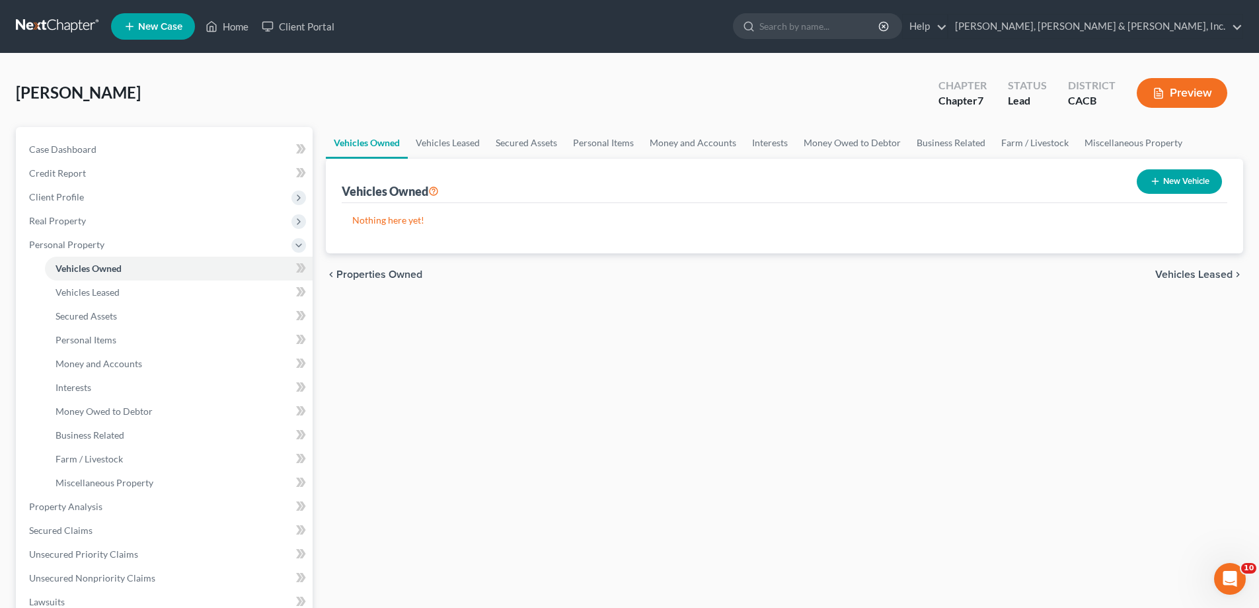
click at [1195, 273] on span "Vehicles Leased" at bounding box center [1194, 274] width 77 height 11
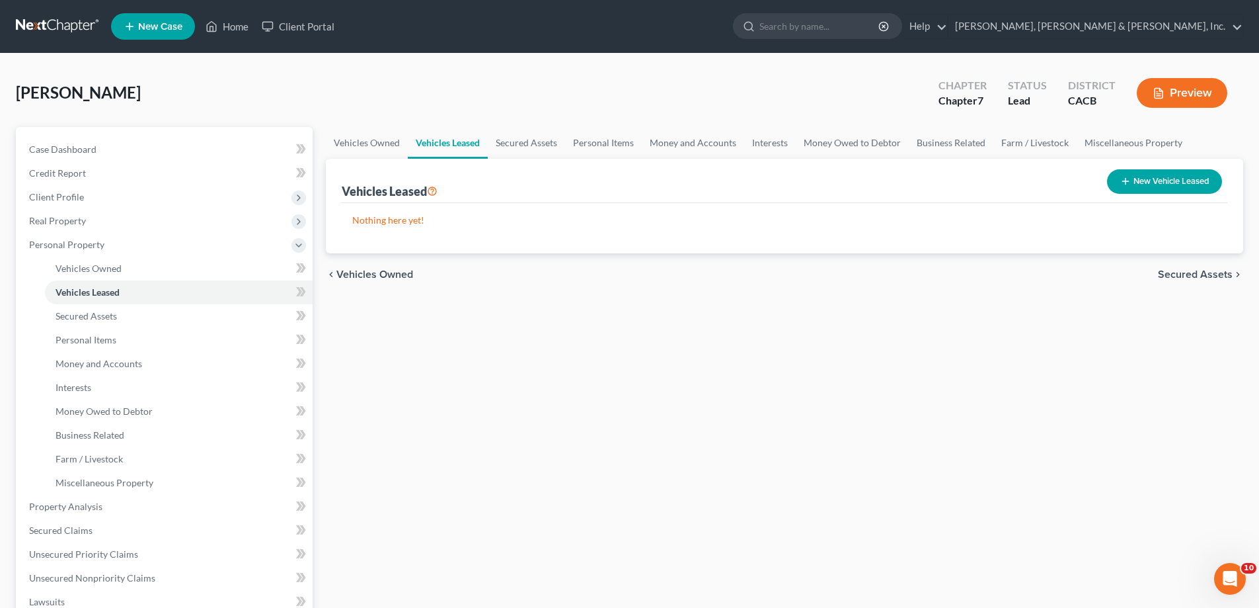
click at [1195, 273] on span "Secured Assets" at bounding box center [1195, 274] width 75 height 11
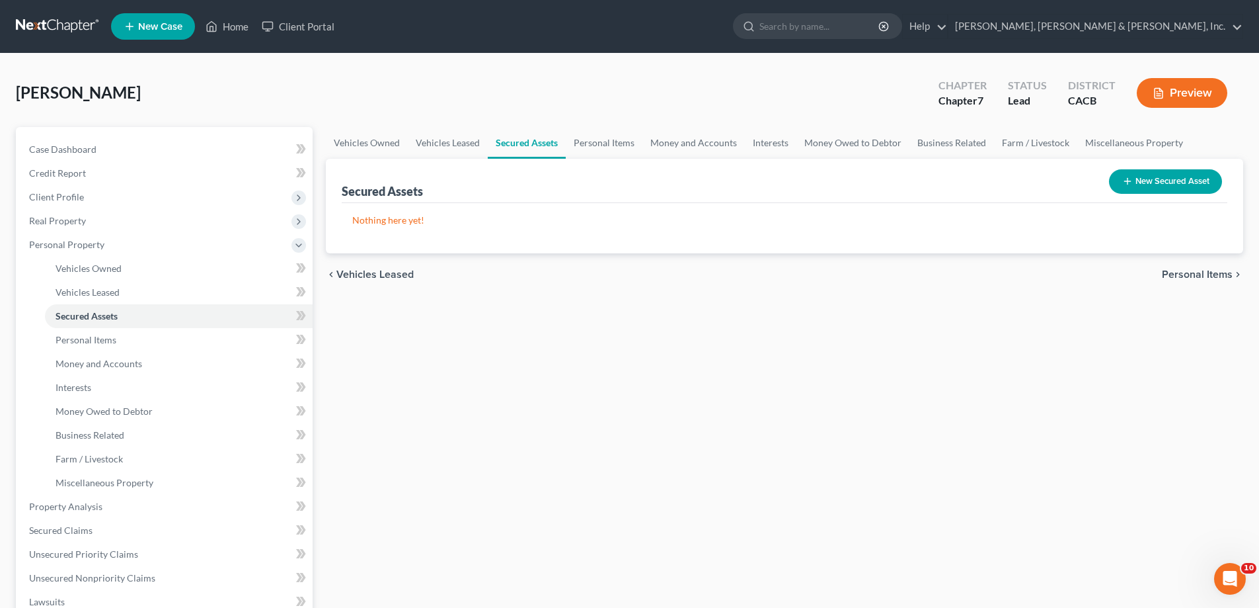
click at [1195, 273] on span "Personal Items" at bounding box center [1197, 274] width 71 height 11
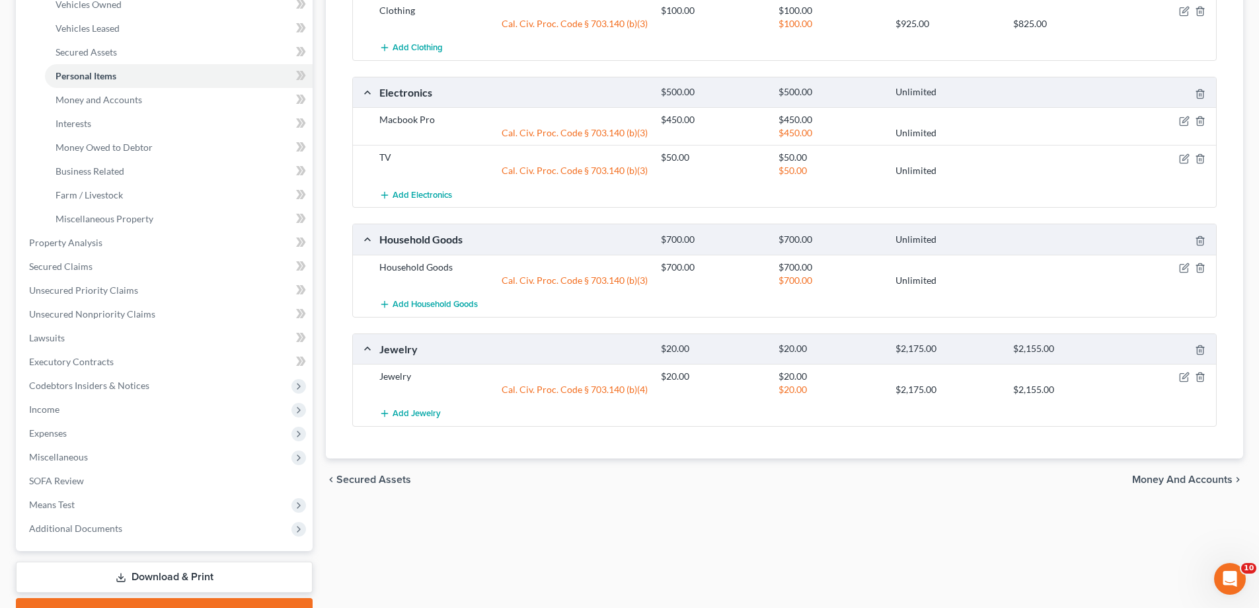
scroll to position [264, 0]
click at [1143, 476] on span "Money and Accounts" at bounding box center [1182, 478] width 100 height 11
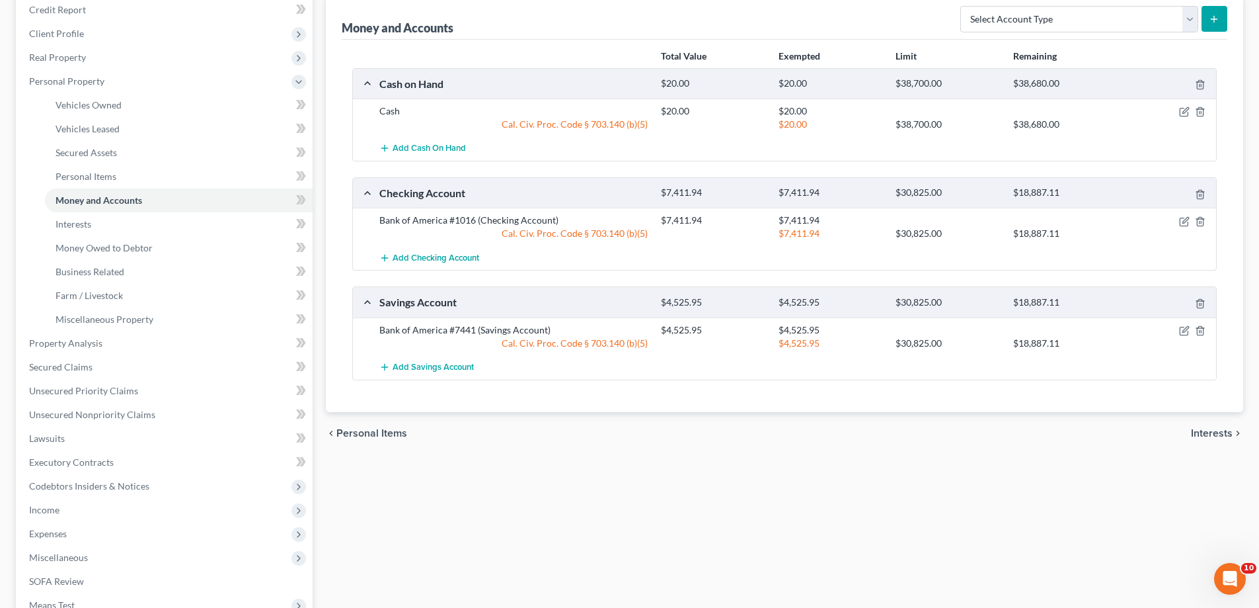
scroll to position [198, 0]
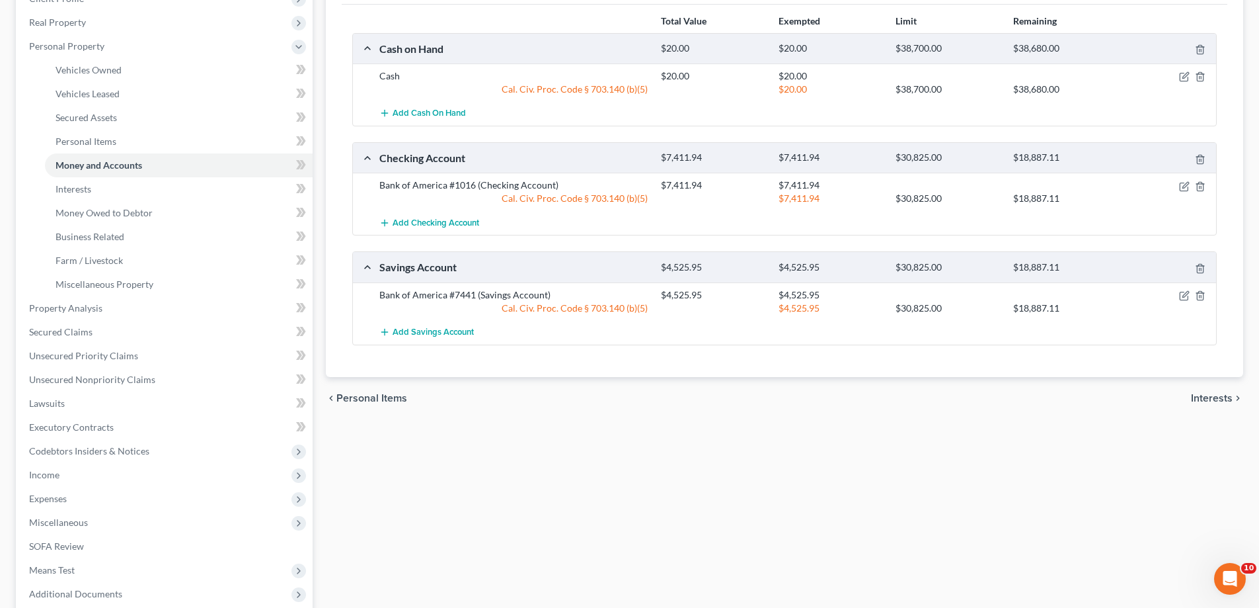
click at [1200, 395] on span "Interests" at bounding box center [1212, 398] width 42 height 11
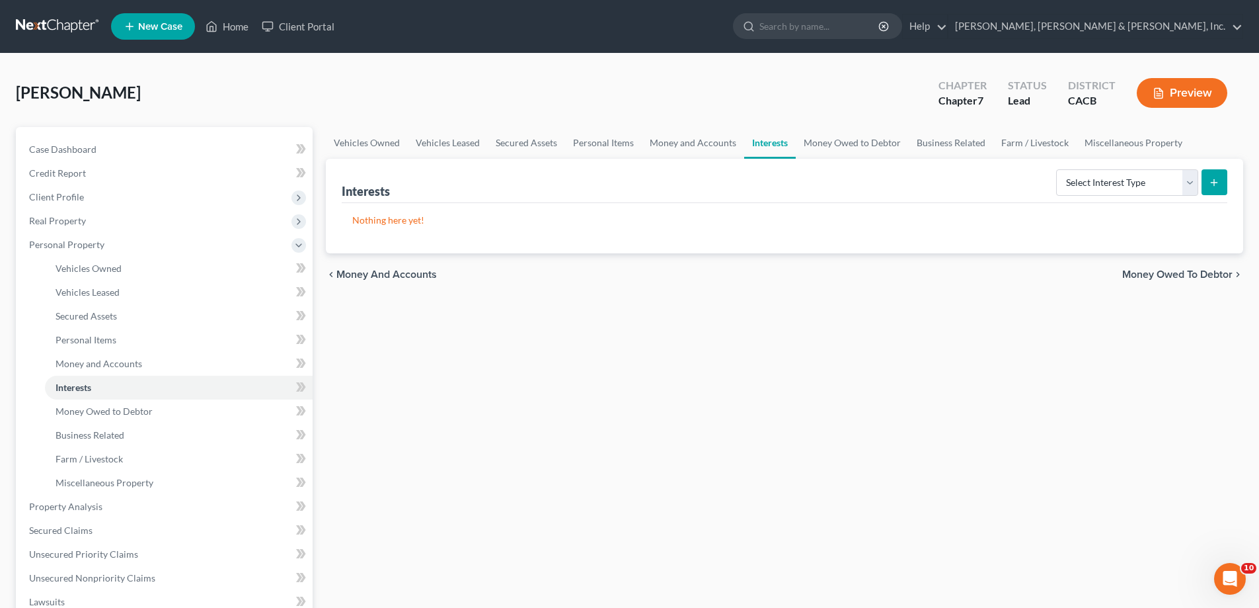
click at [1152, 272] on span "Money Owed to Debtor" at bounding box center [1177, 274] width 110 height 11
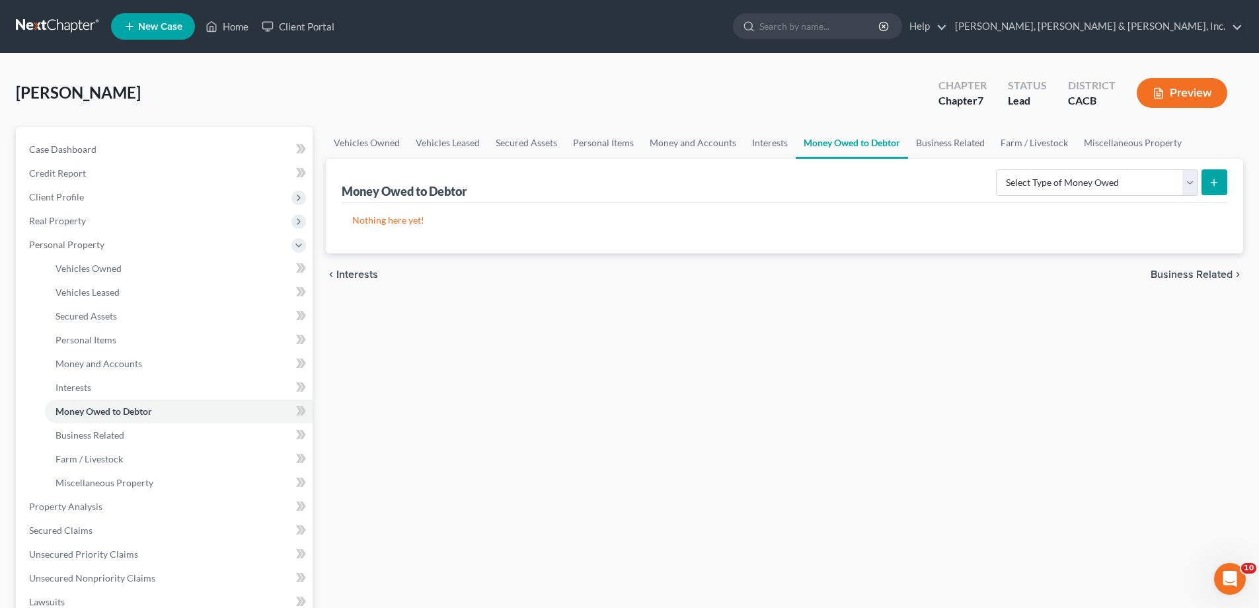
click at [1154, 272] on span "Business Related" at bounding box center [1192, 274] width 82 height 11
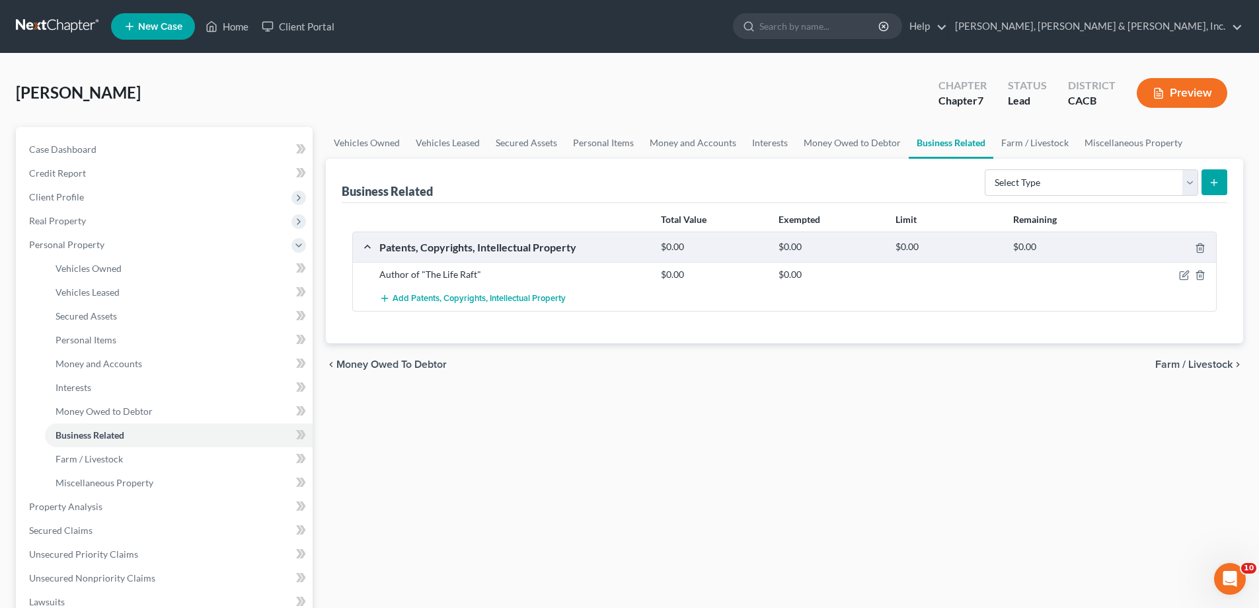
click at [1180, 366] on span "Farm / Livestock" at bounding box center [1194, 364] width 77 height 11
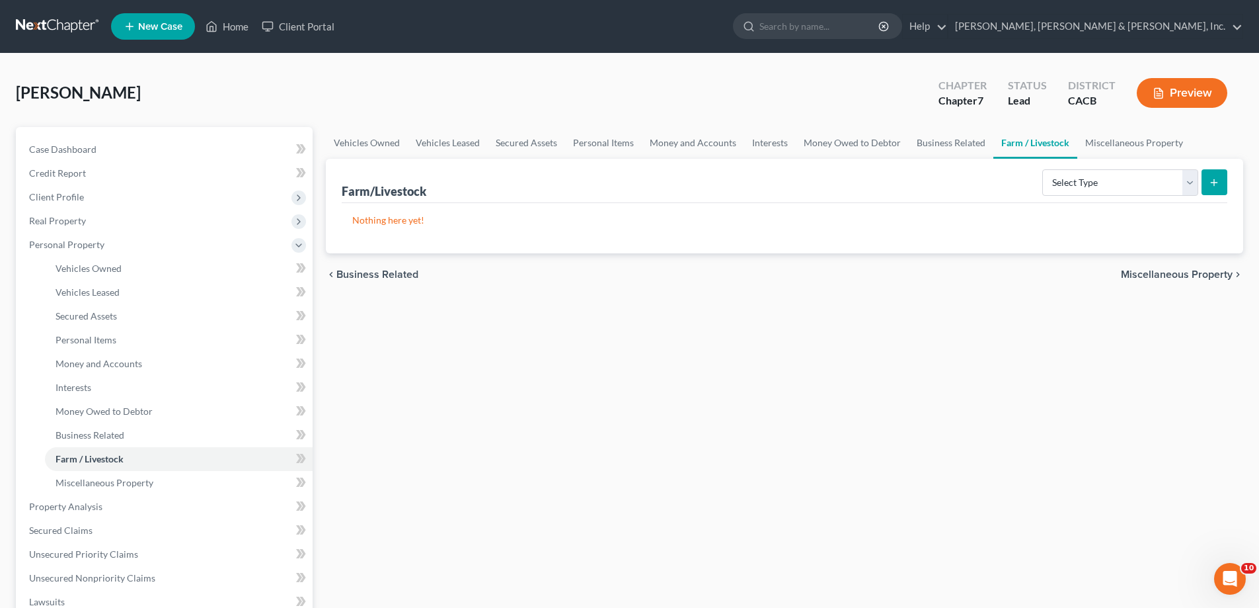
click at [1168, 278] on span "Miscellaneous Property" at bounding box center [1177, 274] width 112 height 11
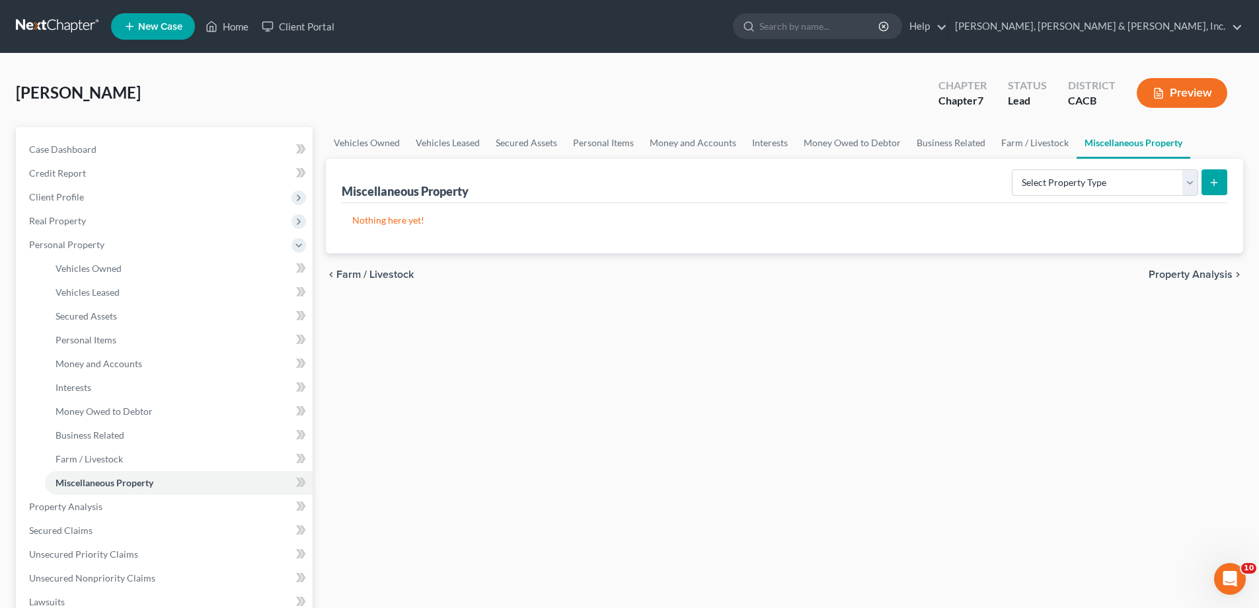
click at [1168, 278] on span "Property Analysis" at bounding box center [1191, 274] width 84 height 11
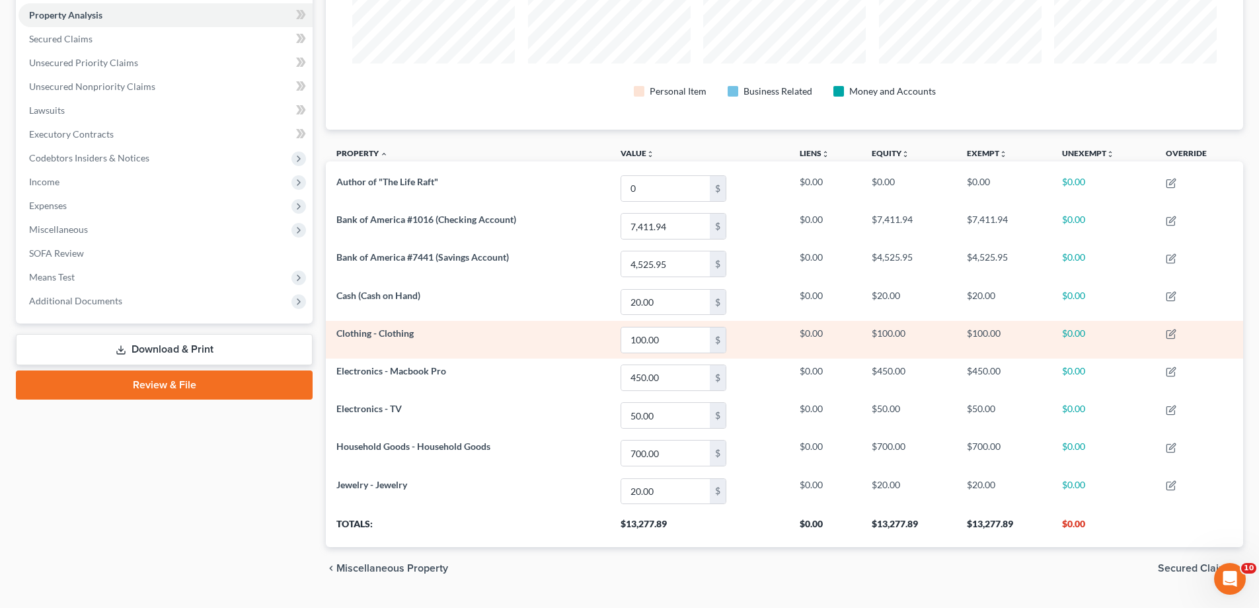
scroll to position [285, 0]
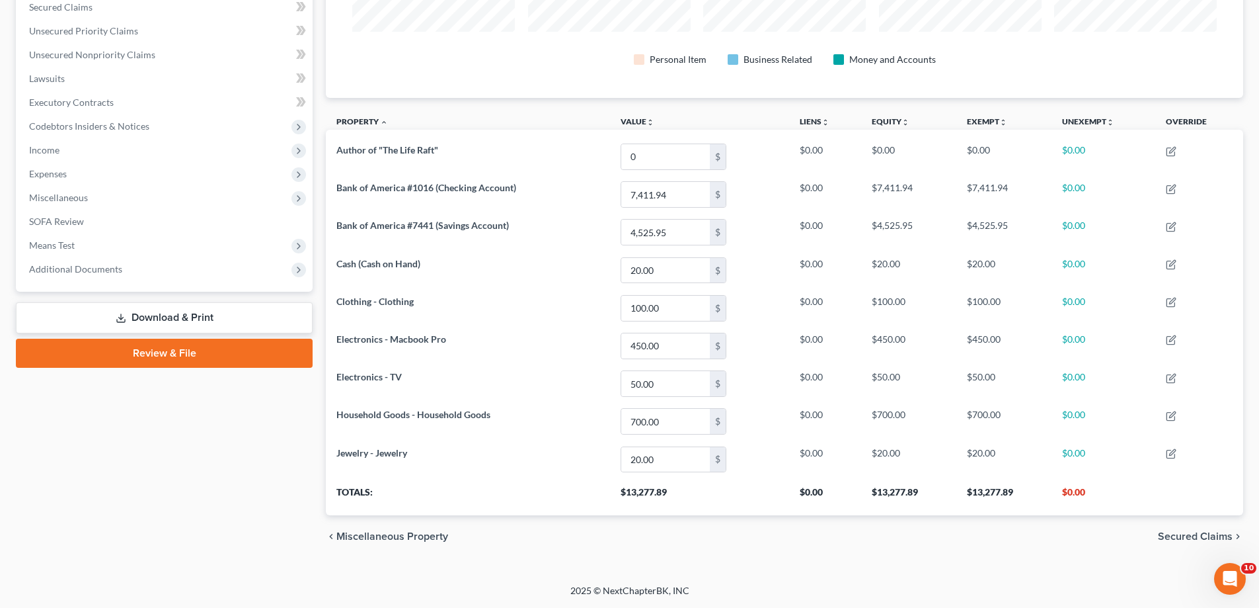
click at [1197, 536] on span "Secured Claims" at bounding box center [1195, 536] width 75 height 11
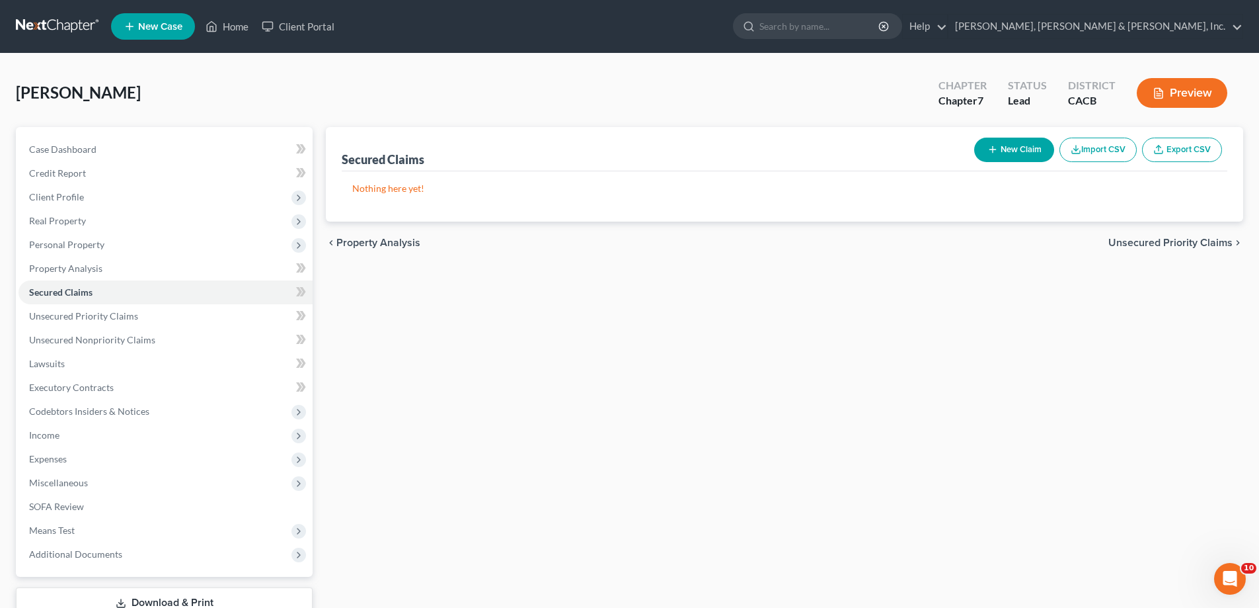
click at [1129, 237] on span "Unsecured Priority Claims" at bounding box center [1171, 242] width 124 height 11
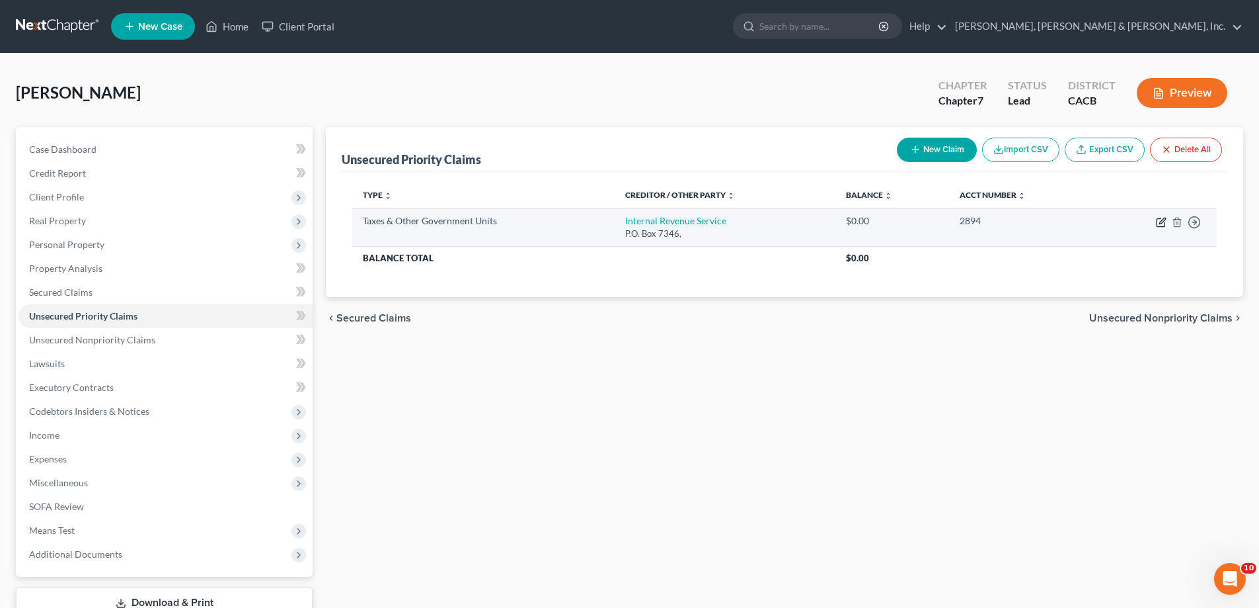
click at [1156, 223] on icon "button" at bounding box center [1161, 222] width 11 height 11
select select "0"
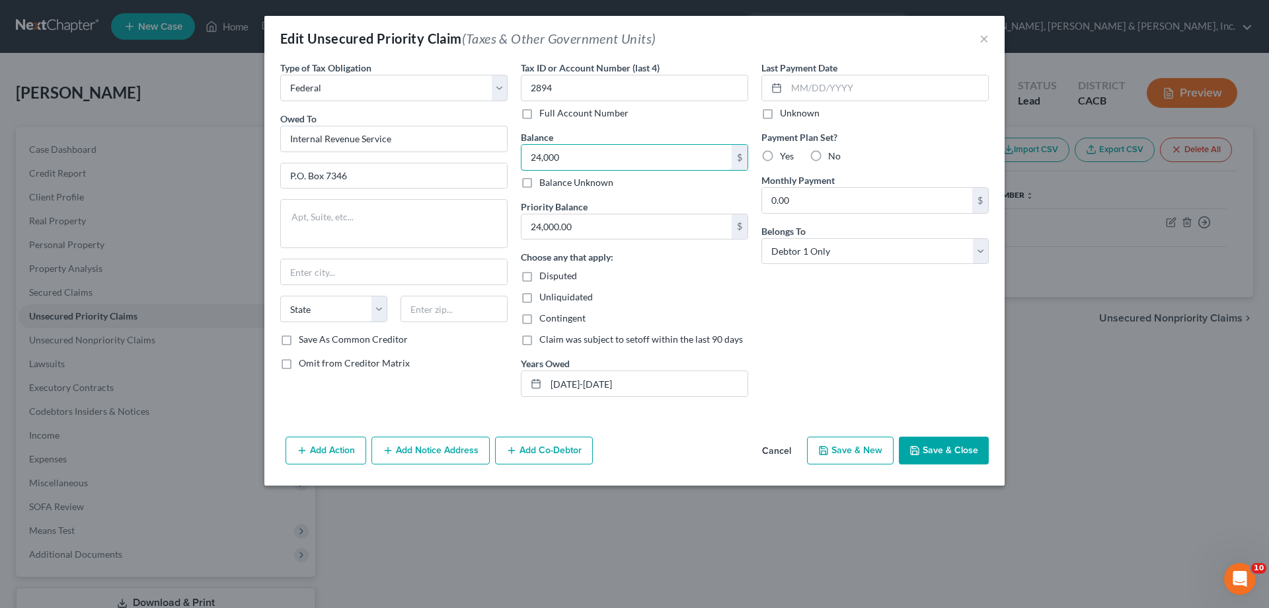
type input "24,000"
click at [919, 449] on icon "button" at bounding box center [915, 450] width 8 height 8
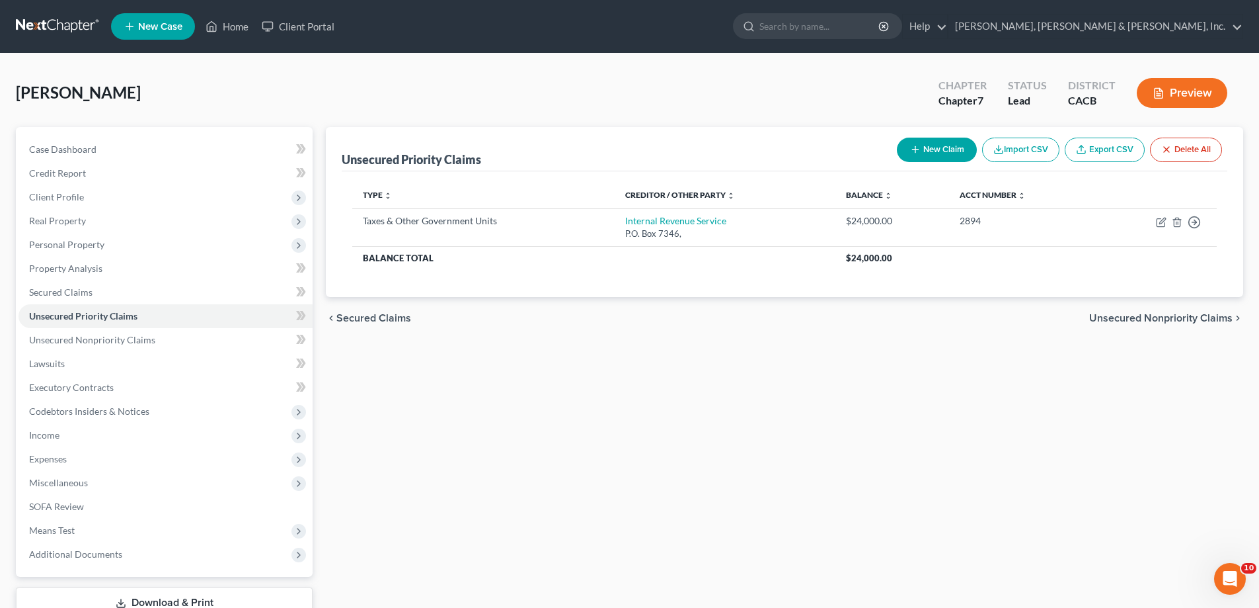
click at [1114, 317] on span "Unsecured Nonpriority Claims" at bounding box center [1160, 318] width 143 height 11
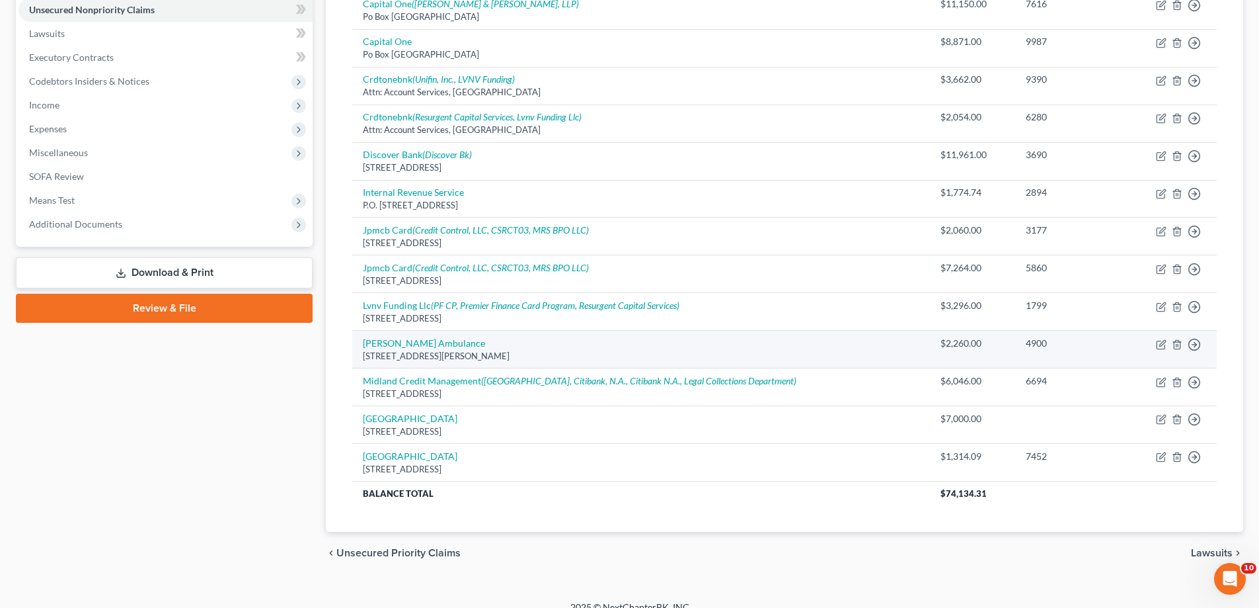
scroll to position [346, 0]
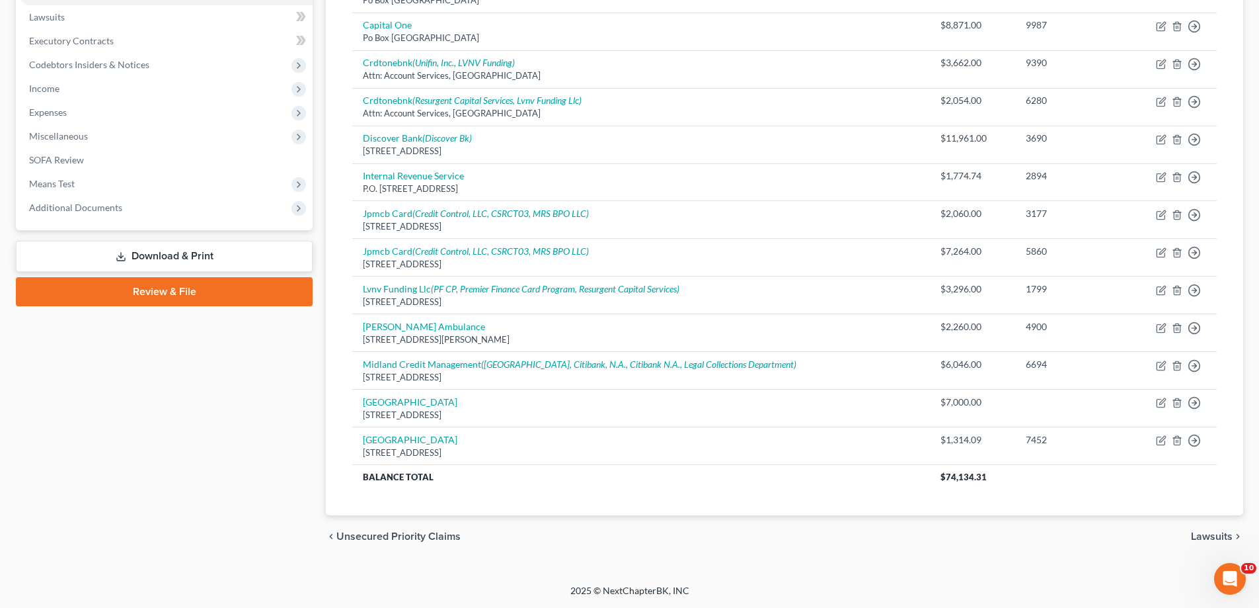
click at [1200, 533] on span "Lawsuits" at bounding box center [1212, 536] width 42 height 11
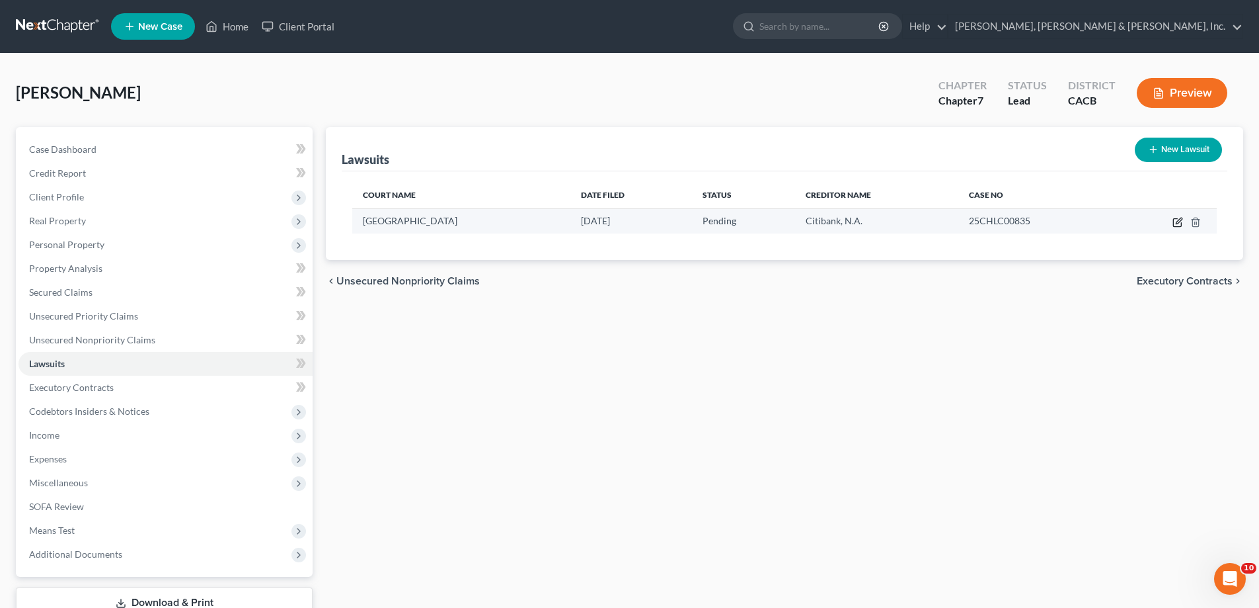
click at [1176, 220] on icon "button" at bounding box center [1178, 222] width 11 height 11
select select "4"
select select "0"
select select "4"
select select "43"
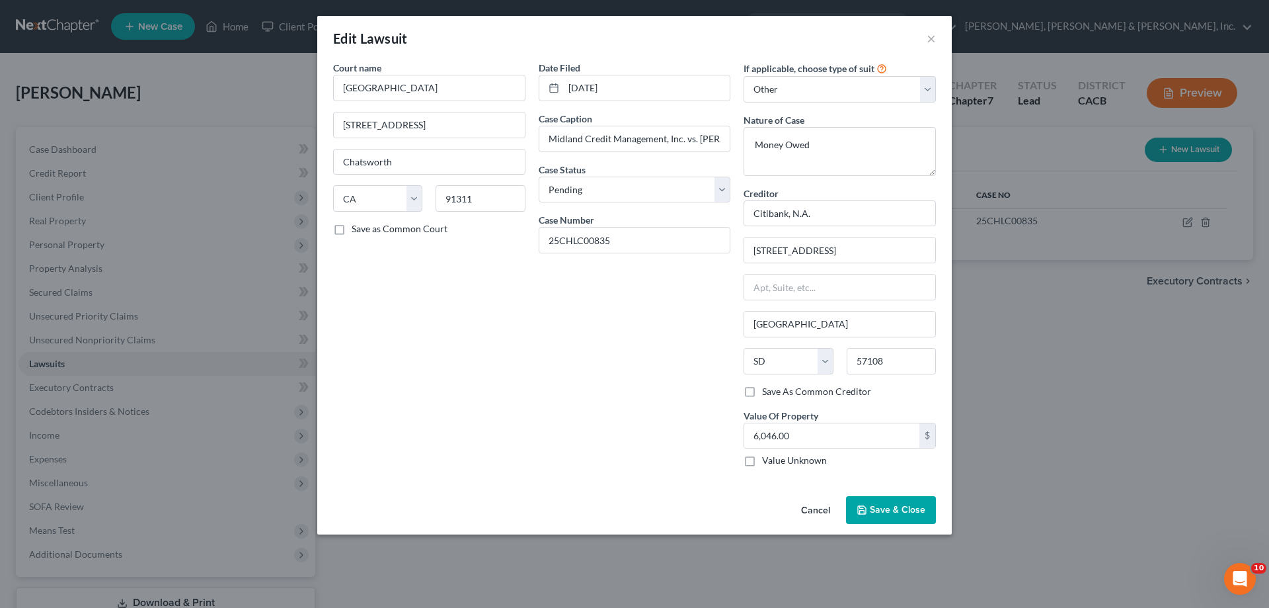
click at [889, 510] on span "Save & Close" at bounding box center [898, 509] width 56 height 11
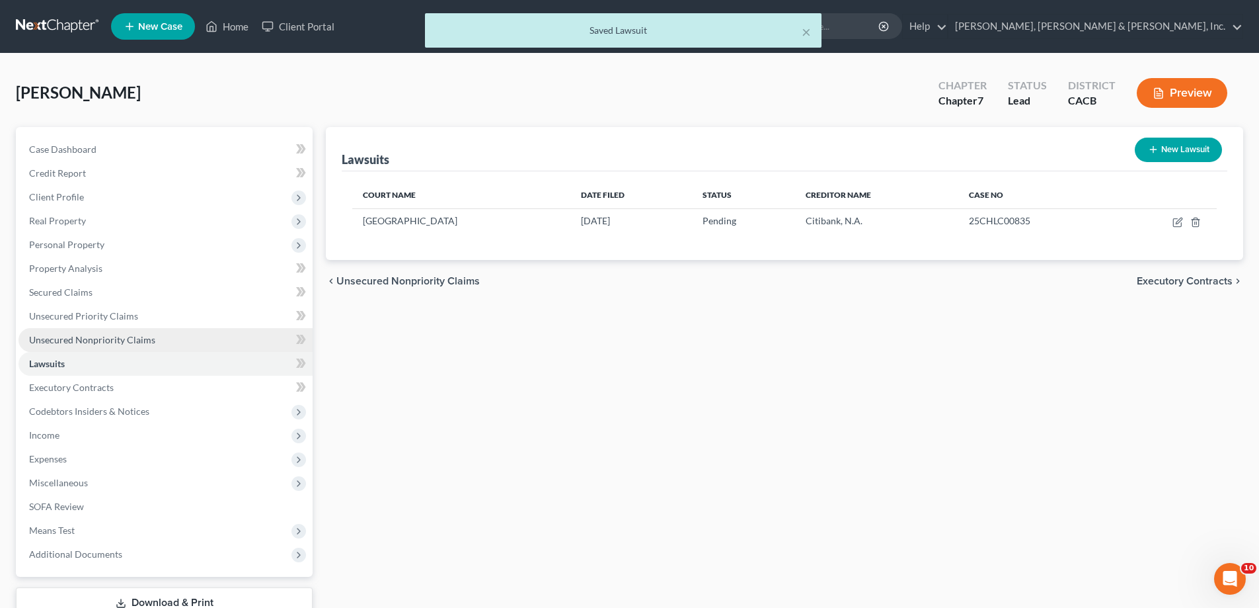
click at [92, 337] on span "Unsecured Nonpriority Claims" at bounding box center [92, 339] width 126 height 11
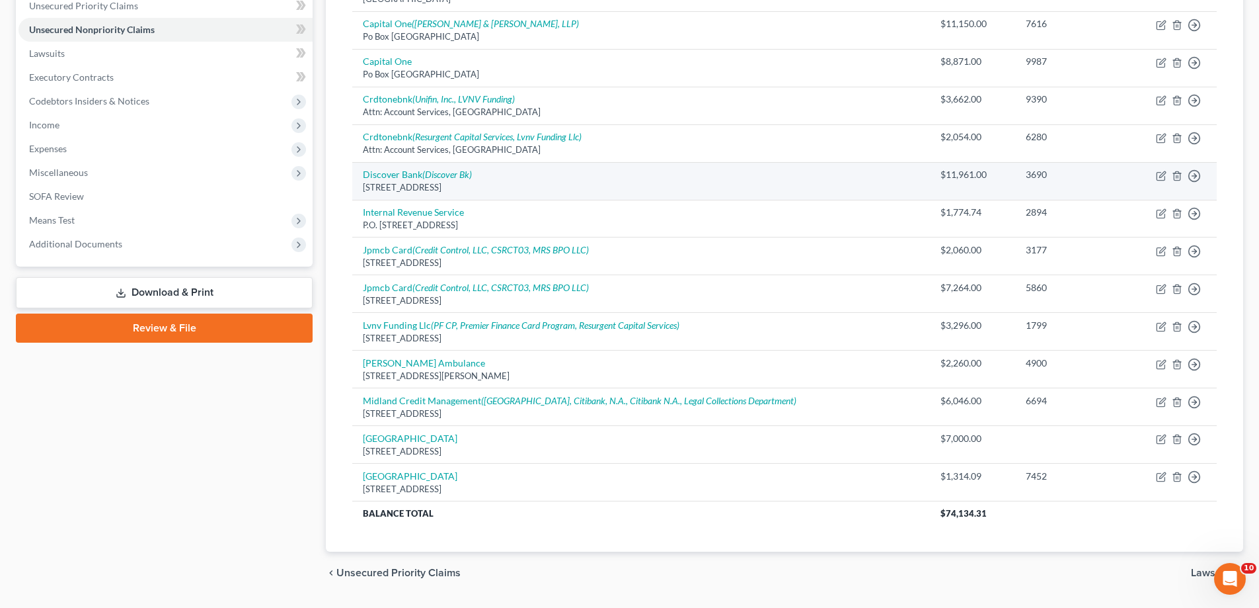
scroll to position [331, 0]
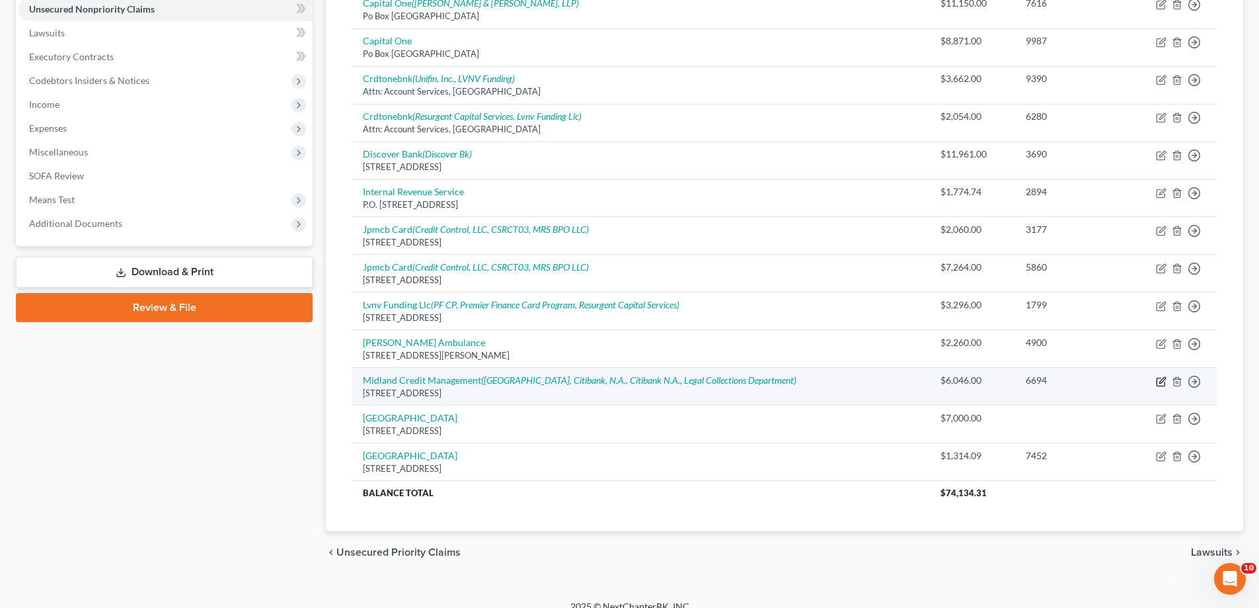
click at [1159, 377] on icon "button" at bounding box center [1161, 381] width 8 height 8
select select "4"
select select "14"
select select "0"
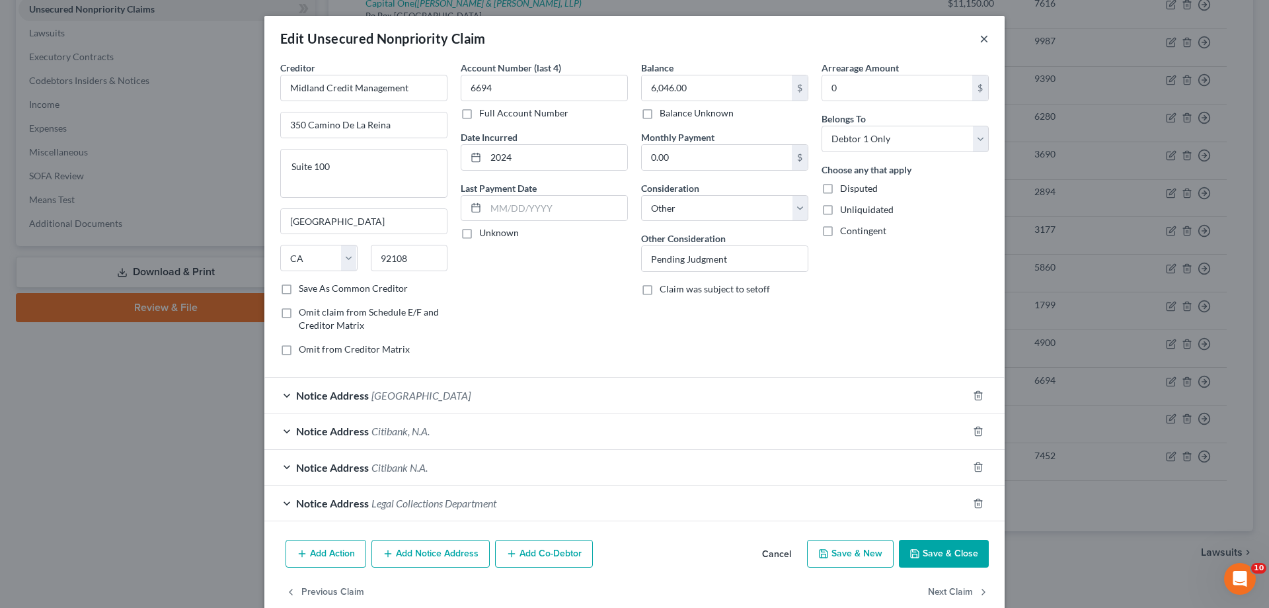
click at [980, 35] on button "×" at bounding box center [984, 38] width 9 height 16
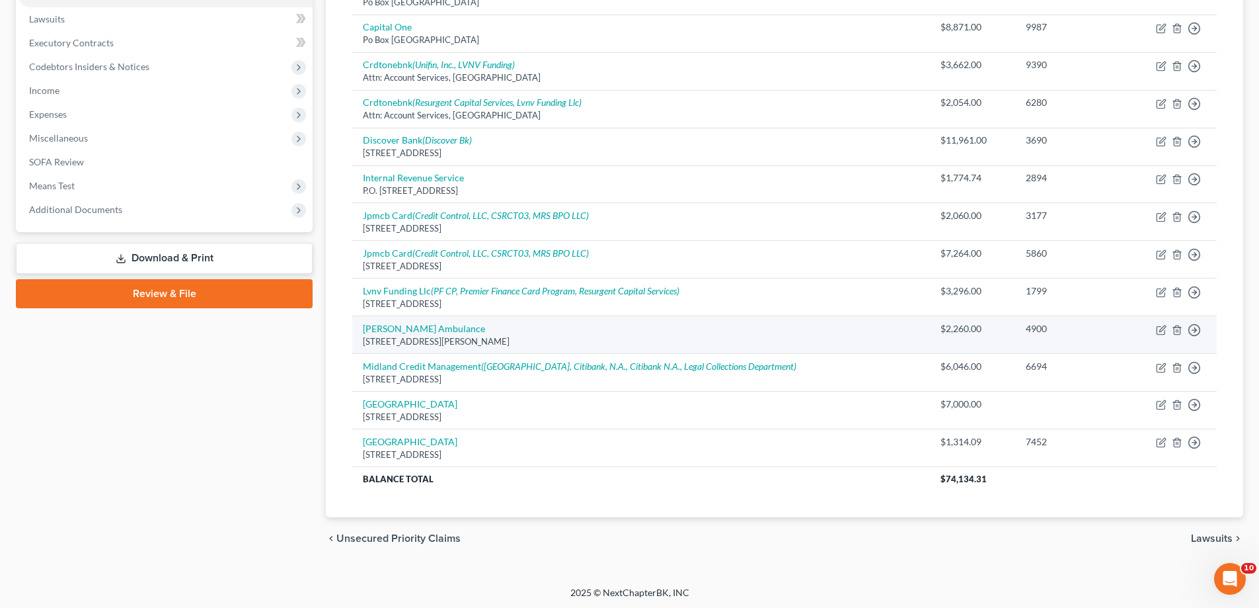
scroll to position [346, 0]
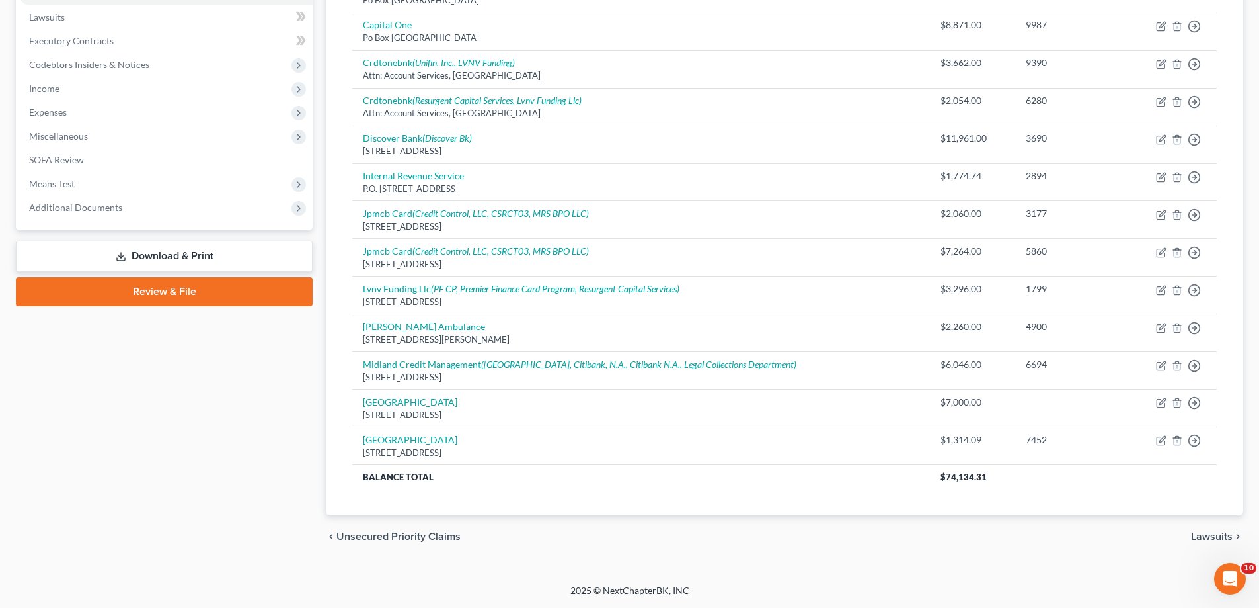
click at [1212, 539] on span "Lawsuits" at bounding box center [1212, 536] width 42 height 11
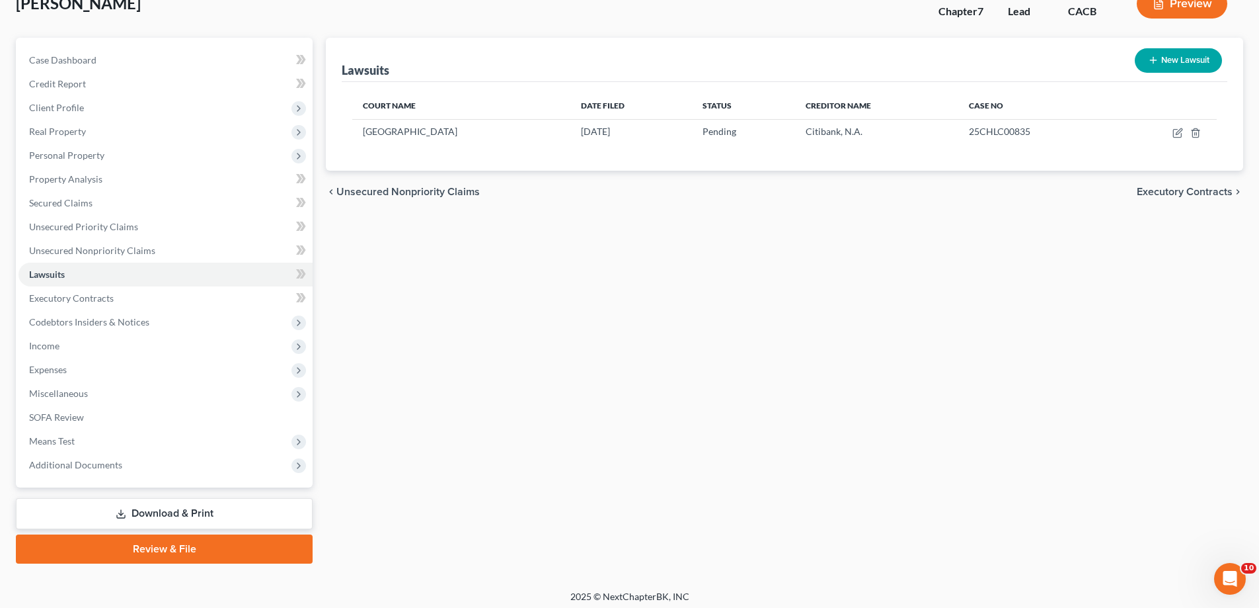
scroll to position [95, 0]
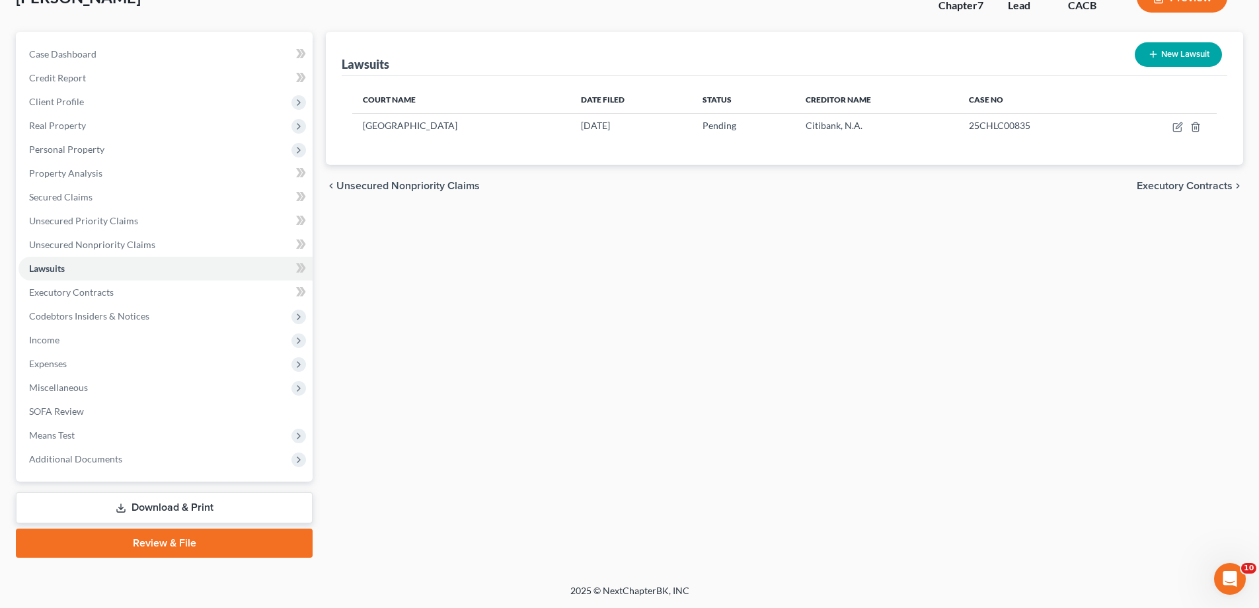
click at [1161, 183] on span "Executory Contracts" at bounding box center [1185, 185] width 96 height 11
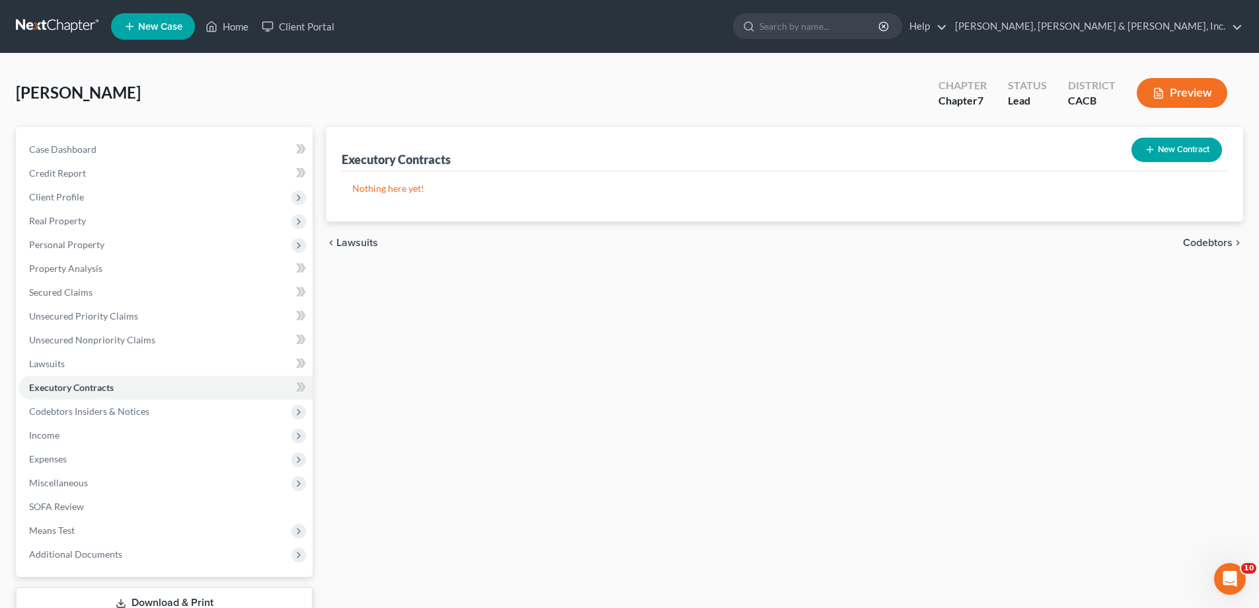
click at [1192, 239] on span "Codebtors" at bounding box center [1208, 242] width 50 height 11
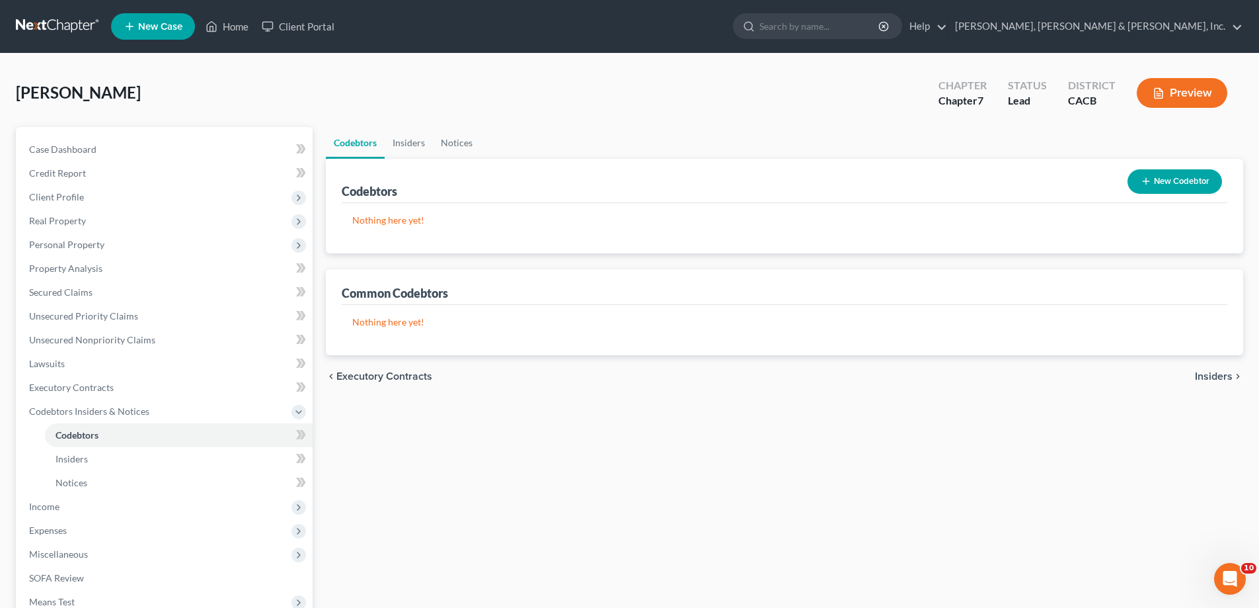
click at [1211, 372] on span "Insiders" at bounding box center [1214, 376] width 38 height 11
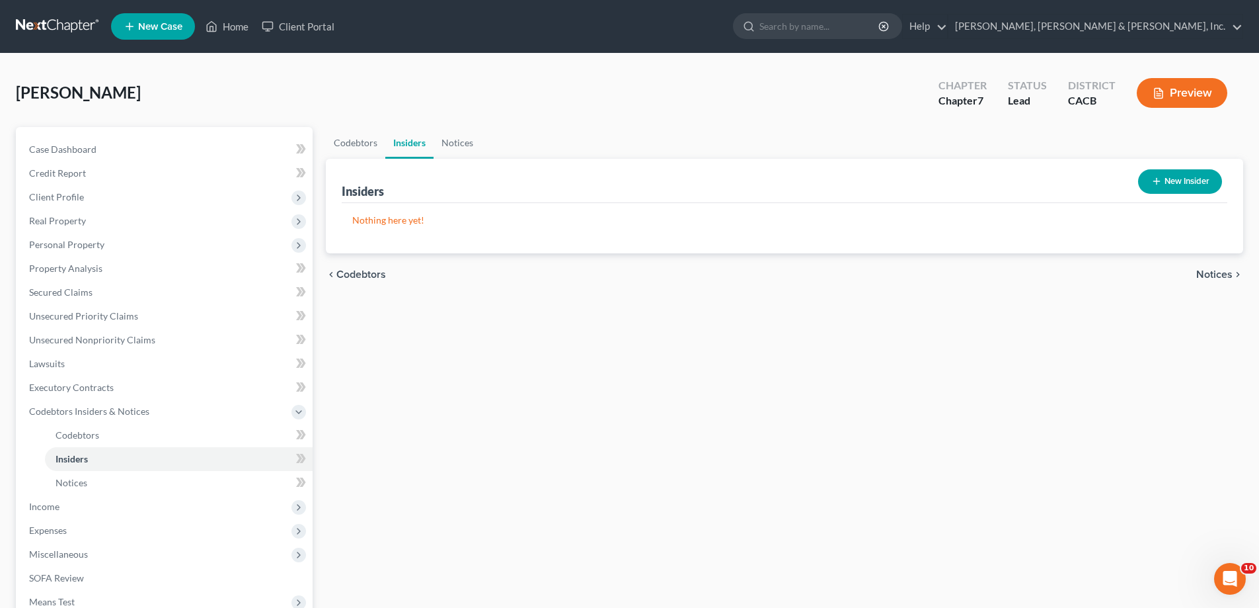
click at [1206, 270] on span "Notices" at bounding box center [1215, 274] width 36 height 11
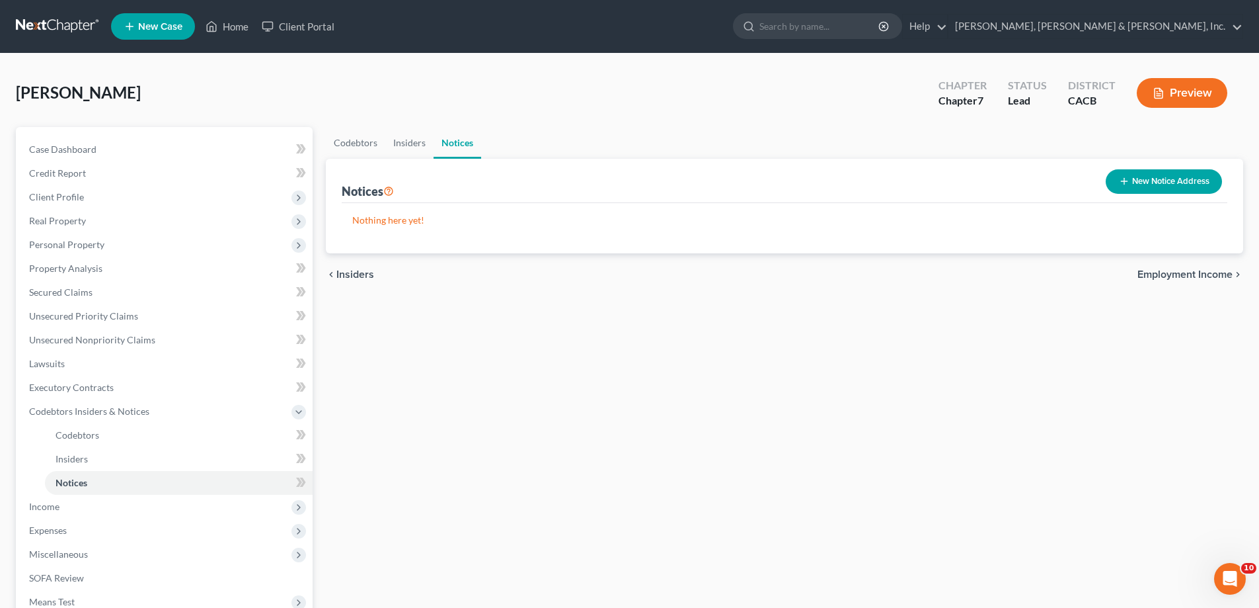
click at [1197, 271] on span "Employment Income" at bounding box center [1185, 274] width 95 height 11
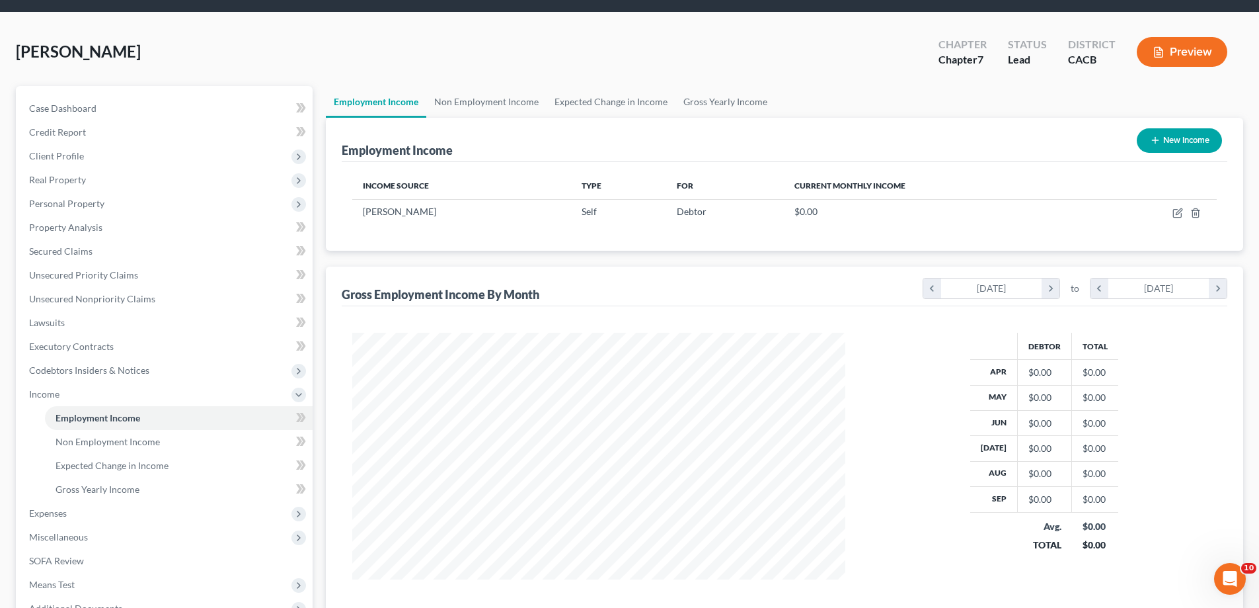
scroll to position [132, 0]
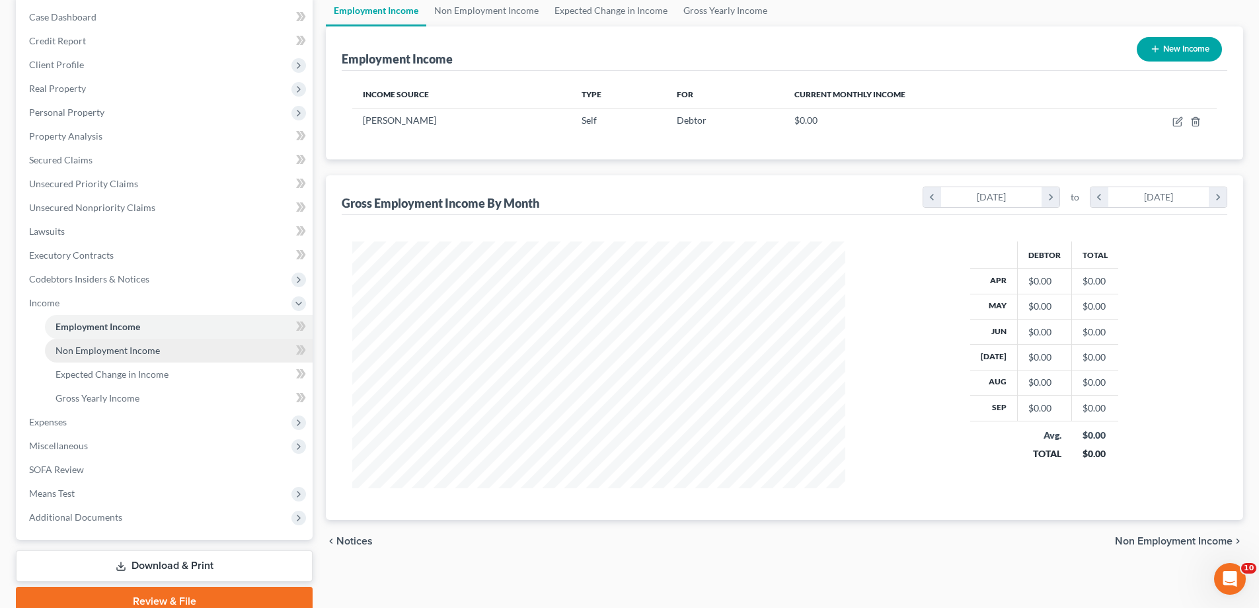
click at [156, 354] on span "Non Employment Income" at bounding box center [108, 349] width 104 height 11
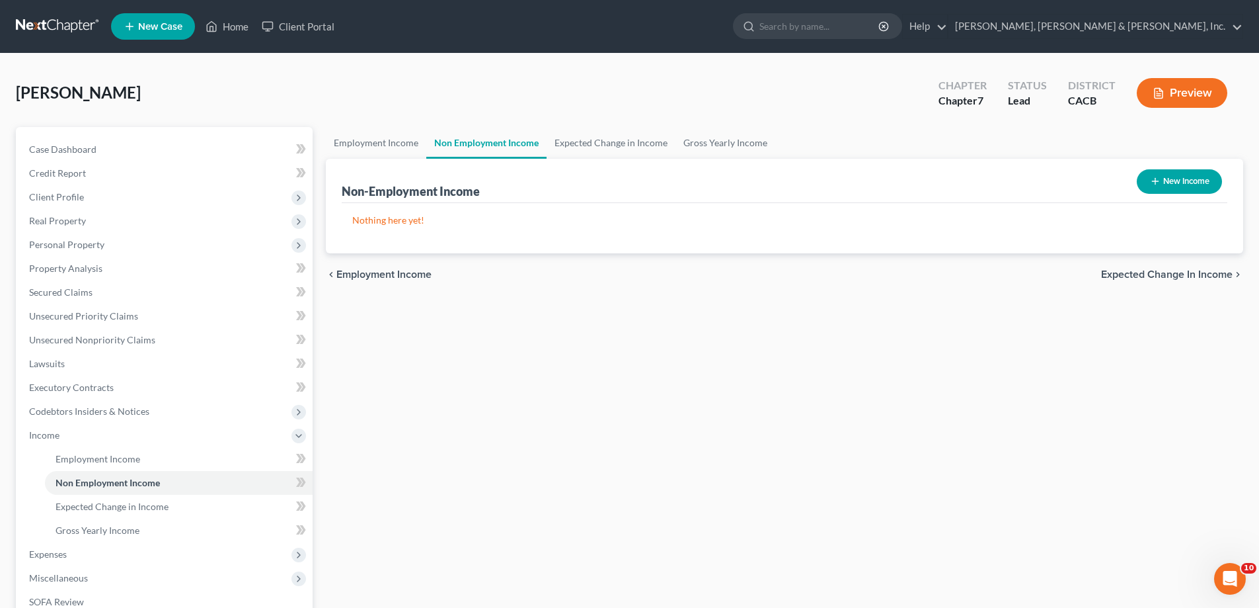
click at [1122, 275] on span "Expected Change in Income" at bounding box center [1167, 274] width 132 height 11
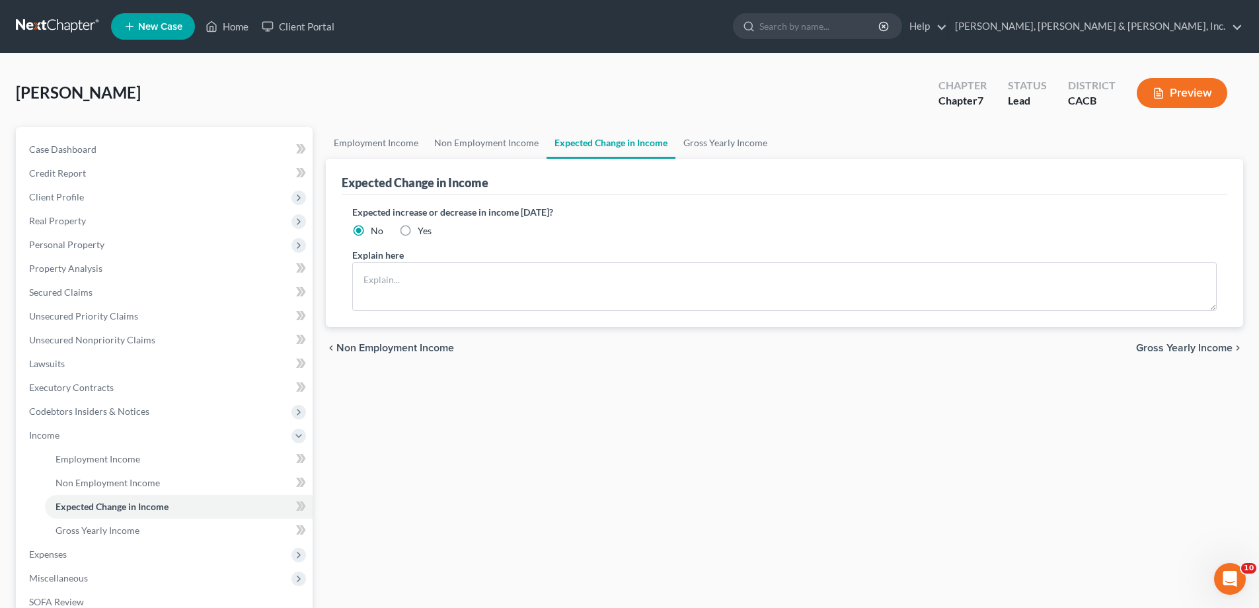
click at [1154, 346] on span "Gross Yearly Income" at bounding box center [1184, 347] width 97 height 11
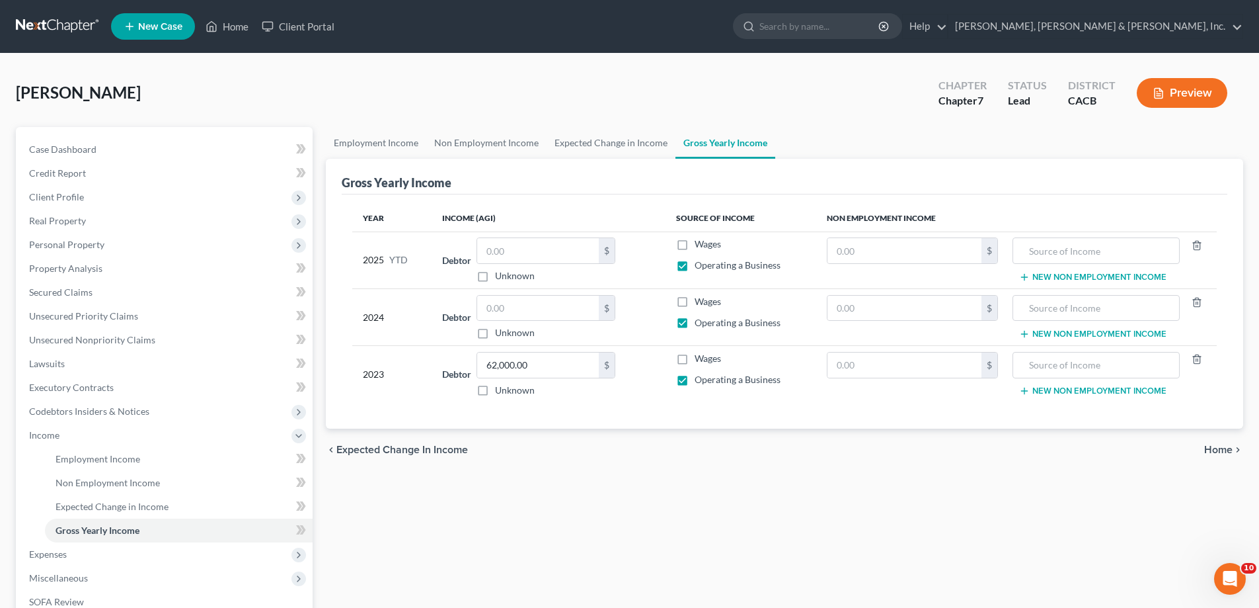
click at [1207, 447] on span "Home" at bounding box center [1218, 449] width 28 height 11
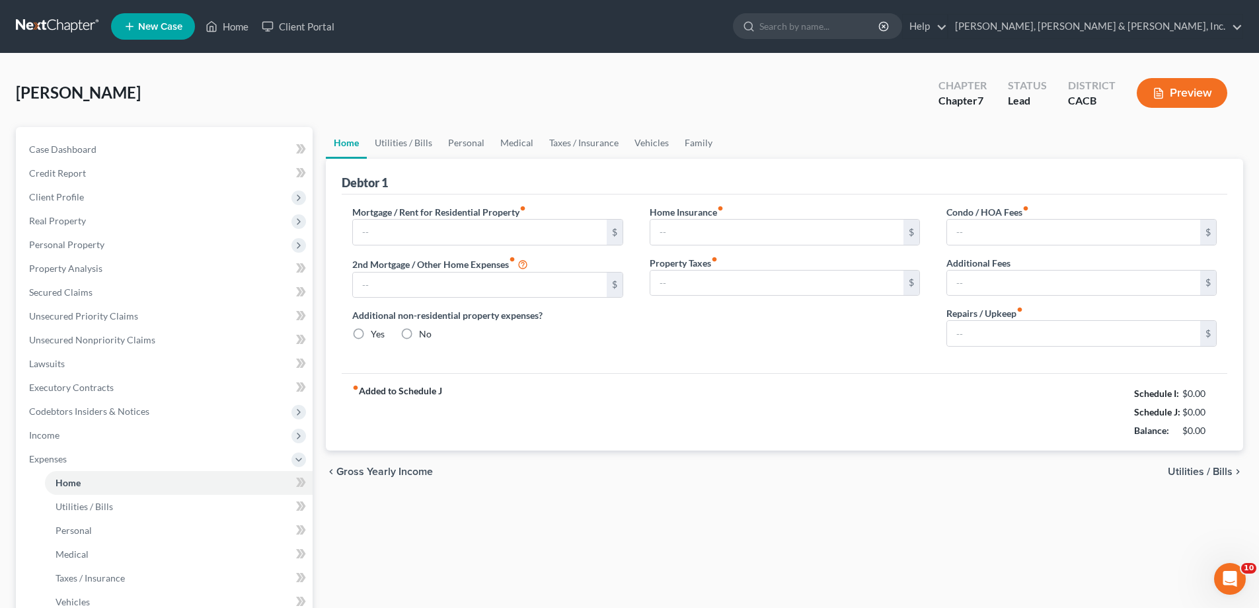
type input "1,105.88"
type input "0.00"
radio input "true"
type input "0.00"
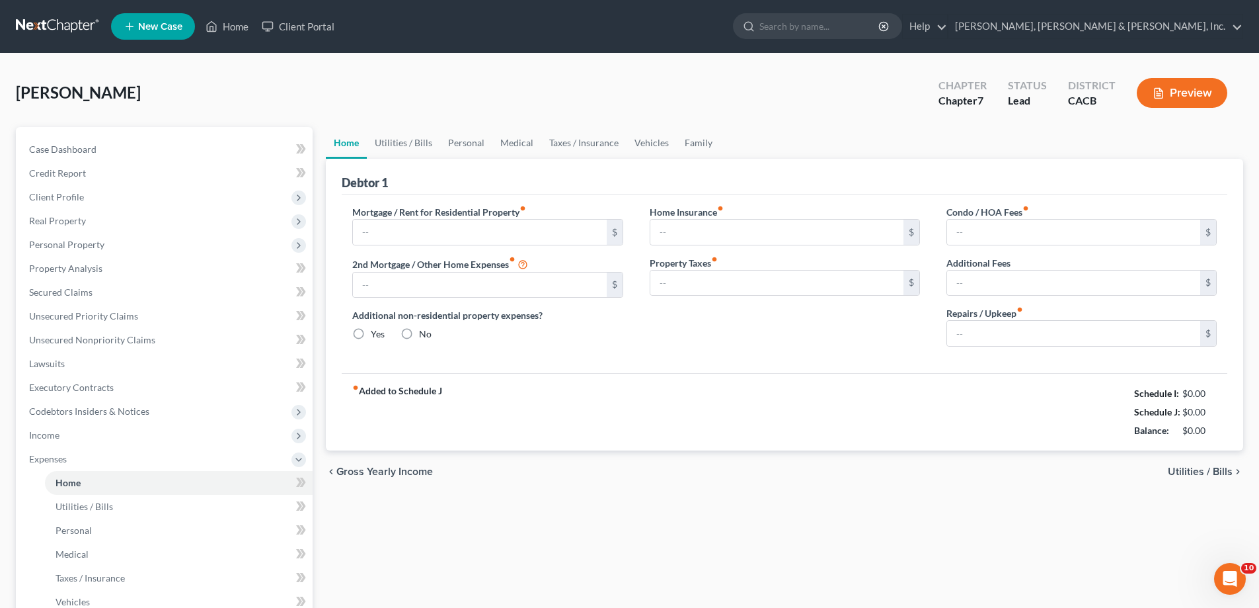
type input "0.00"
type input "100.00"
type input "0.00"
click at [1197, 471] on span "Utilities / Bills" at bounding box center [1200, 471] width 65 height 11
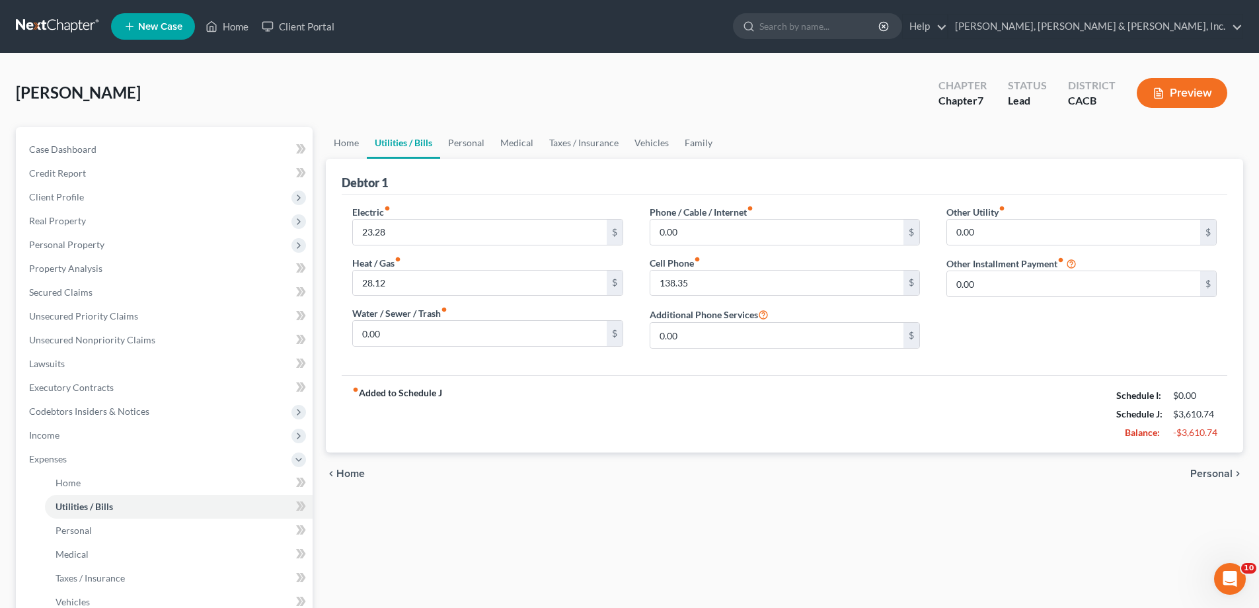
click at [1200, 471] on span "Personal" at bounding box center [1212, 473] width 42 height 11
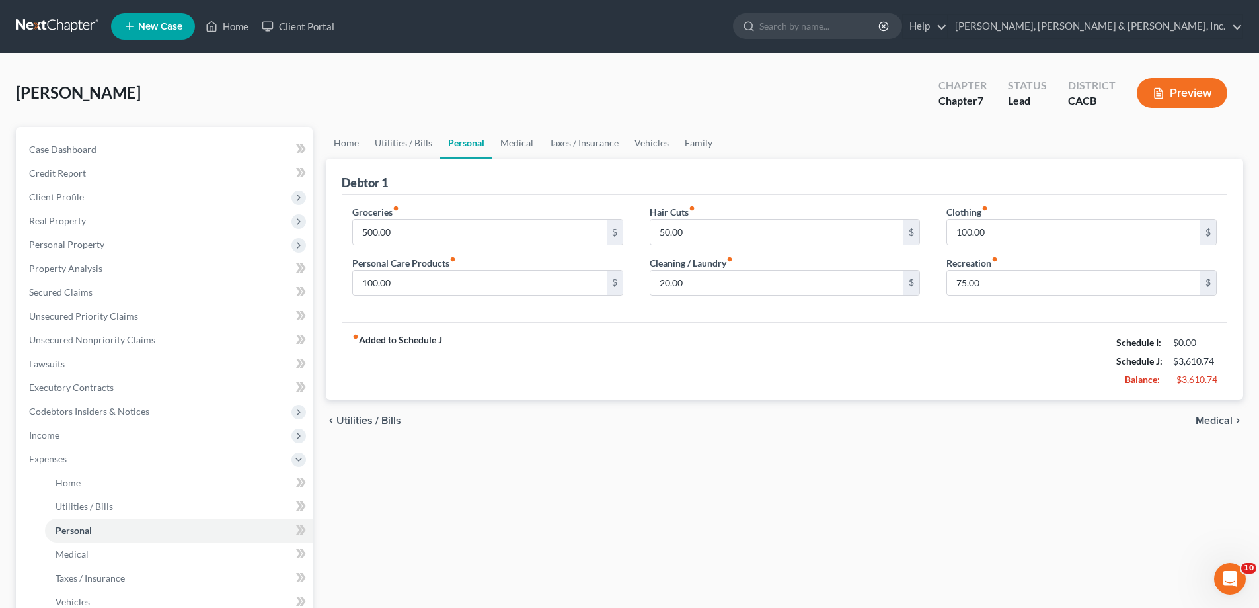
click at [1209, 416] on span "Medical" at bounding box center [1214, 420] width 37 height 11
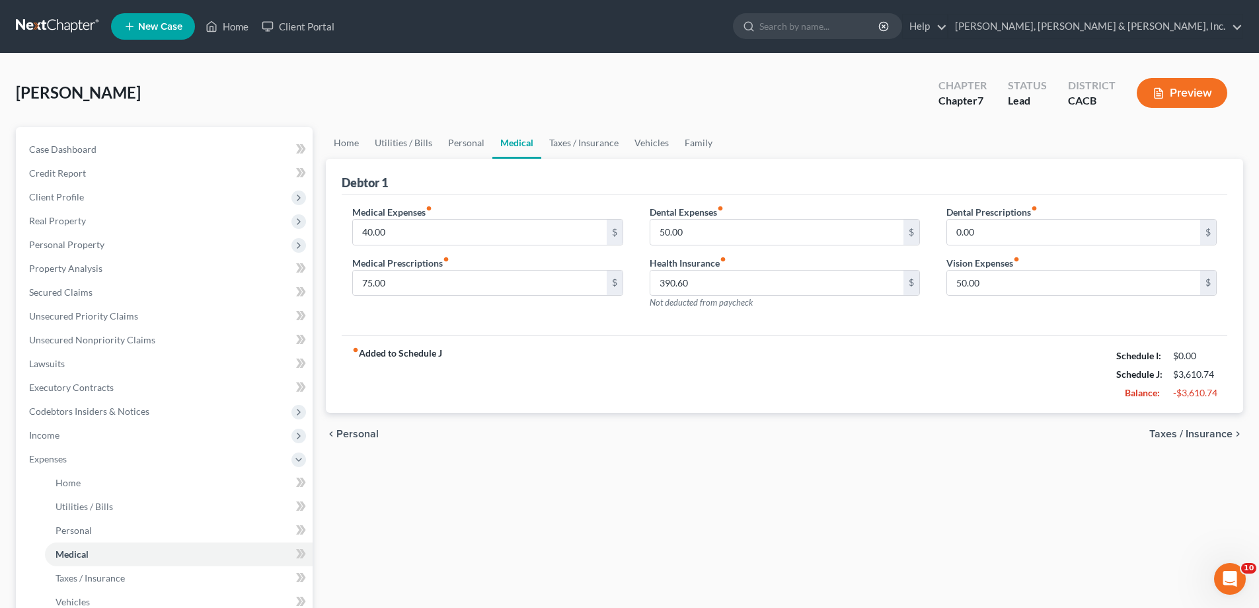
click at [1210, 434] on span "Taxes / Insurance" at bounding box center [1191, 433] width 83 height 11
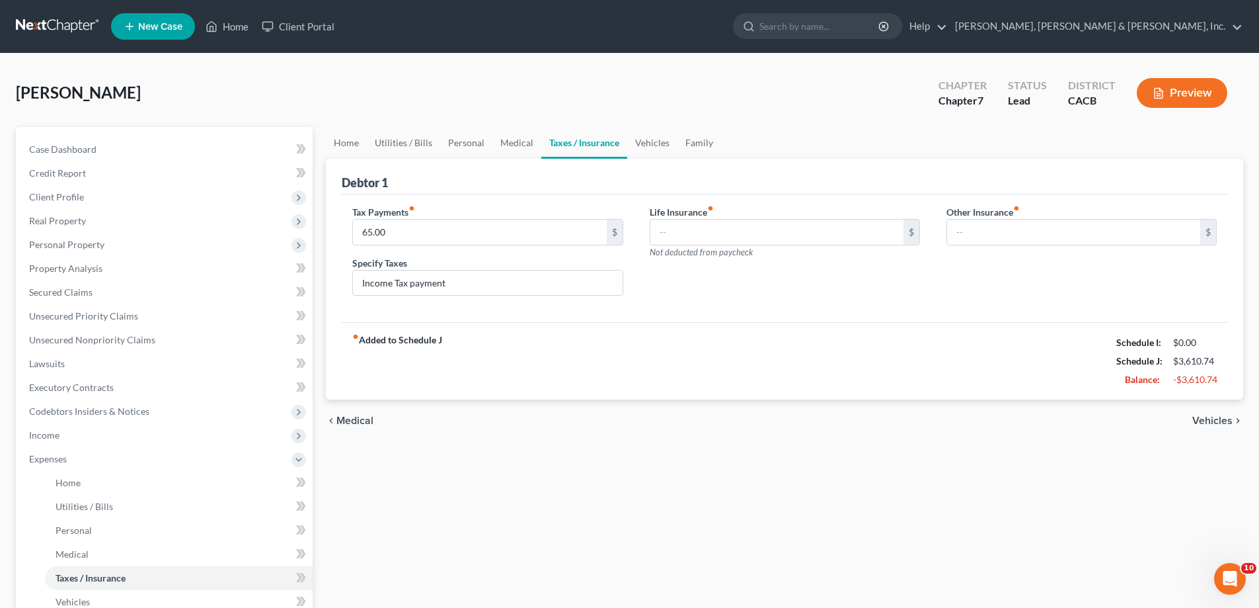
click at [1209, 422] on span "Vehicles" at bounding box center [1213, 420] width 40 height 11
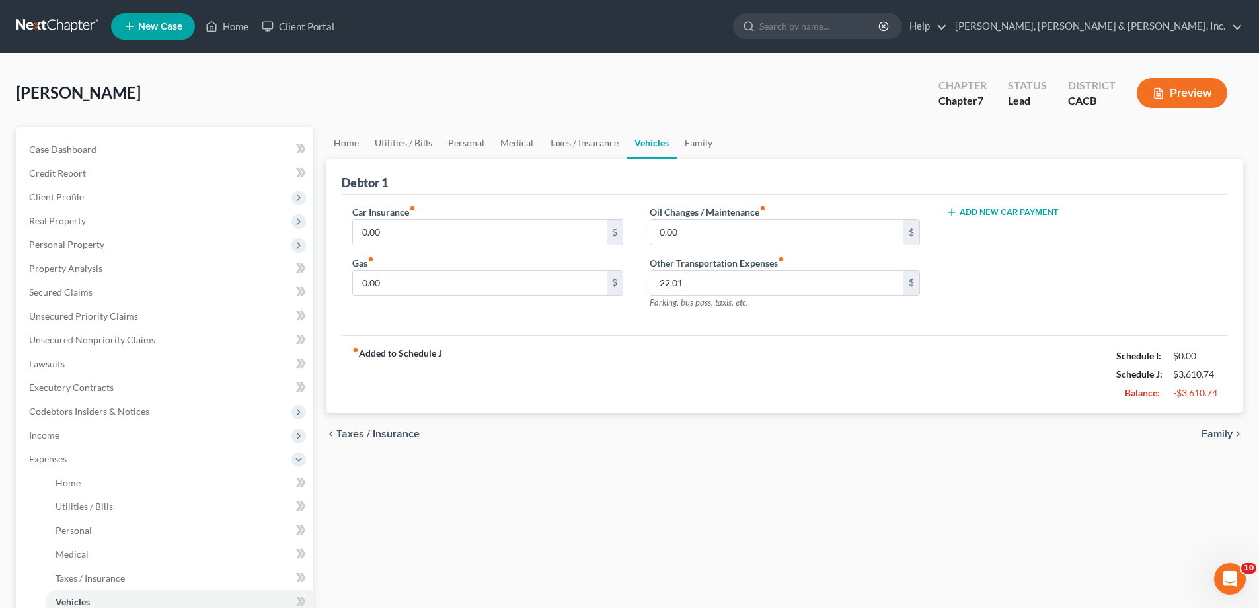
click at [1215, 434] on span "Family" at bounding box center [1217, 433] width 31 height 11
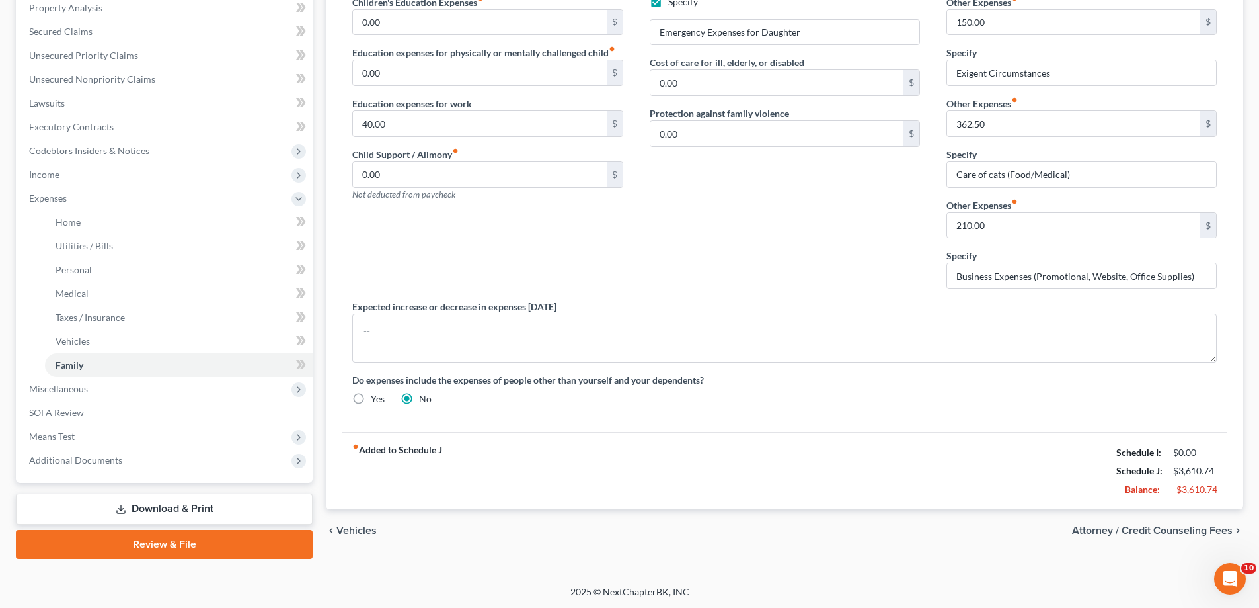
scroll to position [262, 0]
click at [1101, 530] on span "Attorney / Credit Counseling Fees" at bounding box center [1152, 529] width 161 height 11
select select "0"
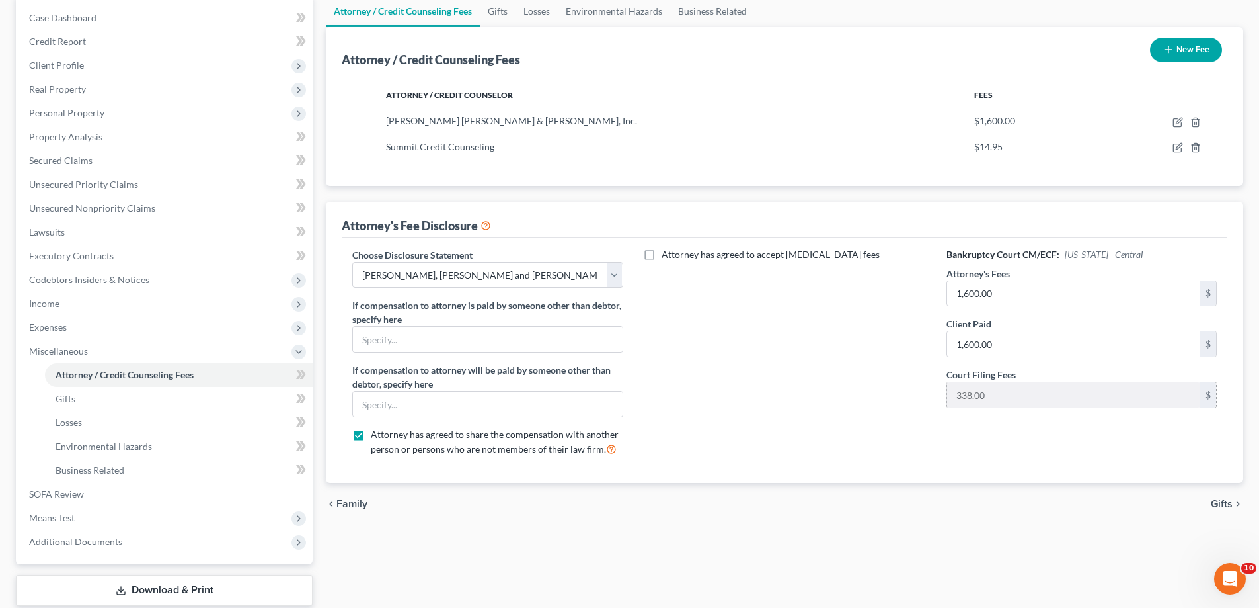
scroll to position [132, 0]
click at [1221, 502] on span "Gifts" at bounding box center [1222, 503] width 22 height 11
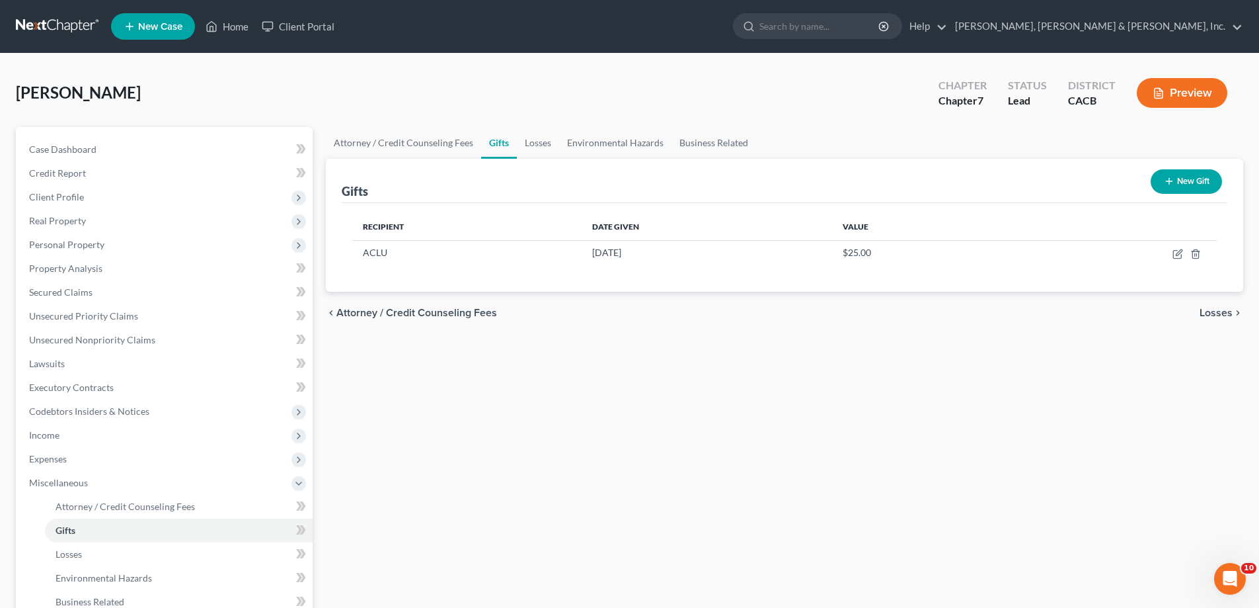
click at [1207, 309] on span "Losses" at bounding box center [1216, 312] width 33 height 11
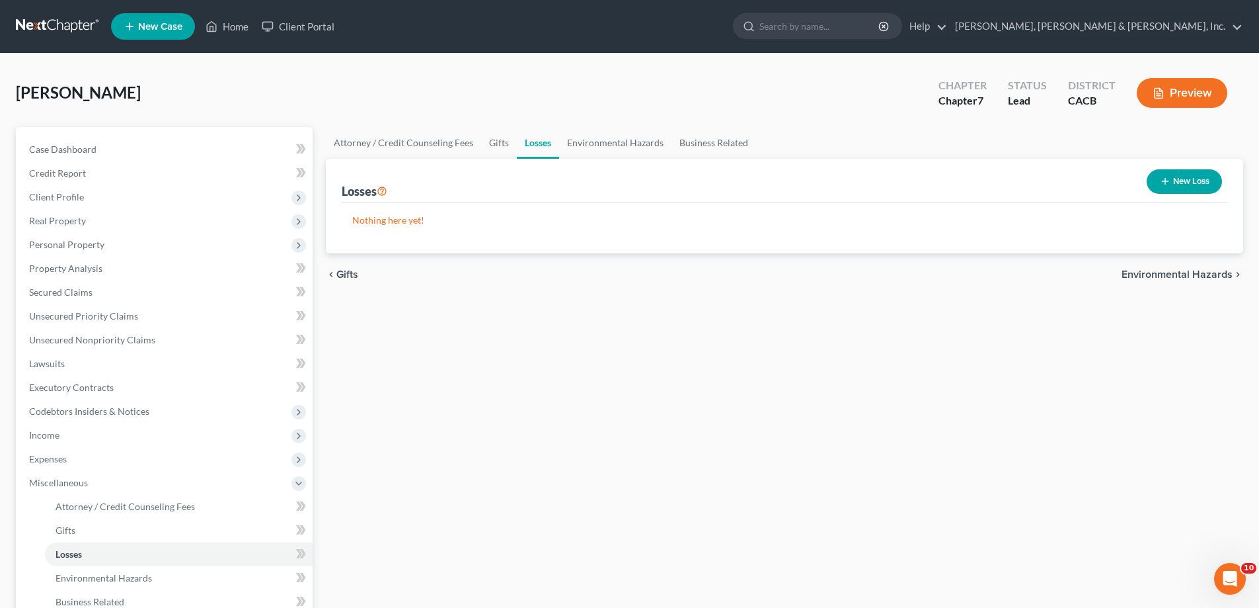
click at [1182, 272] on span "Environmental Hazards" at bounding box center [1177, 274] width 111 height 11
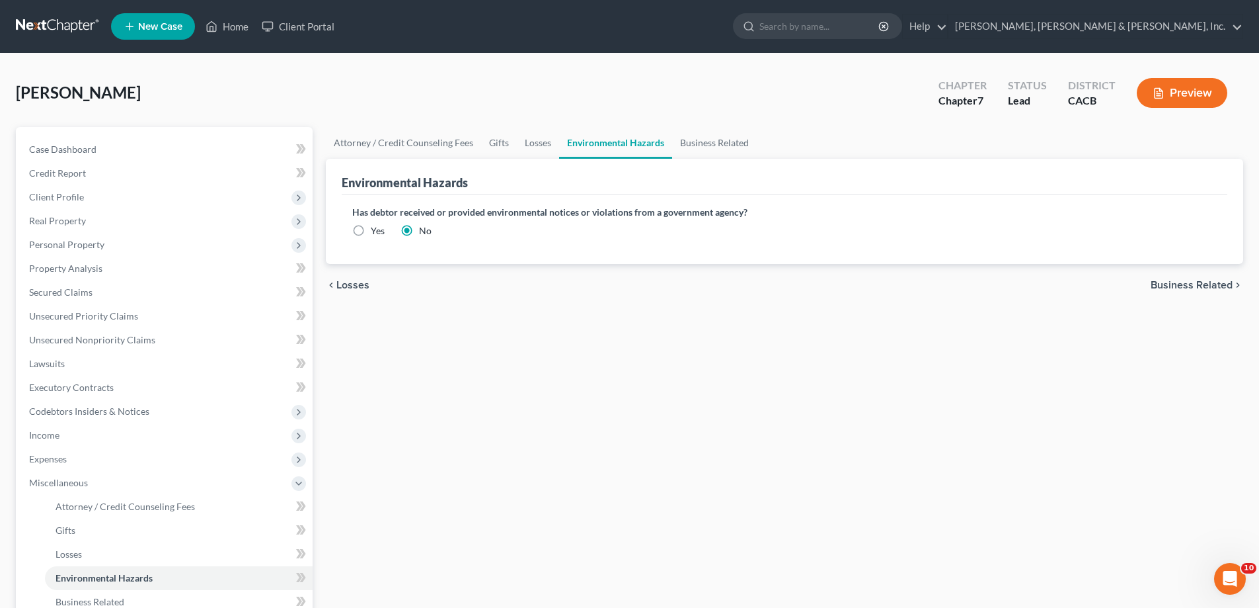
click at [1184, 285] on span "Business Related" at bounding box center [1192, 285] width 82 height 11
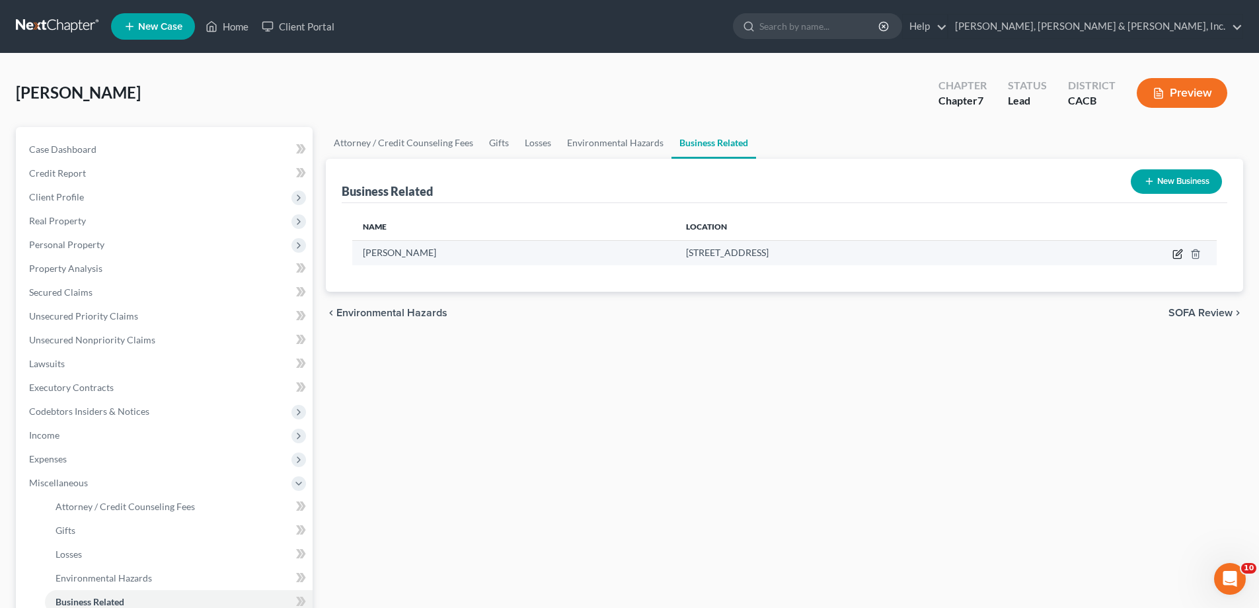
click at [1175, 256] on icon "button" at bounding box center [1178, 254] width 11 height 11
select select "sole_proprietor"
select select "4"
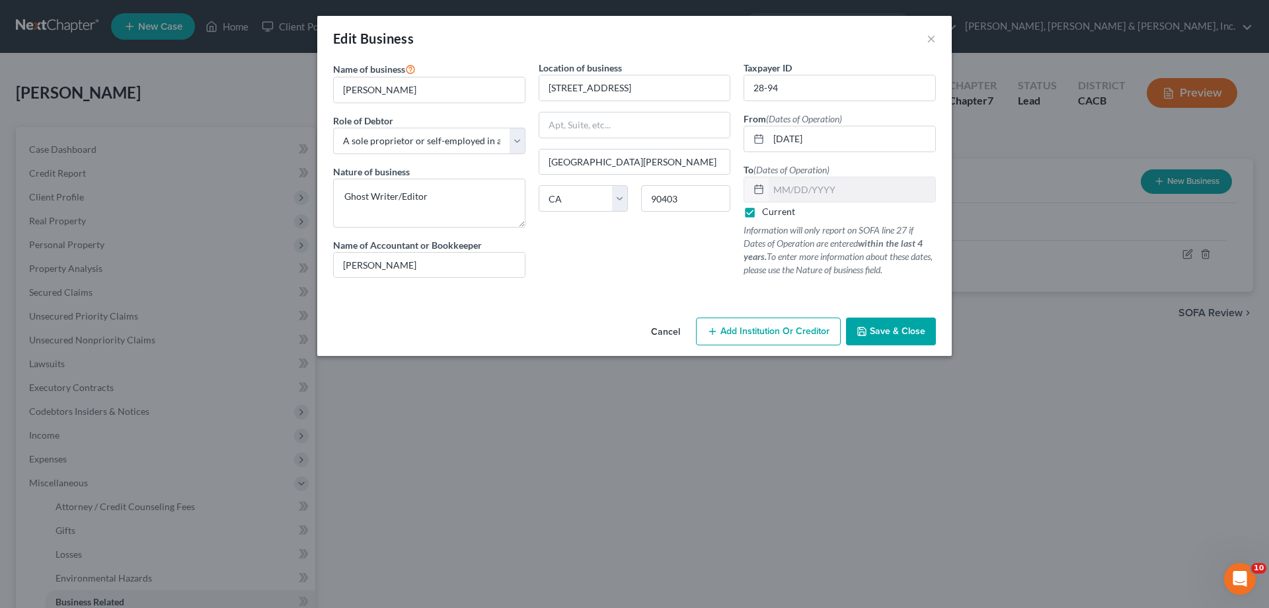
click at [902, 332] on span "Save & Close" at bounding box center [898, 330] width 56 height 11
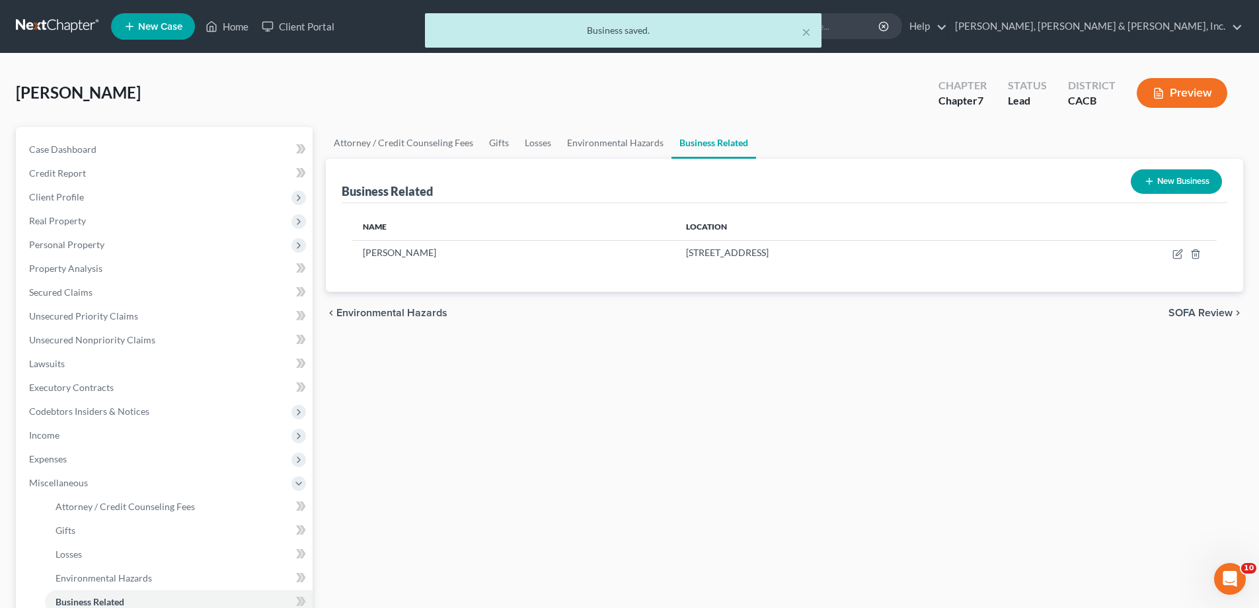
click at [1181, 311] on span "SOFA Review" at bounding box center [1201, 312] width 64 height 11
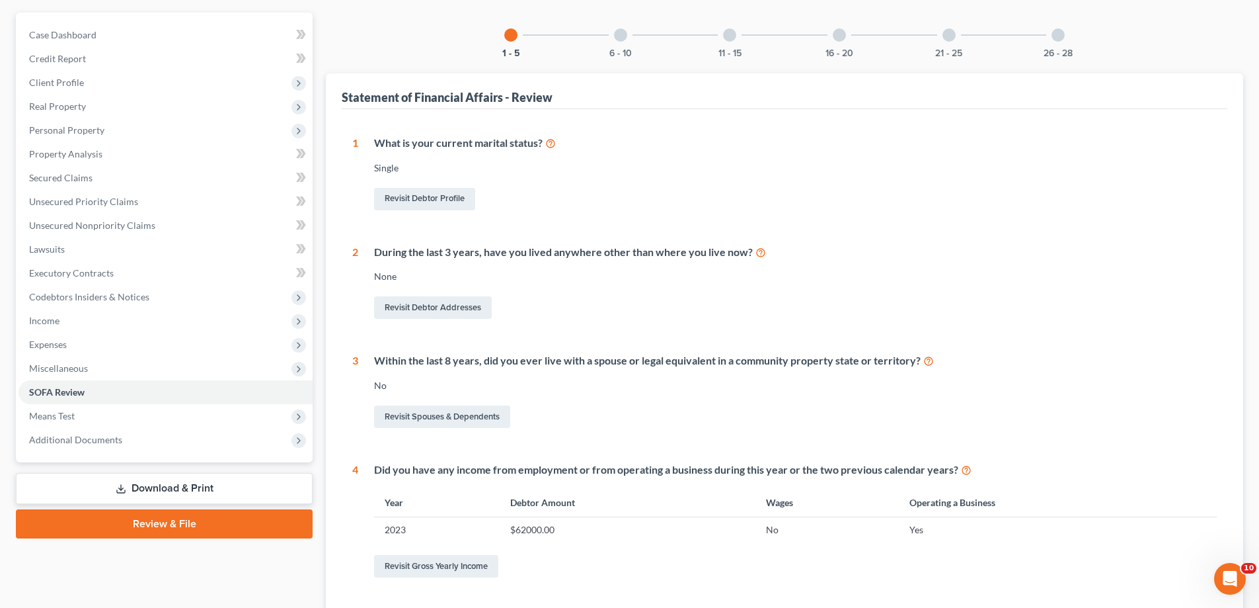
scroll to position [132, 0]
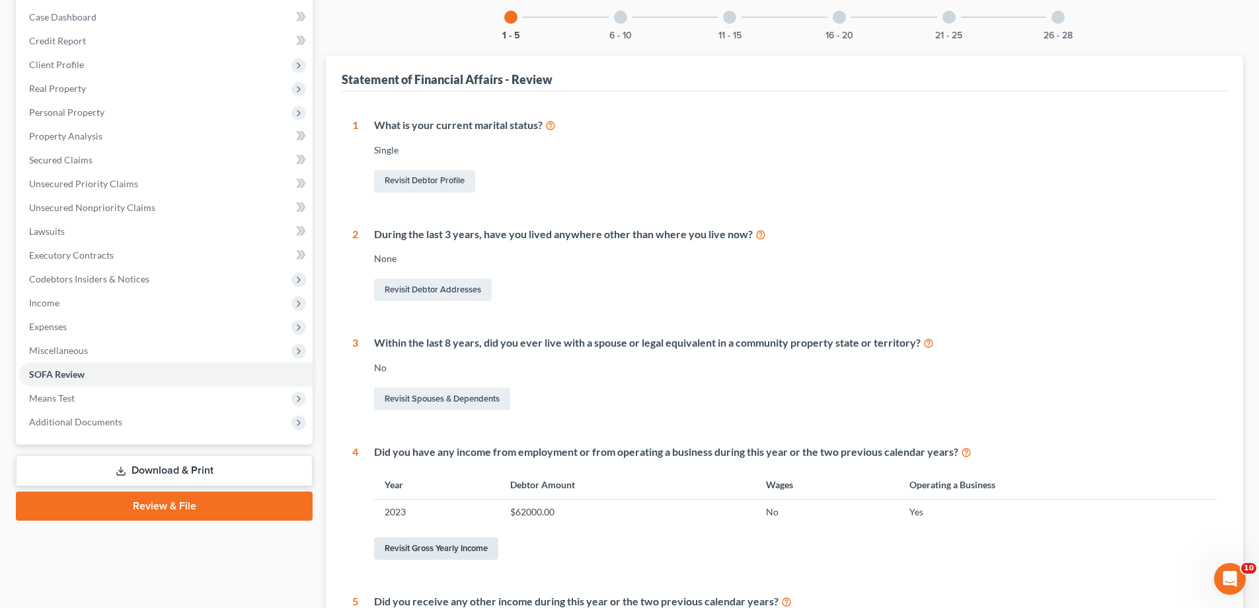
click at [426, 547] on link "Revisit Gross Yearly Income" at bounding box center [436, 548] width 124 height 22
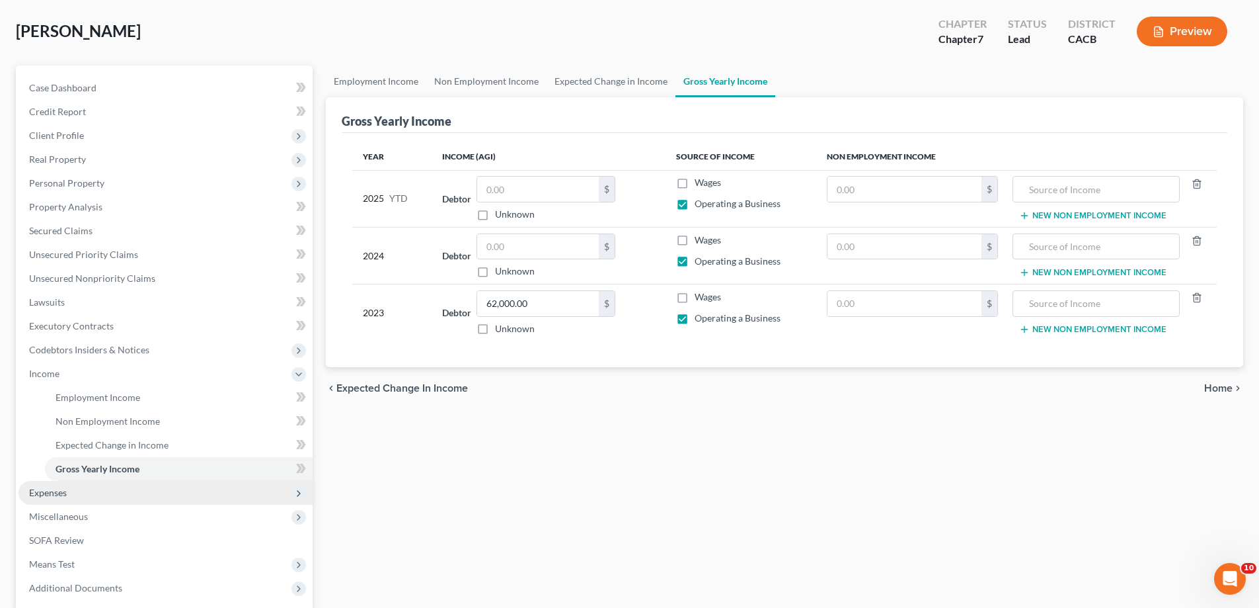
scroll to position [190, 0]
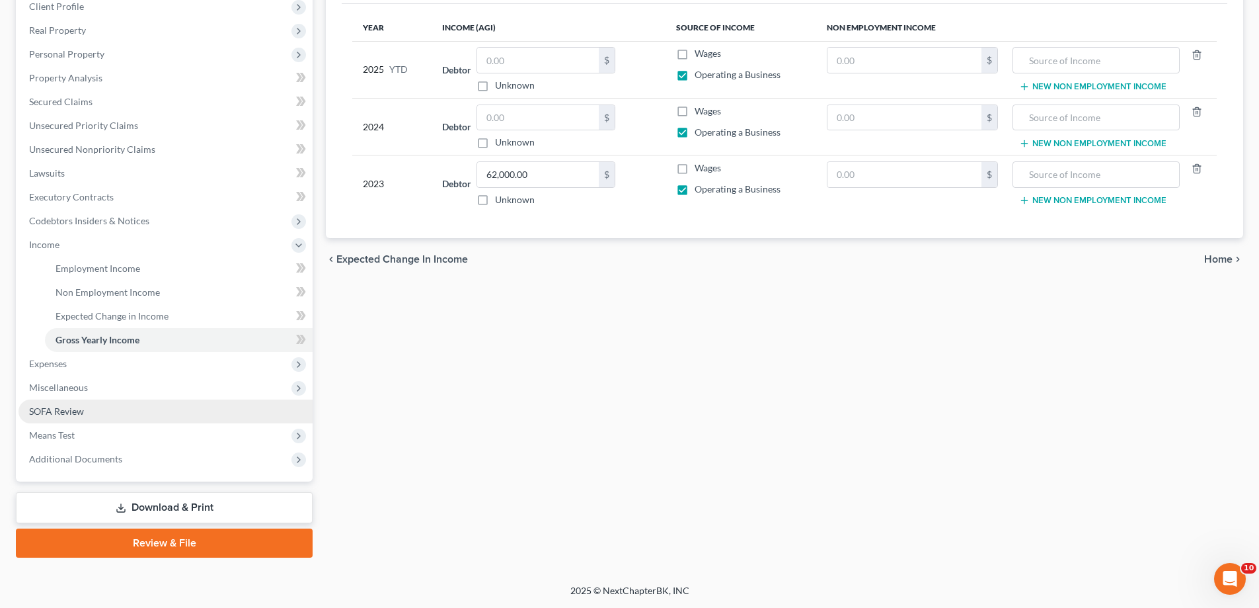
click at [81, 416] on link "SOFA Review" at bounding box center [166, 411] width 294 height 24
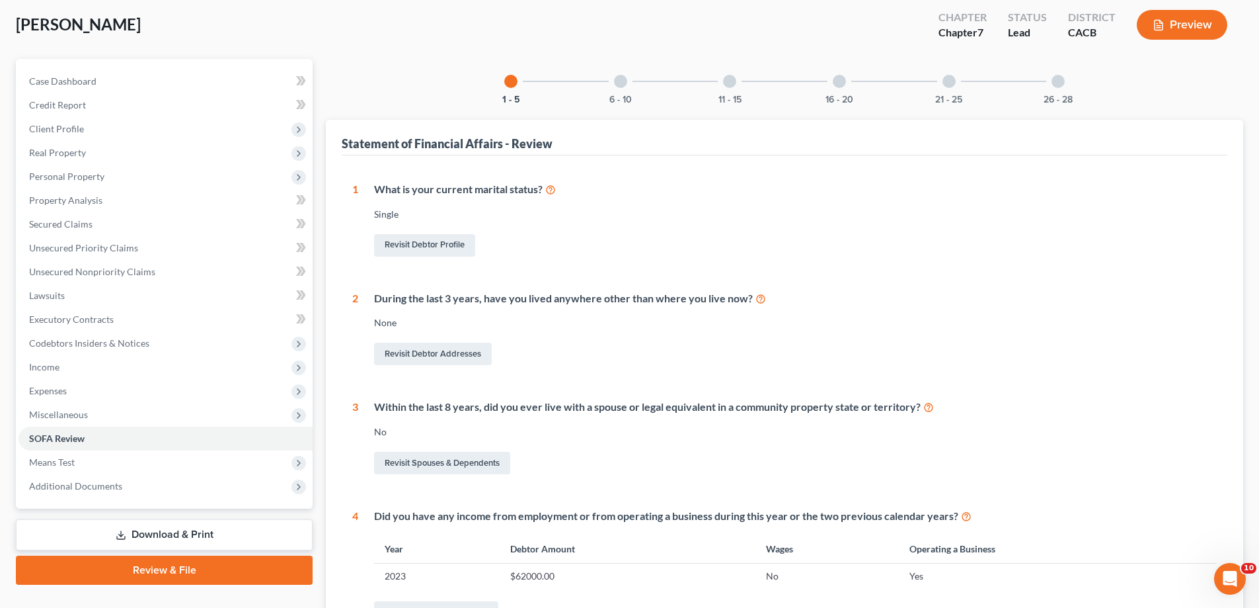
scroll to position [66, 0]
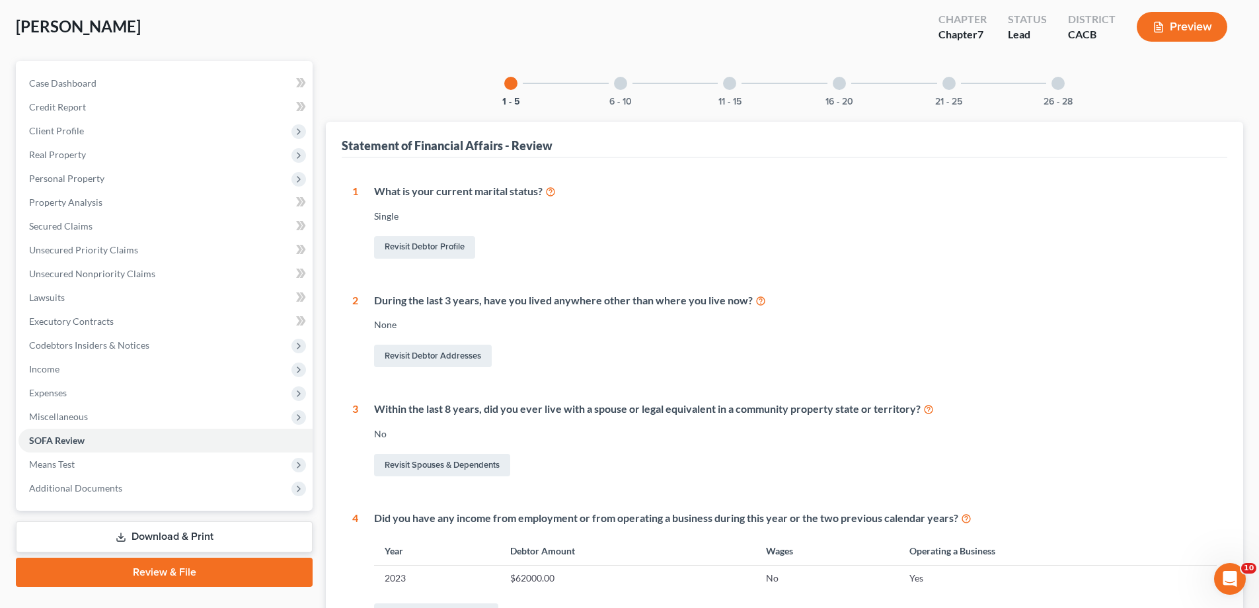
click at [621, 86] on div at bounding box center [620, 83] width 13 height 13
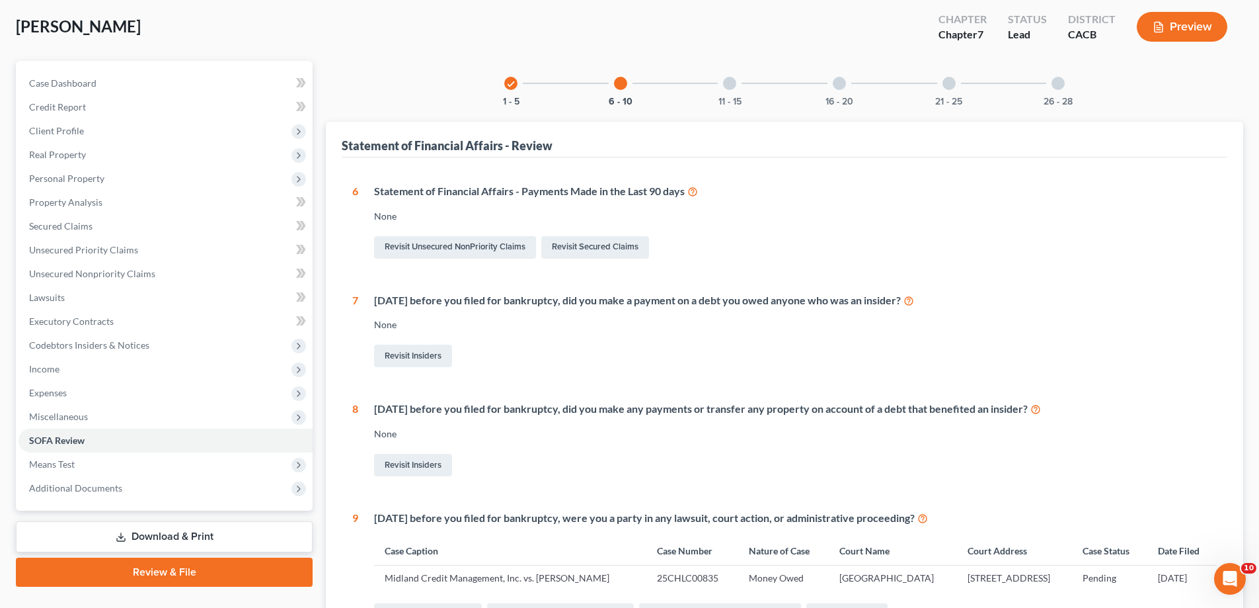
click at [728, 84] on div at bounding box center [729, 83] width 13 height 13
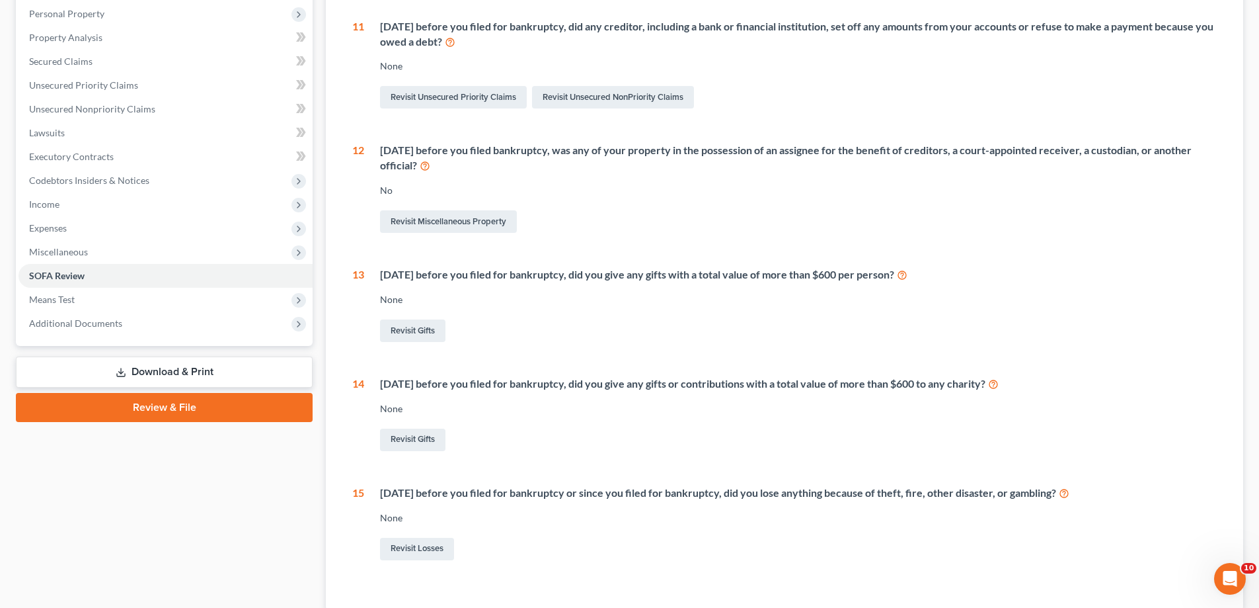
scroll to position [132, 0]
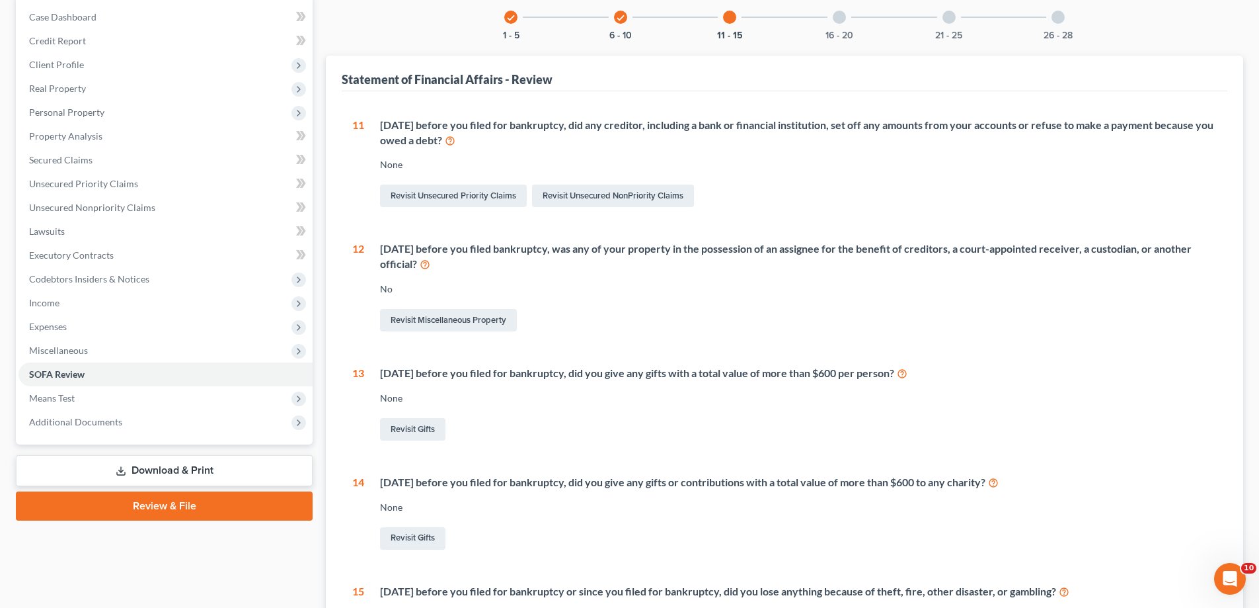
click at [839, 19] on div at bounding box center [839, 17] width 13 height 13
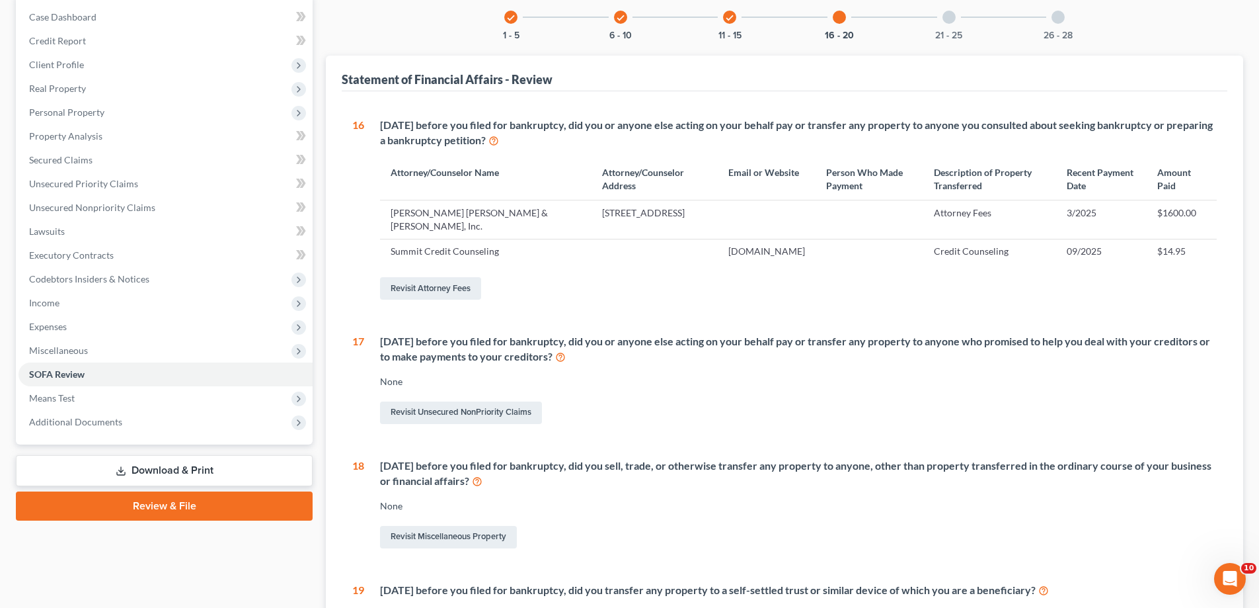
click at [949, 19] on div at bounding box center [949, 17] width 13 height 13
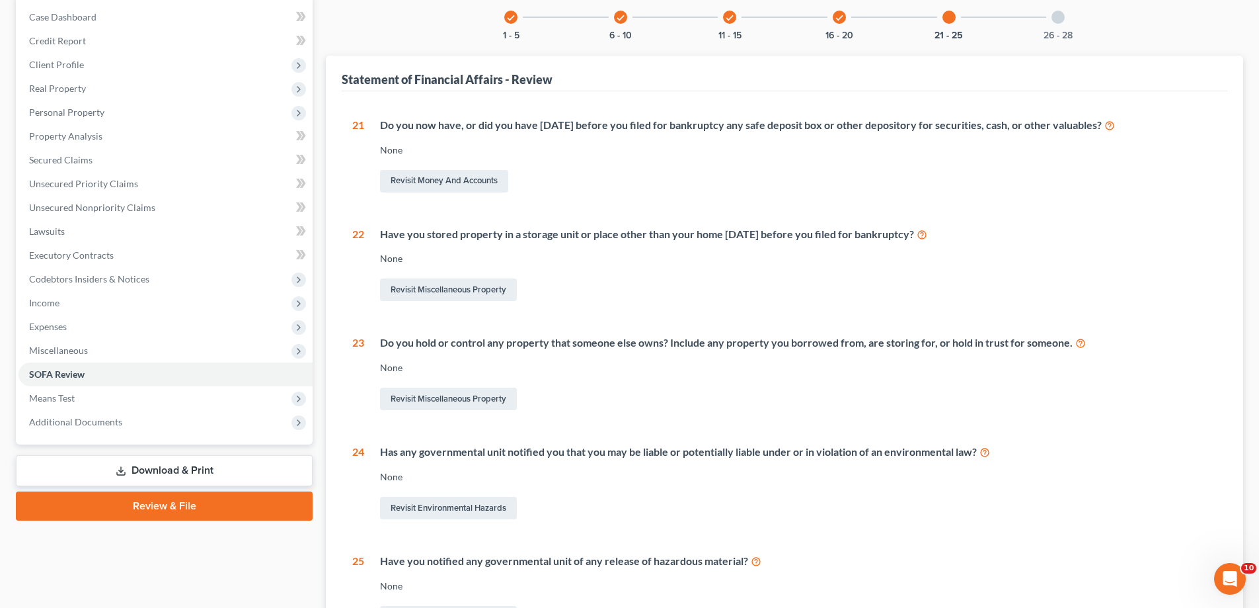
click at [1060, 17] on div at bounding box center [1058, 17] width 13 height 13
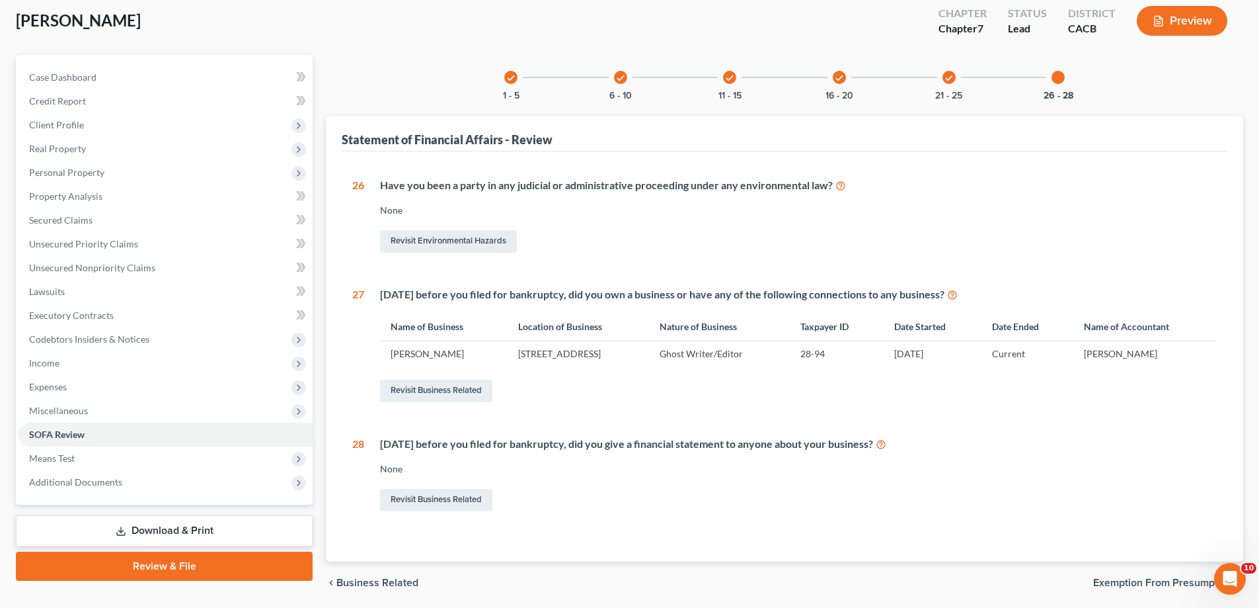
scroll to position [0, 0]
